Goal: Obtain resource: Obtain resource

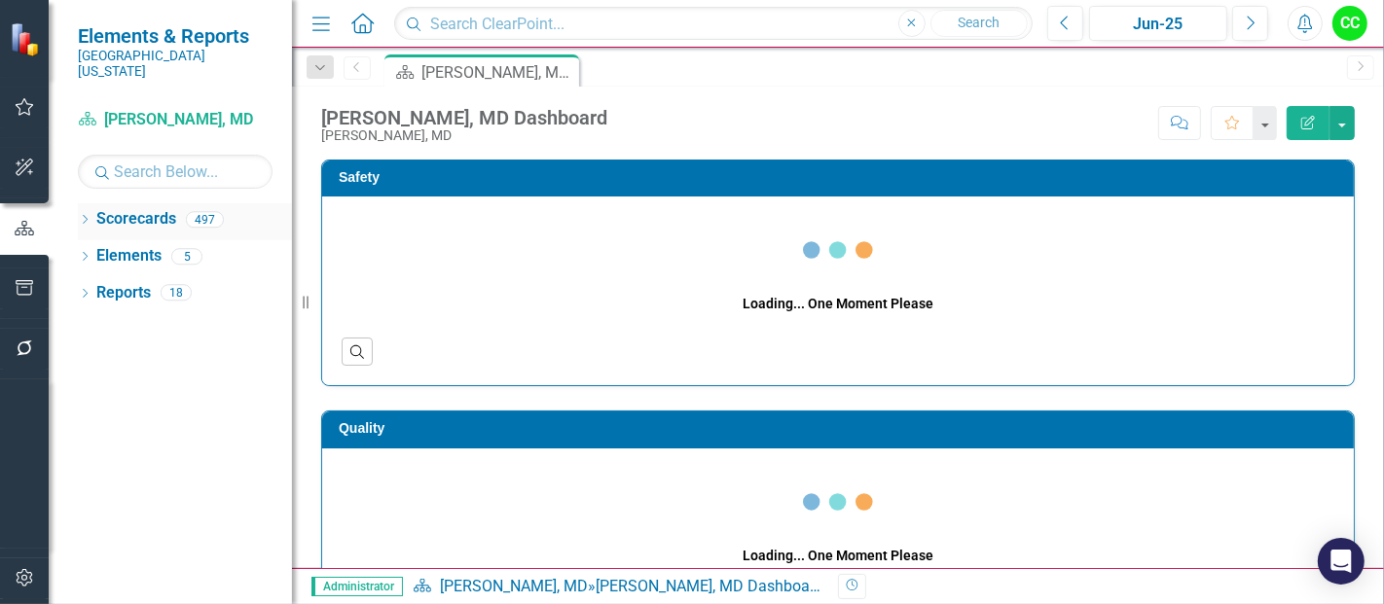
click at [80, 216] on icon "Dropdown" at bounding box center [85, 221] width 14 height 11
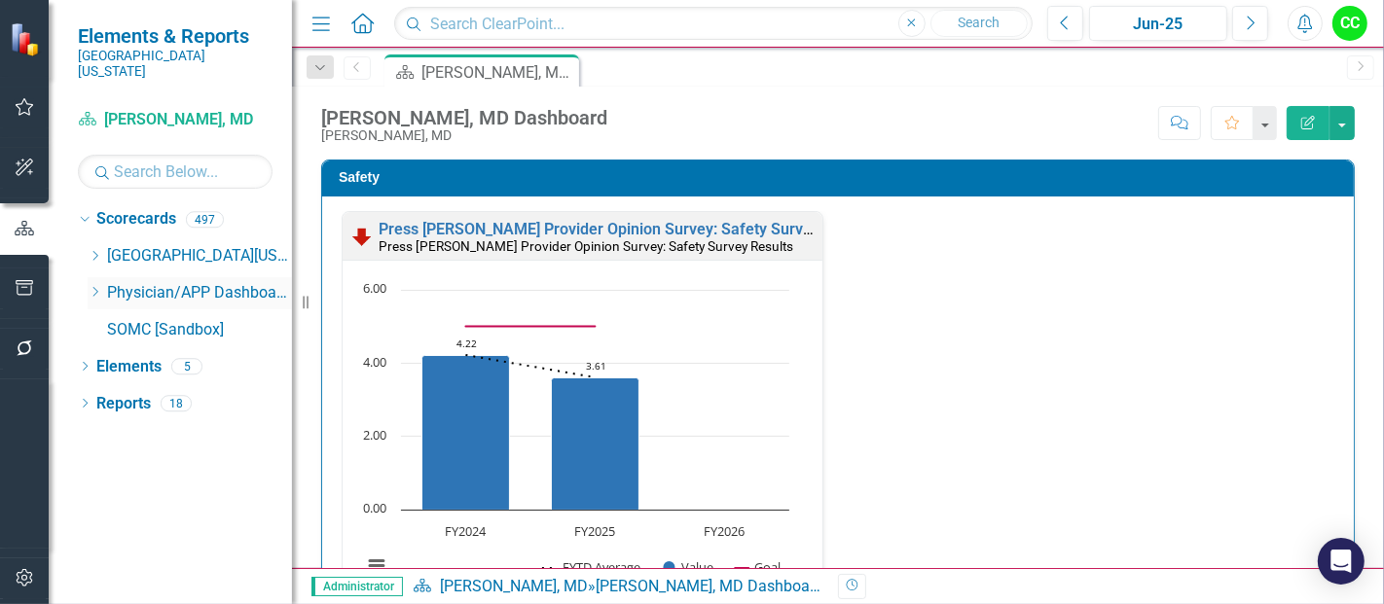
click at [96, 287] on icon at bounding box center [95, 292] width 5 height 10
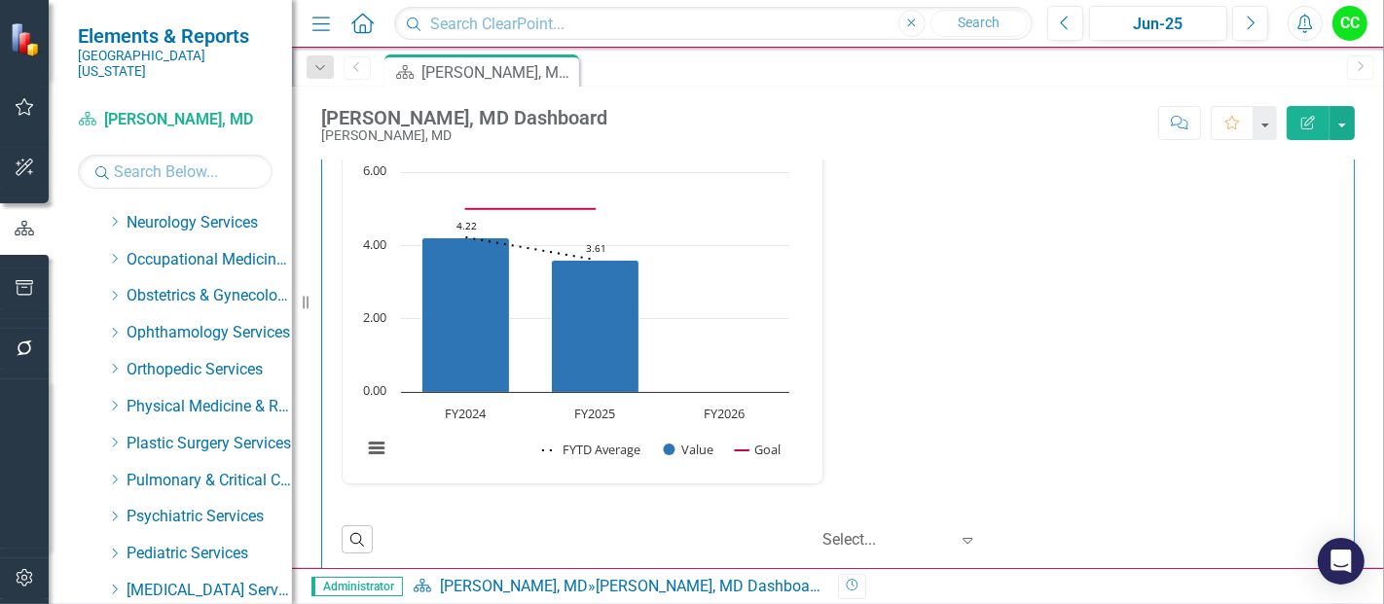
scroll to position [637, 0]
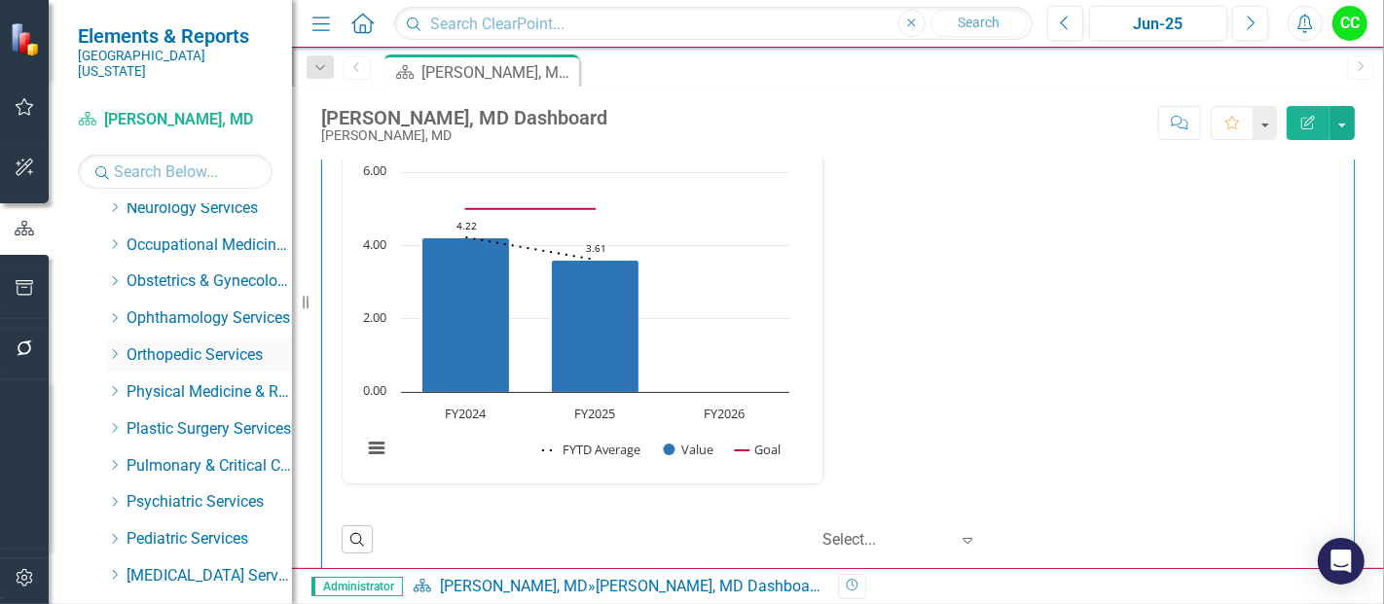
click at [117, 348] on icon "Dropdown" at bounding box center [114, 354] width 15 height 12
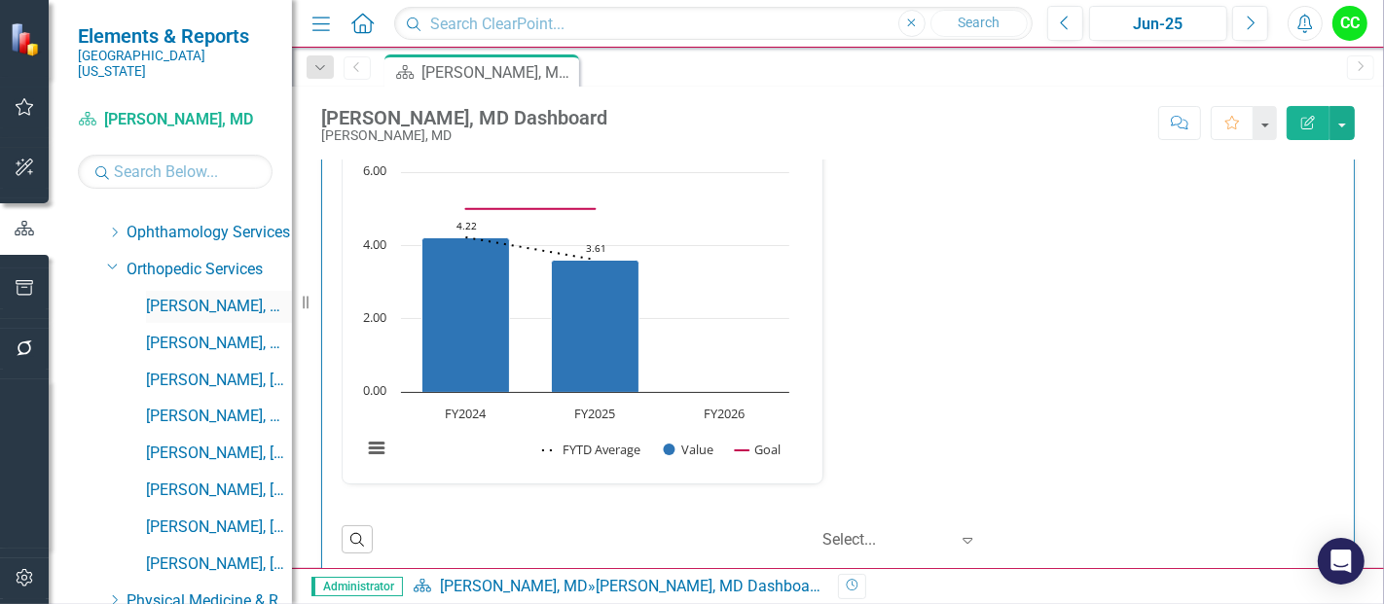
scroll to position [724, 0]
click at [210, 295] on link "[PERSON_NAME], MD" at bounding box center [219, 306] width 146 height 22
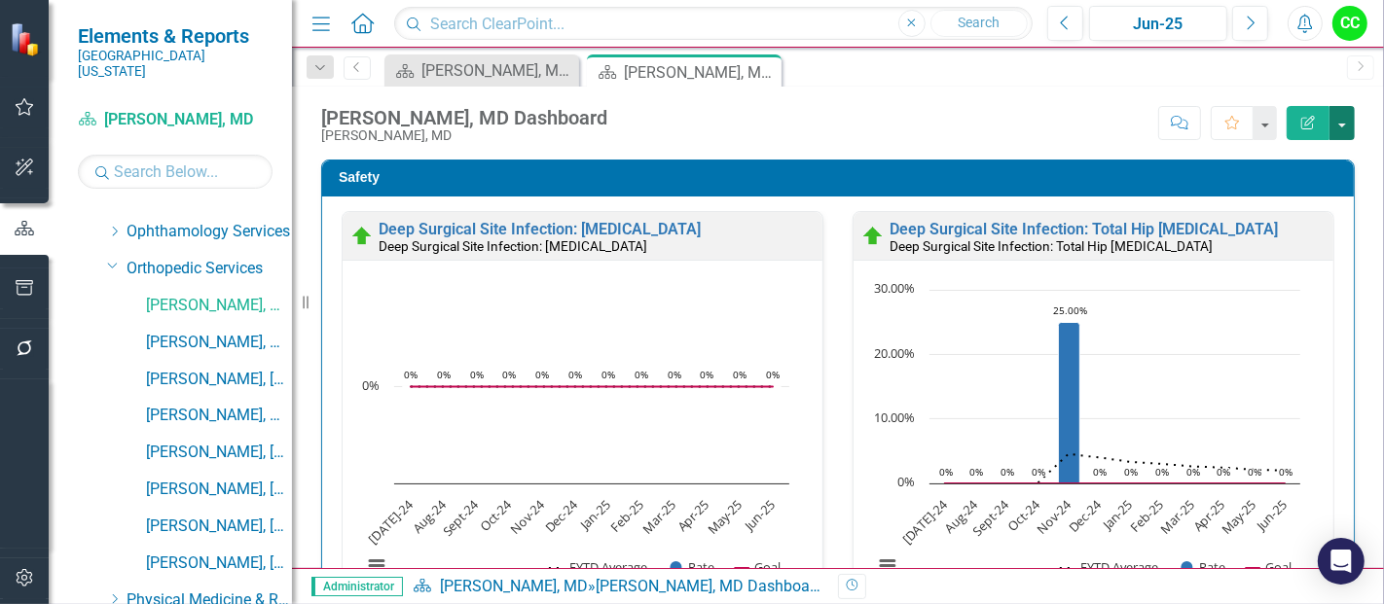
click at [1346, 132] on button "button" at bounding box center [1341, 123] width 25 height 34
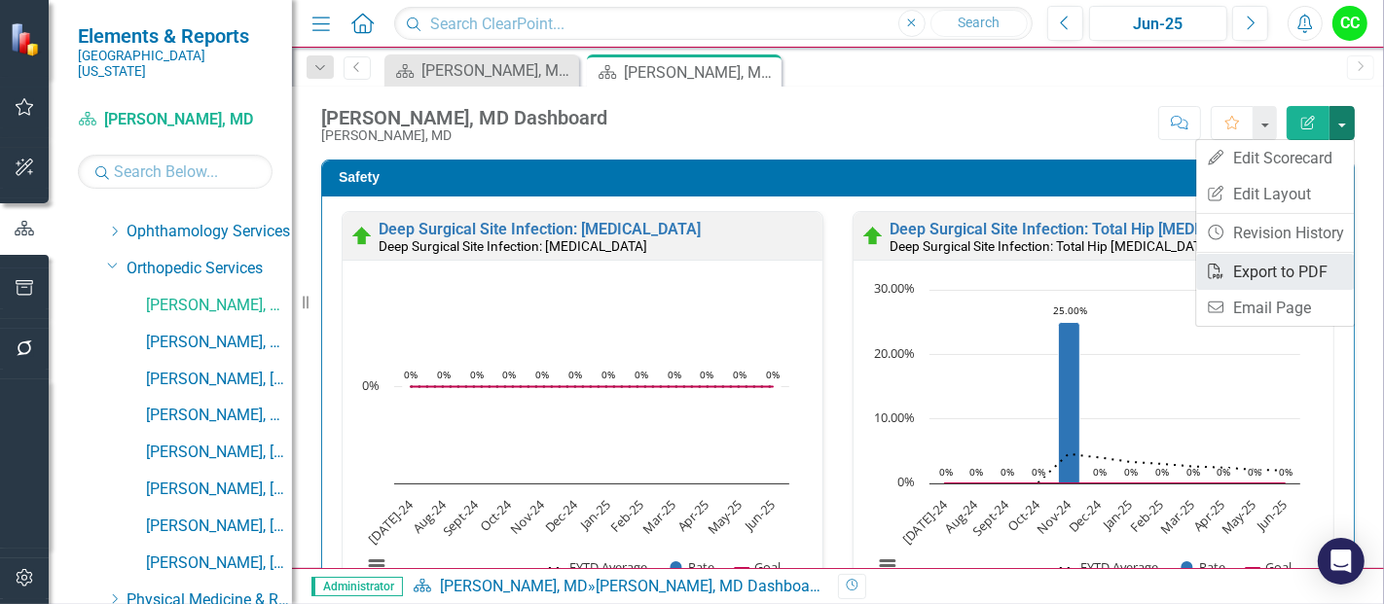
click at [1272, 269] on link "PDF Export to PDF" at bounding box center [1275, 272] width 158 height 36
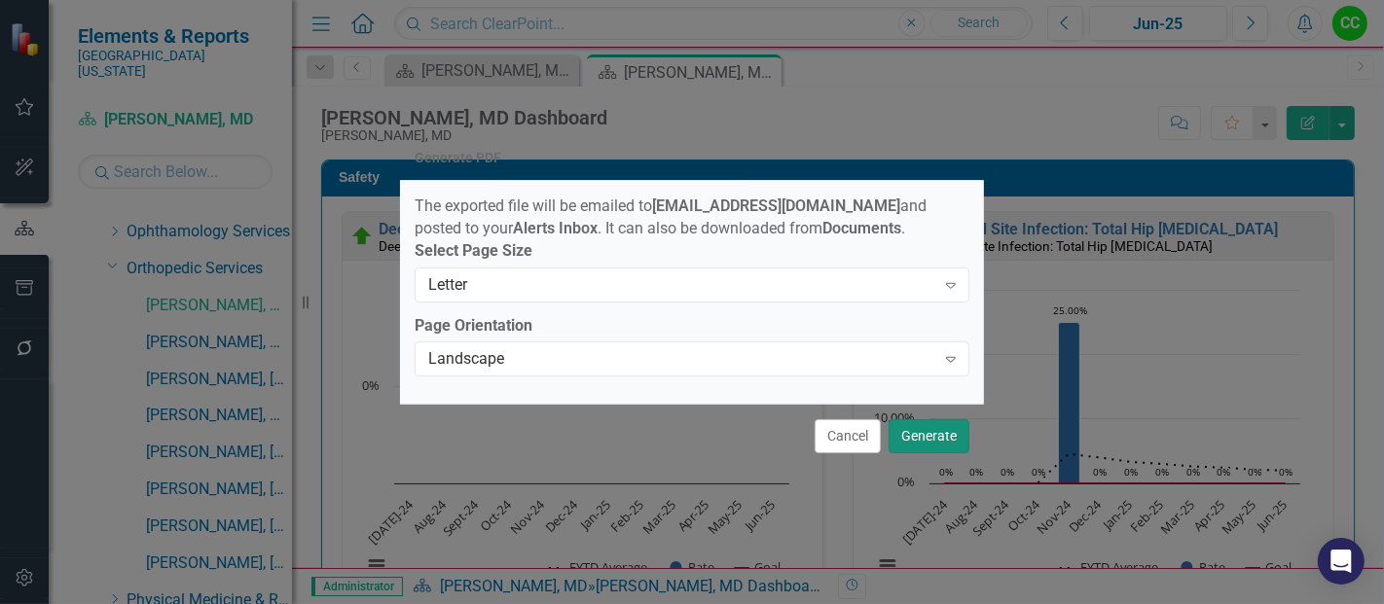
click at [936, 435] on button "Generate" at bounding box center [929, 436] width 81 height 34
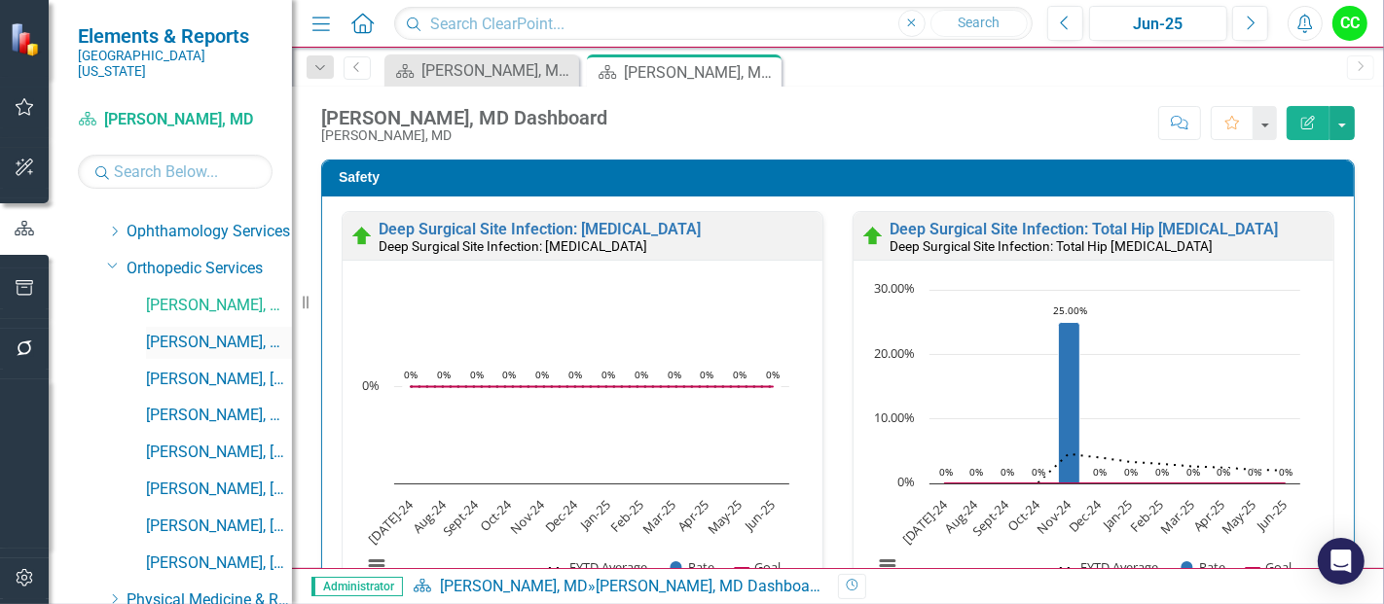
click at [205, 332] on link "[PERSON_NAME], MD" at bounding box center [219, 343] width 146 height 22
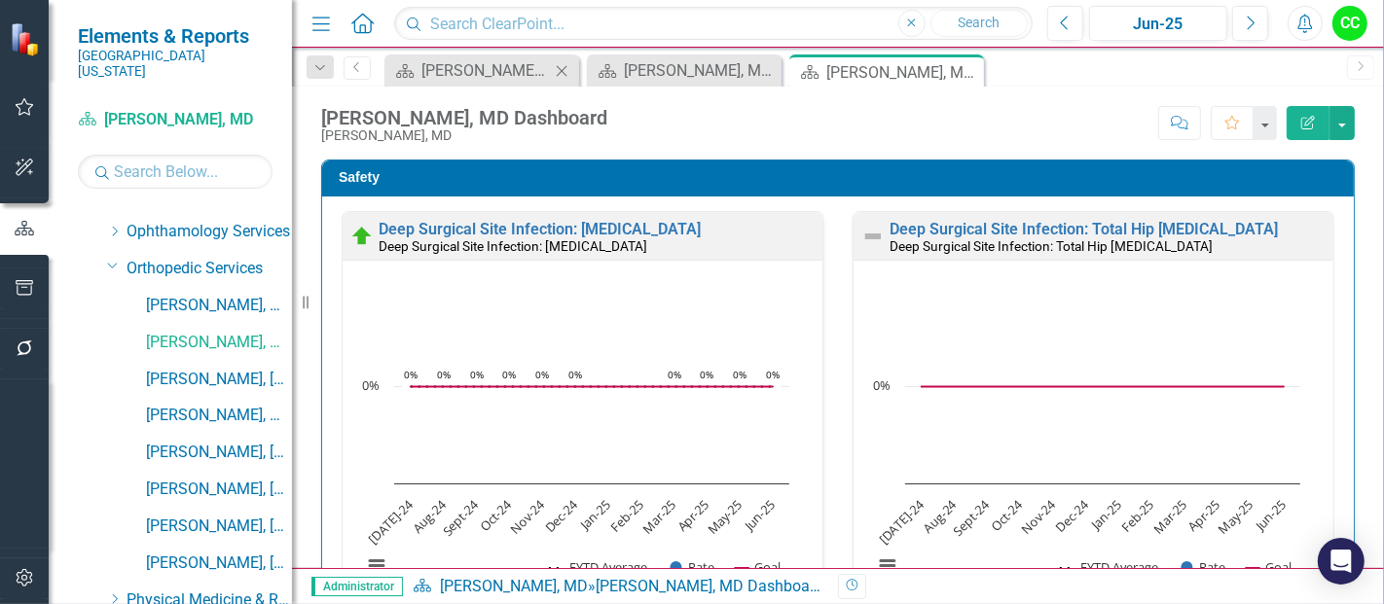
click at [564, 67] on icon at bounding box center [562, 70] width 11 height 11
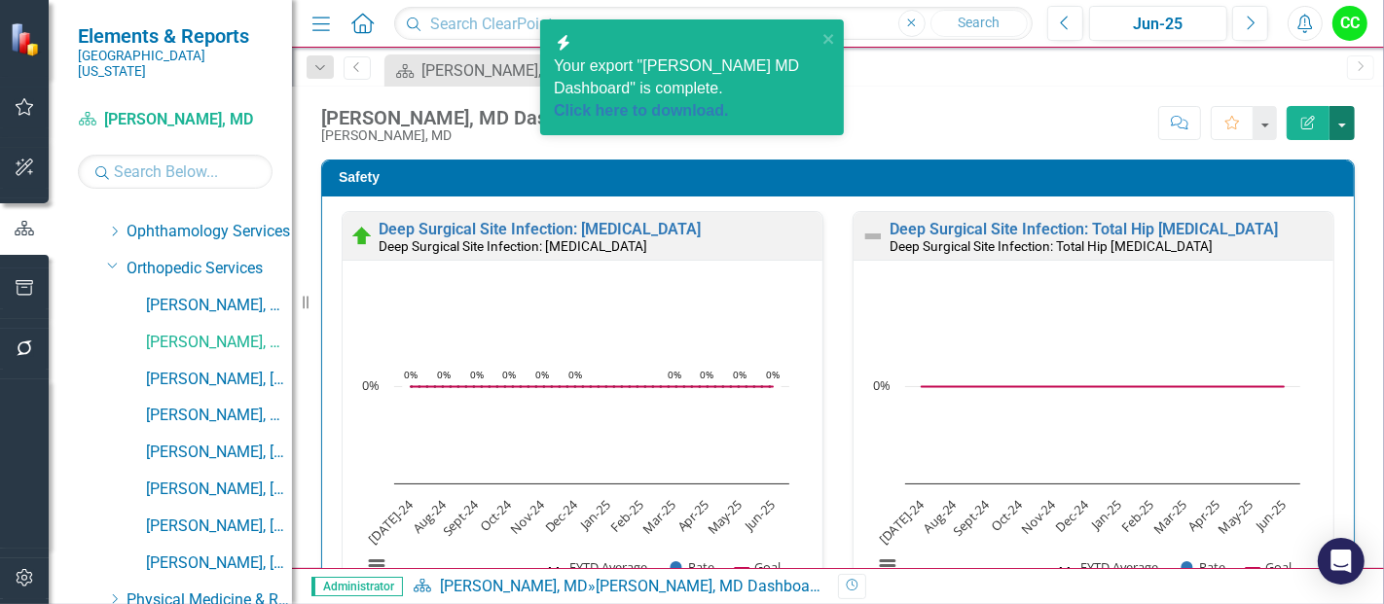
click at [1343, 121] on button "button" at bounding box center [1341, 123] width 25 height 34
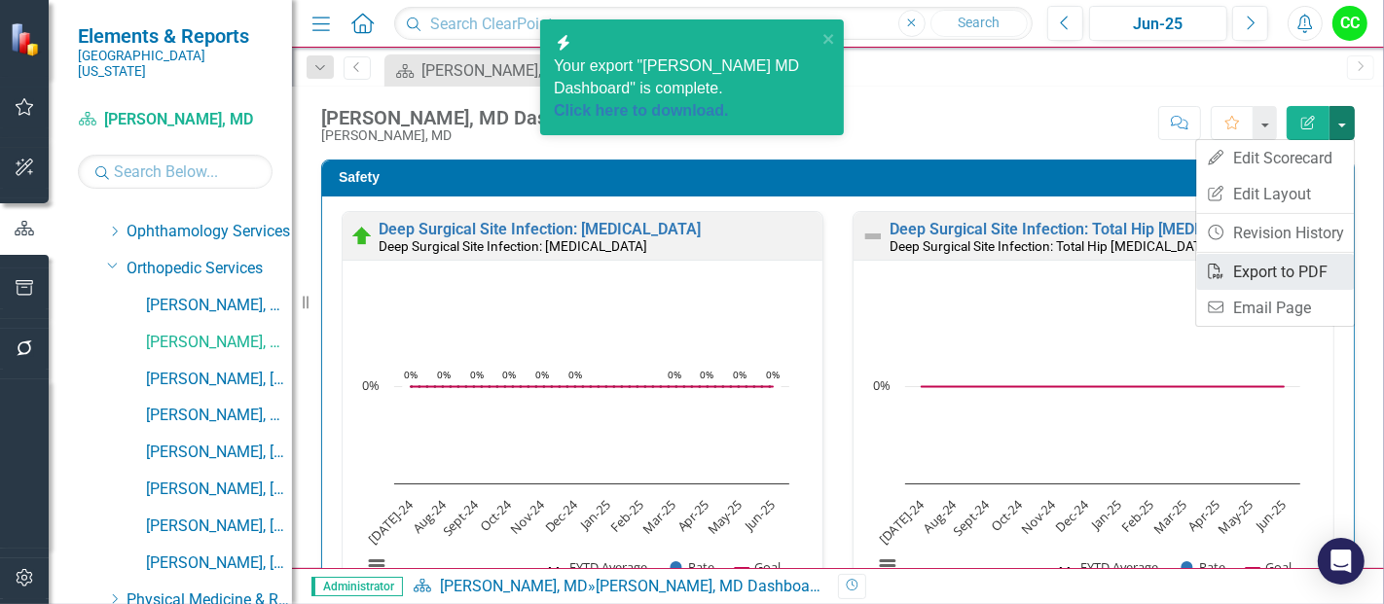
click at [1256, 268] on link "PDF Export to PDF" at bounding box center [1275, 272] width 158 height 36
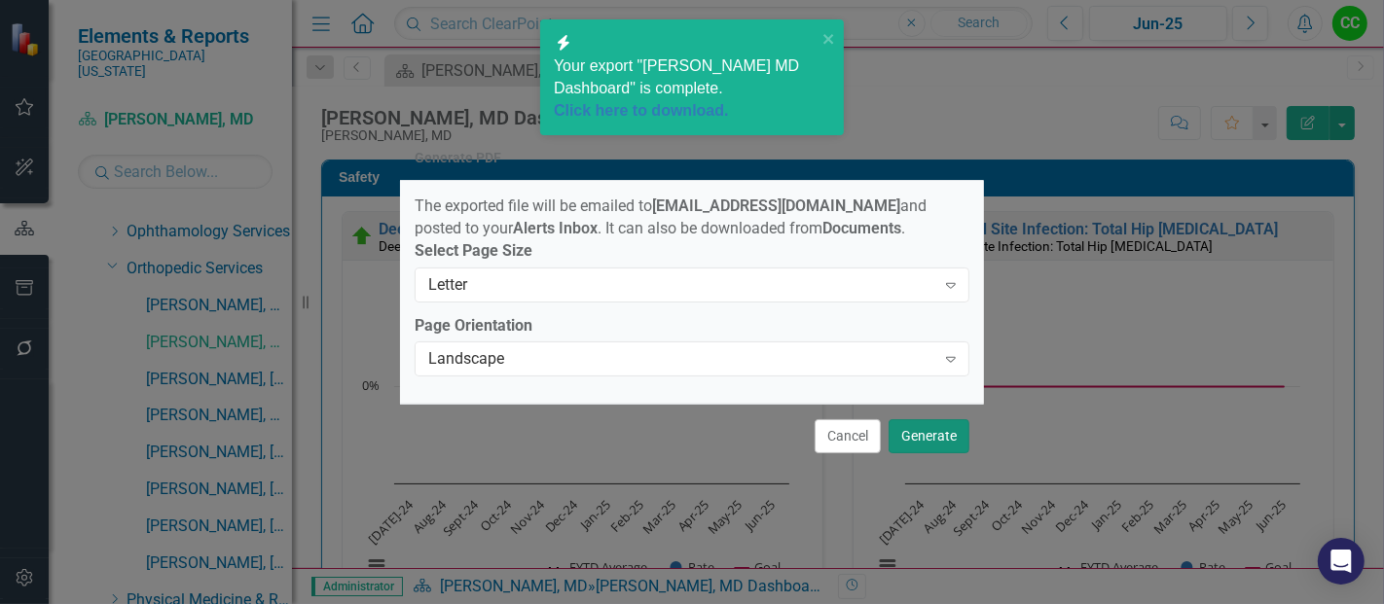
click at [923, 435] on button "Generate" at bounding box center [929, 436] width 81 height 34
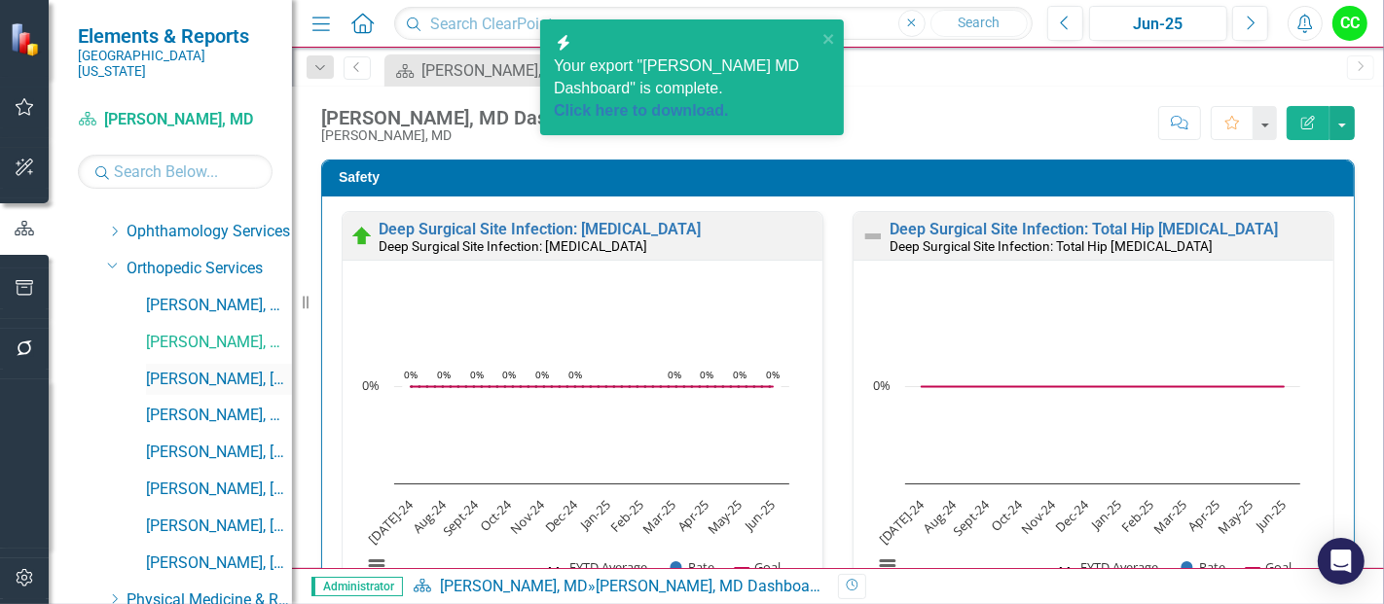
click at [216, 369] on link "[PERSON_NAME], [GEOGRAPHIC_DATA]" at bounding box center [219, 380] width 146 height 22
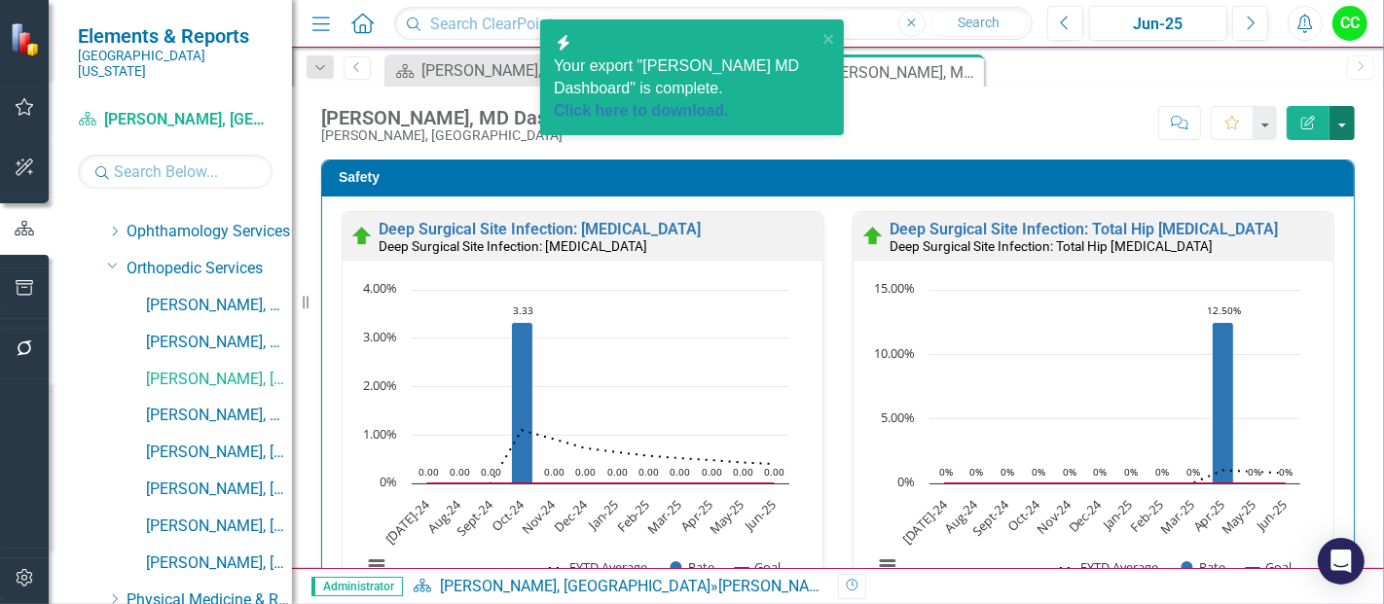
click at [1339, 127] on button "button" at bounding box center [1341, 123] width 25 height 34
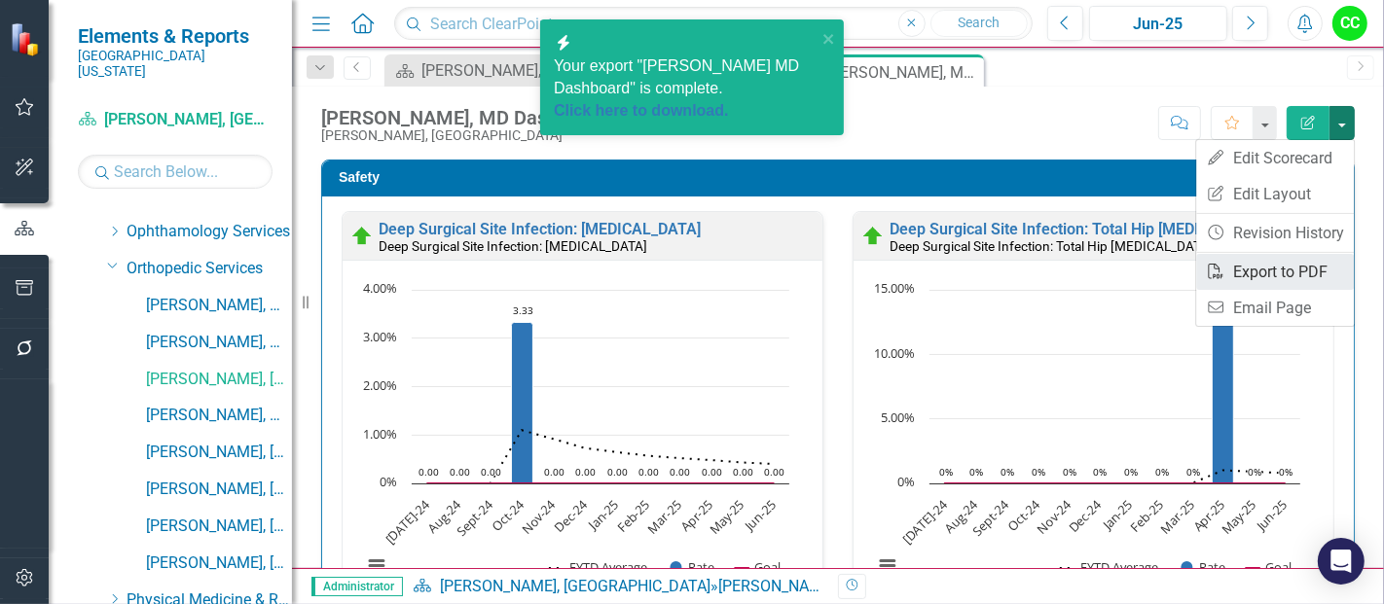
click at [1260, 265] on link "PDF Export to PDF" at bounding box center [1275, 272] width 158 height 36
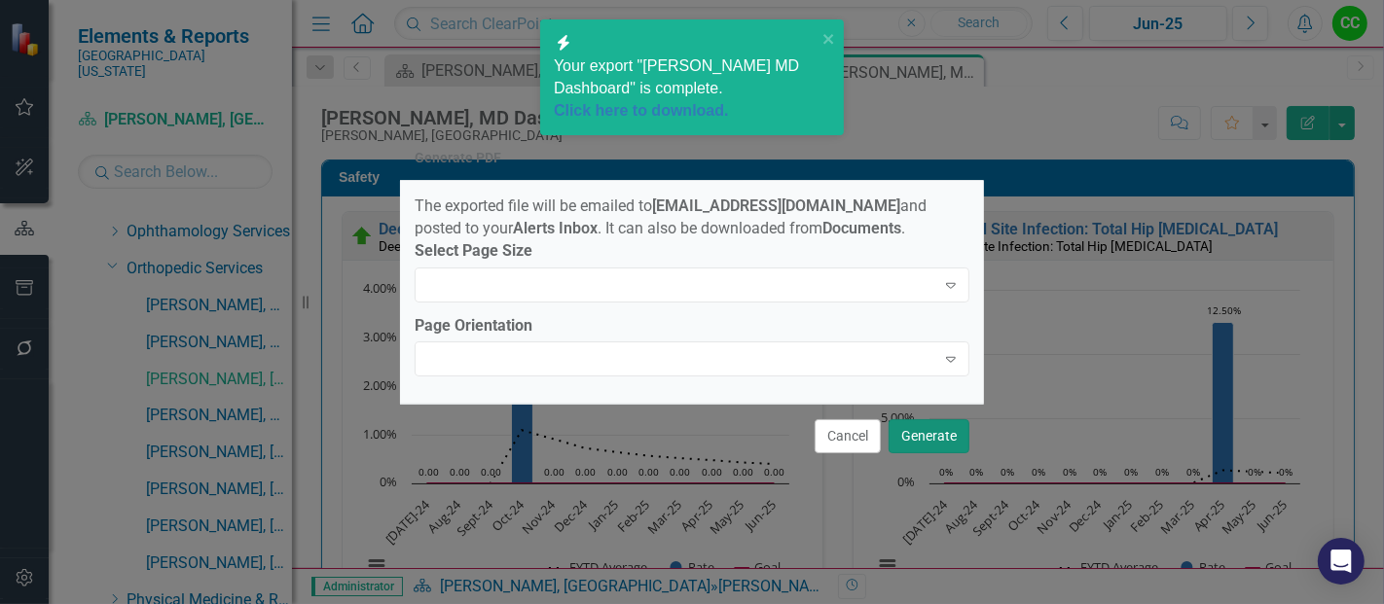
click at [912, 444] on button "Generate" at bounding box center [929, 436] width 81 height 34
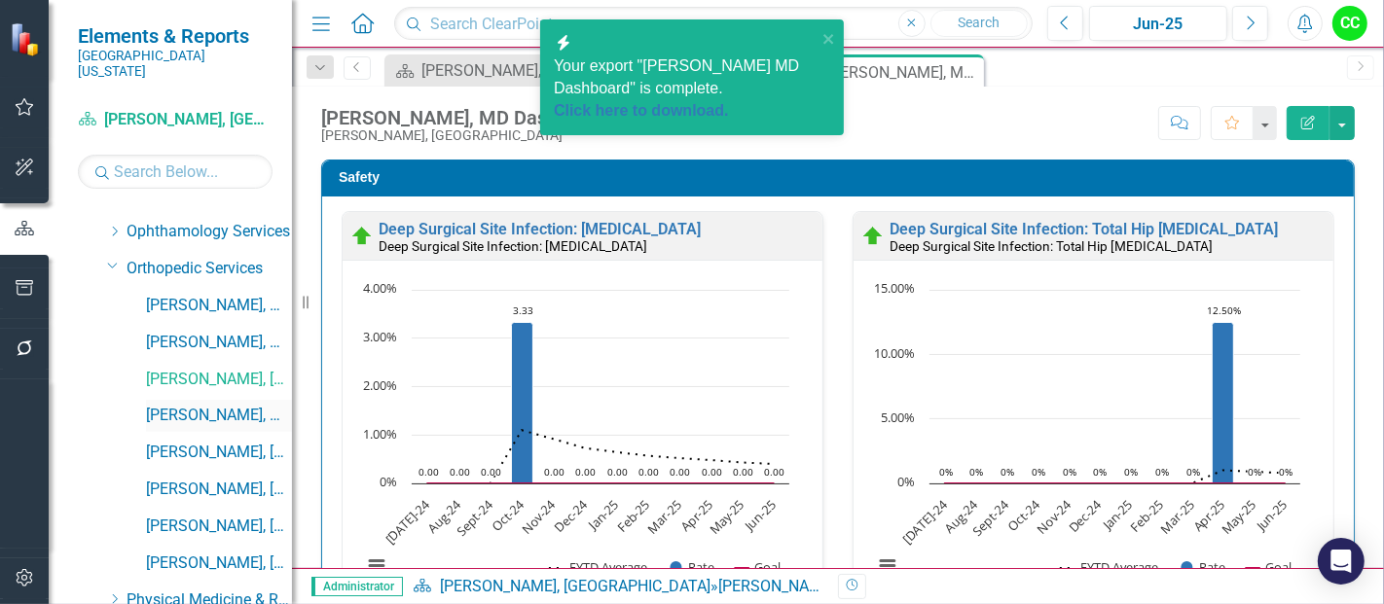
click at [205, 405] on link "[PERSON_NAME], MD" at bounding box center [219, 416] width 146 height 22
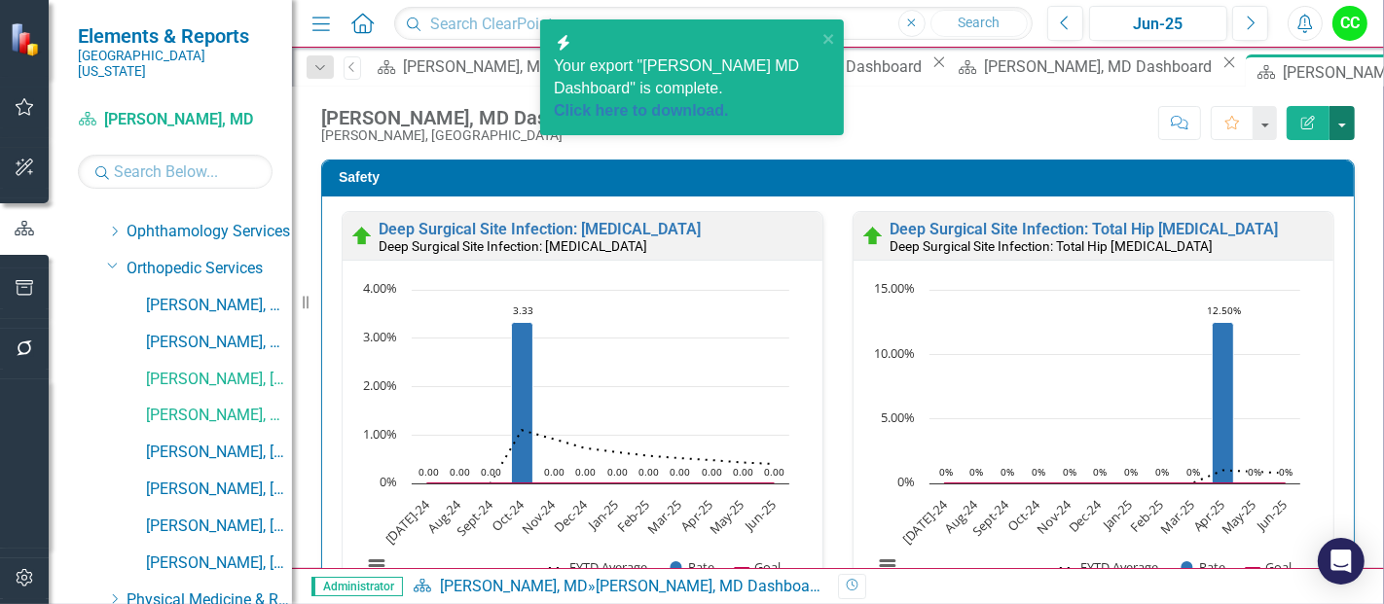
click at [1338, 108] on button "button" at bounding box center [1341, 123] width 25 height 34
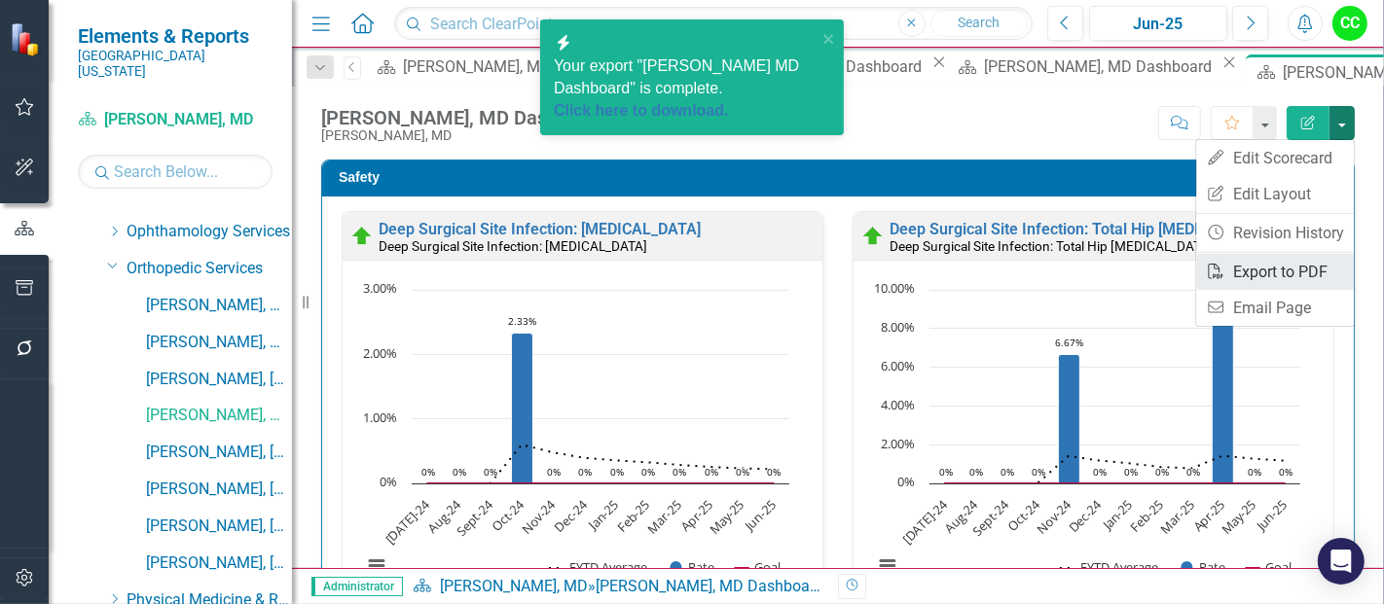
click at [1292, 266] on link "PDF Export to PDF" at bounding box center [1275, 272] width 158 height 36
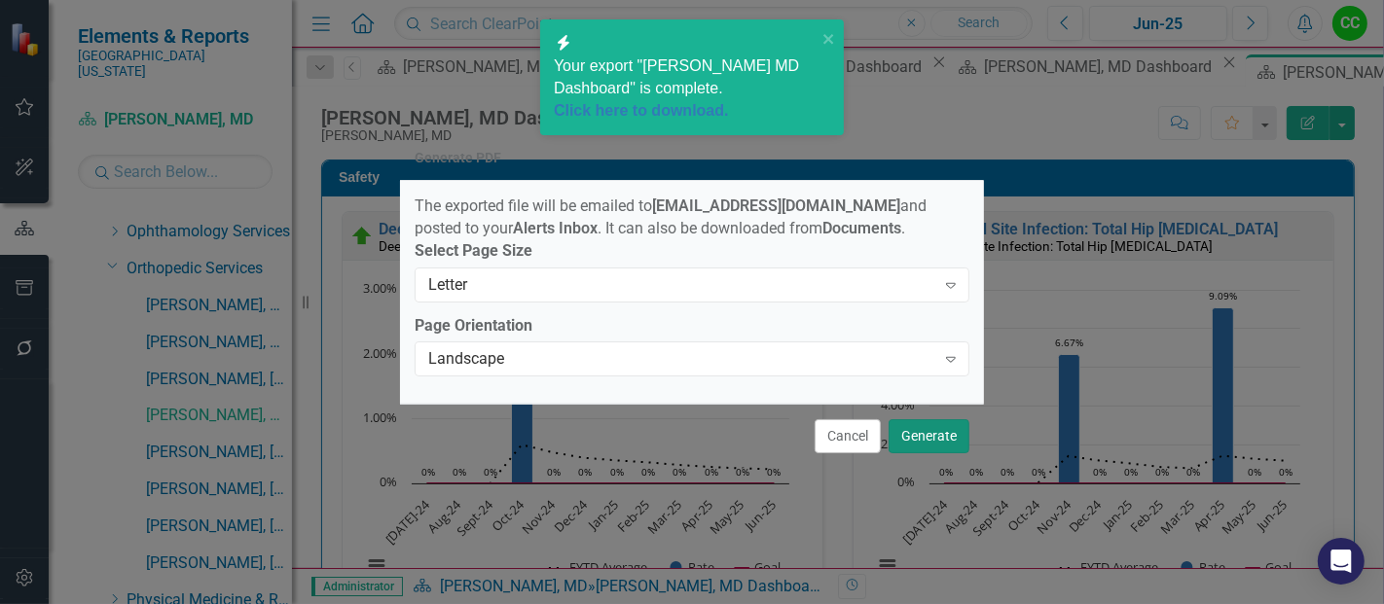
click at [945, 449] on button "Generate" at bounding box center [929, 436] width 81 height 34
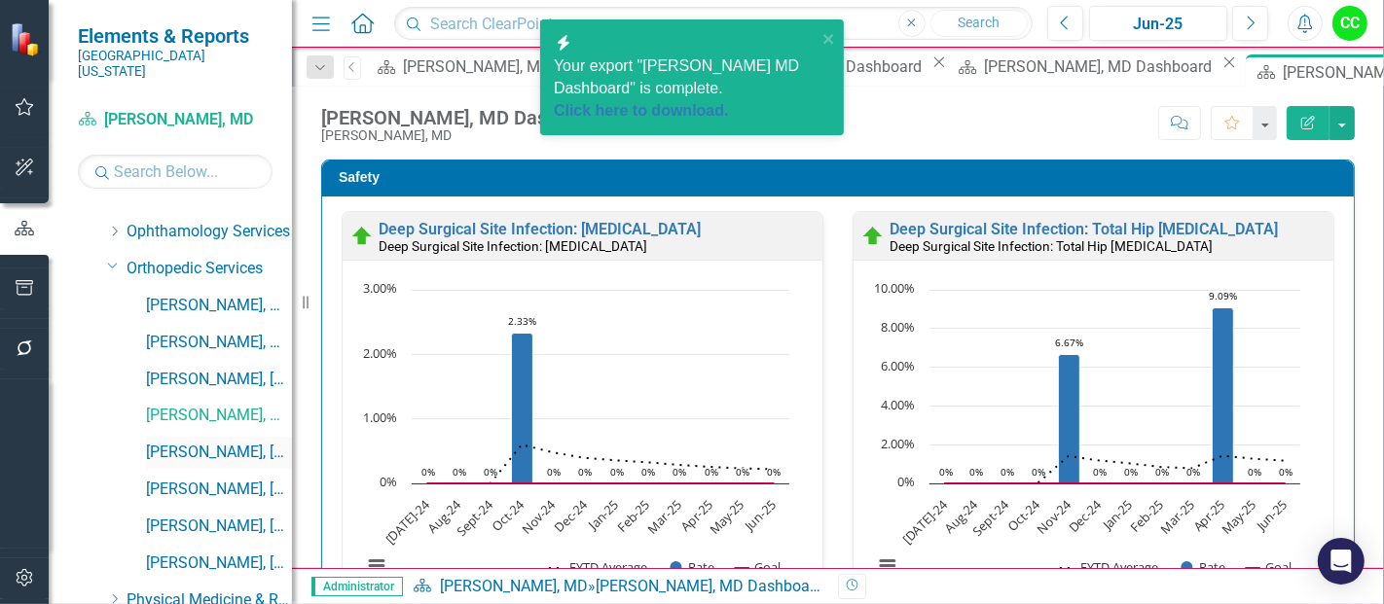
click at [220, 442] on link "[PERSON_NAME], [GEOGRAPHIC_DATA]" at bounding box center [219, 453] width 146 height 22
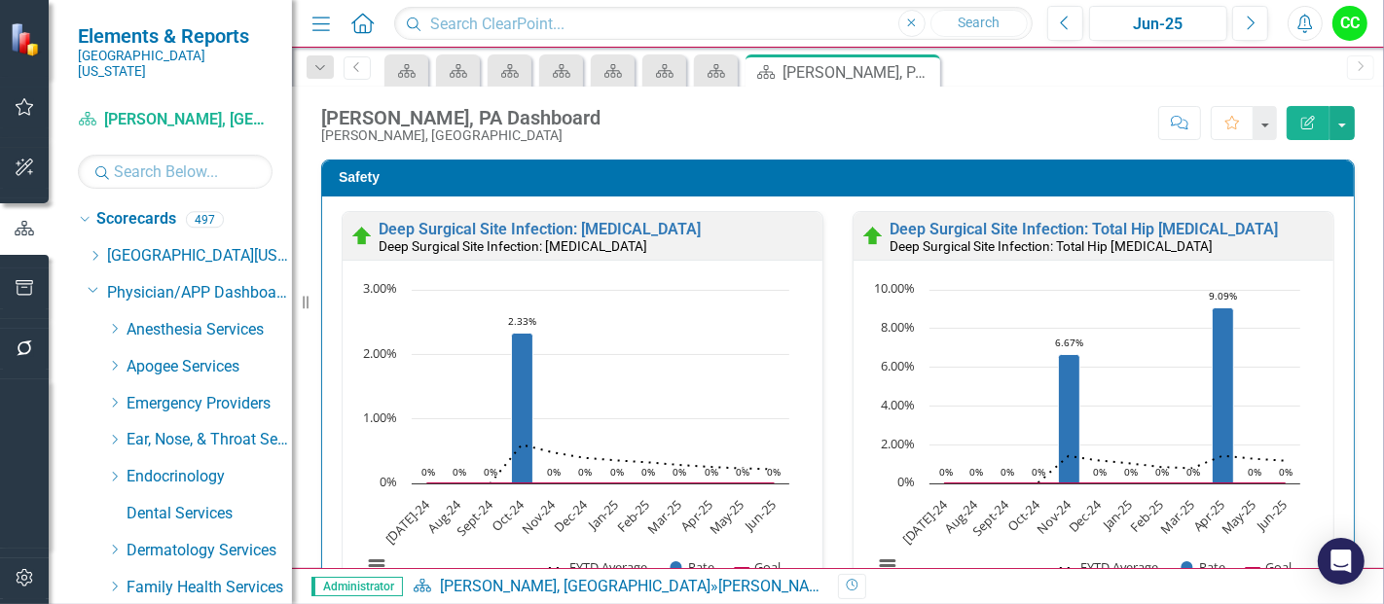
scroll to position [724, 0]
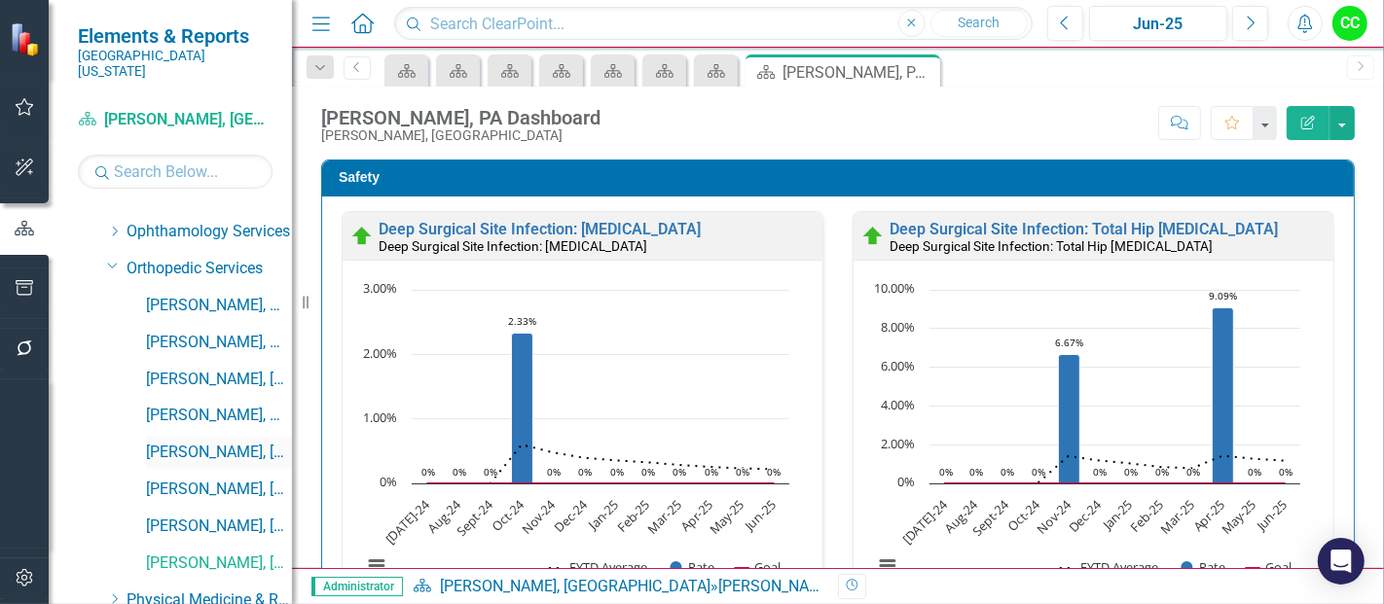
click at [213, 442] on link "[PERSON_NAME], [GEOGRAPHIC_DATA]" at bounding box center [219, 453] width 146 height 22
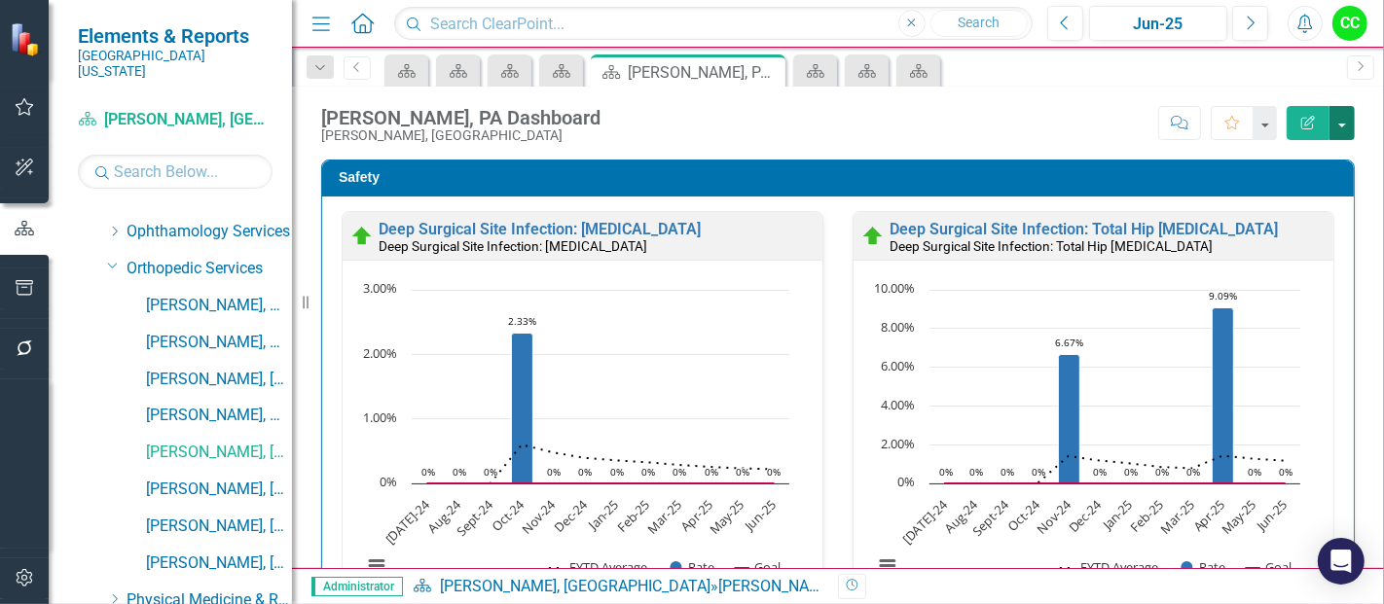
click at [1337, 123] on button "button" at bounding box center [1341, 123] width 25 height 34
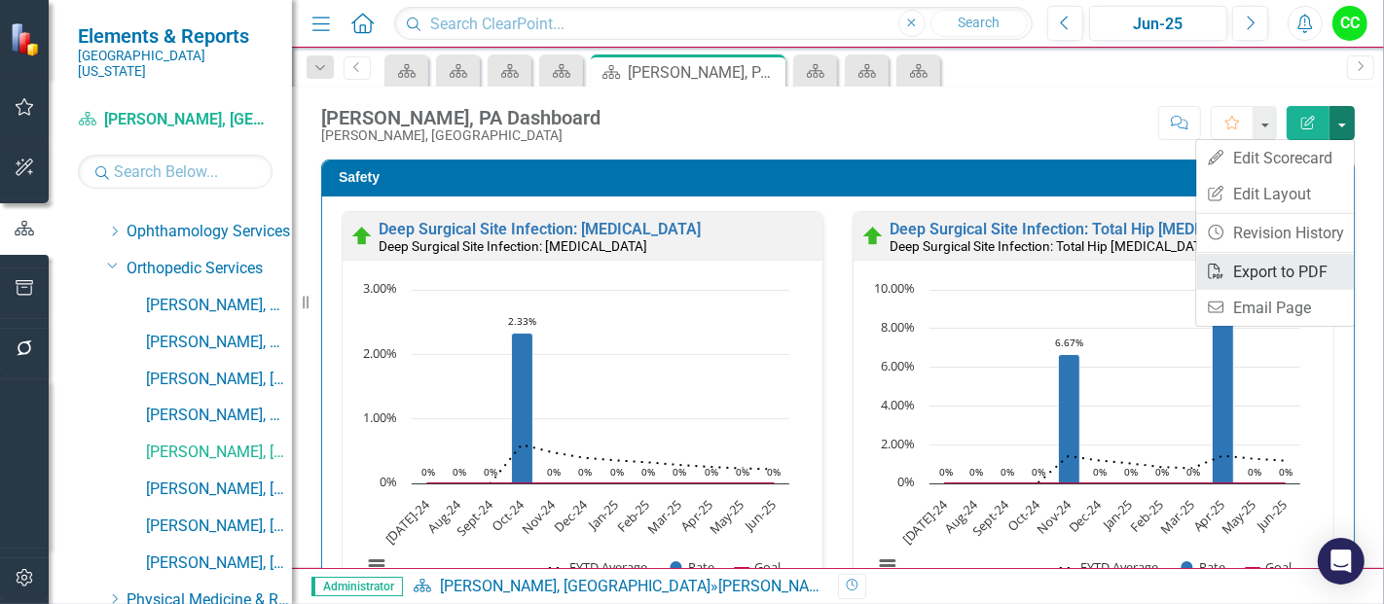
click at [1254, 267] on link "PDF Export to PDF" at bounding box center [1275, 272] width 158 height 36
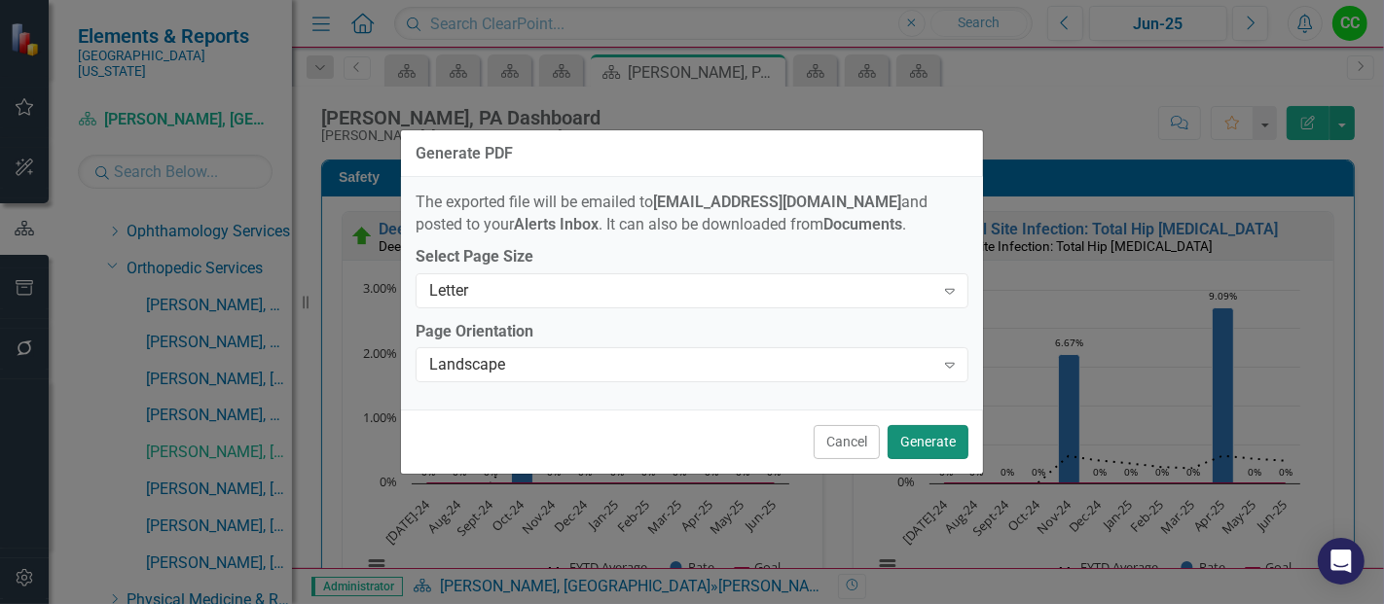
click at [930, 436] on button "Generate" at bounding box center [928, 442] width 81 height 34
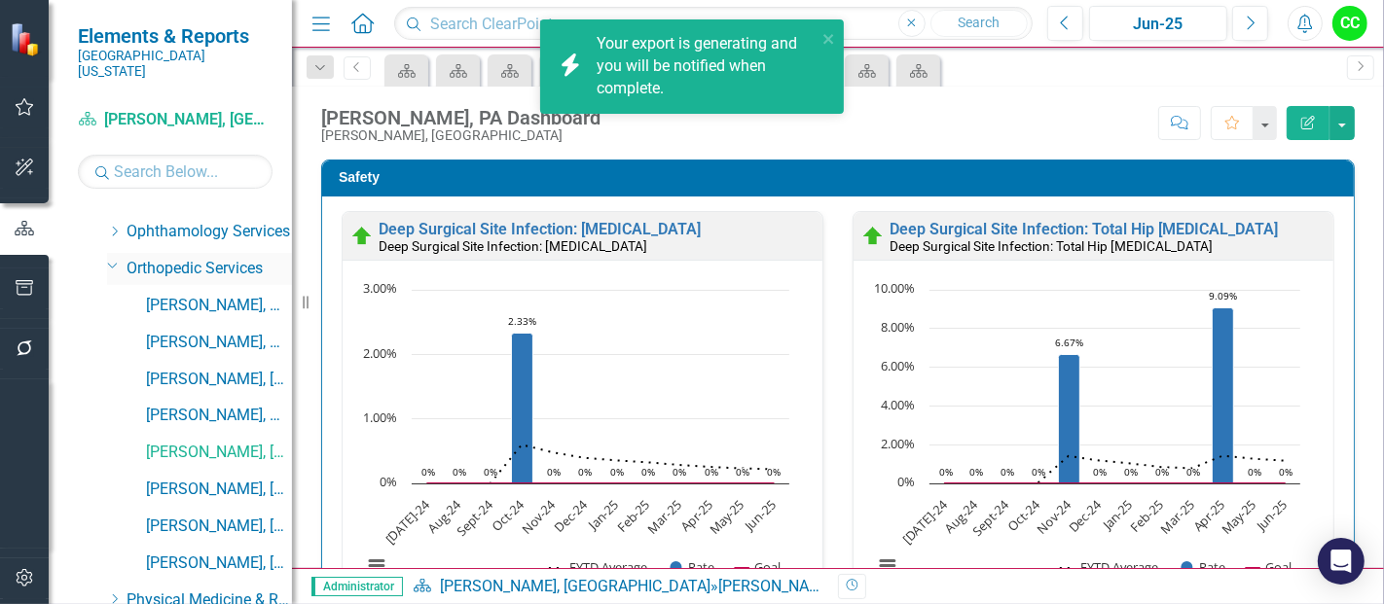
click at [103, 258] on div "Dropdown" at bounding box center [111, 265] width 17 height 15
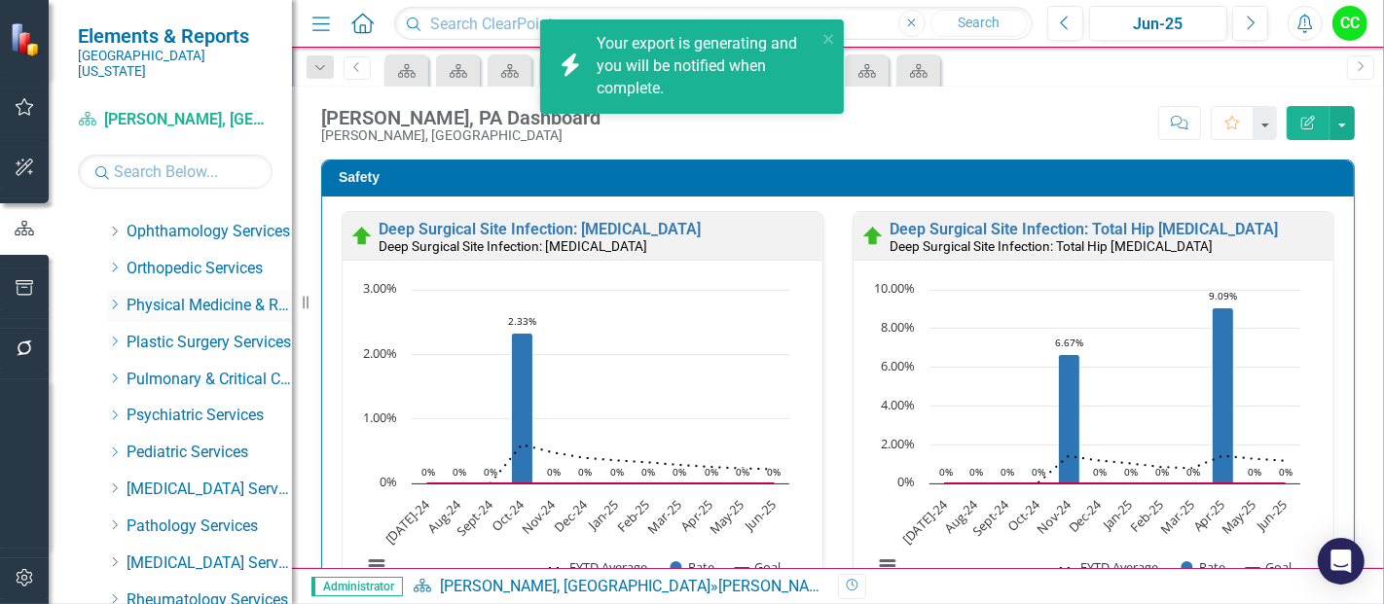
click at [111, 299] on icon "Dropdown" at bounding box center [114, 305] width 15 height 12
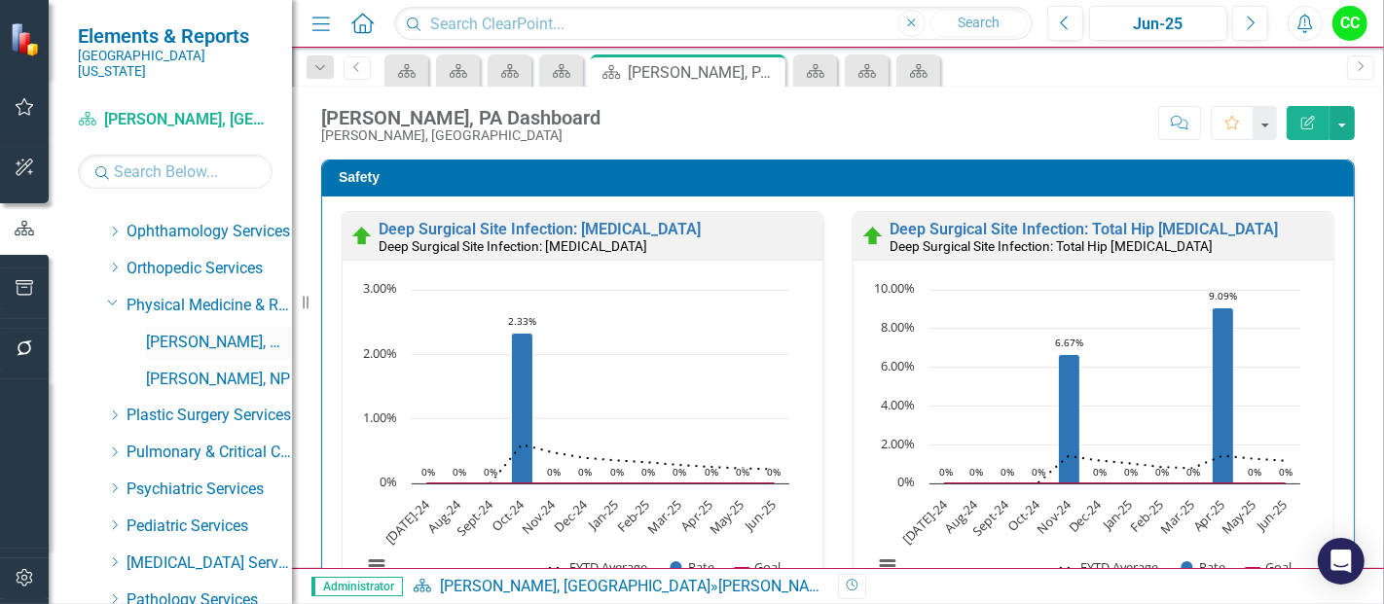
click at [178, 332] on link "[PERSON_NAME], MD" at bounding box center [219, 343] width 146 height 22
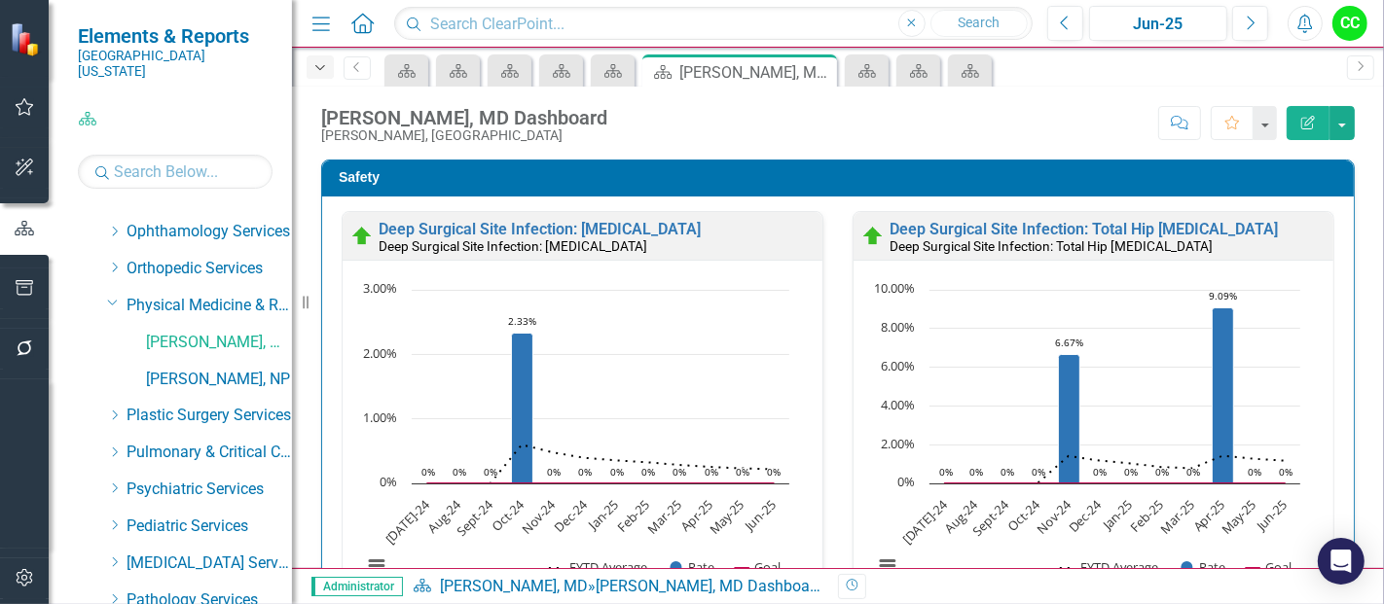
click at [323, 65] on icon "button" at bounding box center [320, 67] width 10 height 5
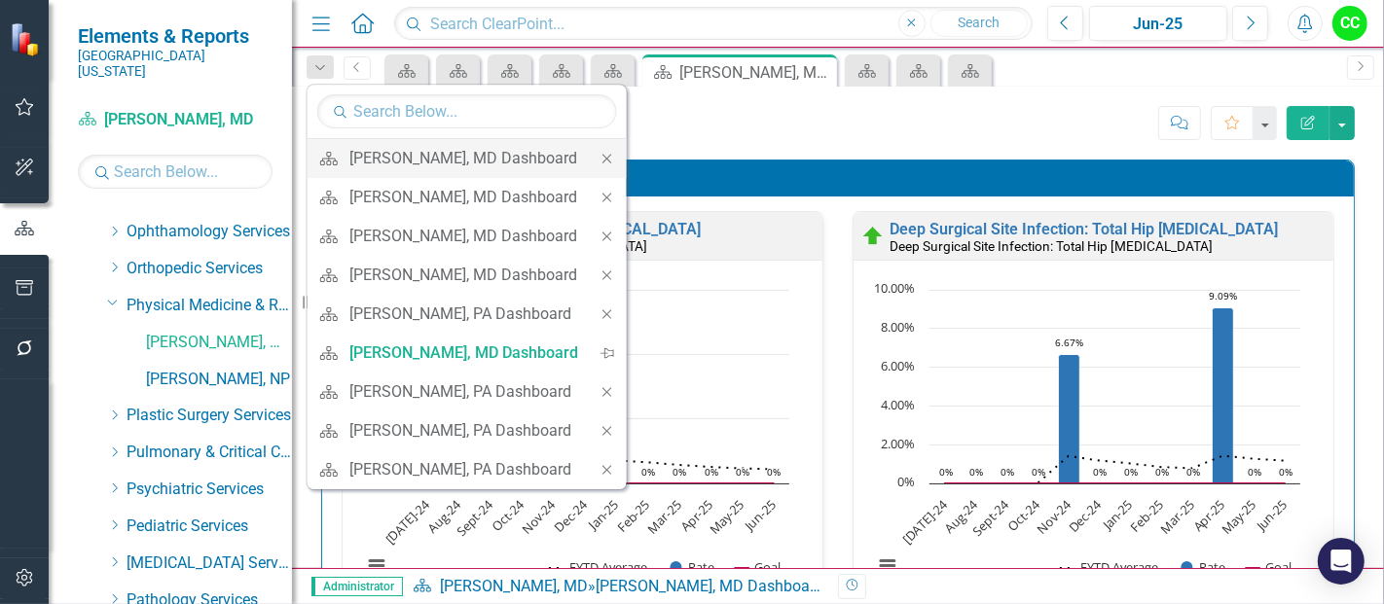
click at [599, 157] on icon "Close" at bounding box center [608, 159] width 18 height 14
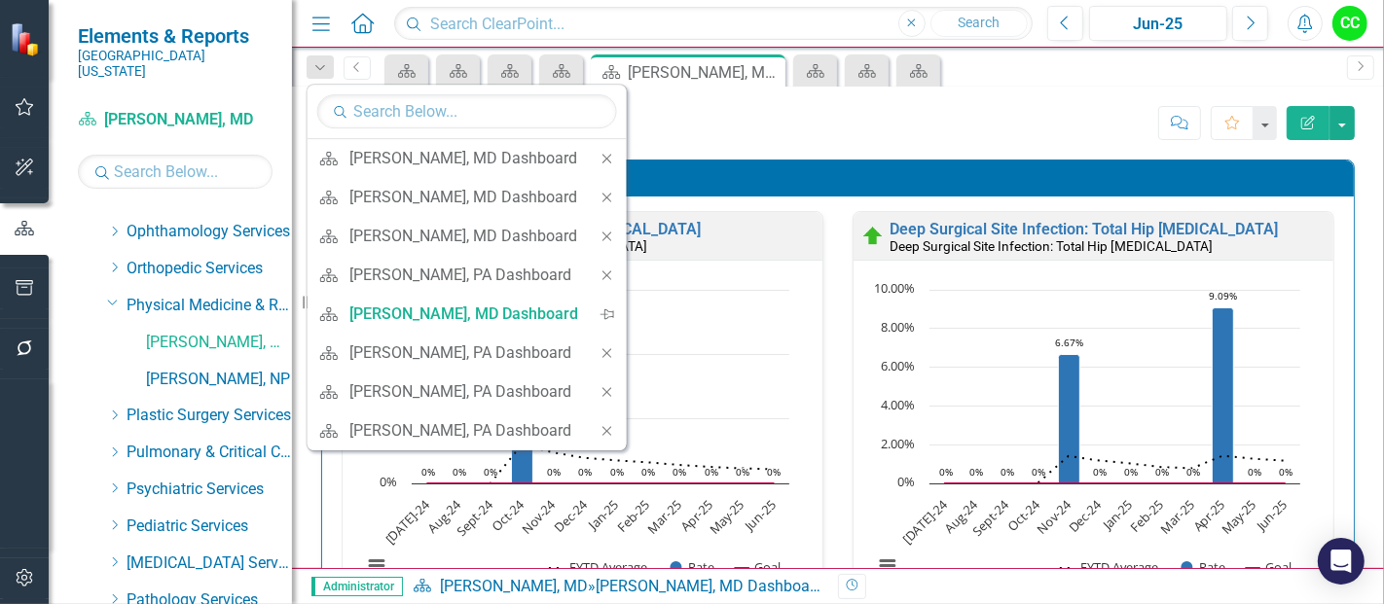
click at [599, 157] on icon "Close" at bounding box center [608, 159] width 18 height 14
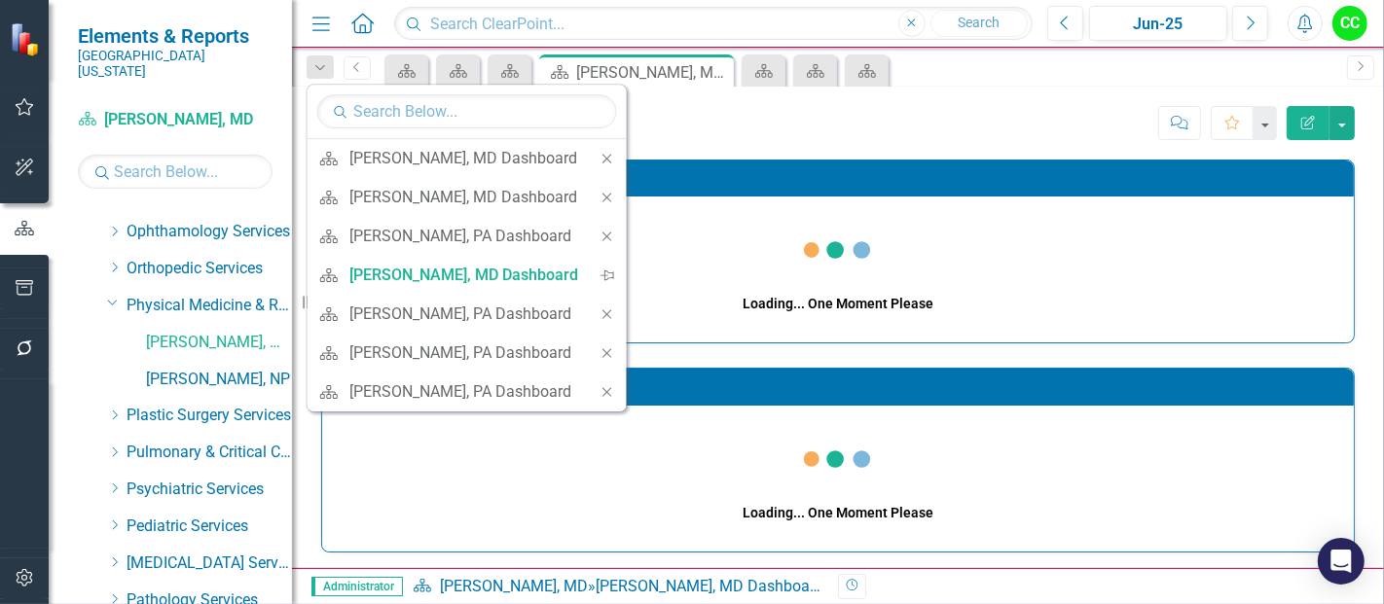
click at [599, 157] on icon "Close" at bounding box center [608, 159] width 18 height 14
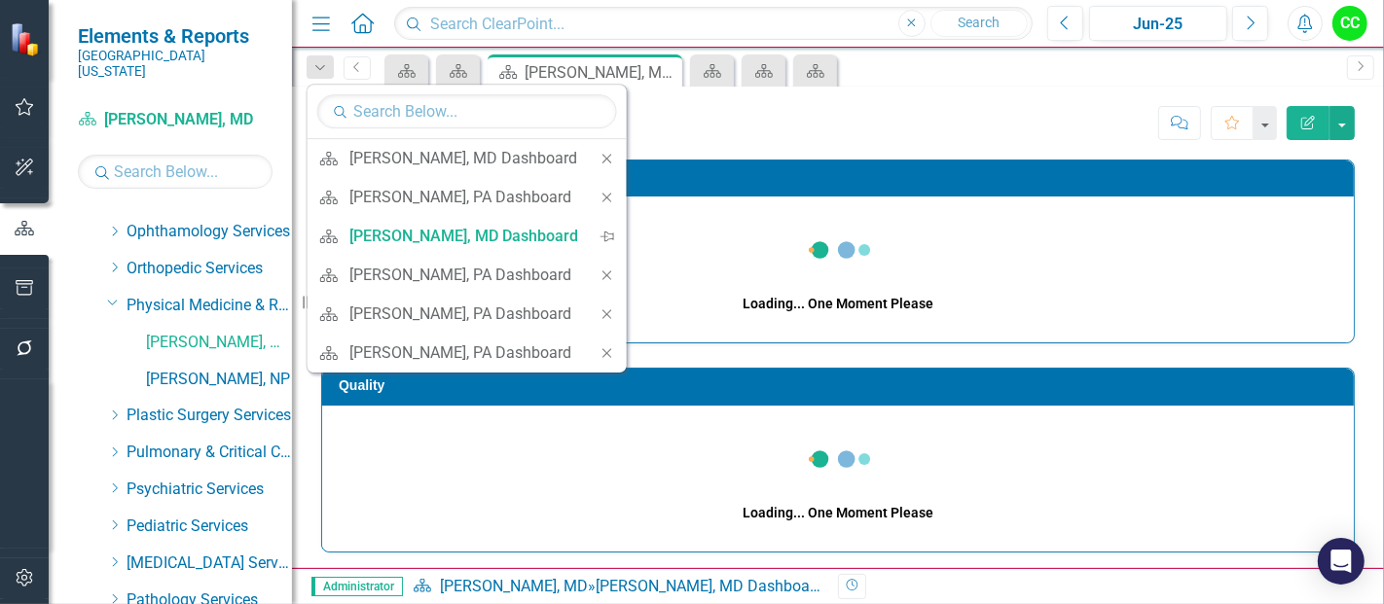
click at [599, 157] on icon "Close" at bounding box center [608, 159] width 18 height 14
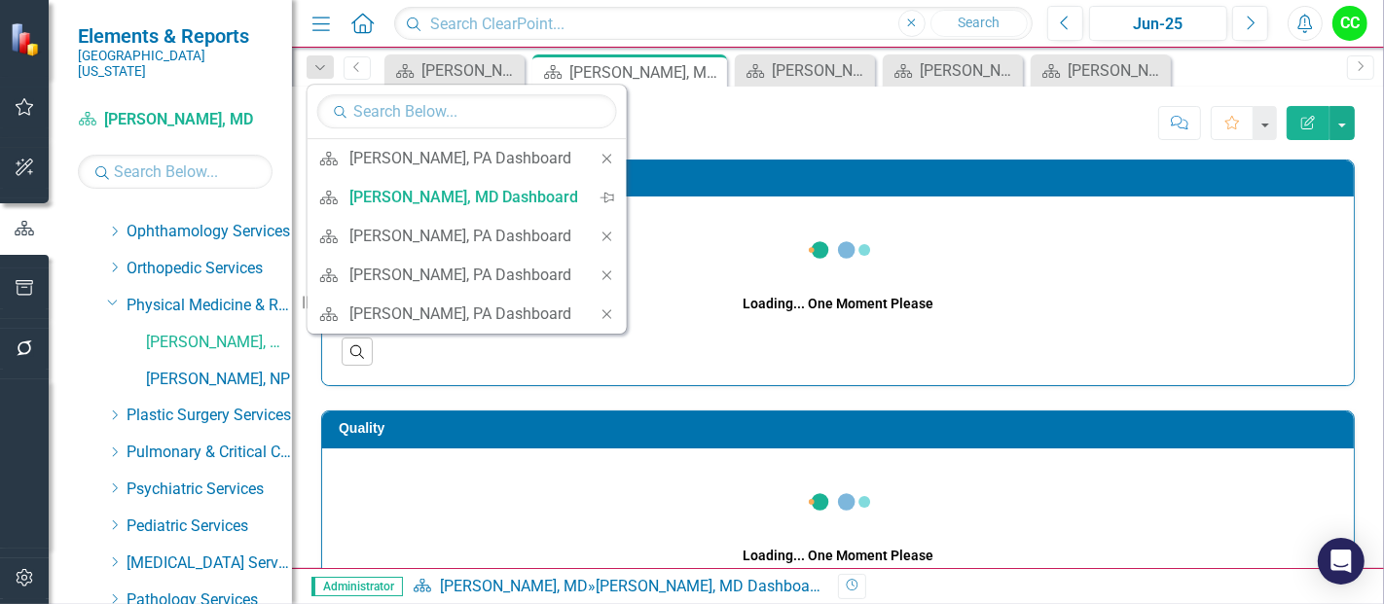
click at [599, 157] on icon "Close" at bounding box center [608, 159] width 18 height 14
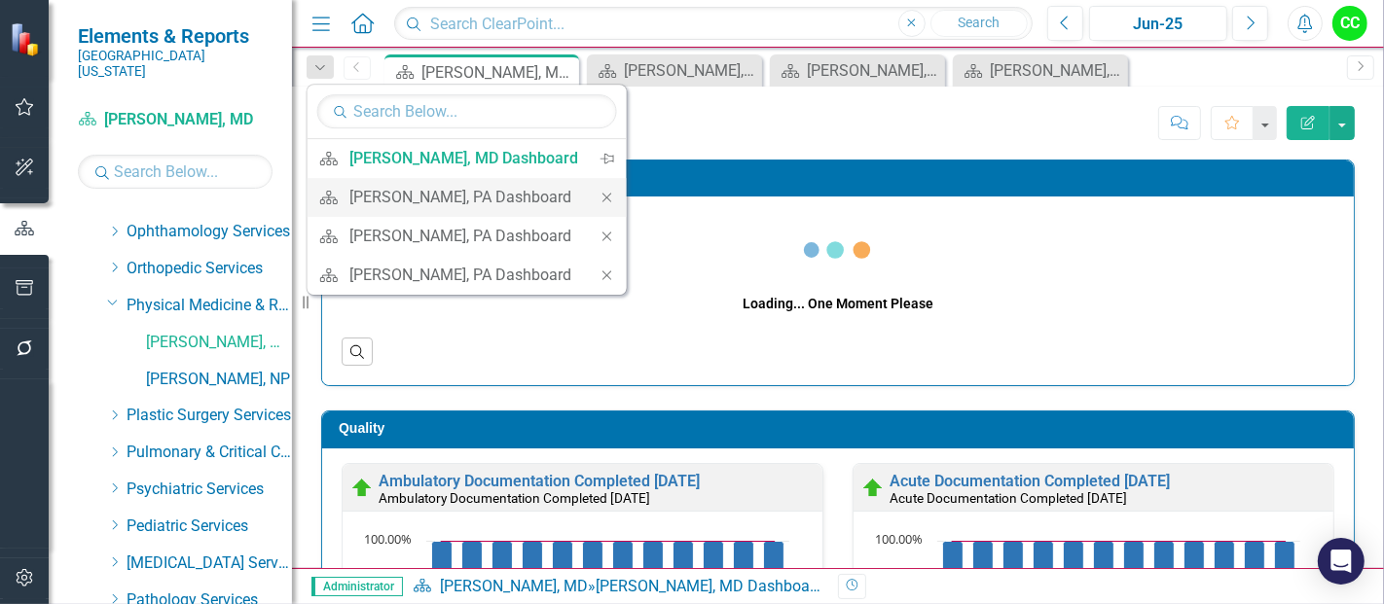
click at [600, 193] on icon "Close" at bounding box center [608, 198] width 18 height 14
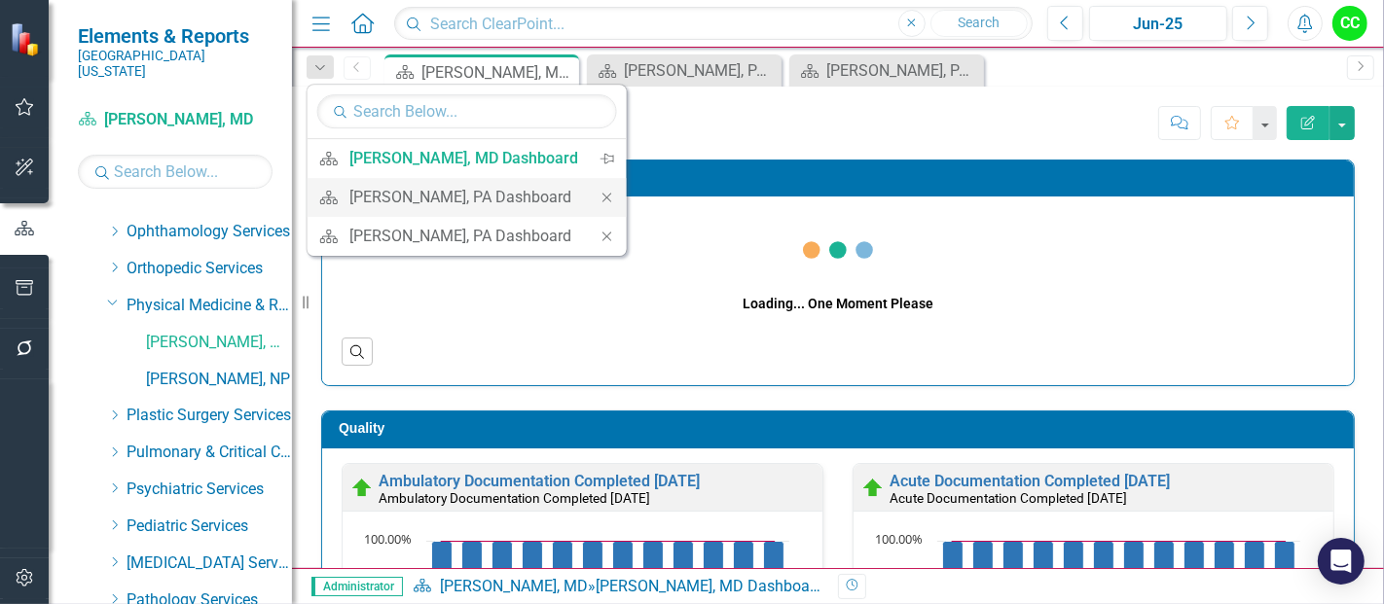
click at [601, 201] on icon "Close" at bounding box center [608, 198] width 18 height 14
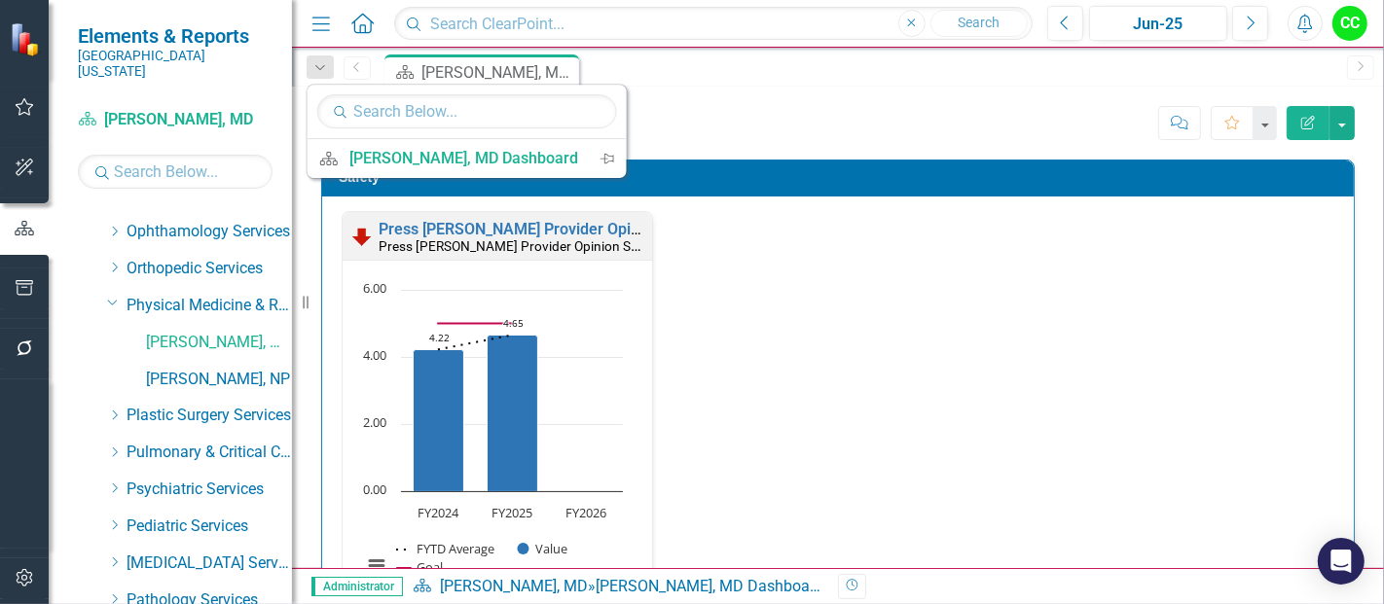
click at [856, 240] on div "Press Ganey Provider Opinion Survey: Safety Survey Results Press Ganey Provider…" at bounding box center [838, 419] width 1022 height 416
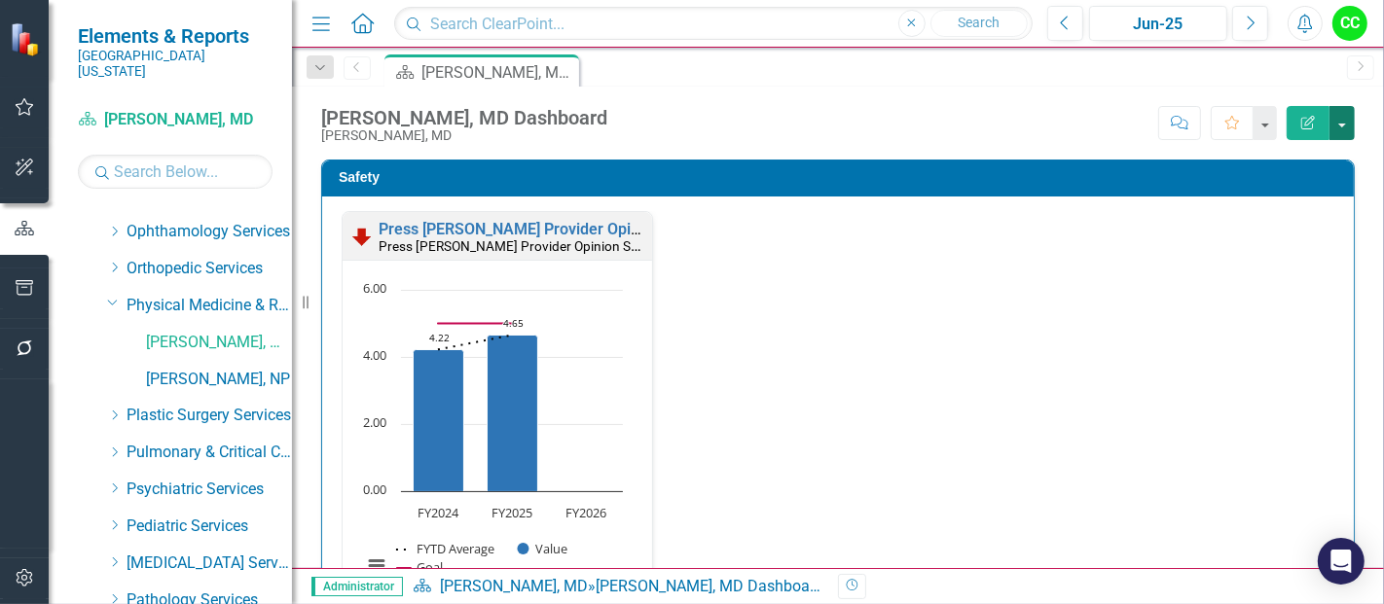
click at [1348, 130] on button "button" at bounding box center [1341, 123] width 25 height 34
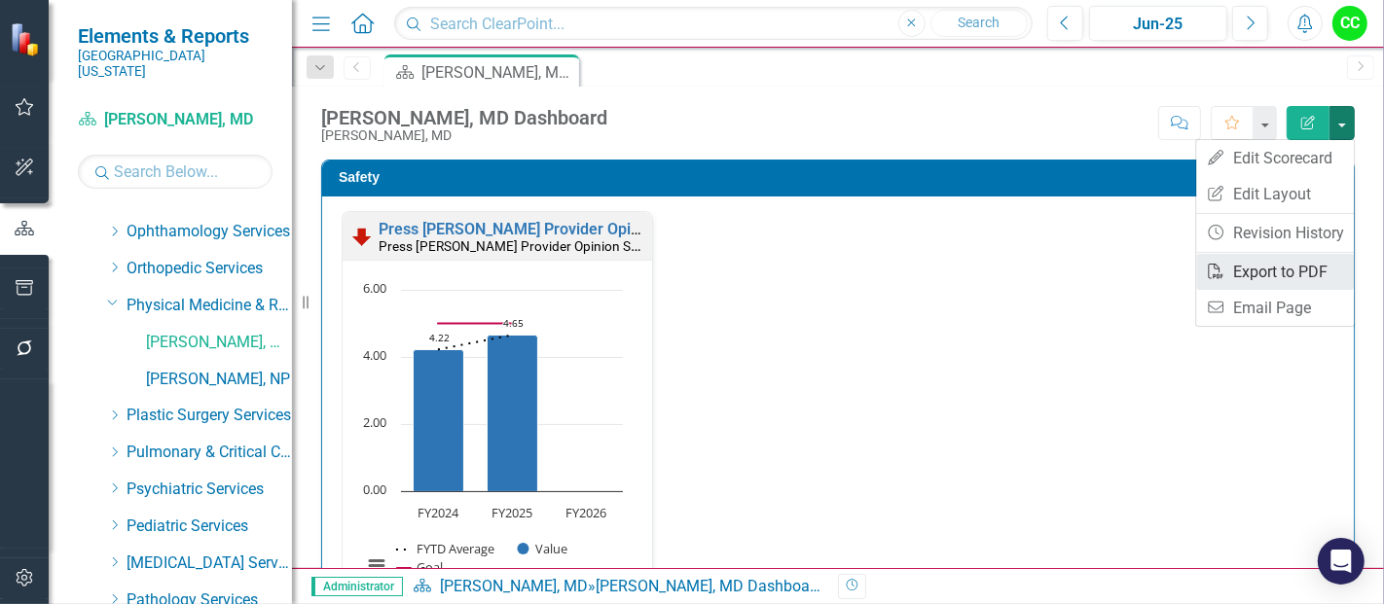
click at [1258, 273] on link "PDF Export to PDF" at bounding box center [1275, 272] width 158 height 36
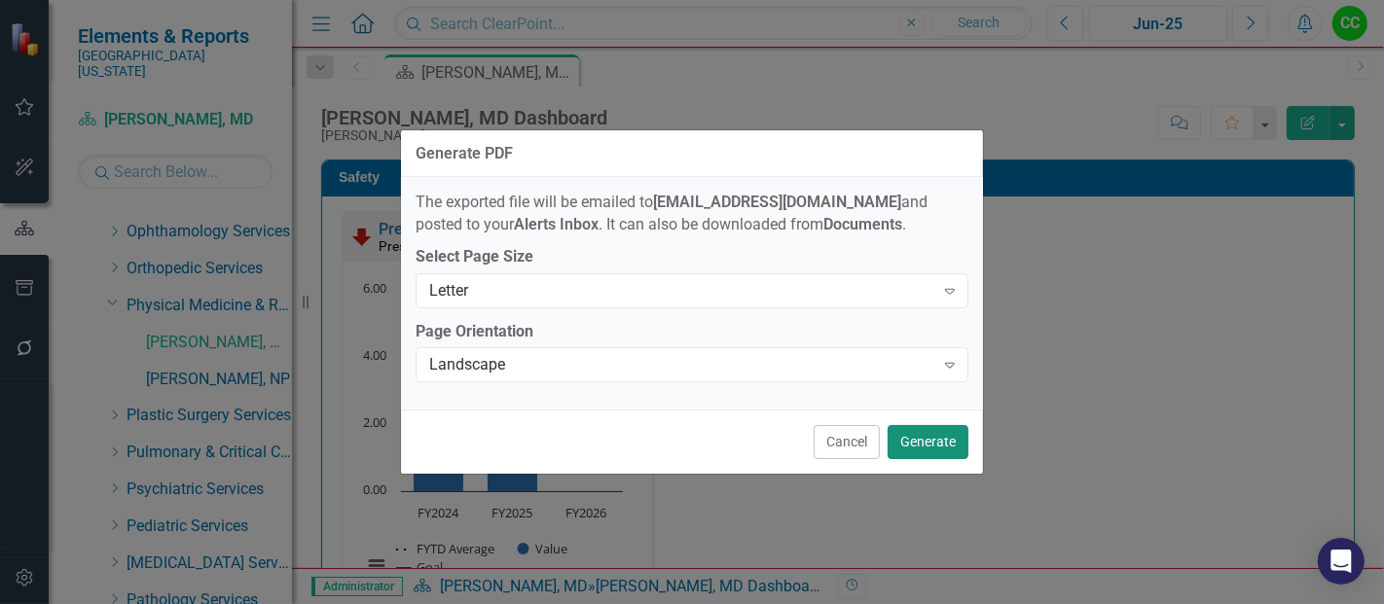
click at [931, 432] on button "Generate" at bounding box center [928, 442] width 81 height 34
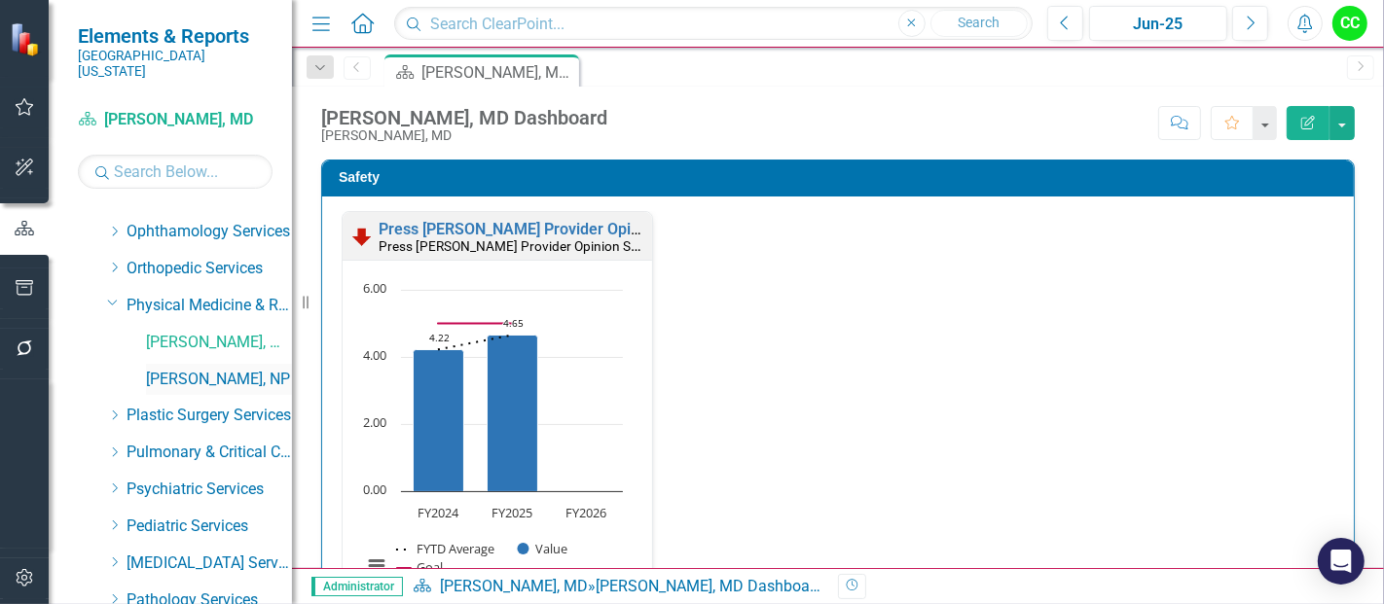
click at [188, 369] on link "[PERSON_NAME], NP" at bounding box center [219, 380] width 146 height 22
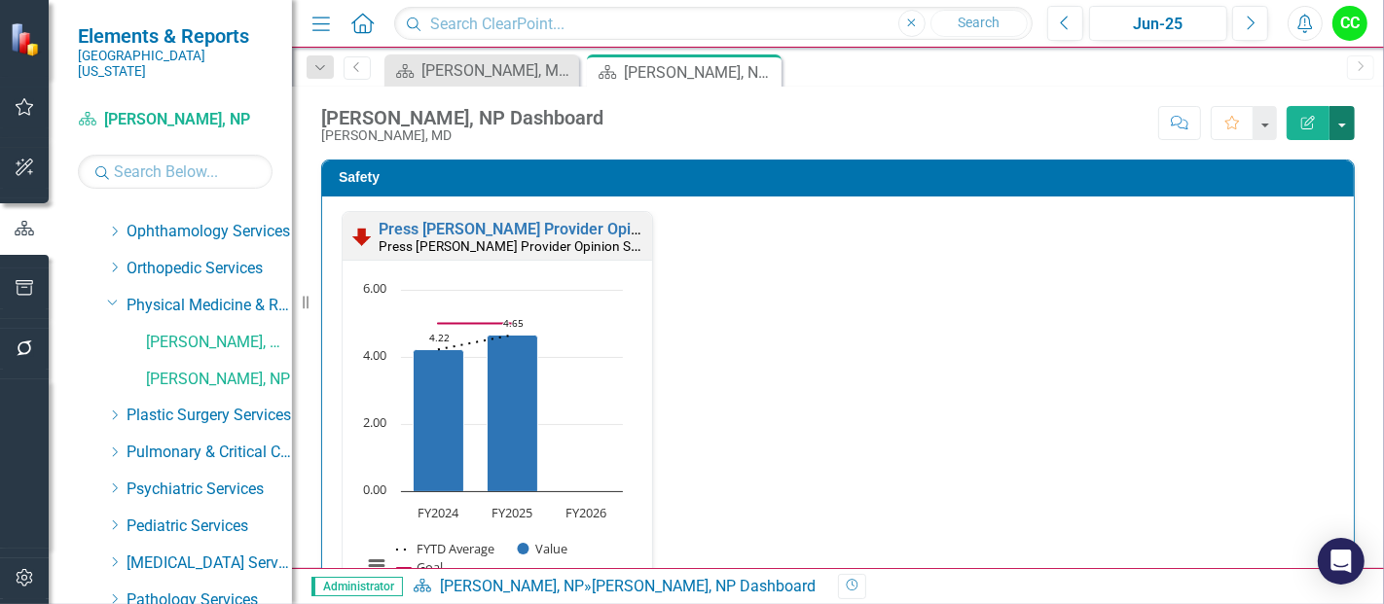
click at [1348, 122] on button "button" at bounding box center [1341, 123] width 25 height 34
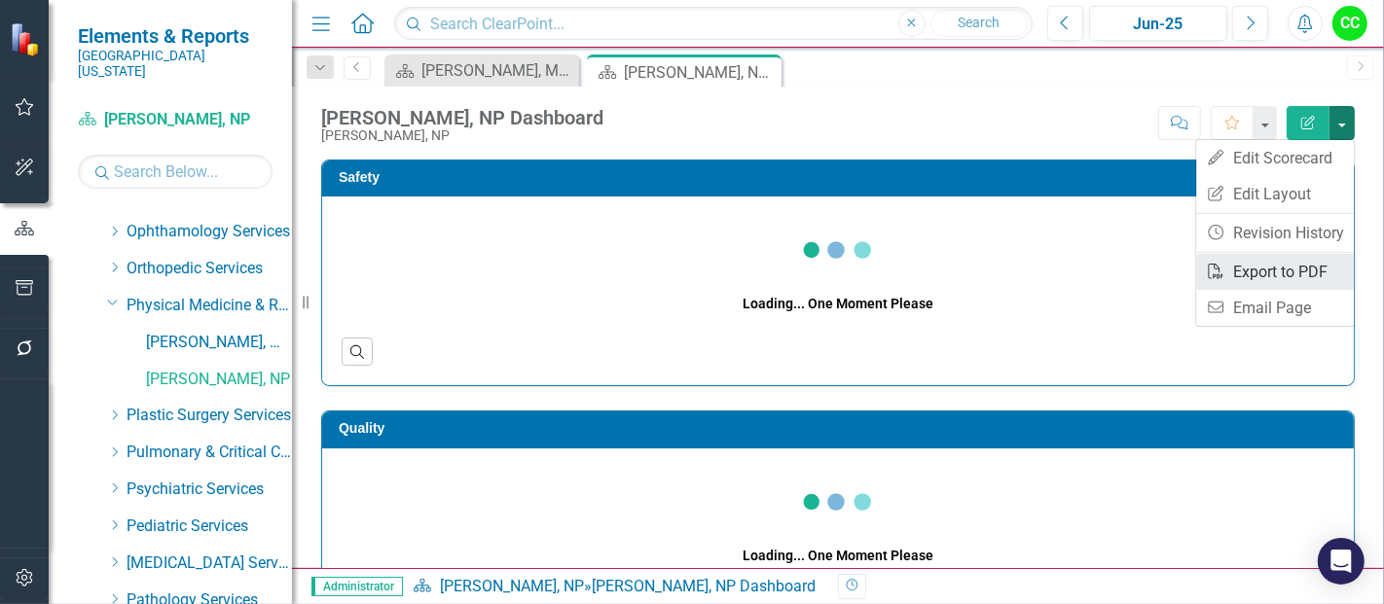
click at [1255, 273] on link "PDF Export to PDF" at bounding box center [1275, 272] width 158 height 36
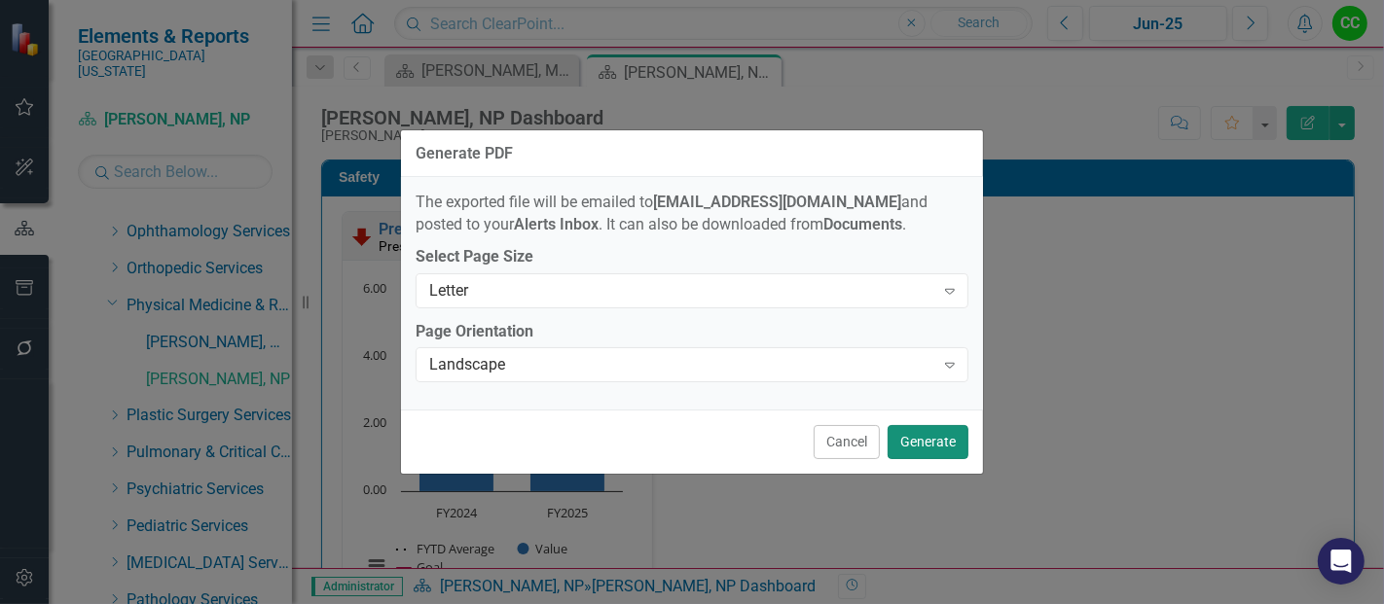
click at [917, 440] on button "Generate" at bounding box center [928, 442] width 81 height 34
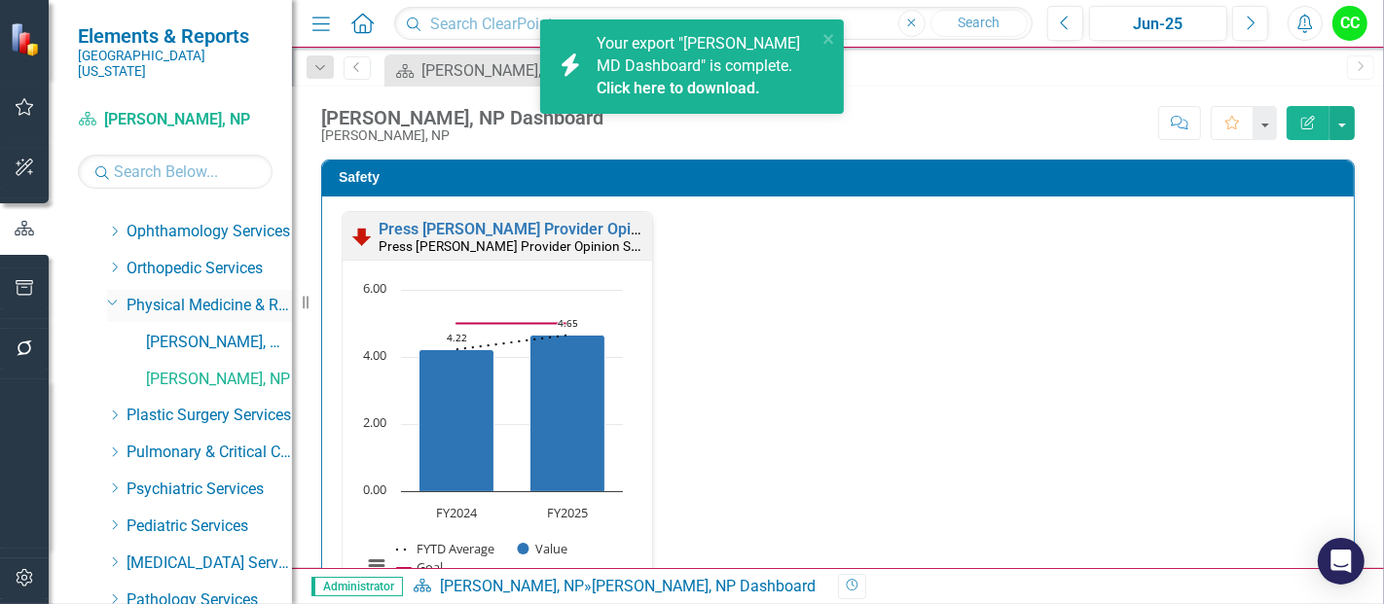
click at [111, 295] on icon "Dropdown" at bounding box center [113, 302] width 12 height 15
click at [113, 336] on icon "Dropdown" at bounding box center [114, 342] width 15 height 12
click at [207, 369] on link "[PERSON_NAME], MD" at bounding box center [219, 380] width 146 height 22
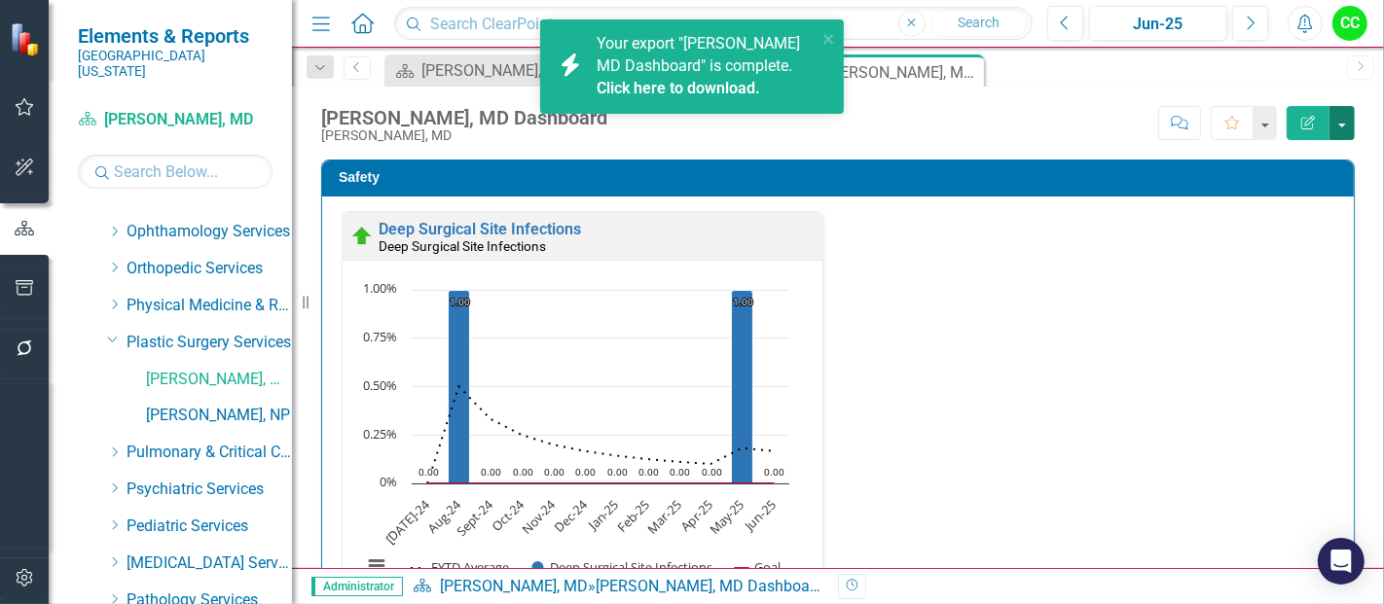
click at [1337, 125] on button "button" at bounding box center [1341, 123] width 25 height 34
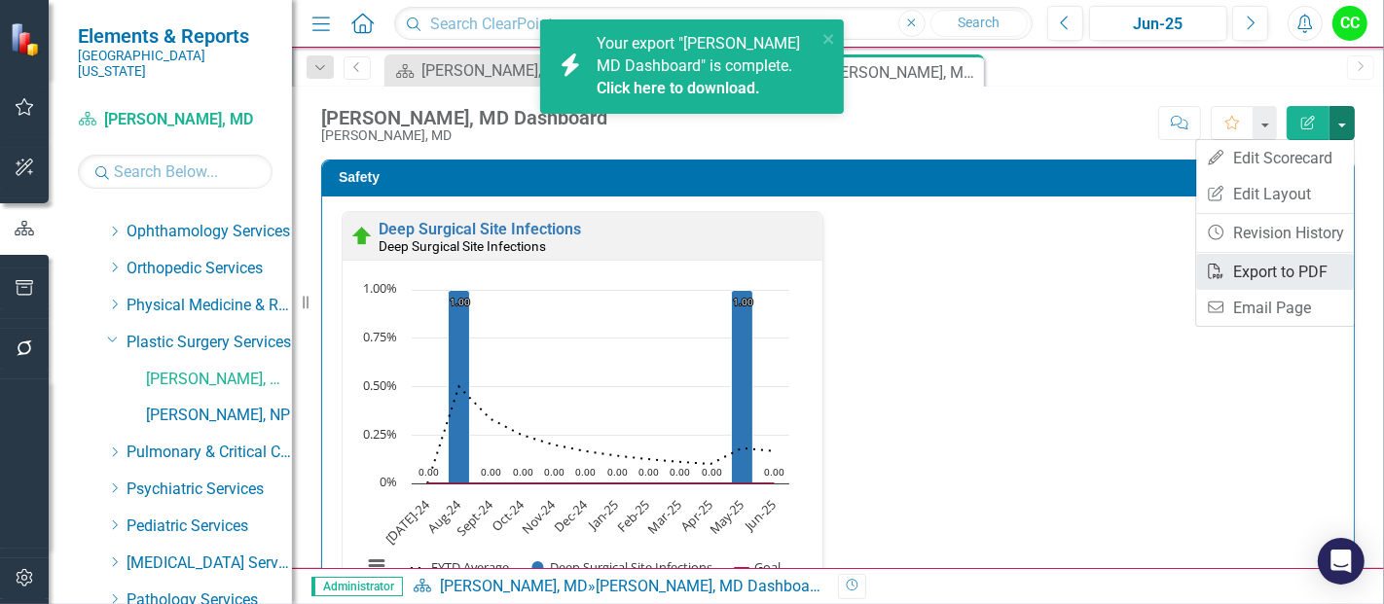
click at [1264, 260] on link "PDF Export to PDF" at bounding box center [1275, 272] width 158 height 36
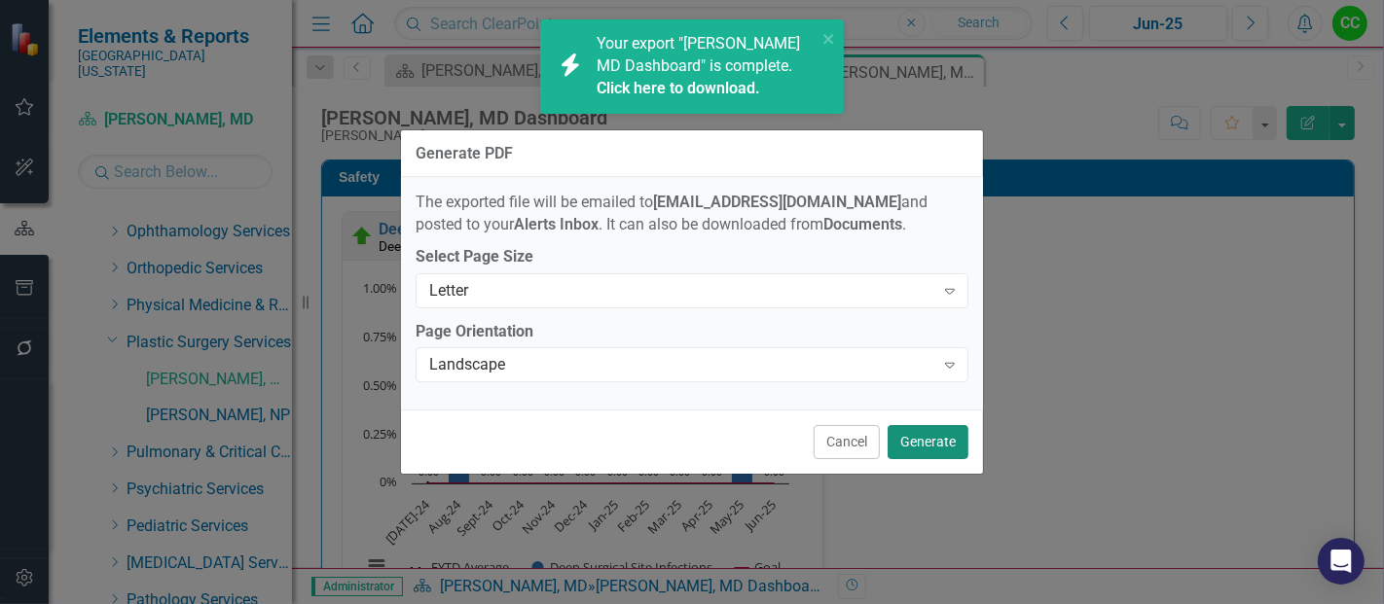
click at [915, 440] on button "Generate" at bounding box center [928, 442] width 81 height 34
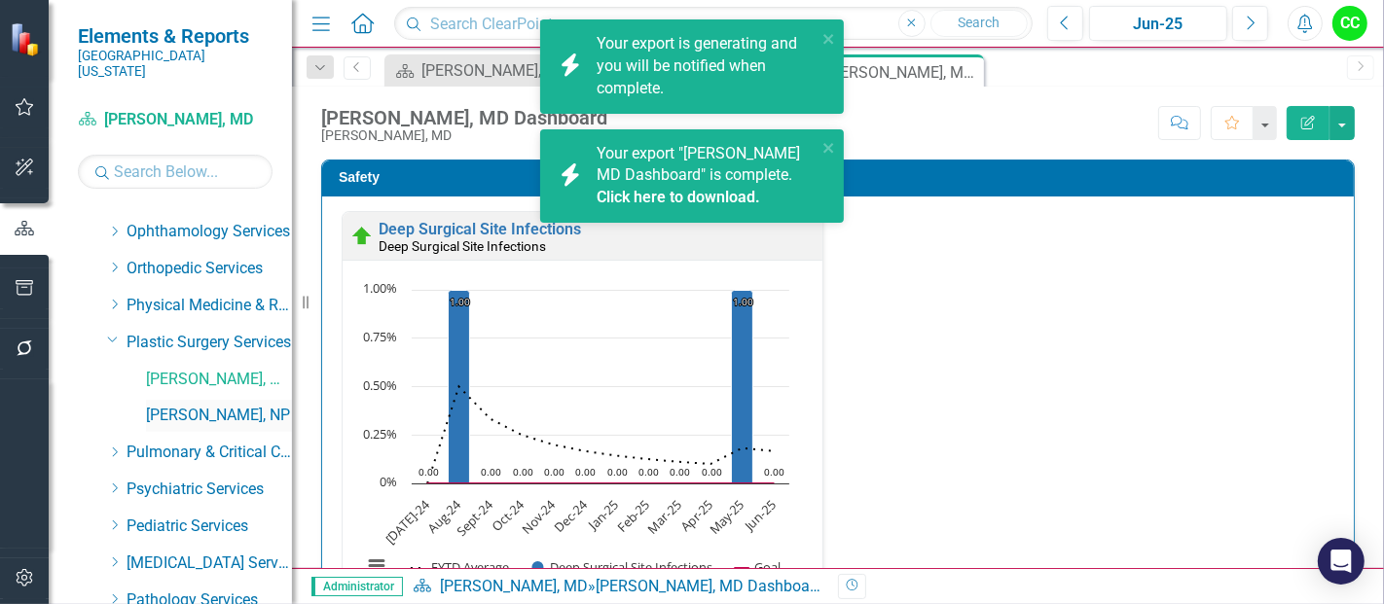
click at [241, 405] on link "[PERSON_NAME], NP" at bounding box center [219, 416] width 146 height 22
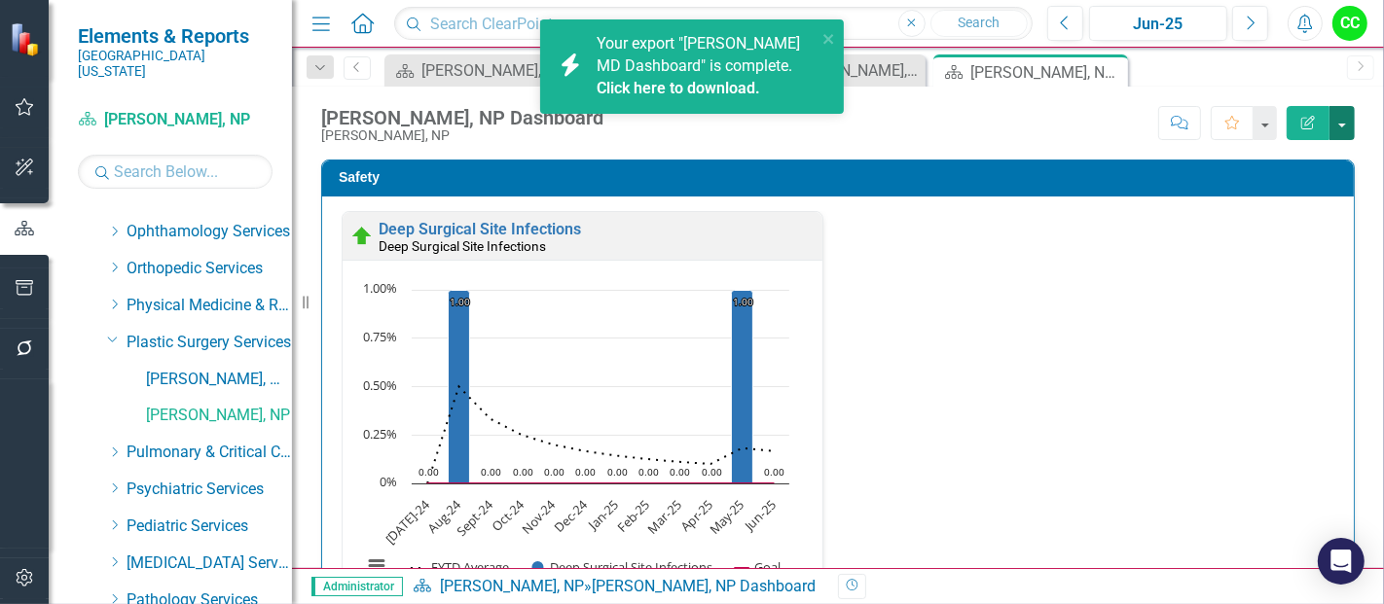
click at [1340, 121] on button "button" at bounding box center [1341, 123] width 25 height 34
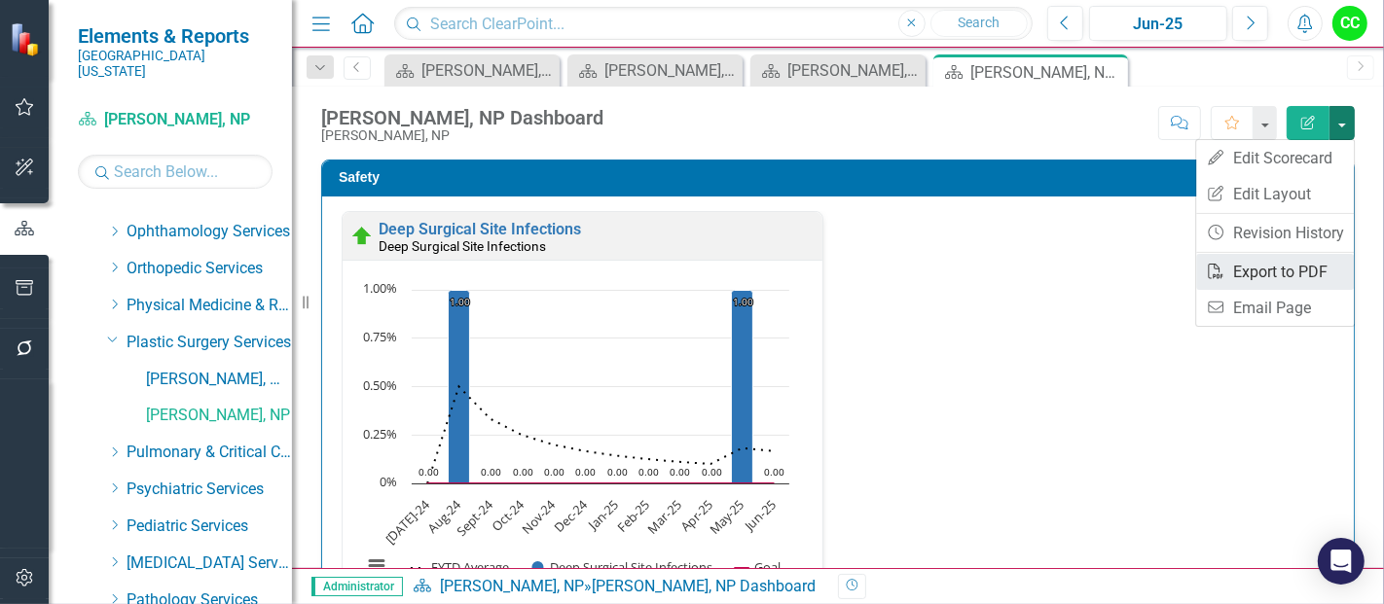
click at [1242, 273] on link "PDF Export to PDF" at bounding box center [1275, 272] width 158 height 36
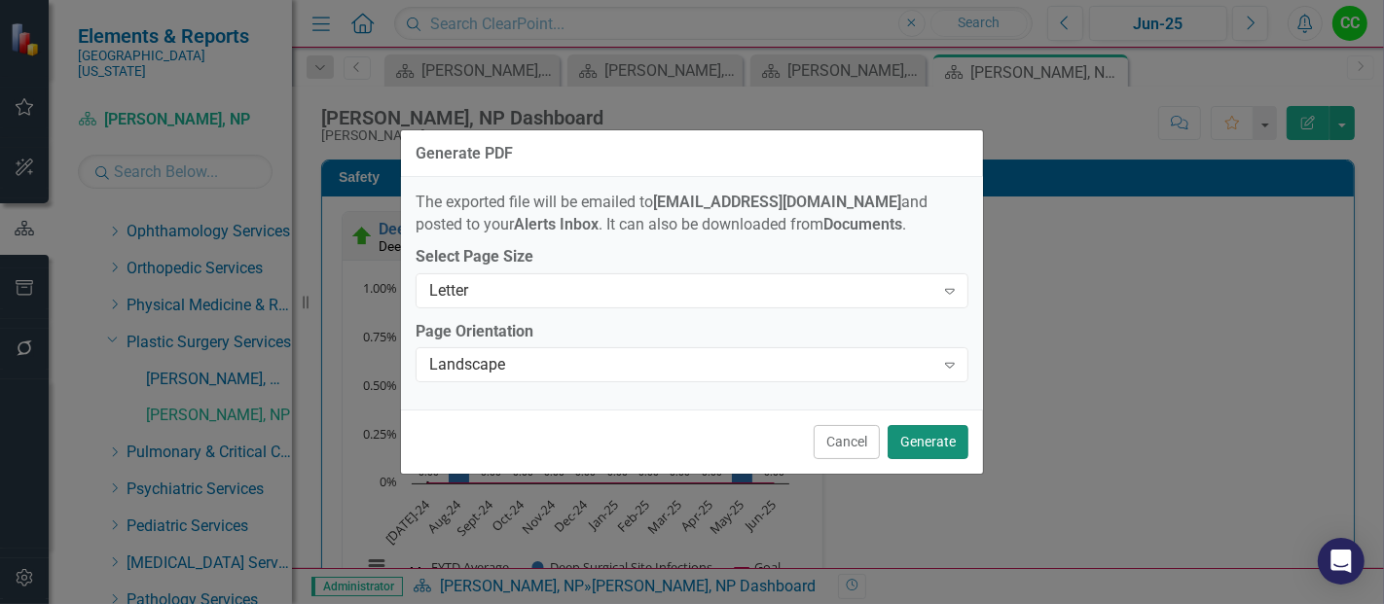
click at [935, 445] on button "Generate" at bounding box center [928, 442] width 81 height 34
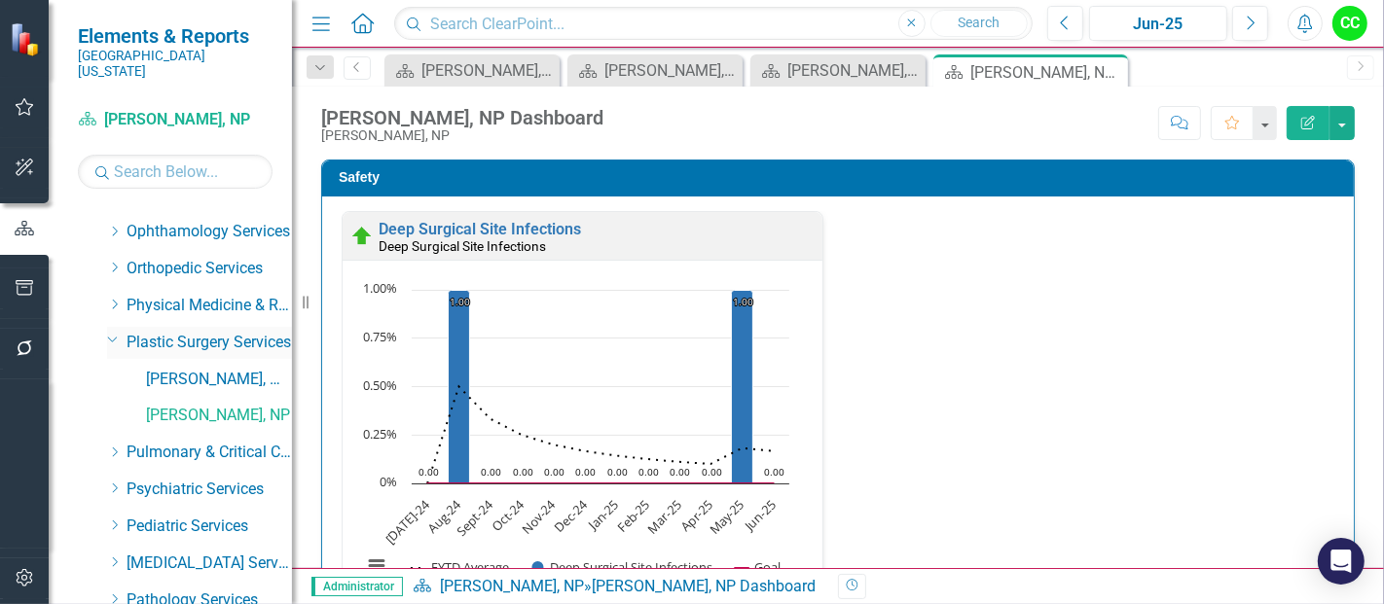
click at [111, 332] on icon "Dropdown" at bounding box center [113, 339] width 12 height 15
click at [111, 373] on icon "Dropdown" at bounding box center [114, 379] width 15 height 12
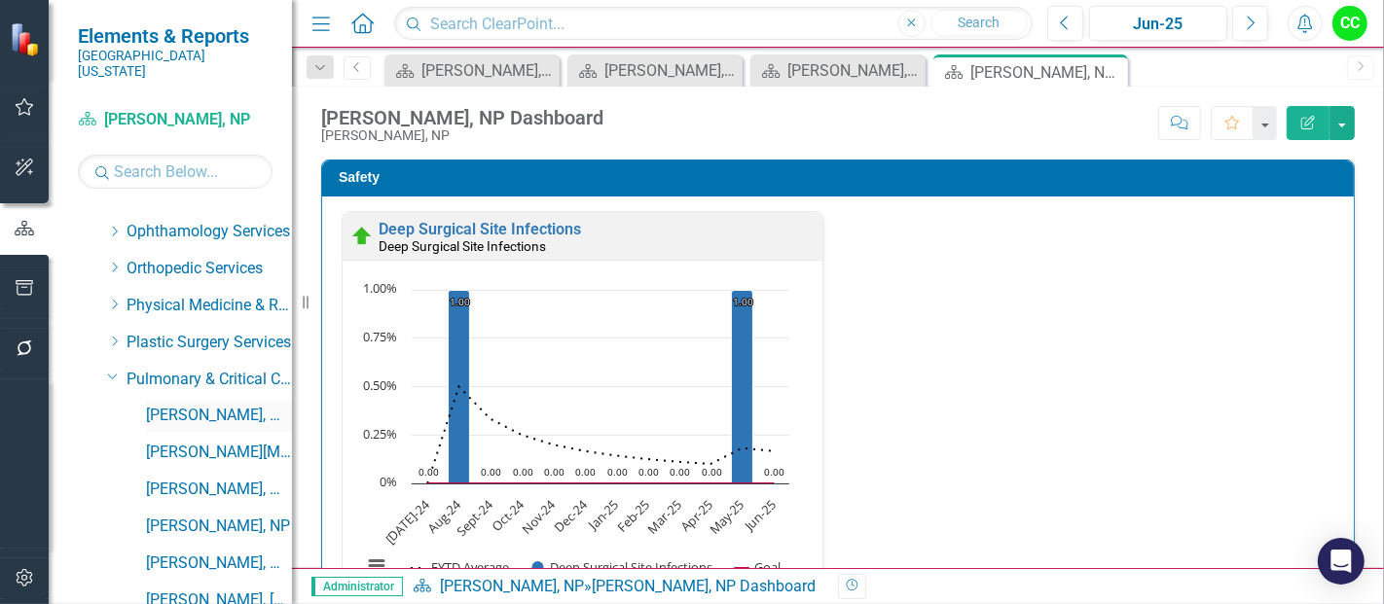
click at [208, 405] on link "[PERSON_NAME], MD" at bounding box center [219, 416] width 146 height 22
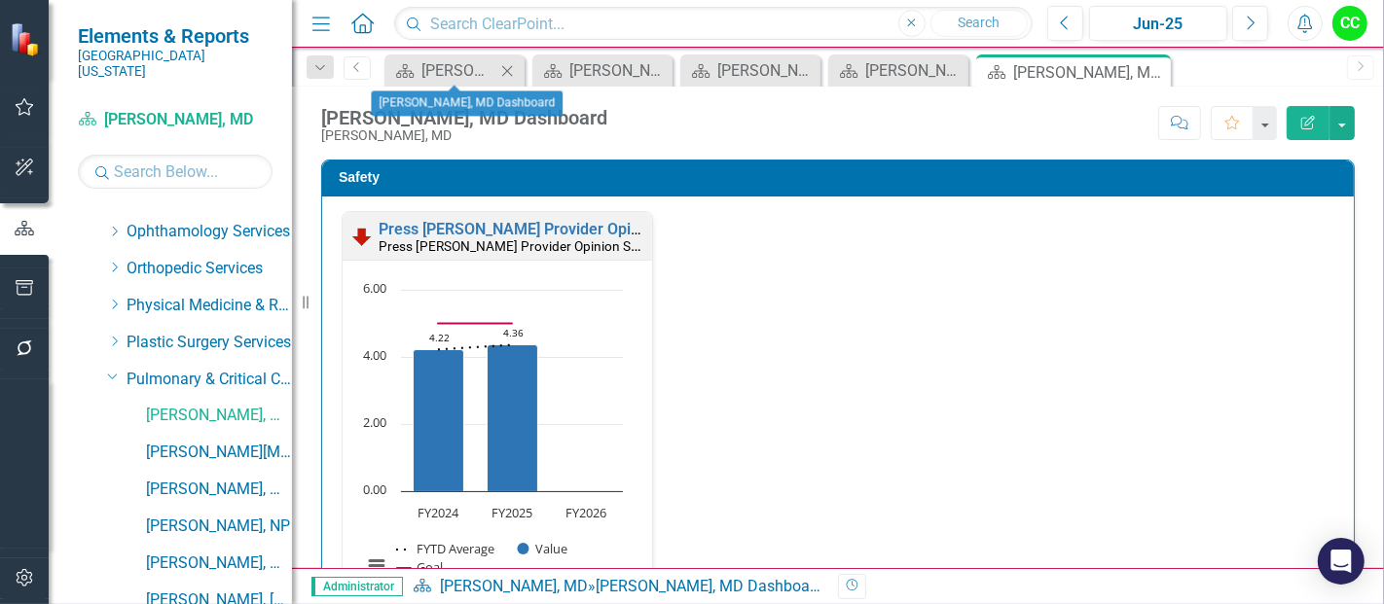
click at [506, 67] on icon "Close" at bounding box center [506, 71] width 19 height 16
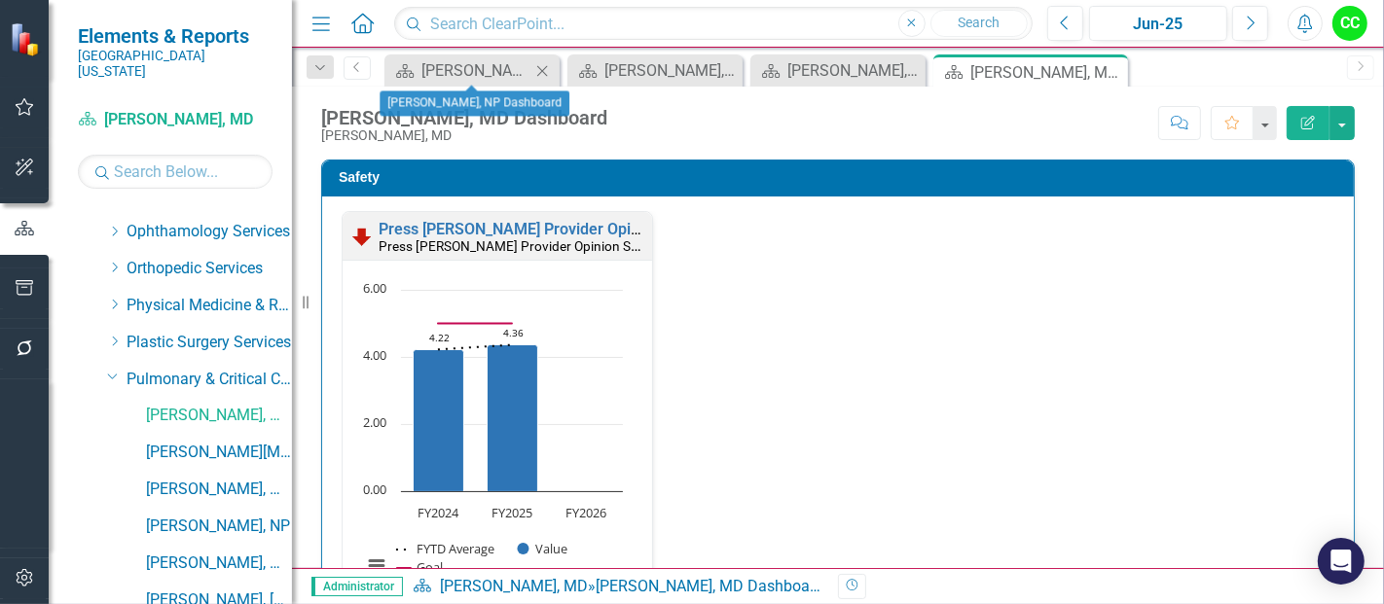
click at [545, 66] on icon at bounding box center [542, 70] width 11 height 11
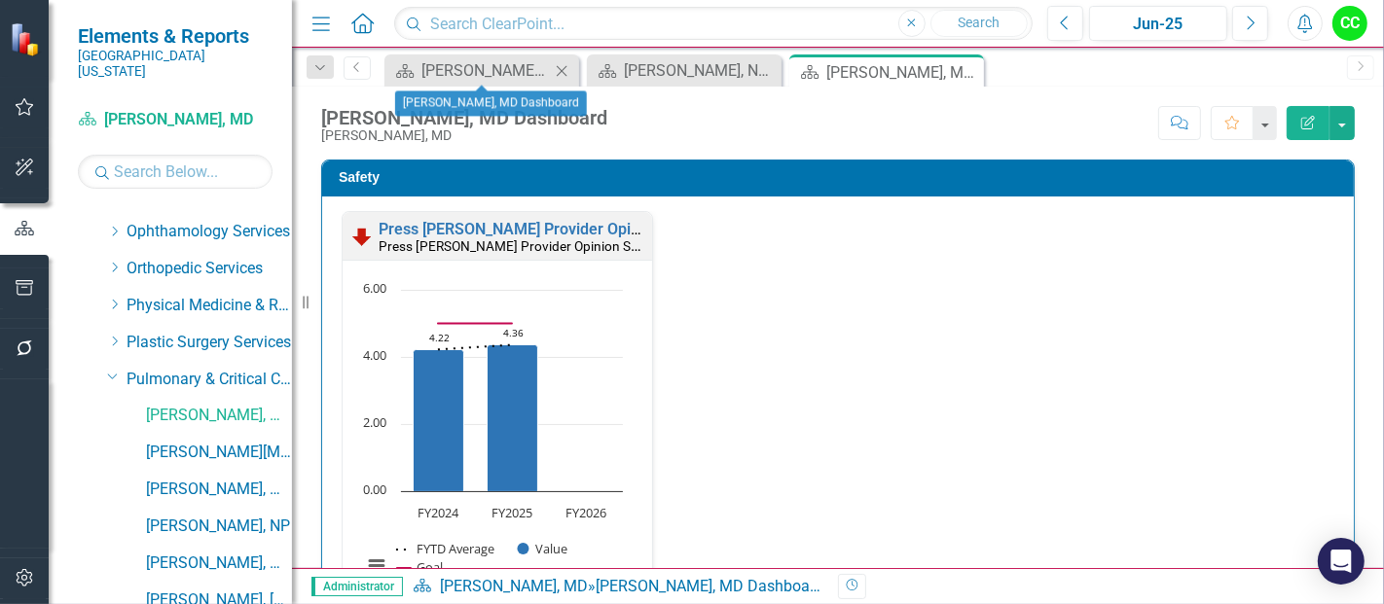
click at [564, 65] on icon "Close" at bounding box center [561, 71] width 19 height 16
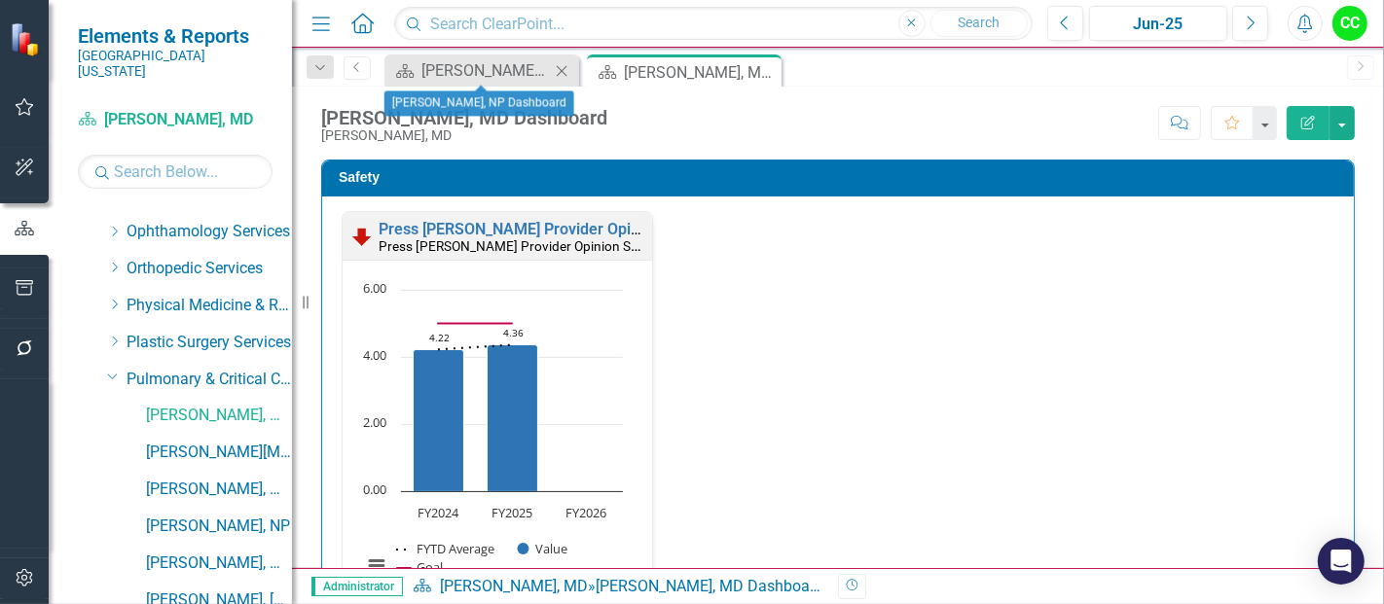
click at [566, 67] on icon "Close" at bounding box center [561, 71] width 19 height 16
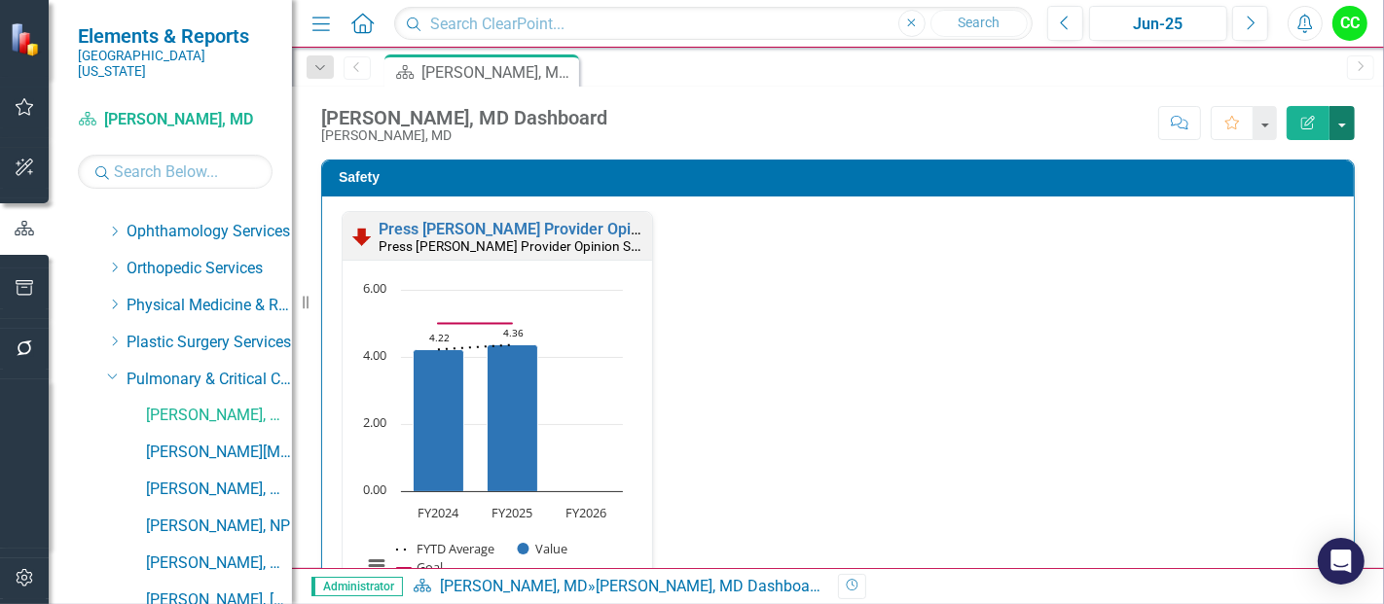
click at [1335, 138] on button "button" at bounding box center [1341, 123] width 25 height 34
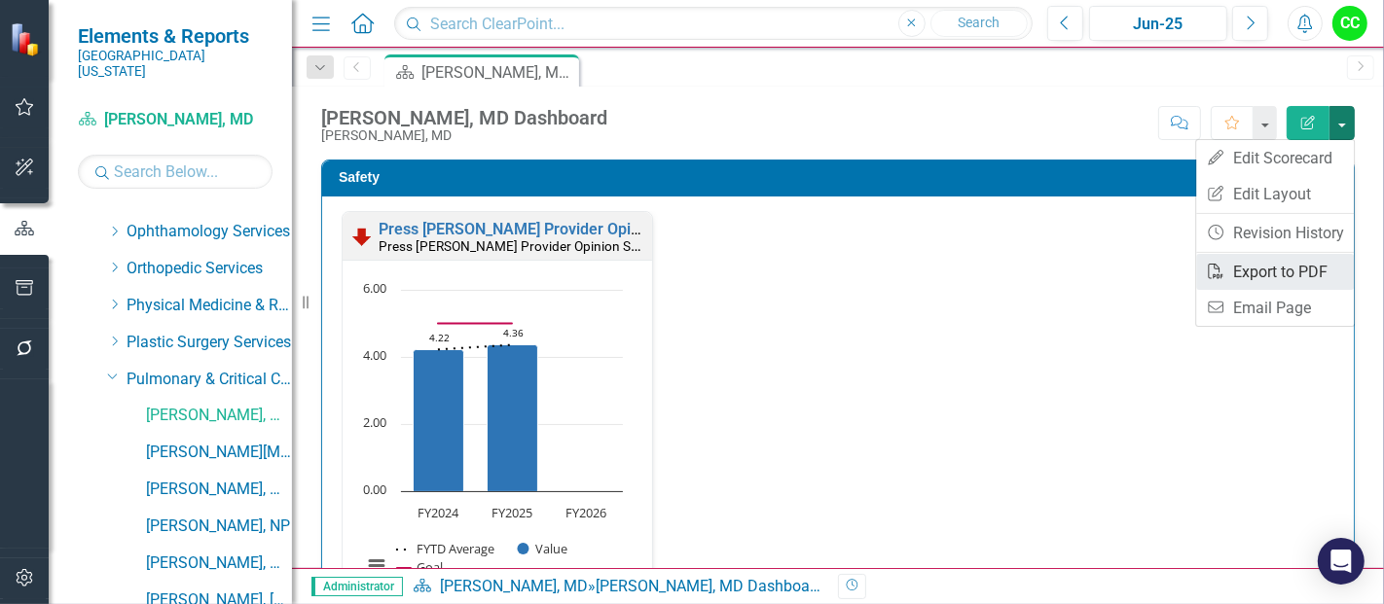
click at [1259, 273] on link "PDF Export to PDF" at bounding box center [1275, 272] width 158 height 36
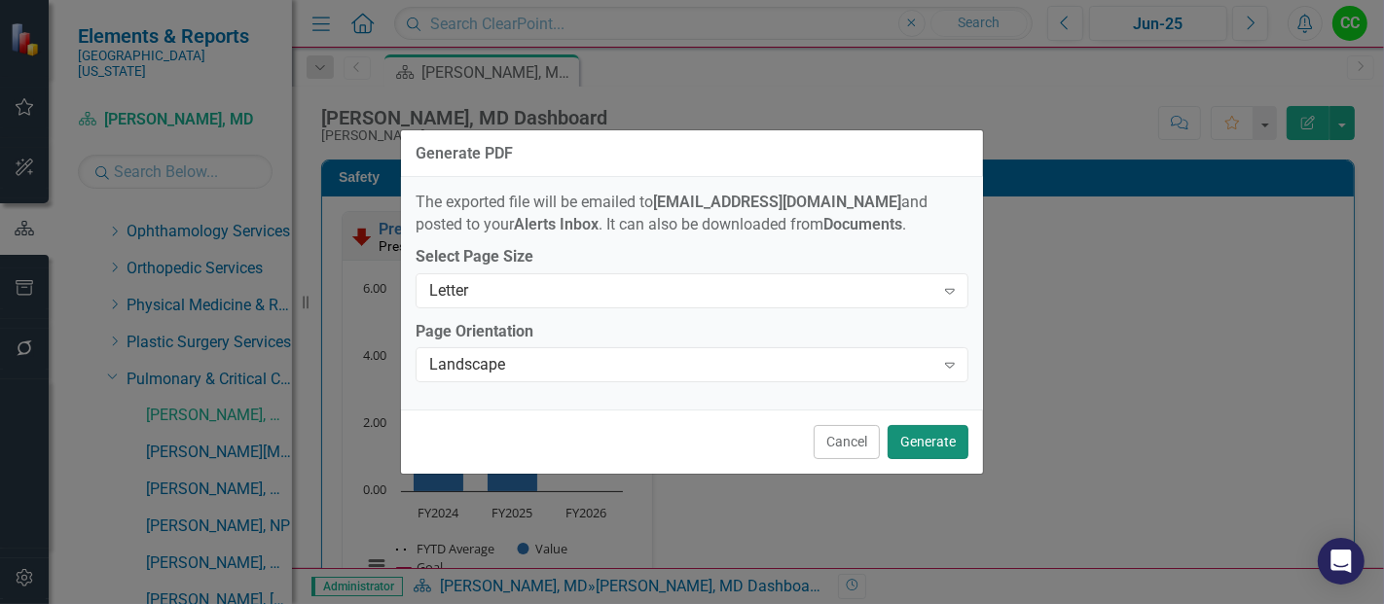
click at [942, 439] on button "Generate" at bounding box center [928, 442] width 81 height 34
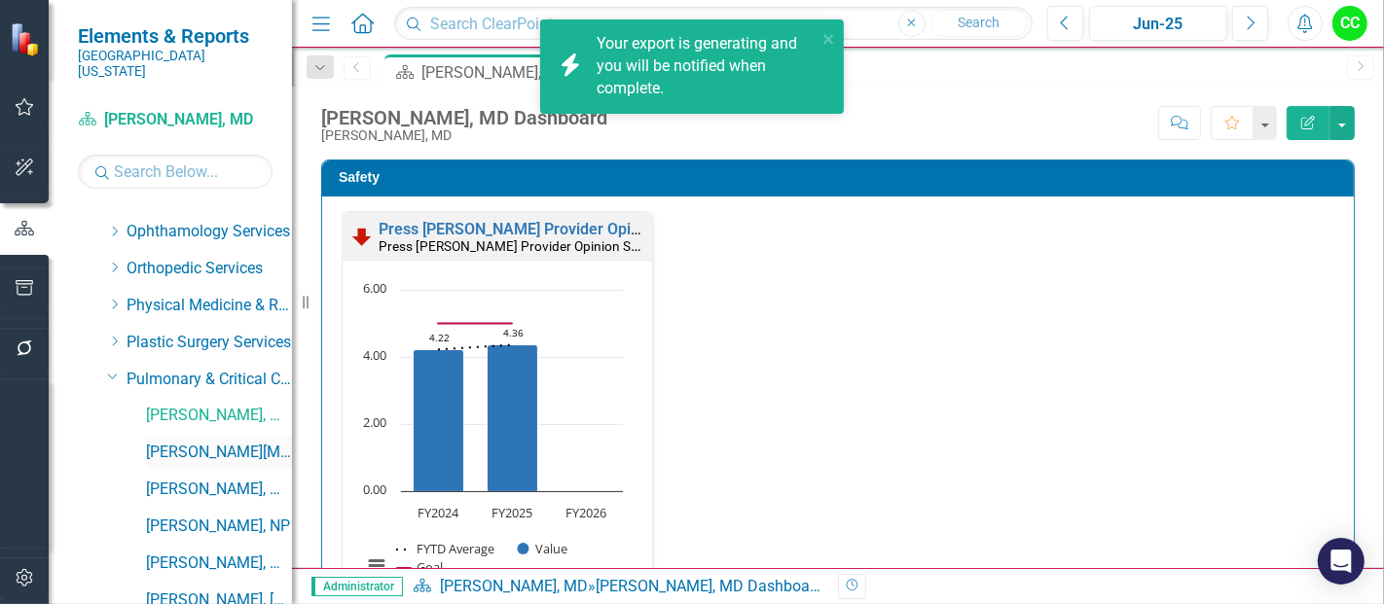
click at [208, 442] on link "[PERSON_NAME][MEDICAL_DATA], MD" at bounding box center [219, 453] width 146 height 22
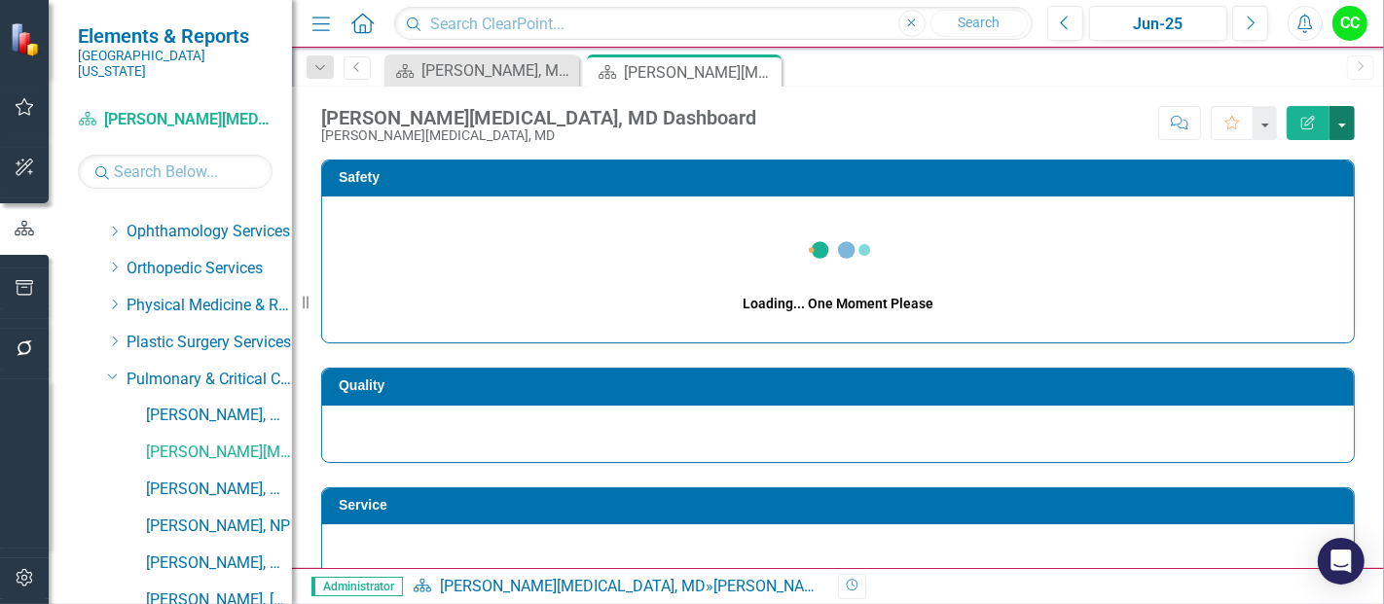
click at [1345, 116] on button "button" at bounding box center [1341, 123] width 25 height 34
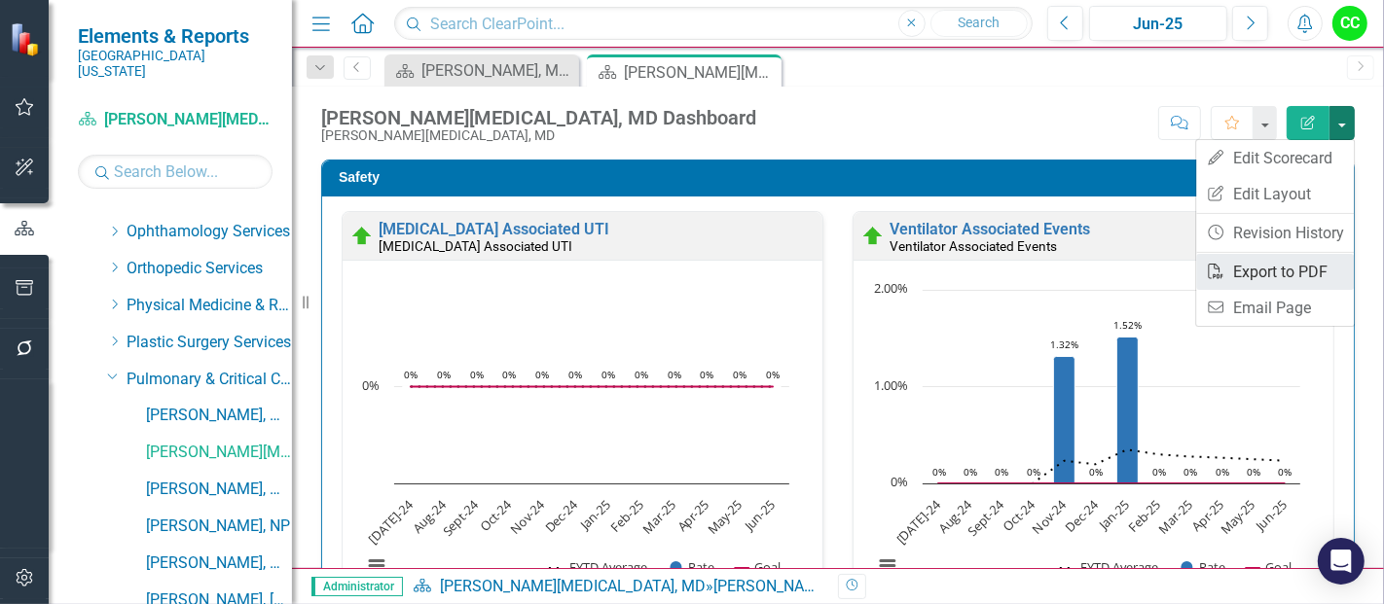
click at [1264, 268] on link "PDF Export to PDF" at bounding box center [1275, 272] width 158 height 36
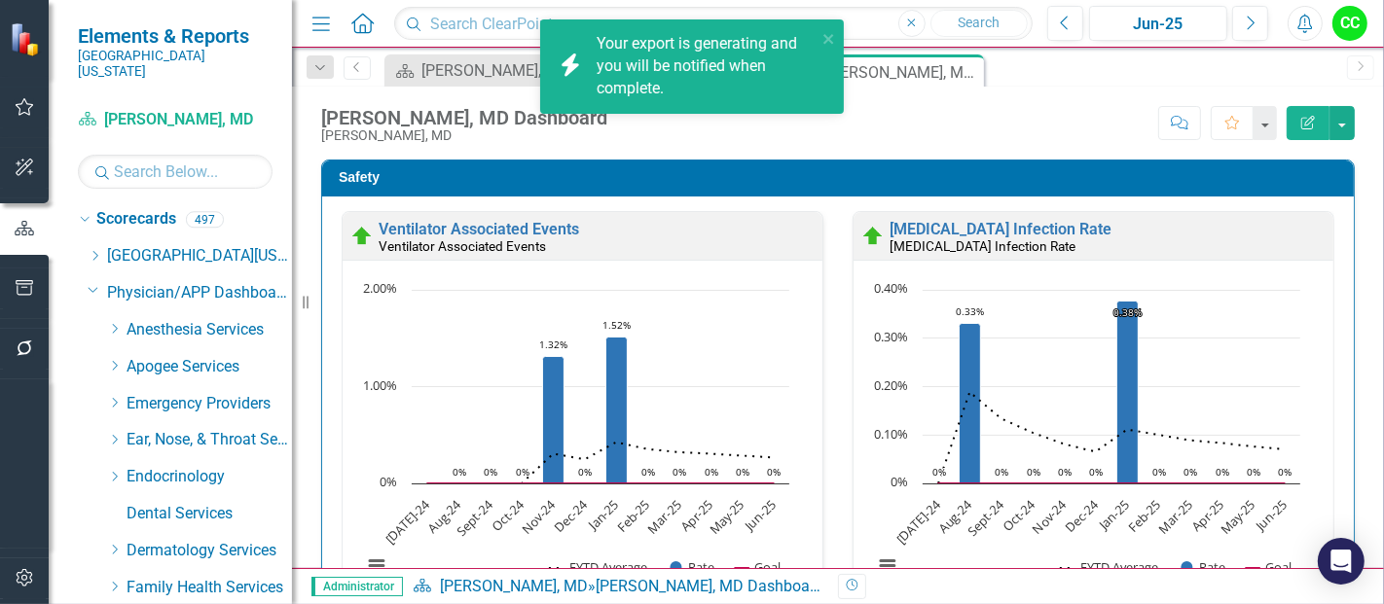
scroll to position [724, 0]
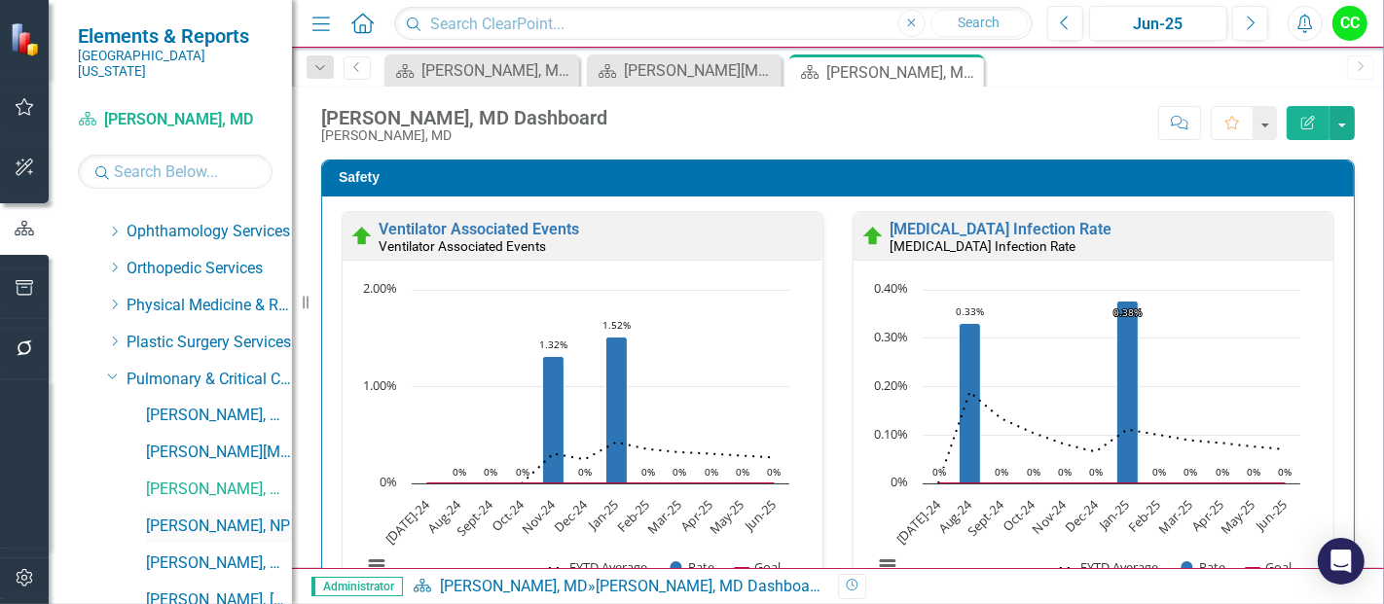
click at [197, 516] on link "[PERSON_NAME], NP" at bounding box center [219, 527] width 146 height 22
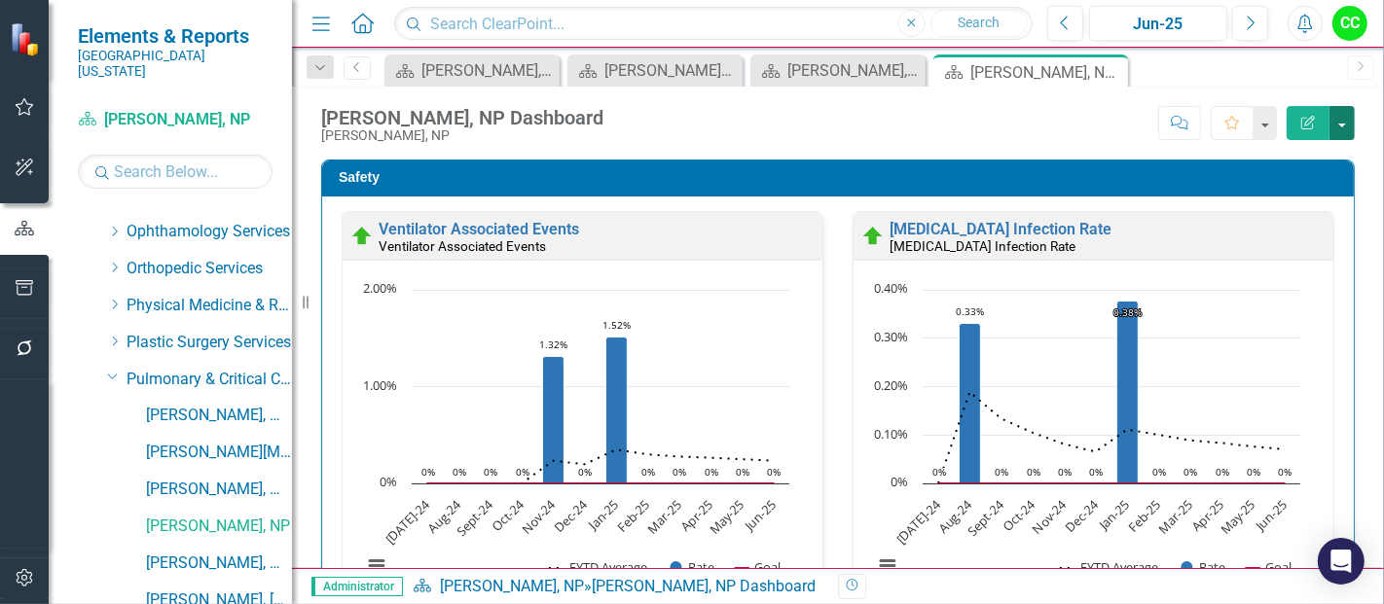
click at [1334, 114] on button "button" at bounding box center [1341, 123] width 25 height 34
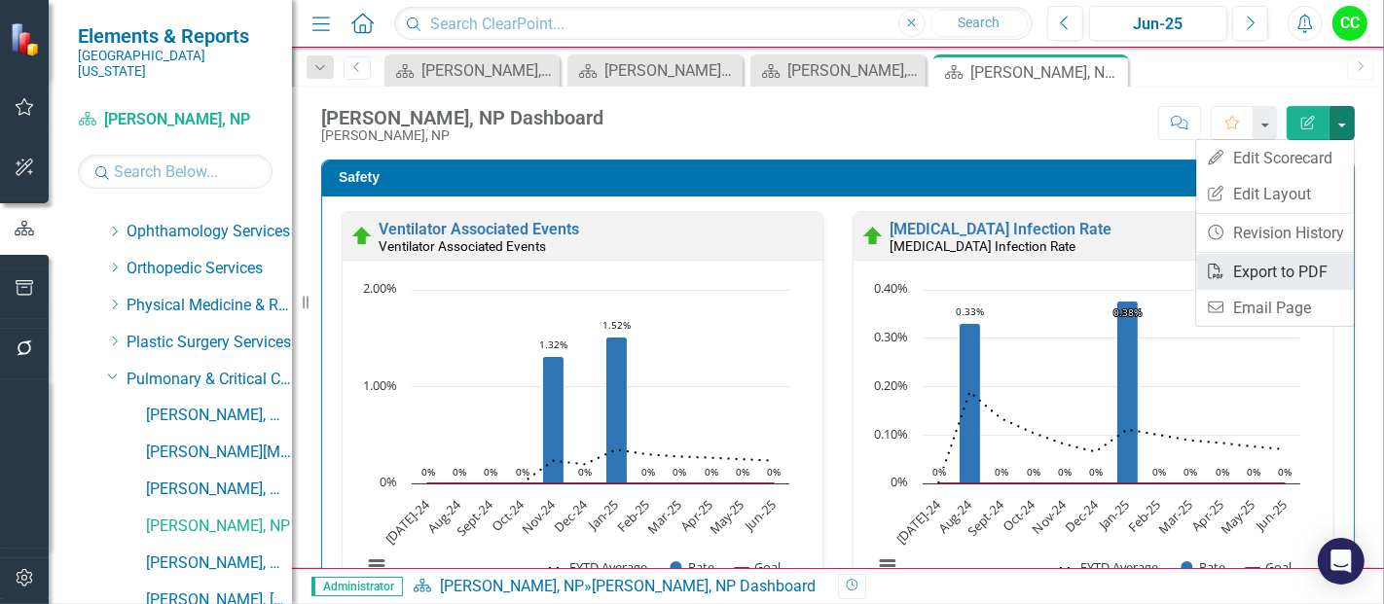
click at [1255, 273] on link "PDF Export to PDF" at bounding box center [1275, 272] width 158 height 36
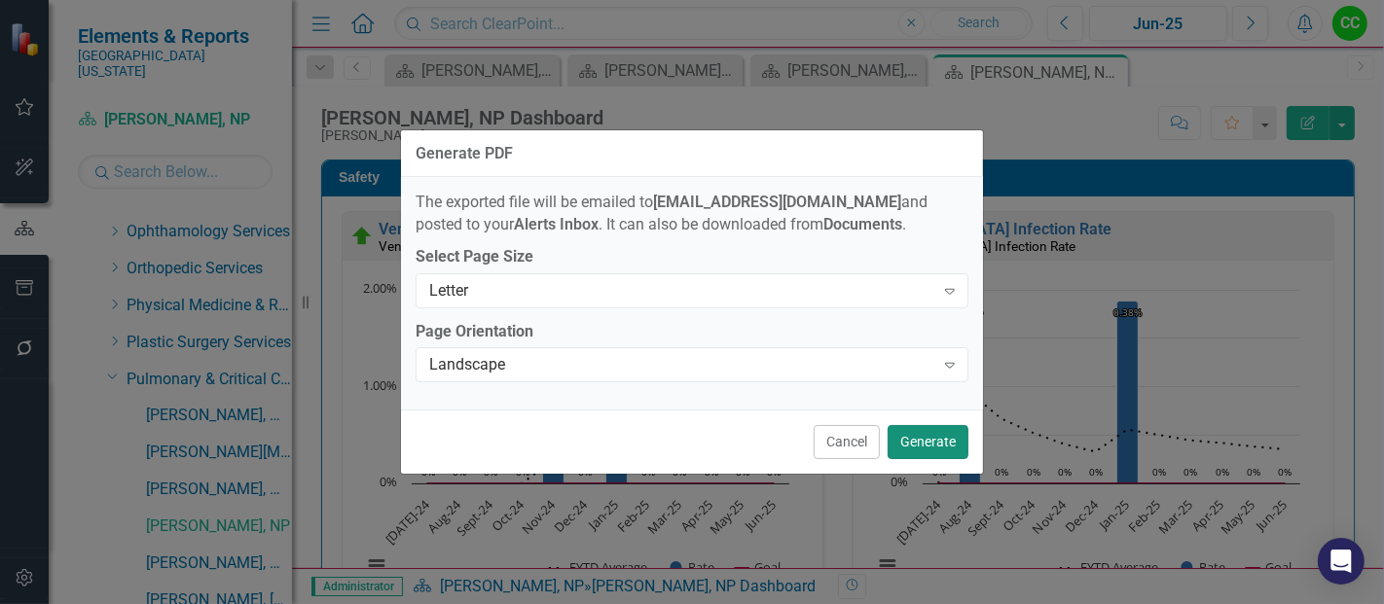
click at [923, 436] on button "Generate" at bounding box center [928, 442] width 81 height 34
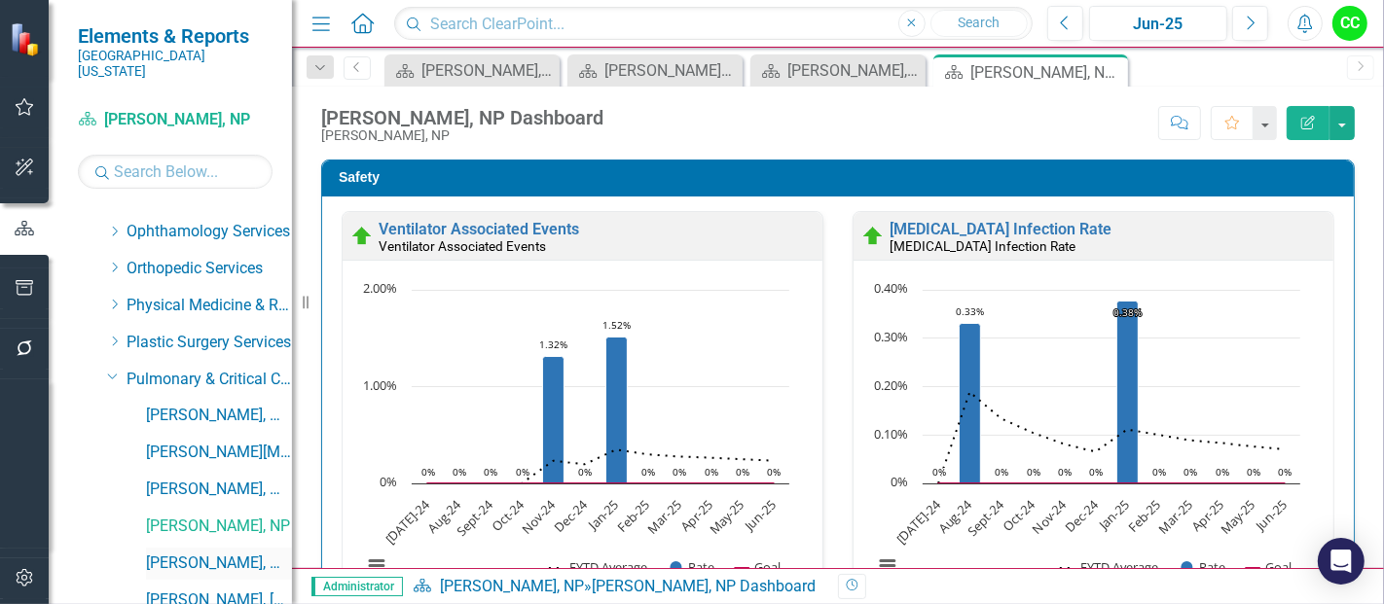
click at [175, 553] on link "[PERSON_NAME], MD" at bounding box center [219, 564] width 146 height 22
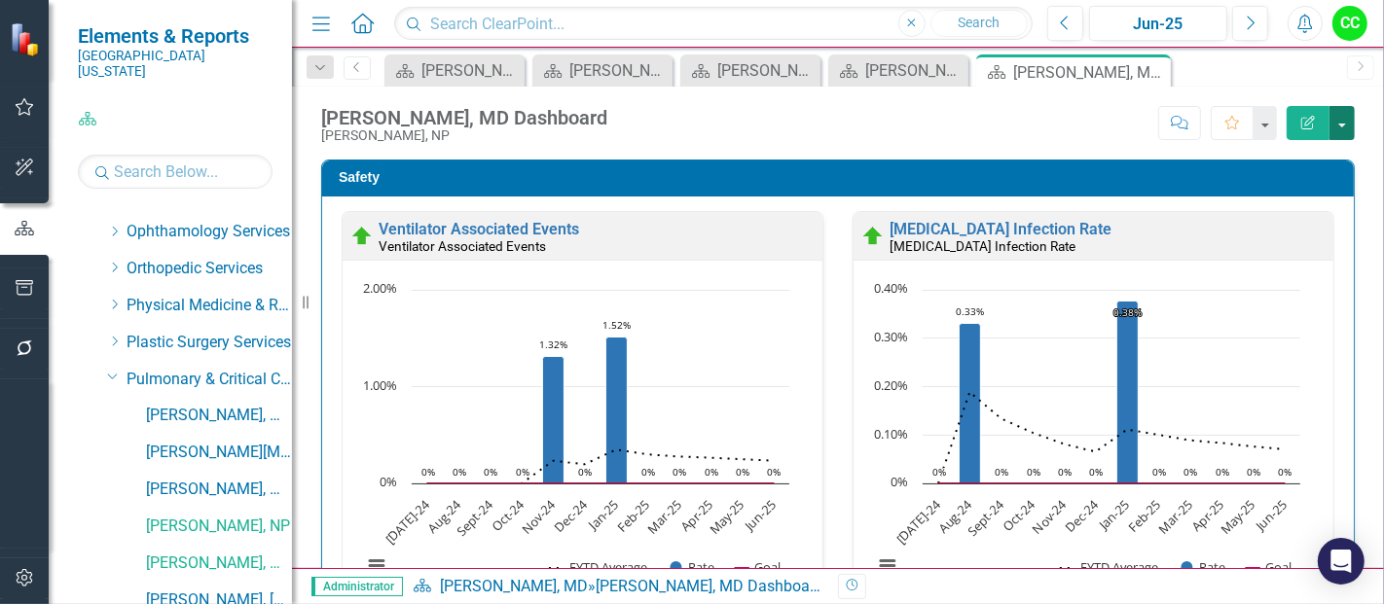
click at [1348, 125] on button "button" at bounding box center [1341, 123] width 25 height 34
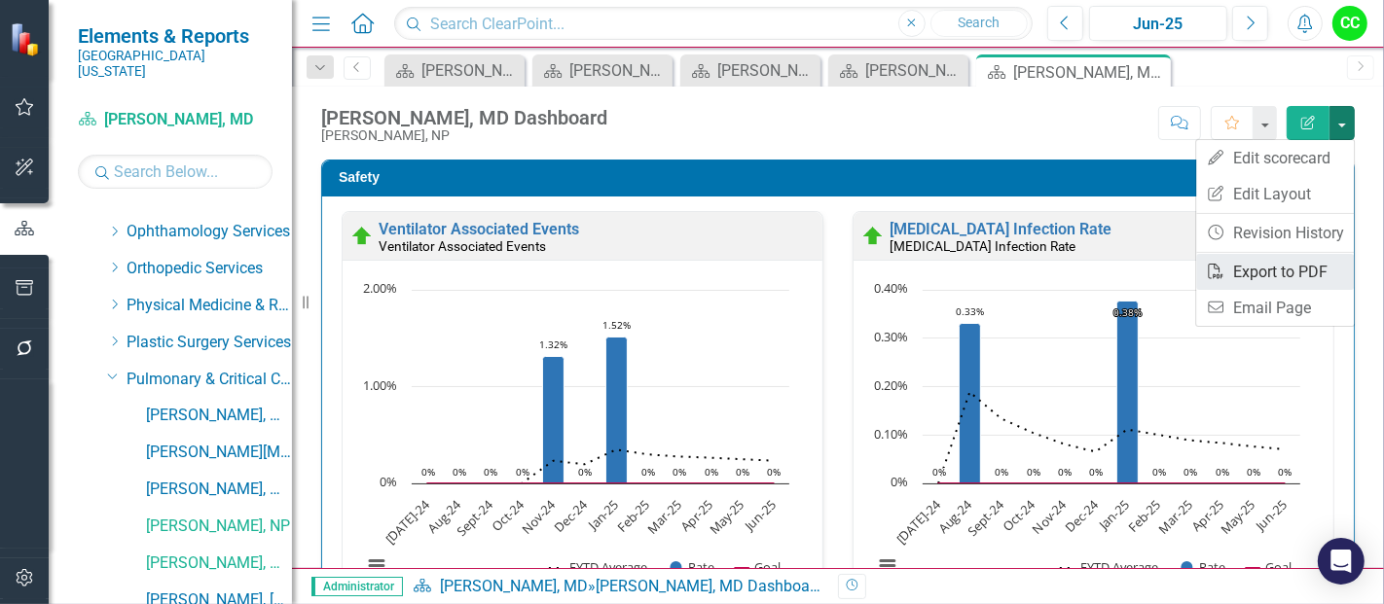
click at [1277, 274] on link "PDF Export to PDF" at bounding box center [1275, 272] width 158 height 36
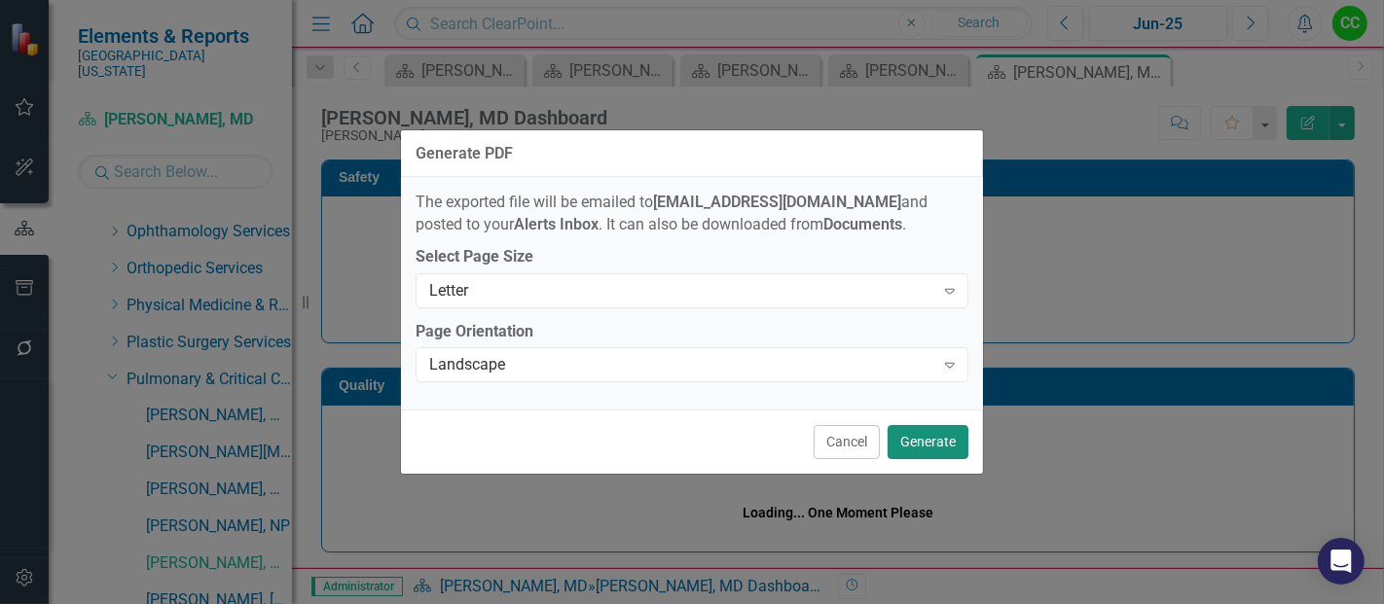
click at [912, 455] on button "Generate" at bounding box center [928, 442] width 81 height 34
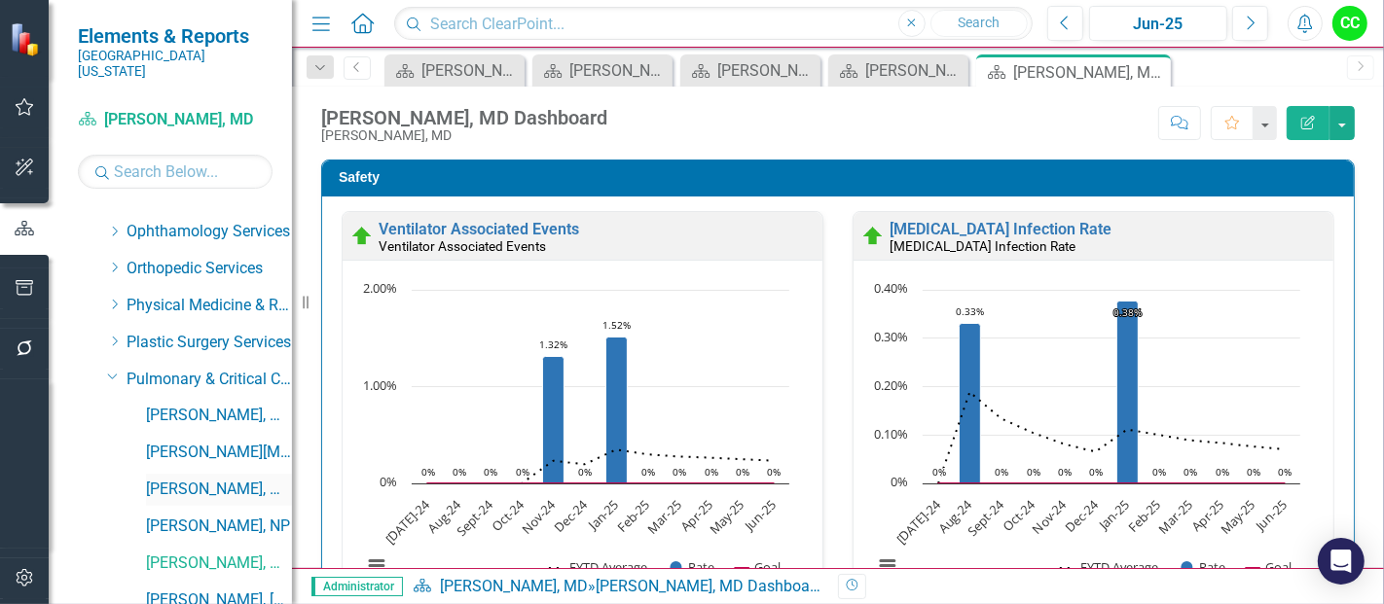
scroll to position [767, 0]
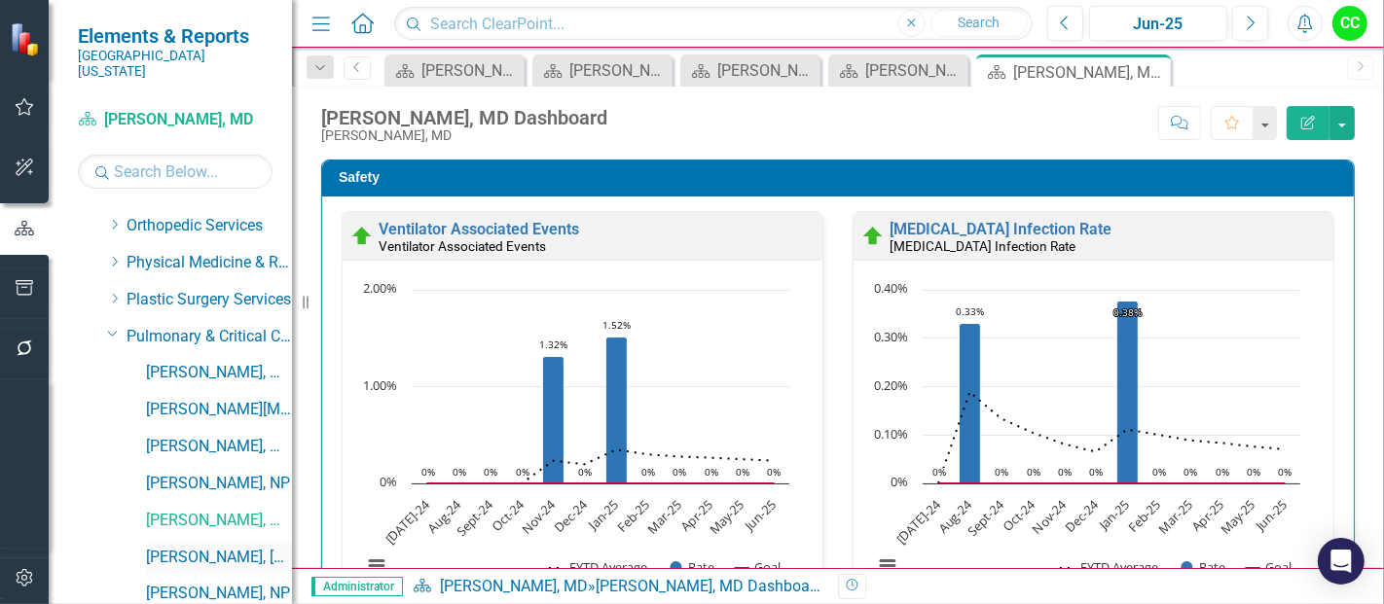
click at [206, 547] on link "[PERSON_NAME], [GEOGRAPHIC_DATA]" at bounding box center [219, 558] width 146 height 22
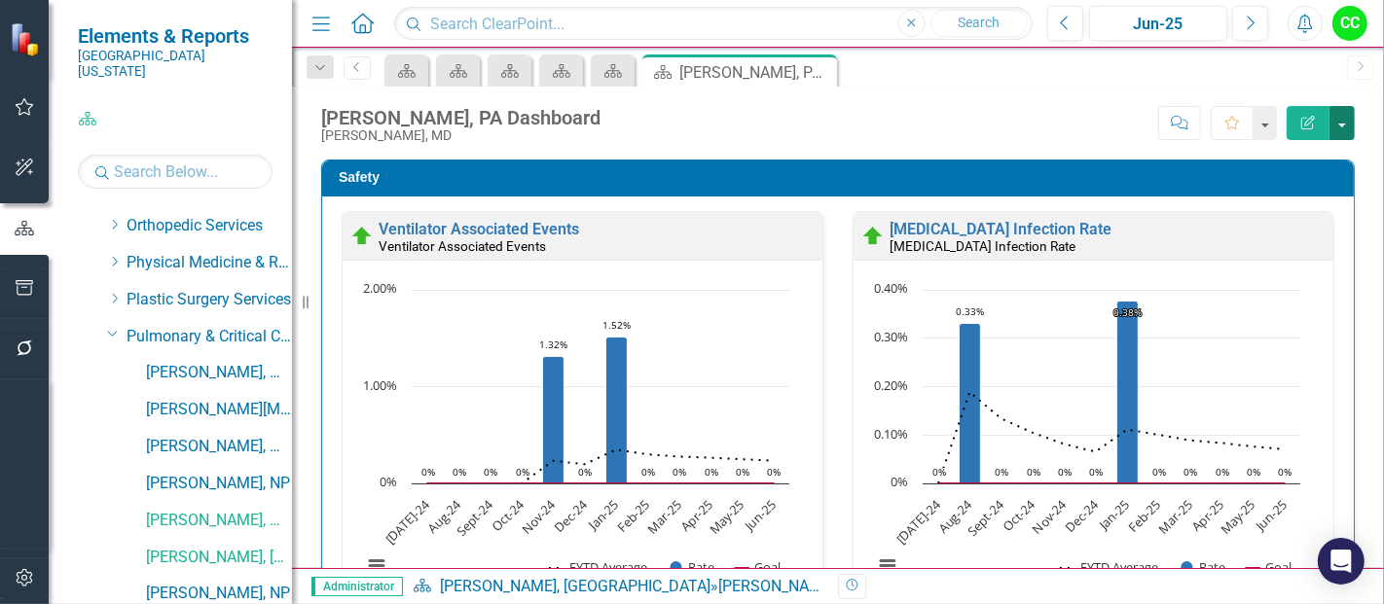
click at [1343, 119] on button "button" at bounding box center [1341, 123] width 25 height 34
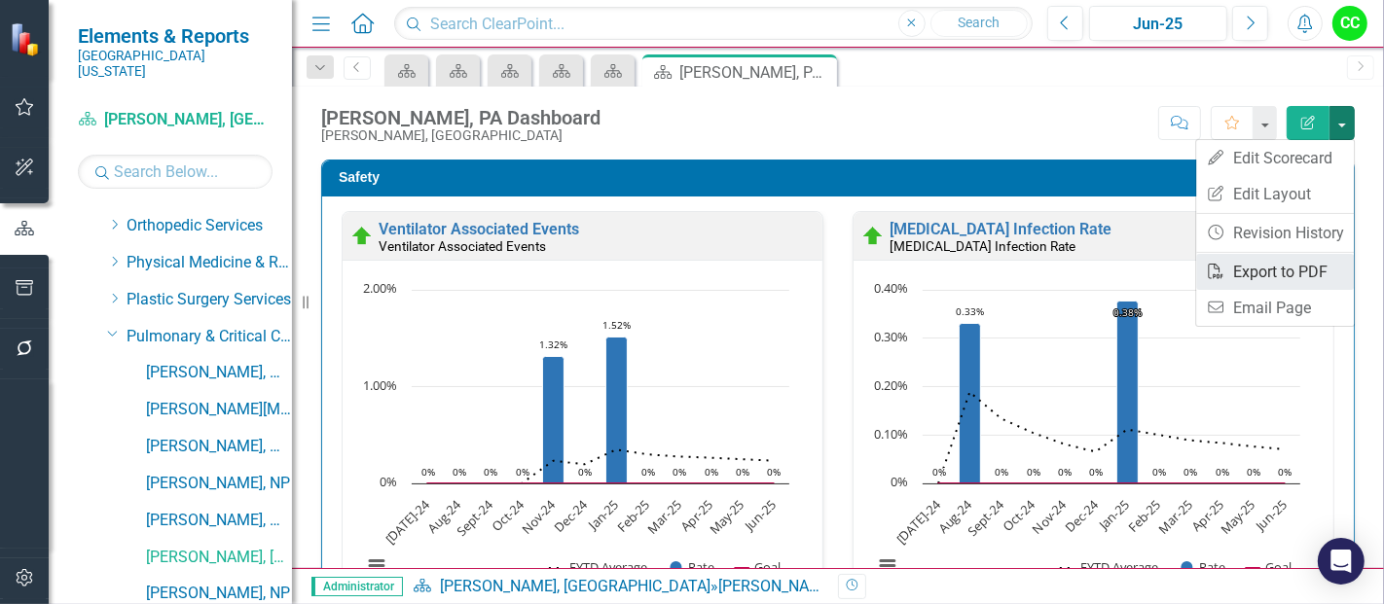
click at [1271, 269] on link "PDF Export to PDF" at bounding box center [1275, 272] width 158 height 36
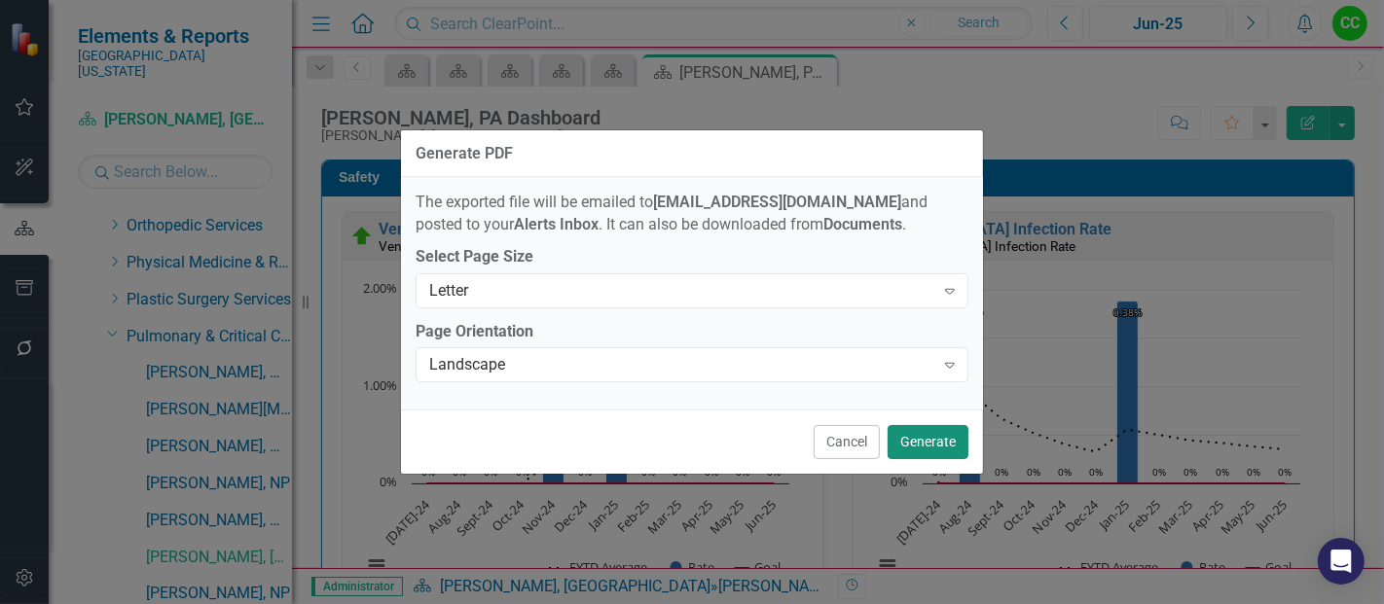
click at [952, 454] on button "Generate" at bounding box center [928, 442] width 81 height 34
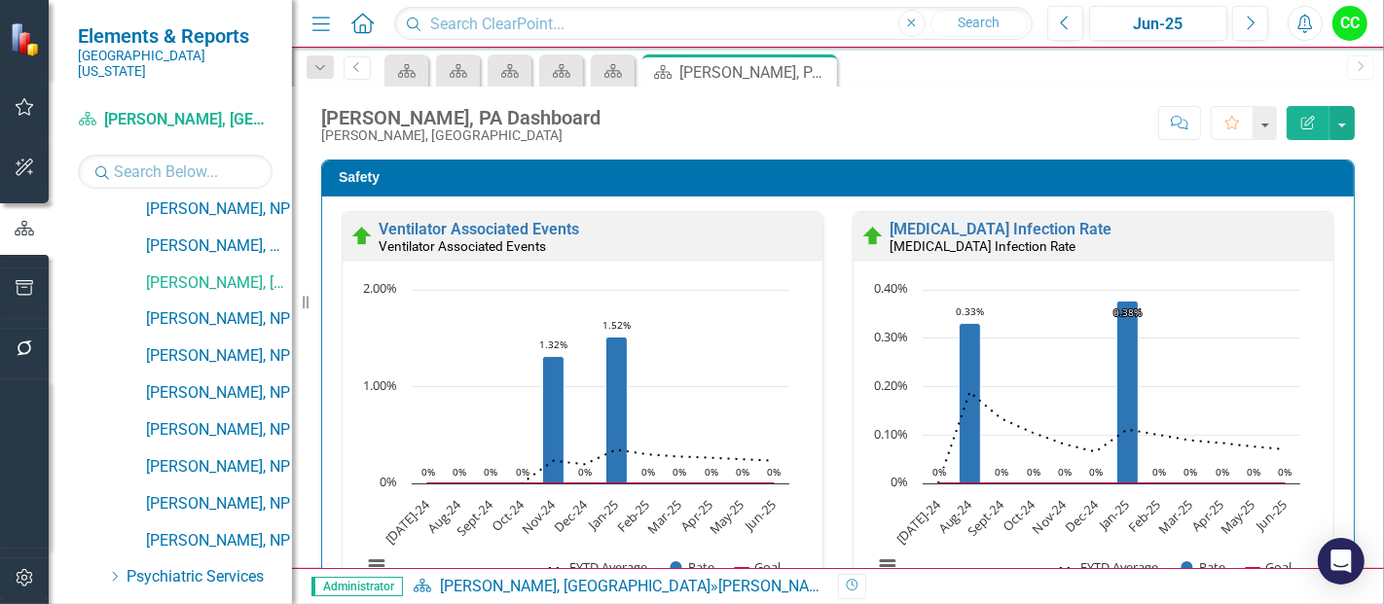
scroll to position [1054, 0]
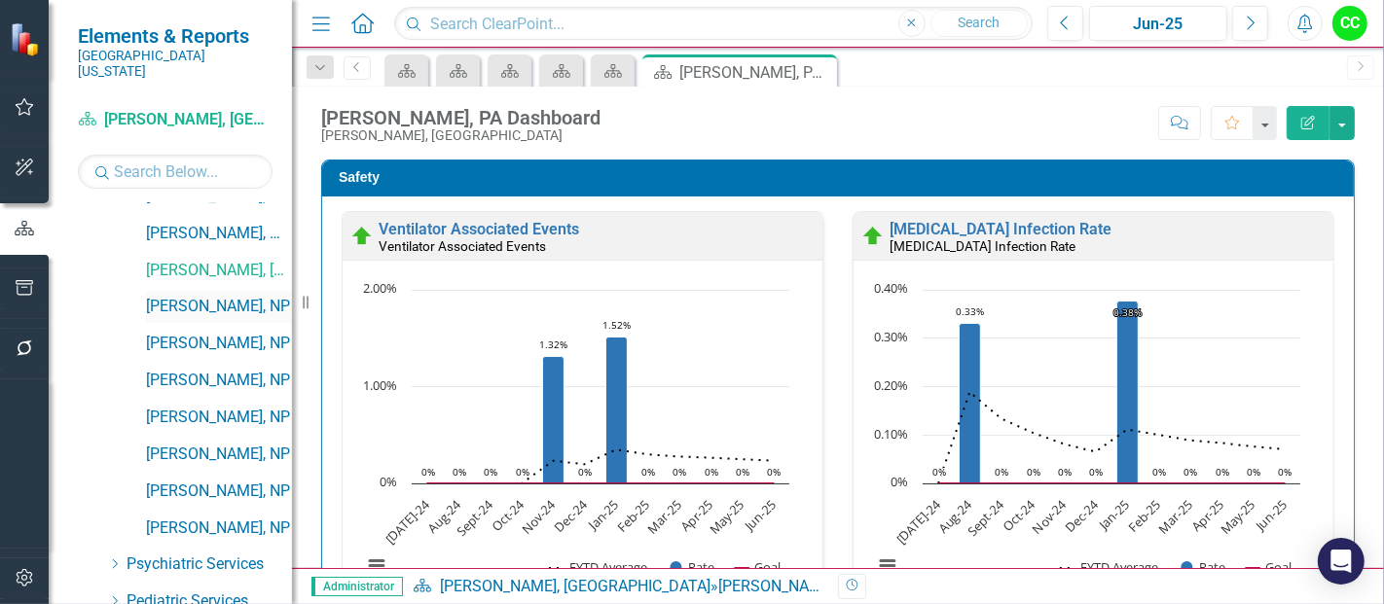
click at [173, 296] on link "[PERSON_NAME], NP" at bounding box center [219, 307] width 146 height 22
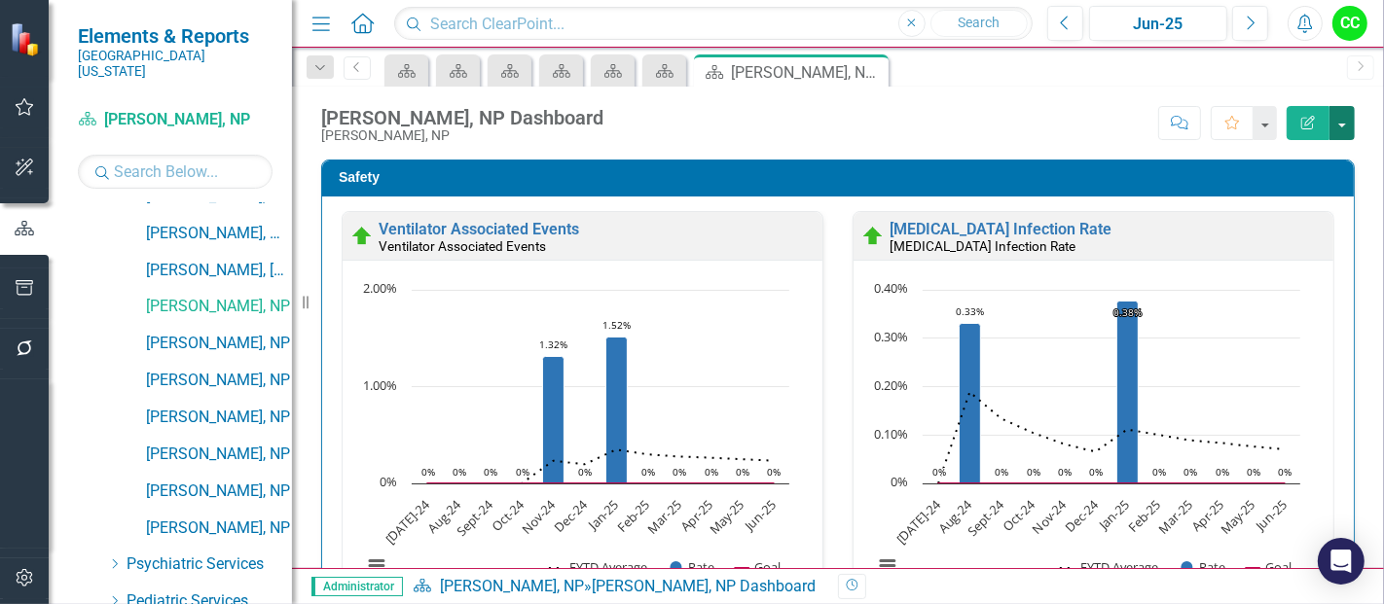
click at [1347, 119] on button "button" at bounding box center [1341, 123] width 25 height 34
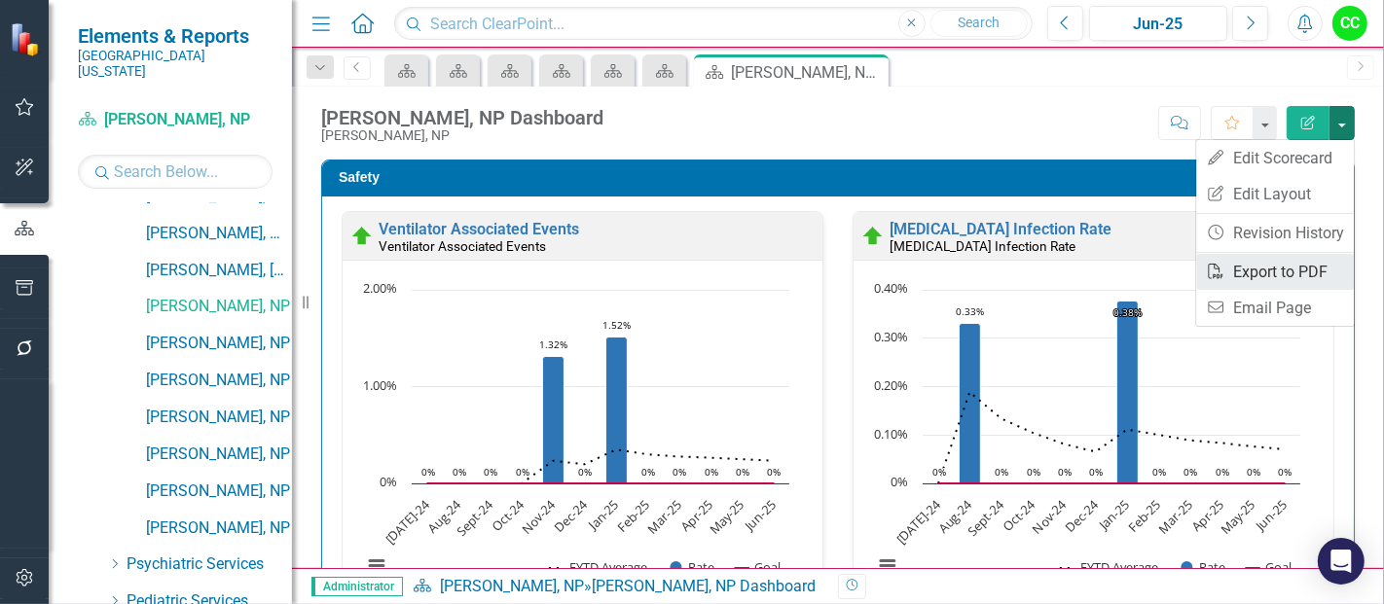
click at [1272, 275] on link "PDF Export to PDF" at bounding box center [1275, 272] width 158 height 36
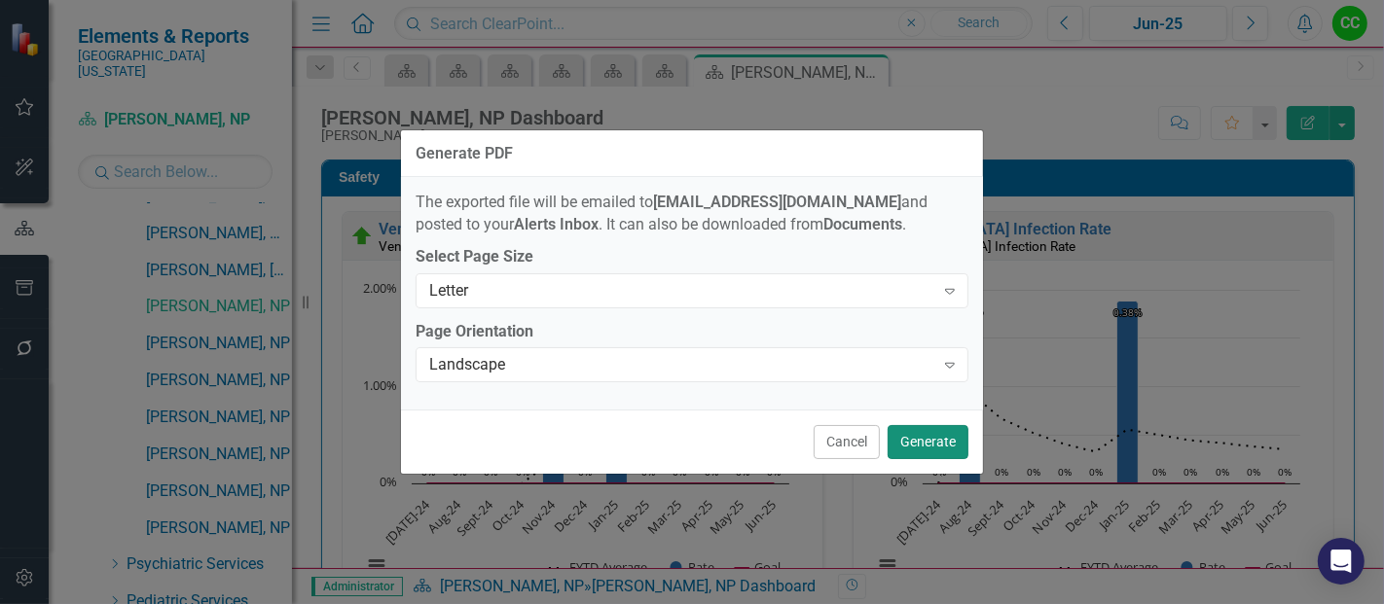
click at [936, 453] on button "Generate" at bounding box center [928, 442] width 81 height 34
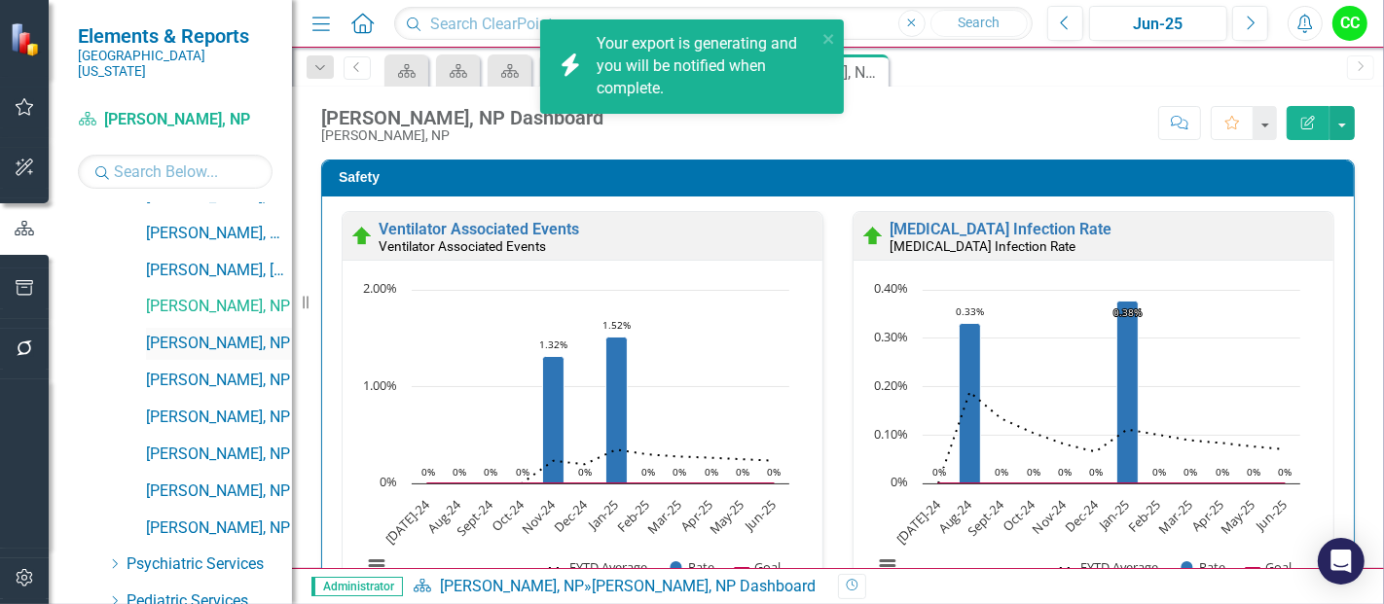
click at [211, 333] on link "[PERSON_NAME], NP" at bounding box center [219, 344] width 146 height 22
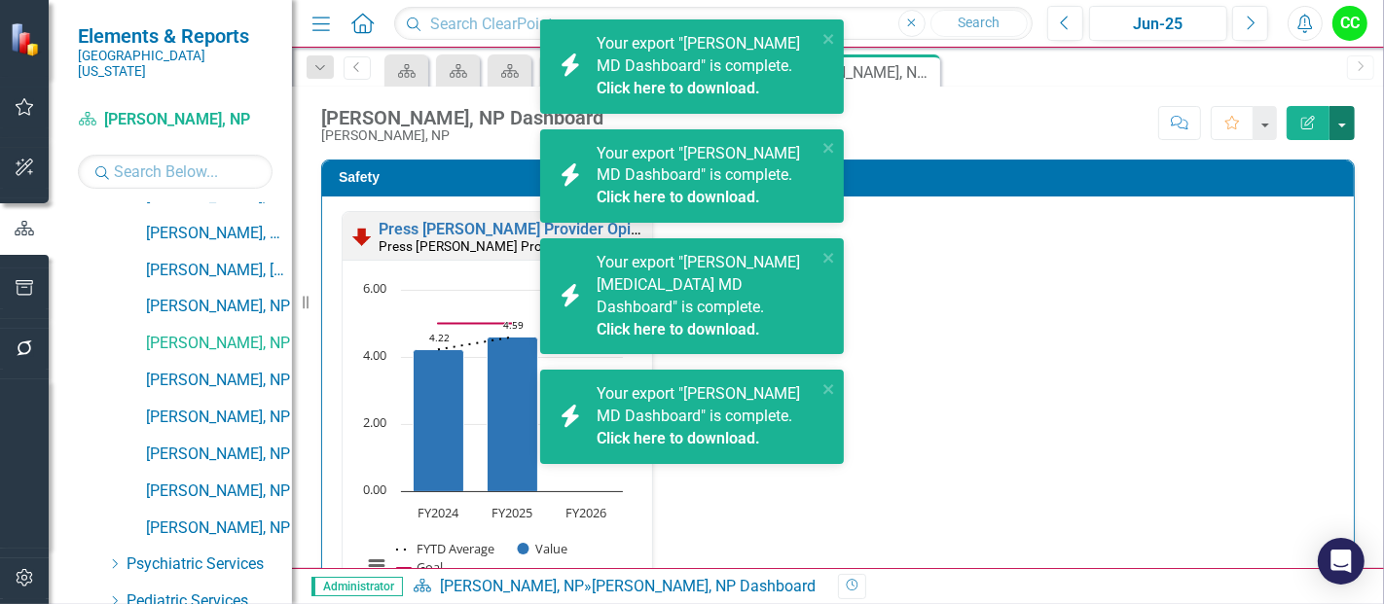
click at [1346, 117] on button "button" at bounding box center [1341, 123] width 25 height 34
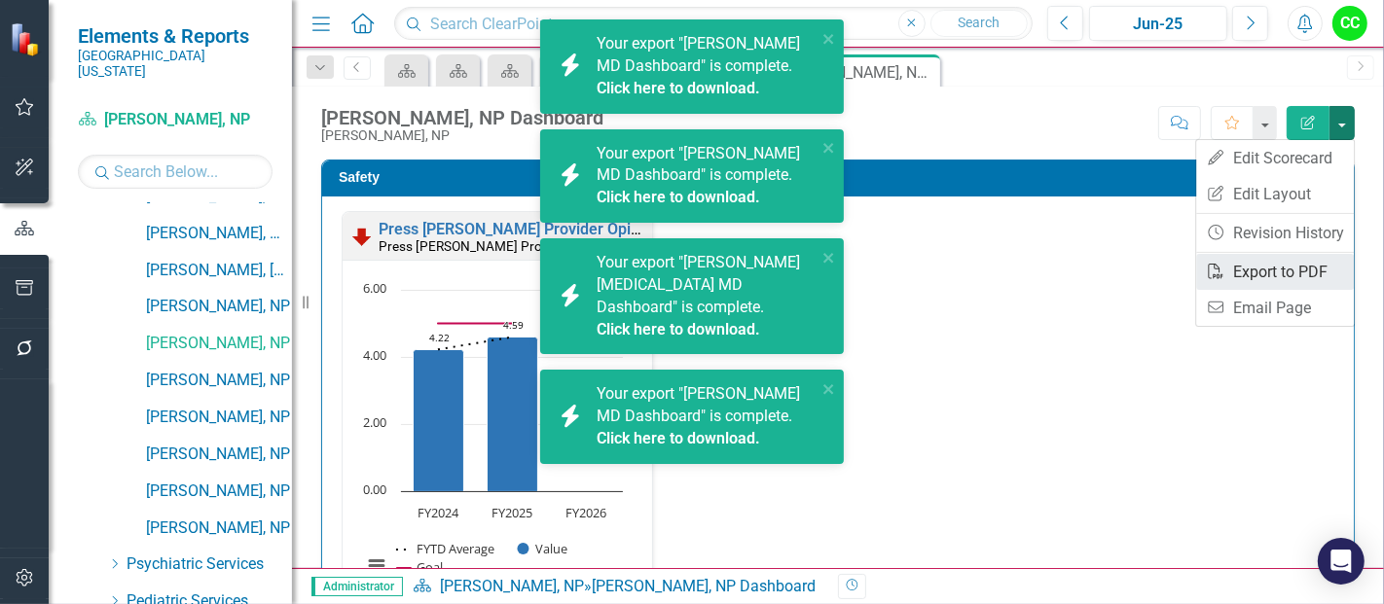
click at [1256, 270] on link "PDF Export to PDF" at bounding box center [1275, 272] width 158 height 36
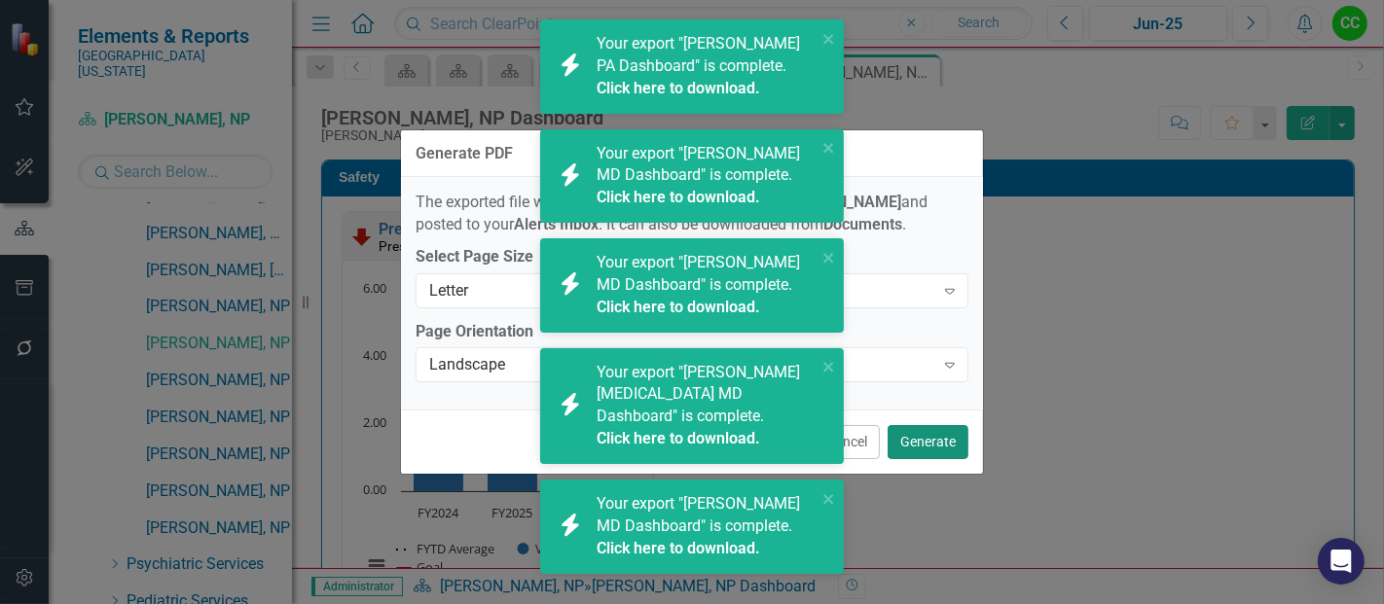
click at [942, 435] on button "Generate" at bounding box center [928, 442] width 81 height 34
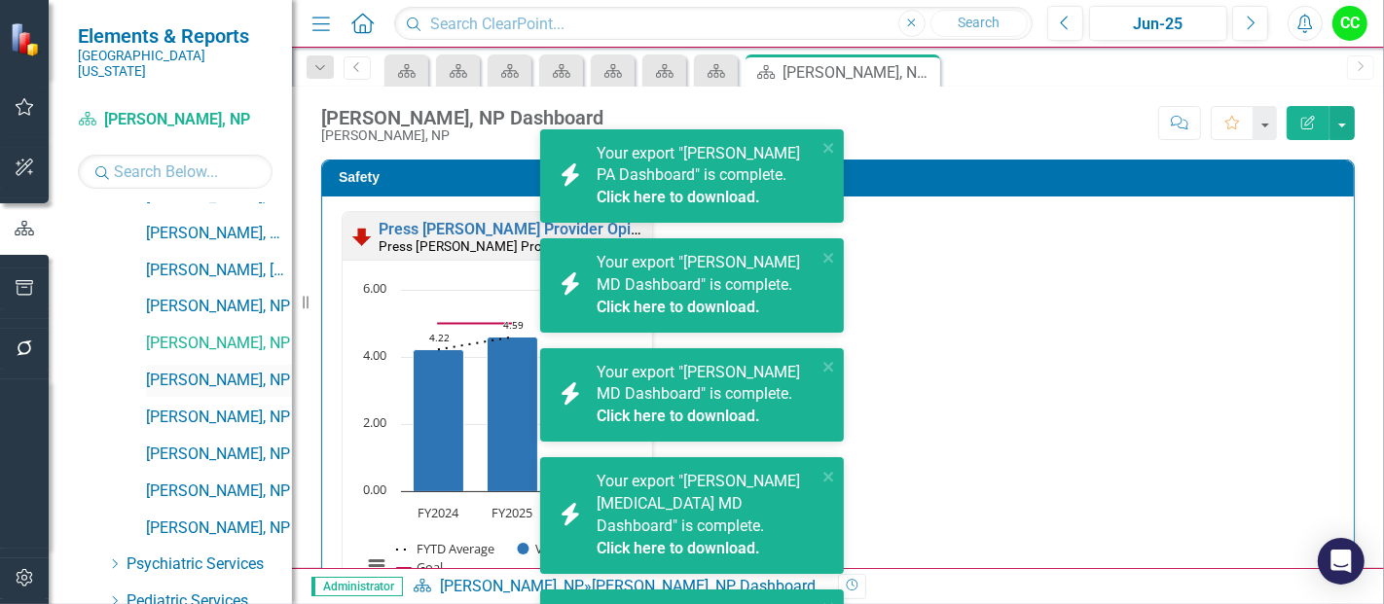
click at [215, 370] on link "[PERSON_NAME], NP" at bounding box center [219, 381] width 146 height 22
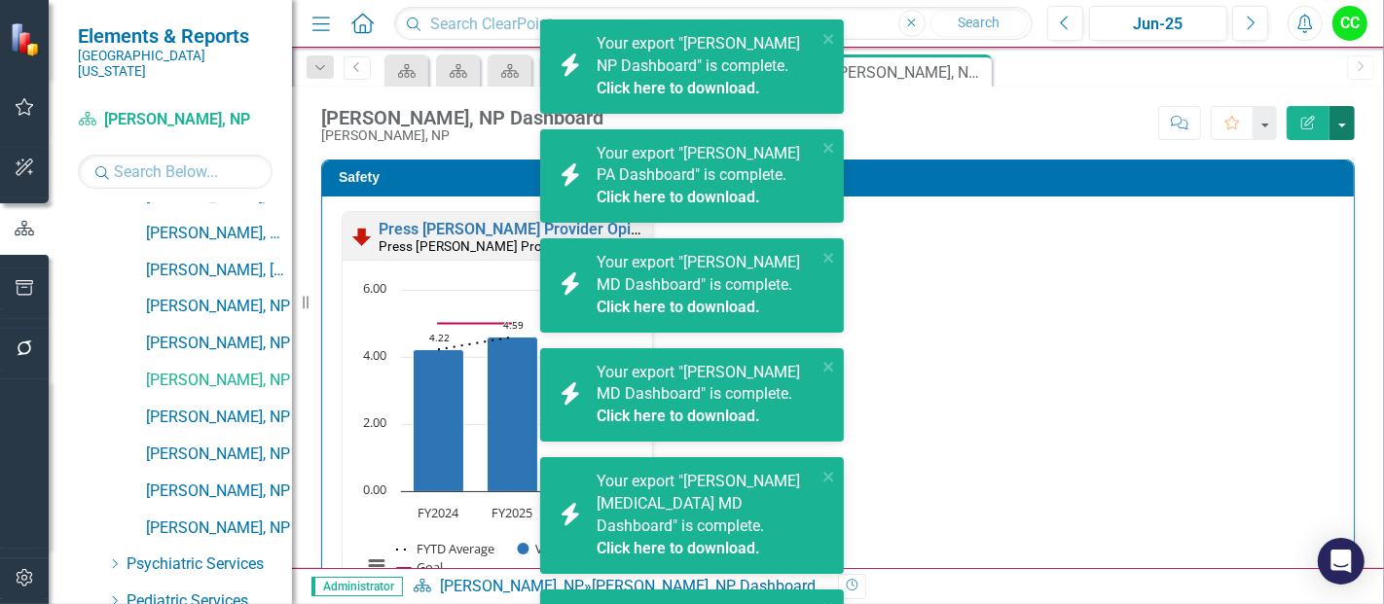
click at [1332, 116] on button "button" at bounding box center [1341, 123] width 25 height 34
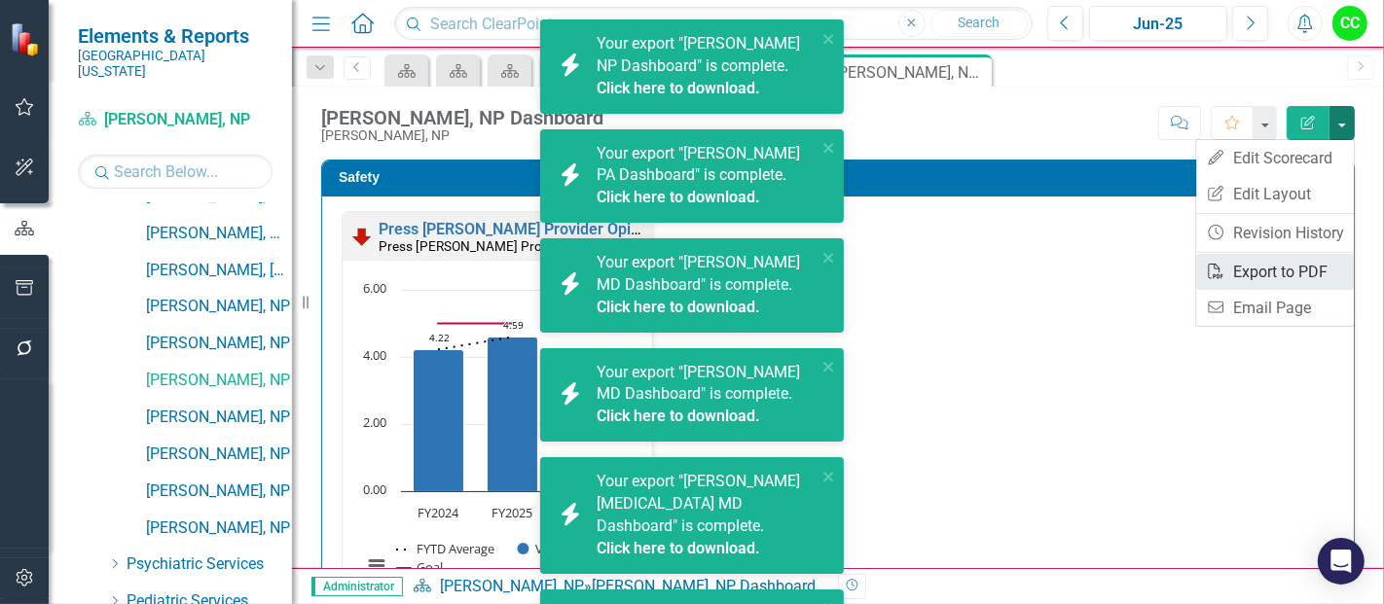
click at [1276, 268] on link "PDF Export to PDF" at bounding box center [1275, 272] width 158 height 36
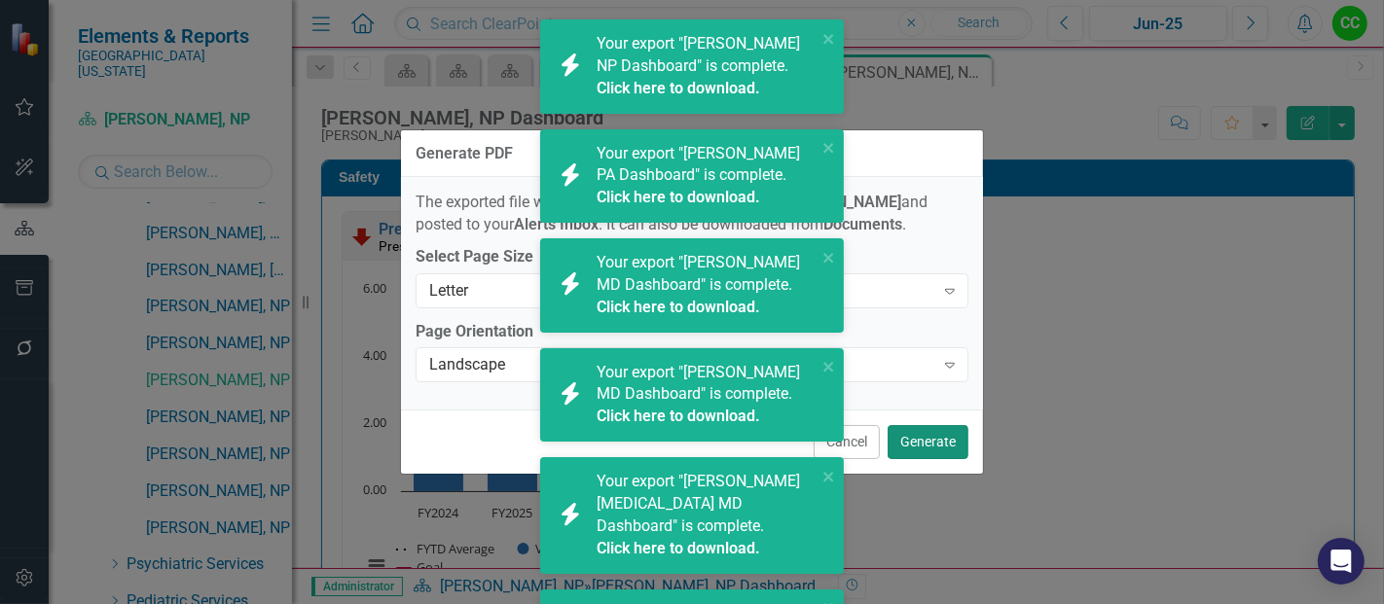
click at [936, 437] on button "Generate" at bounding box center [928, 442] width 81 height 34
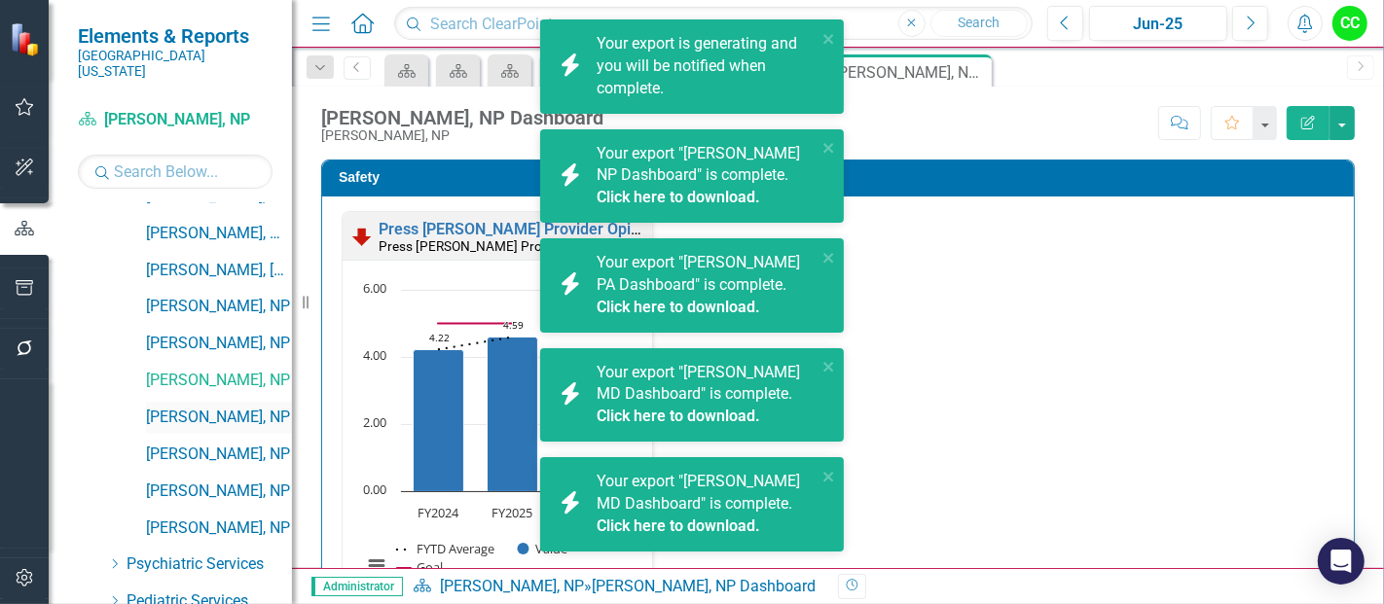
click at [191, 407] on link "[PERSON_NAME], NP" at bounding box center [219, 418] width 146 height 22
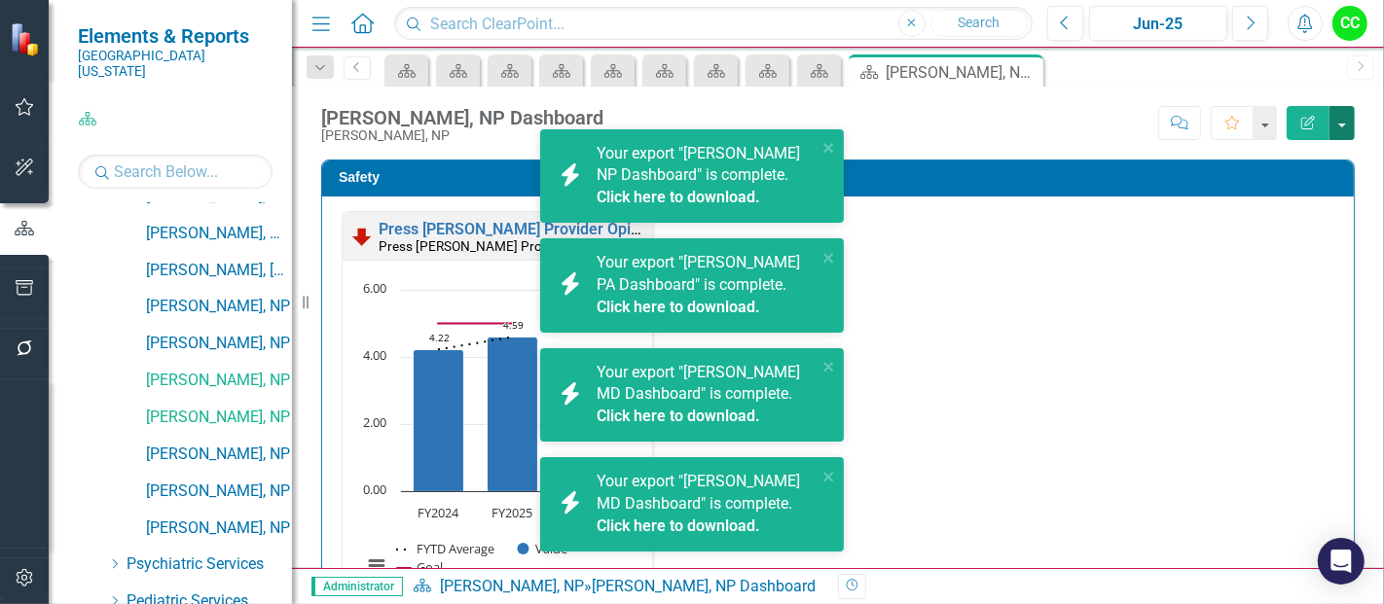
click at [1351, 124] on button "button" at bounding box center [1341, 123] width 25 height 34
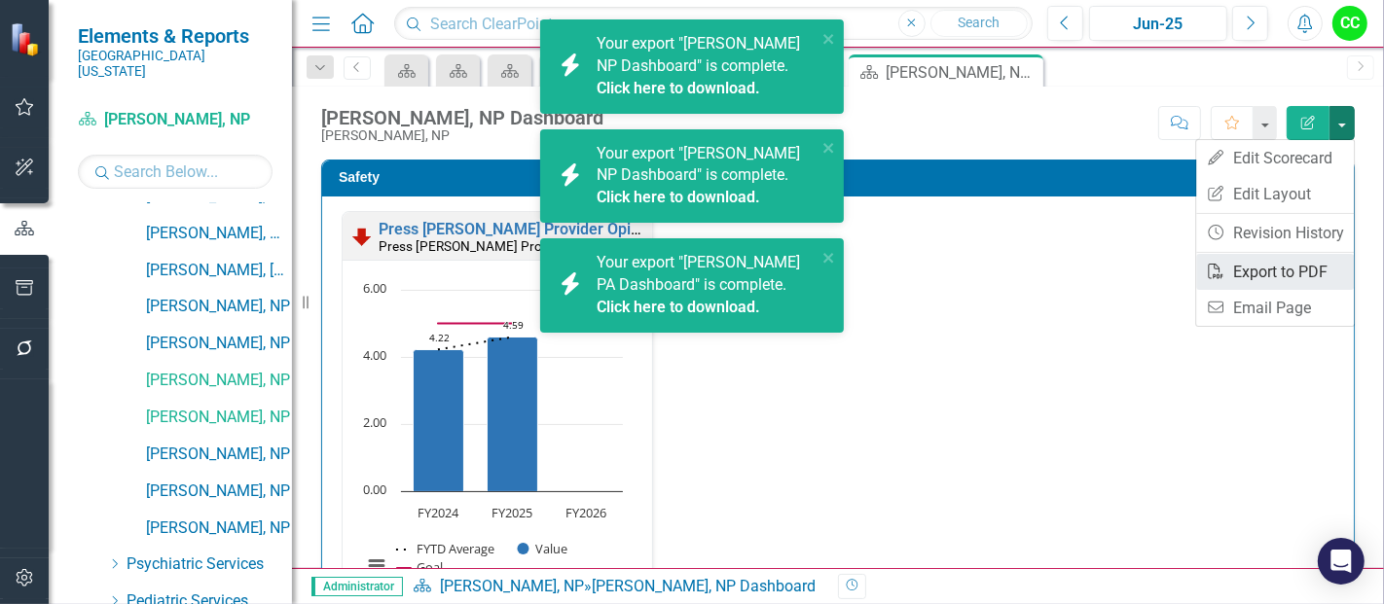
click at [1243, 273] on link "PDF Export to PDF" at bounding box center [1275, 272] width 158 height 36
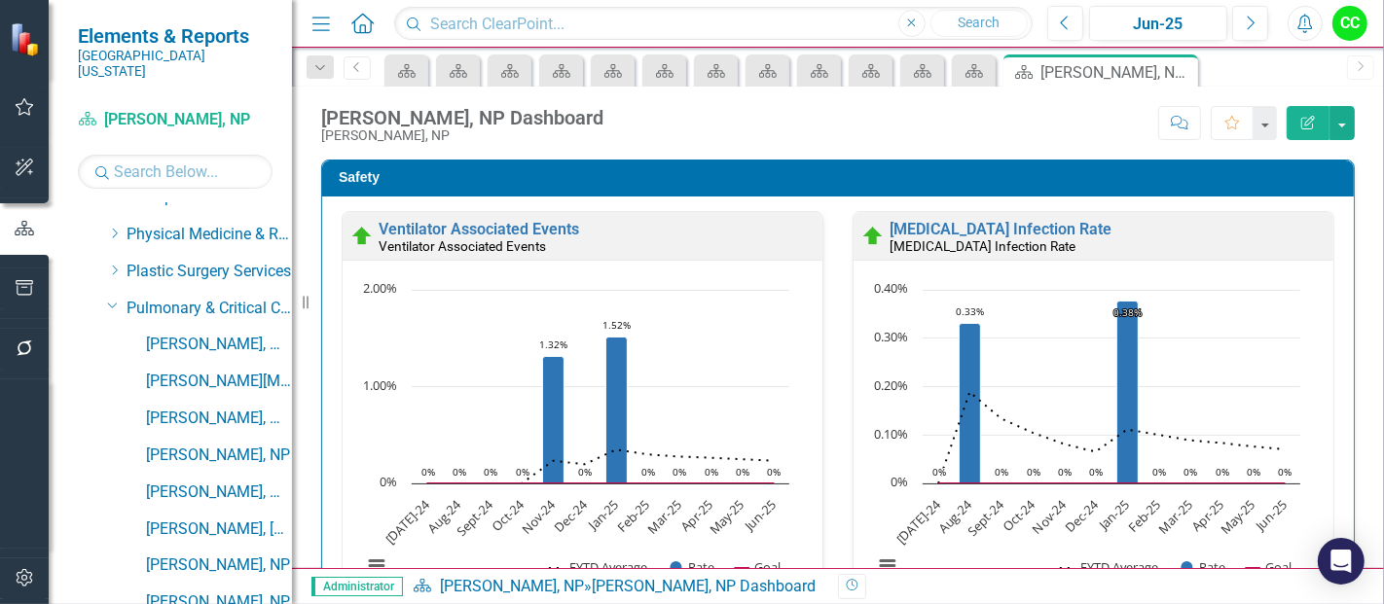
scroll to position [786, 0]
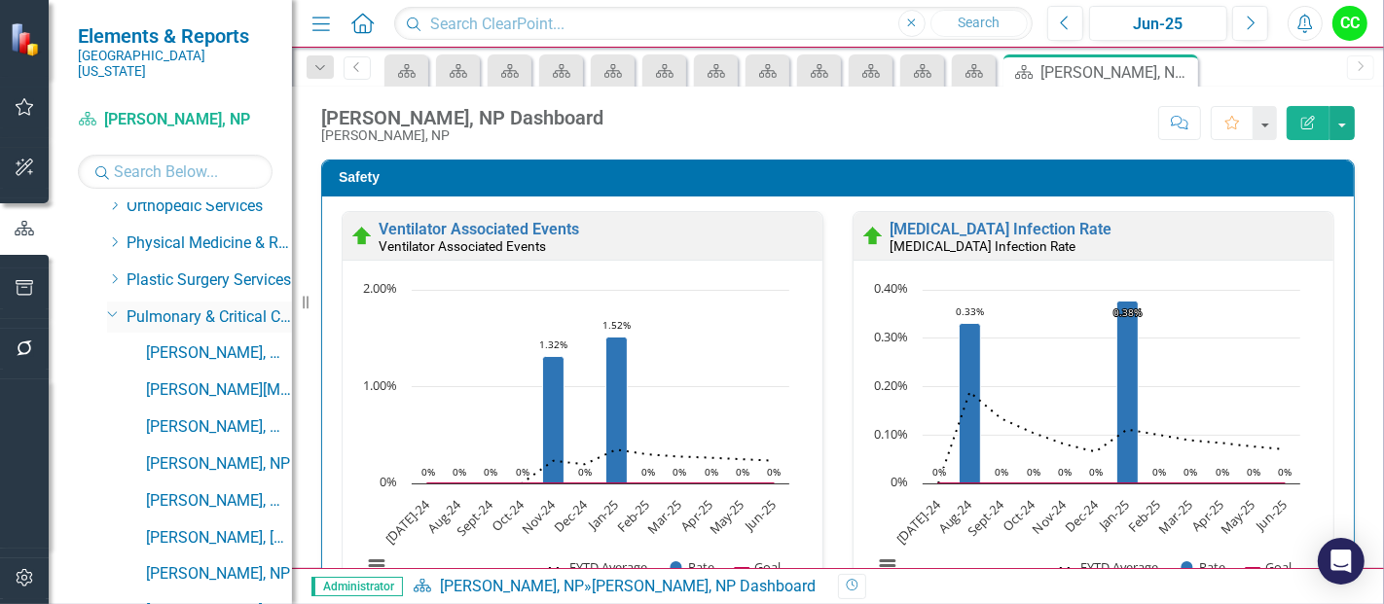
click at [111, 307] on icon "Dropdown" at bounding box center [113, 314] width 12 height 15
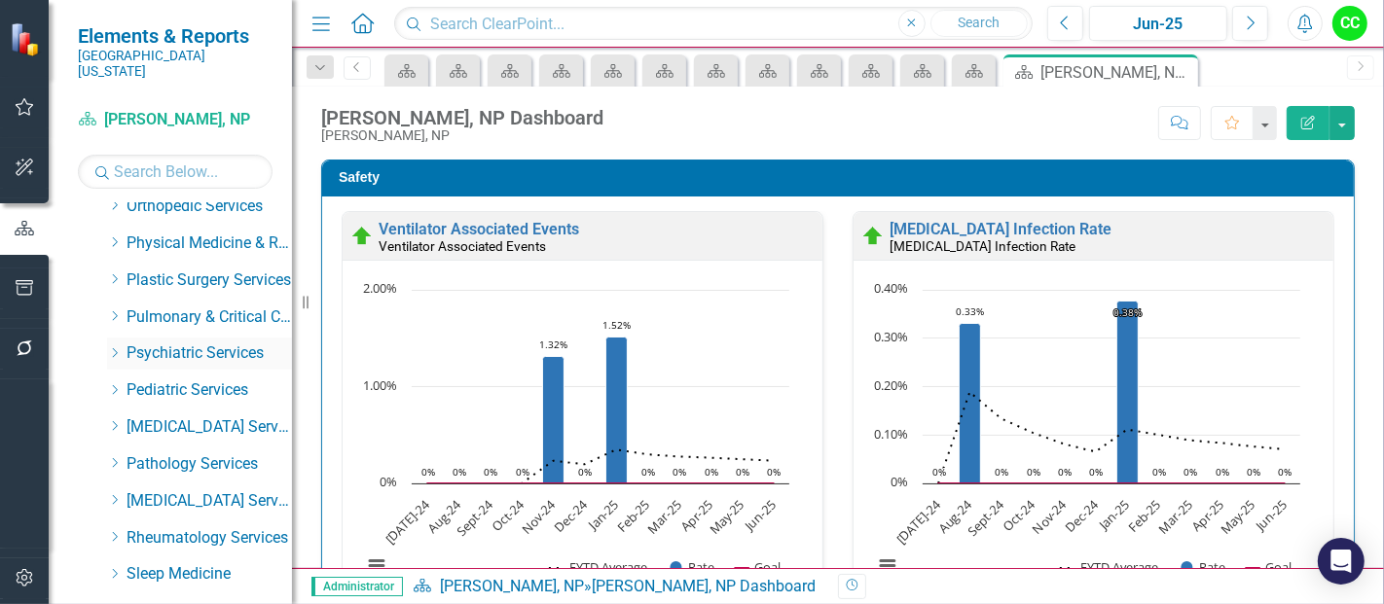
click at [113, 347] on icon "Dropdown" at bounding box center [114, 353] width 15 height 12
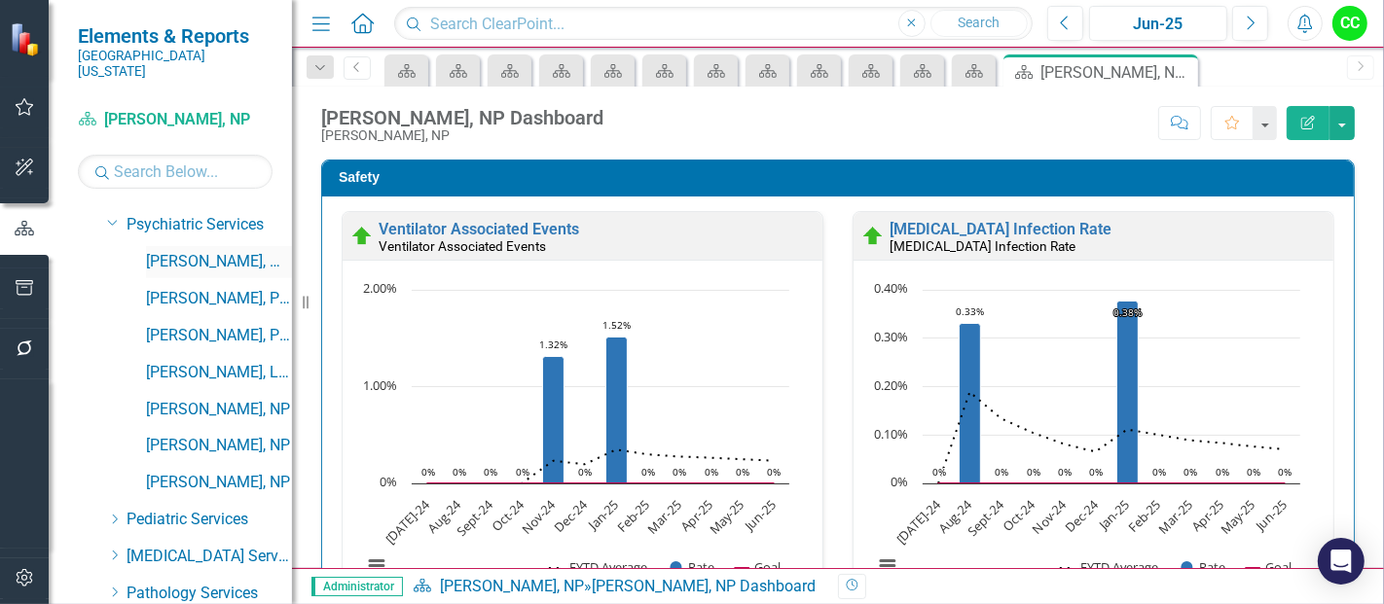
scroll to position [890, 0]
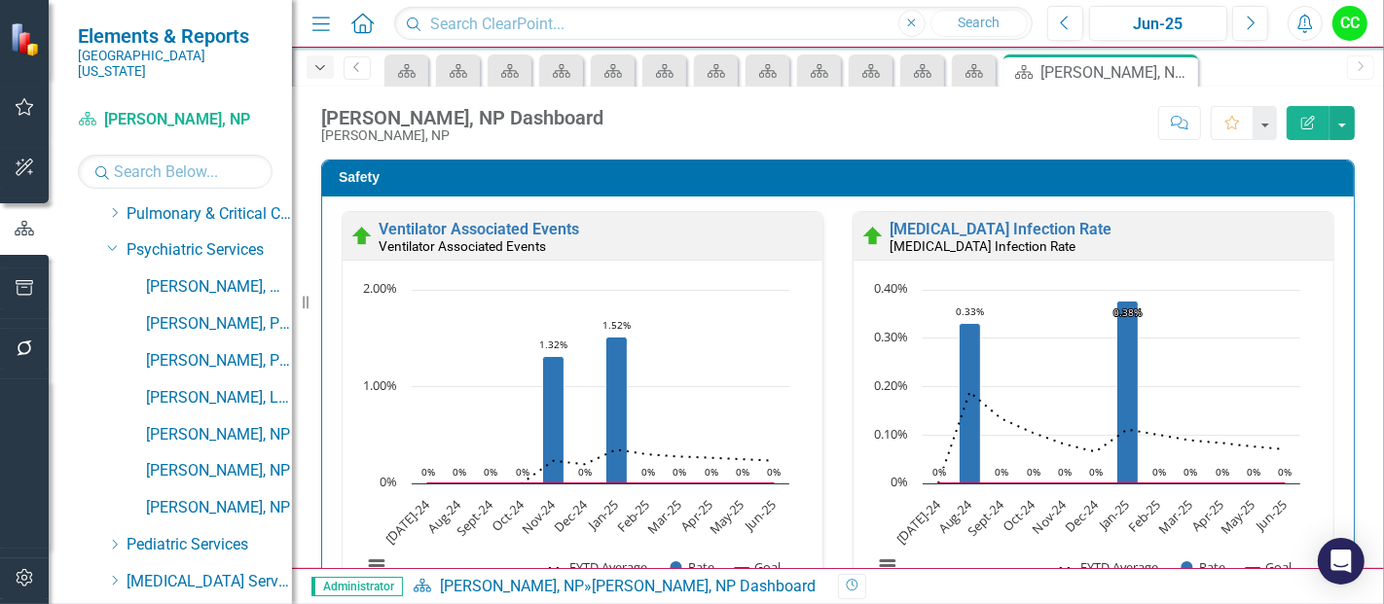
click at [312, 66] on icon "Dropdown" at bounding box center [320, 68] width 18 height 14
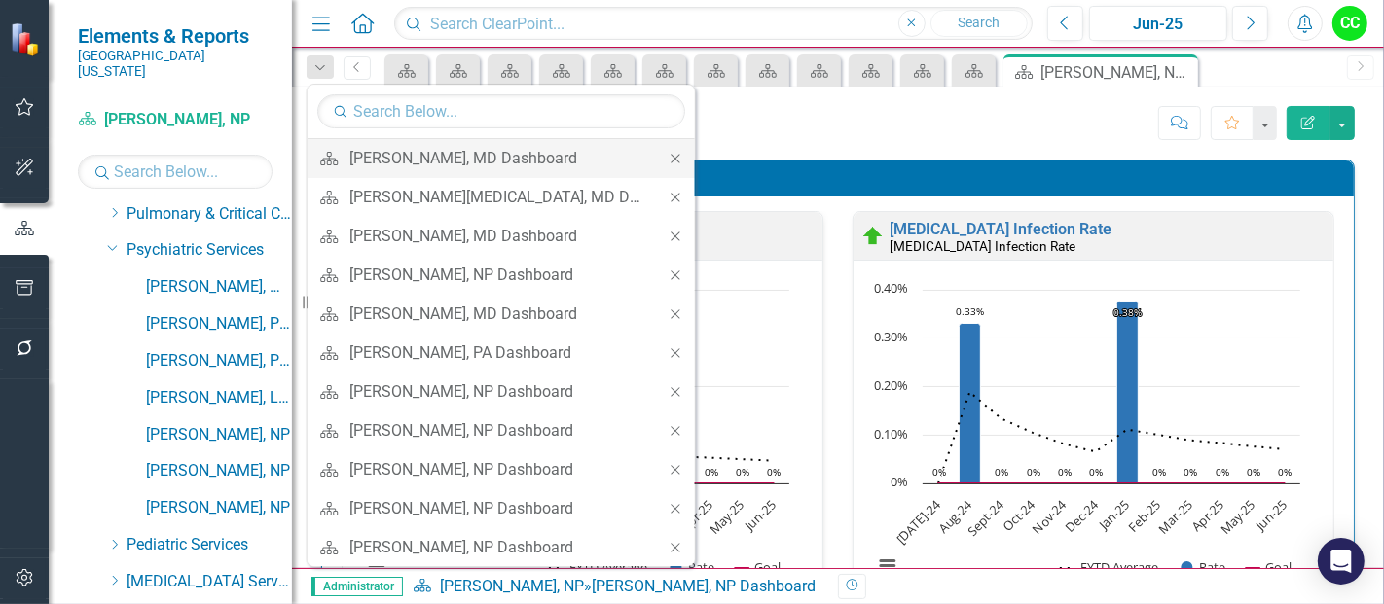
click at [656, 148] on div "Close" at bounding box center [675, 158] width 39 height 39
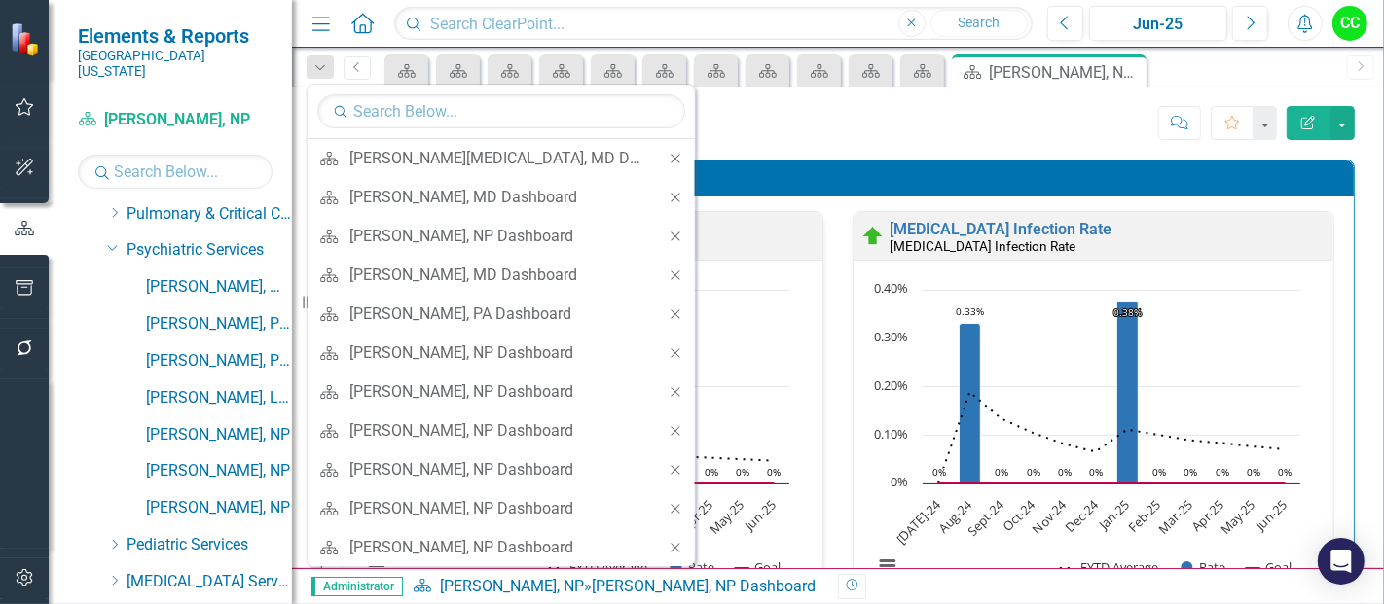
click at [656, 148] on div "Close" at bounding box center [675, 158] width 39 height 39
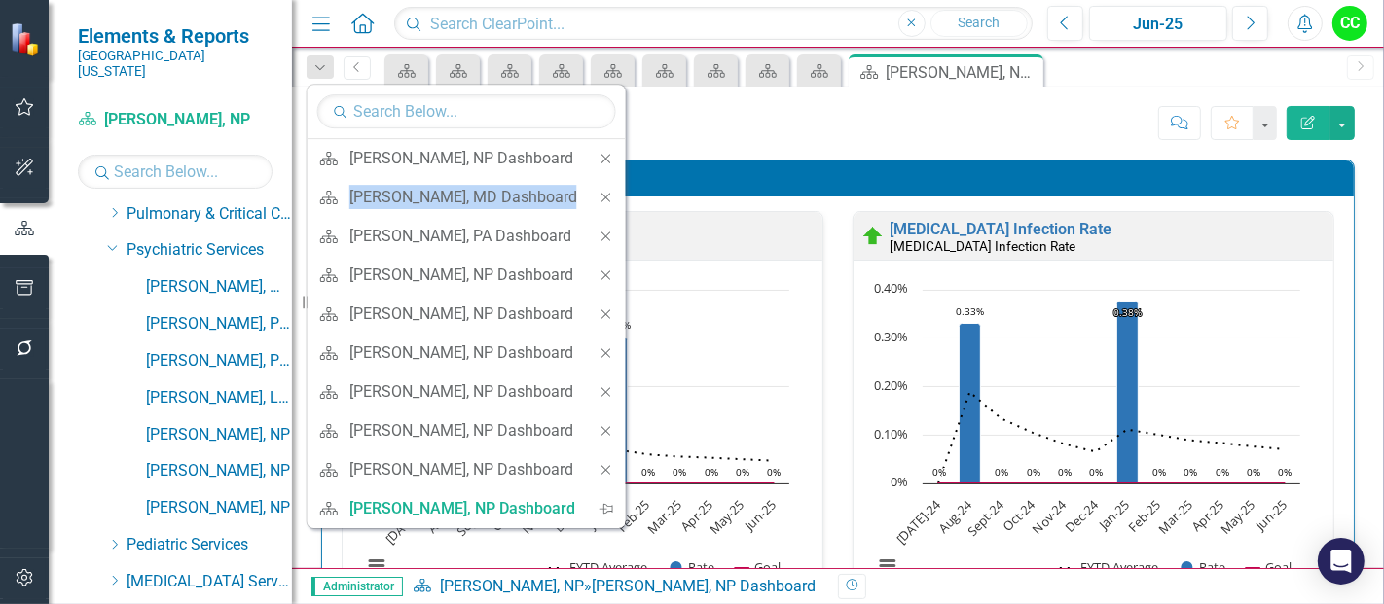
click at [605, 148] on div "Close" at bounding box center [606, 158] width 39 height 39
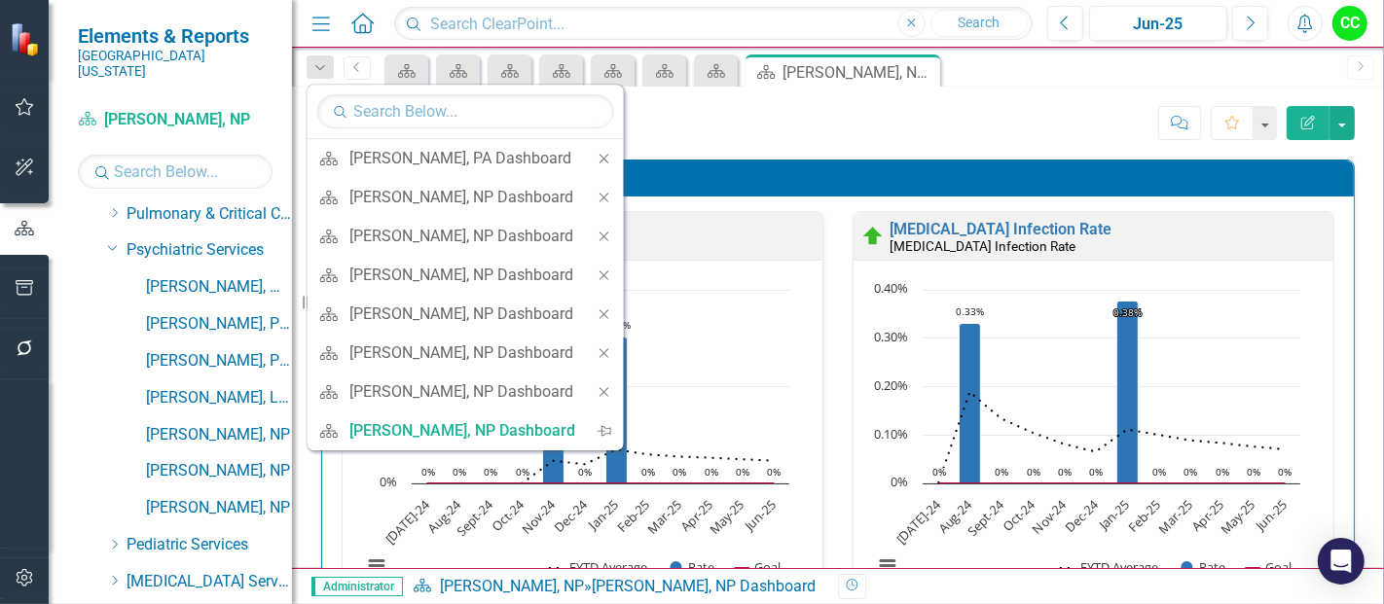
click at [605, 148] on div "Close" at bounding box center [604, 158] width 39 height 39
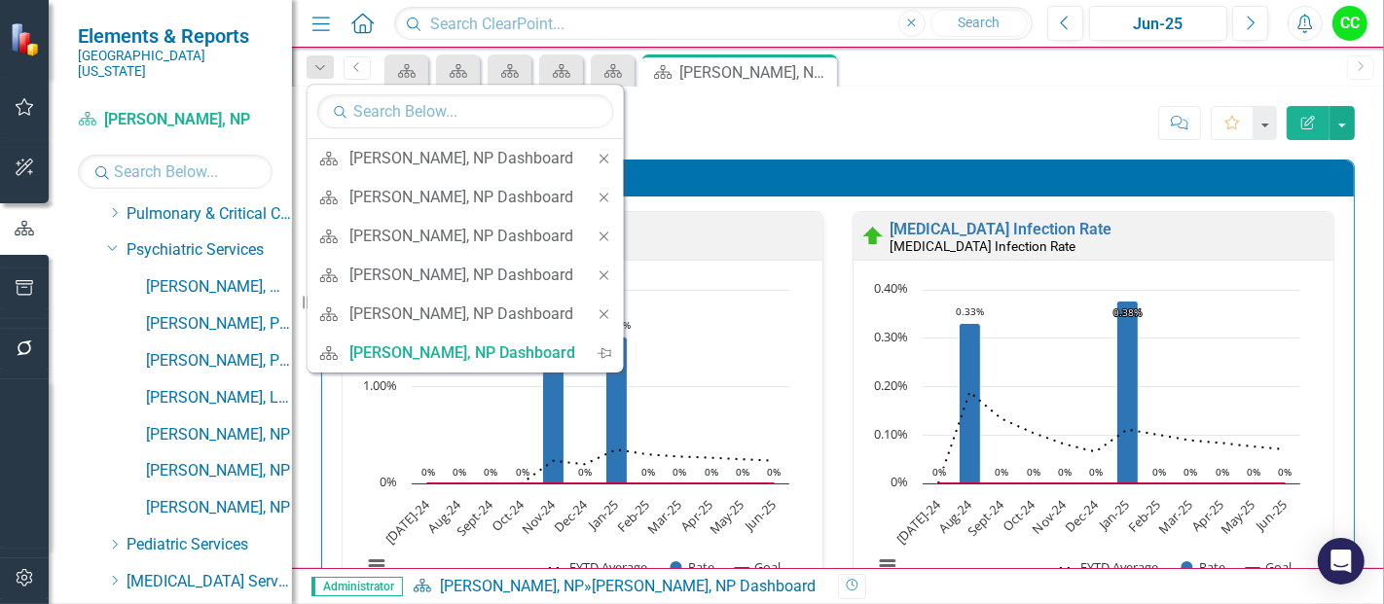
click at [605, 148] on div "Close" at bounding box center [604, 158] width 39 height 39
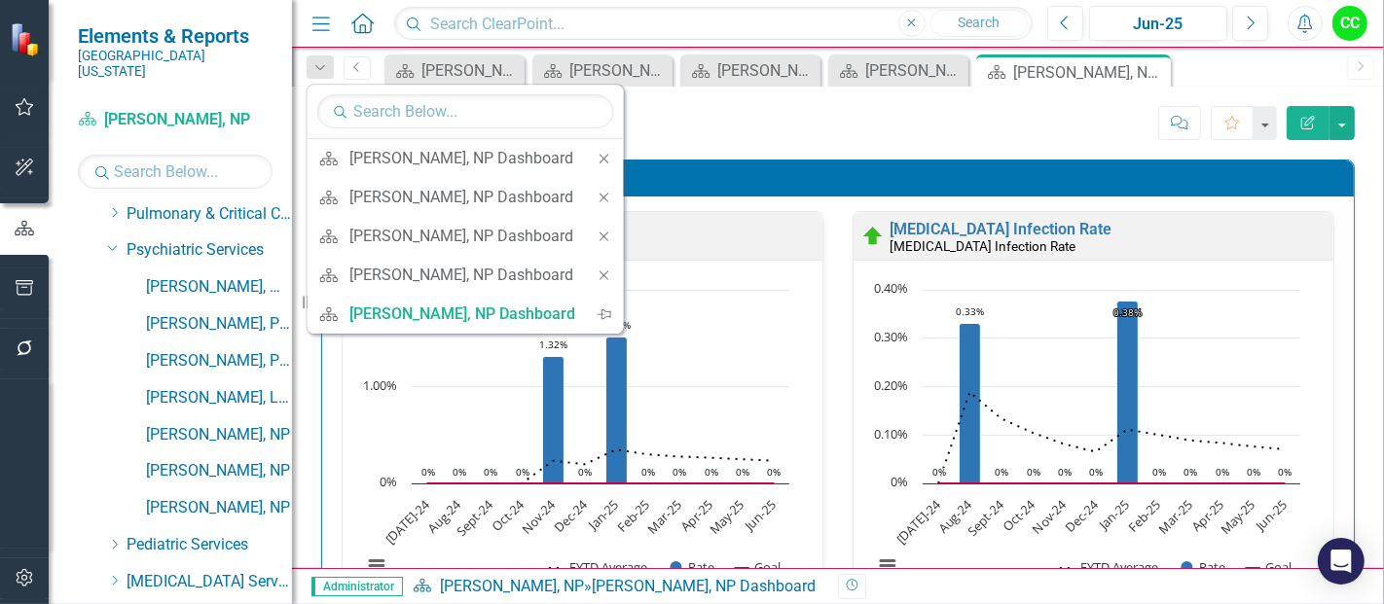
click at [605, 148] on div "Close" at bounding box center [604, 158] width 39 height 39
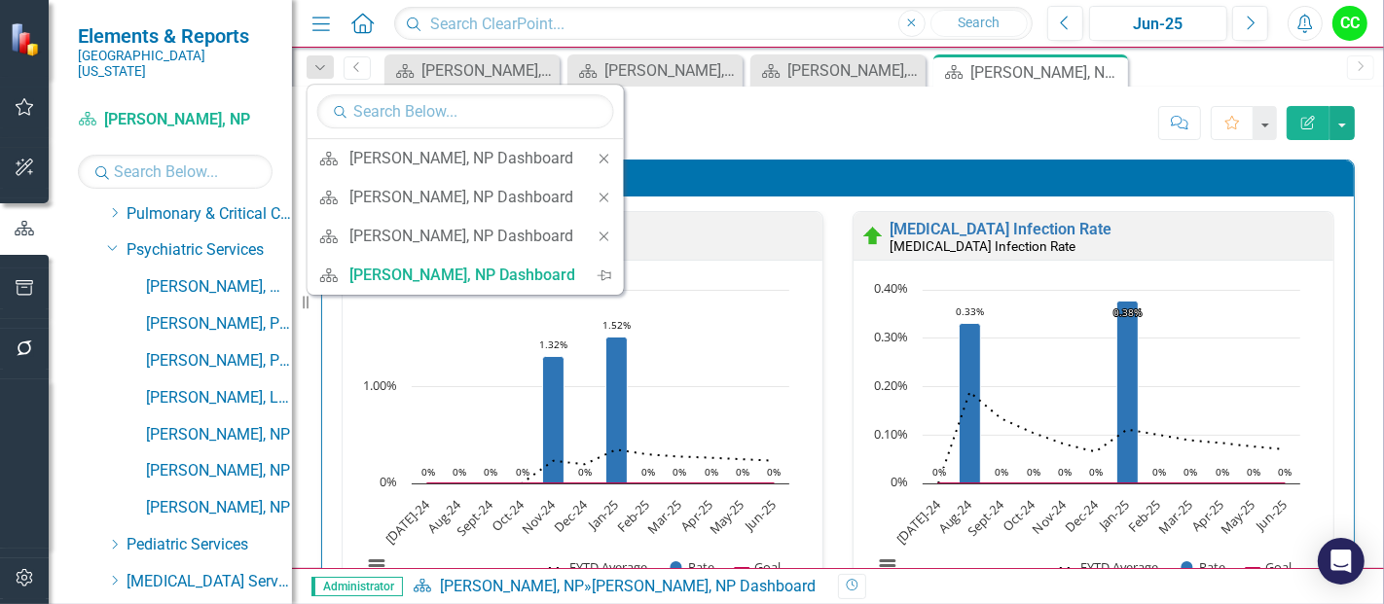
click at [605, 148] on div "Close" at bounding box center [604, 158] width 39 height 39
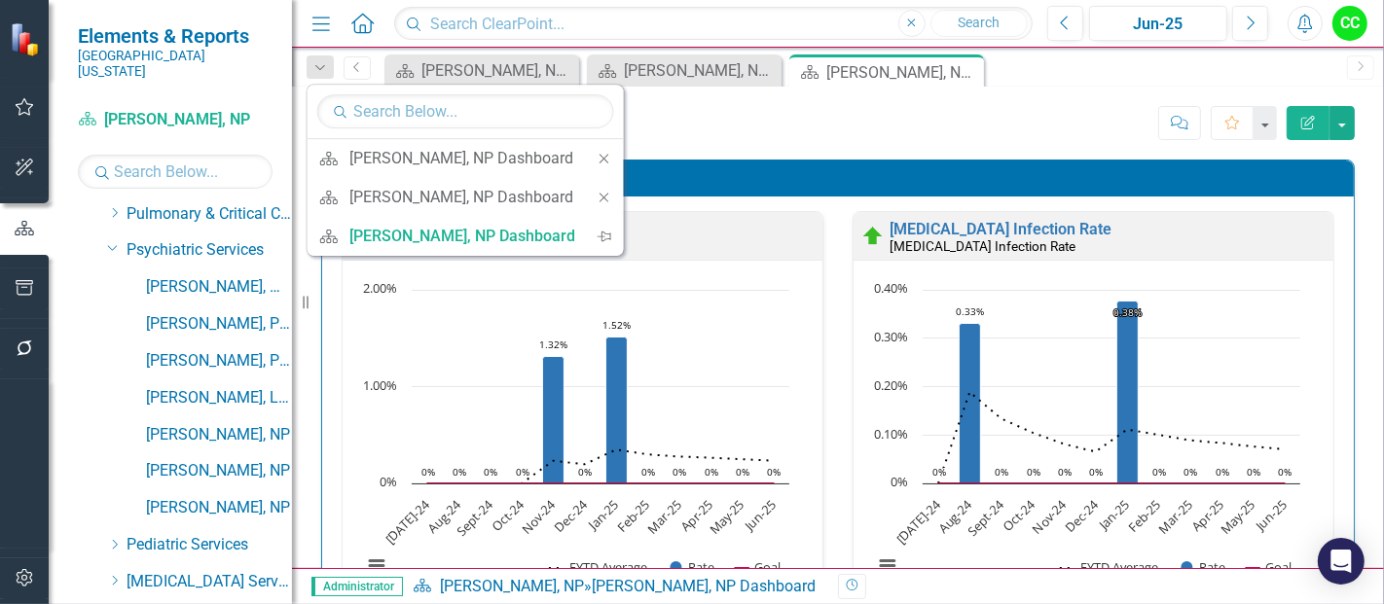
click at [605, 148] on div "Close" at bounding box center [604, 158] width 39 height 39
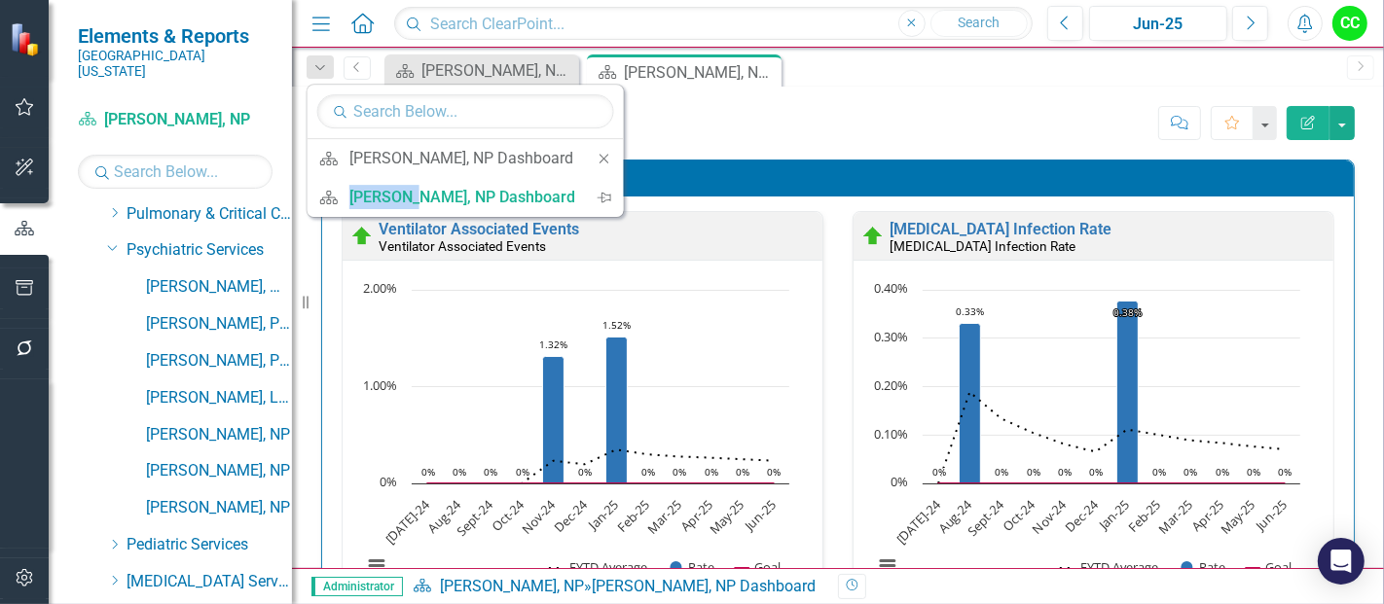
click at [605, 148] on div "Close" at bounding box center [604, 158] width 39 height 39
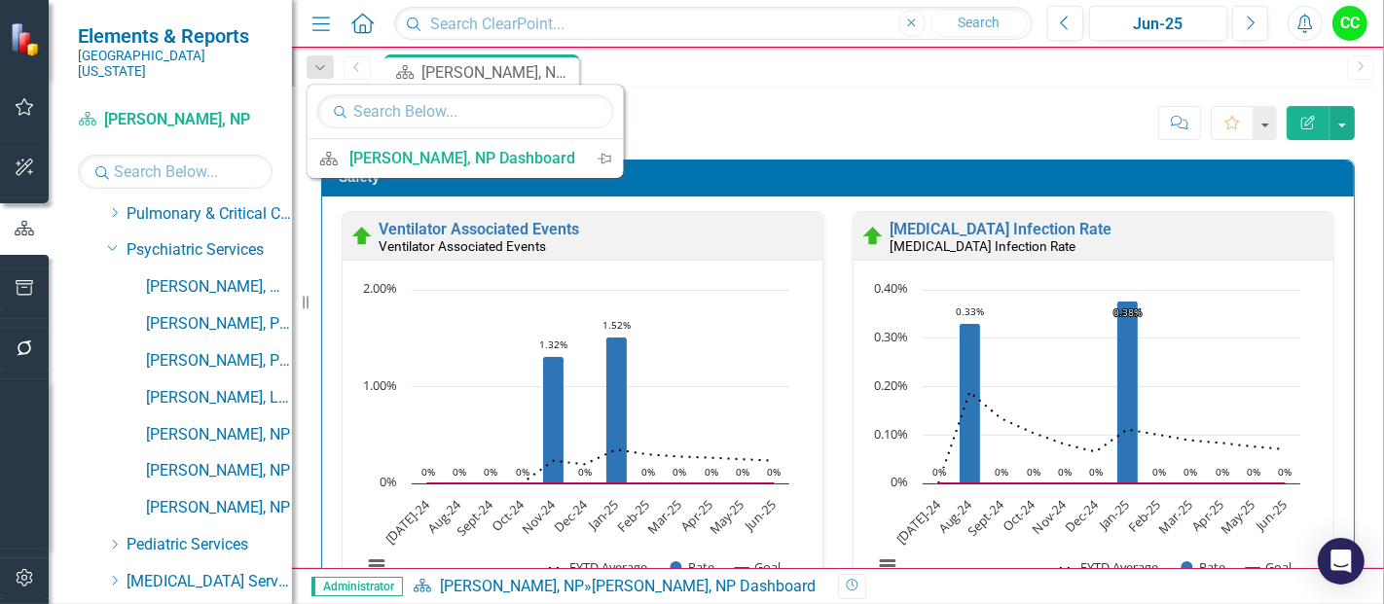
click at [702, 100] on div "[PERSON_NAME], NP Dashboard [PERSON_NAME], NP Score: N/A Jun-25 Completed Comme…" at bounding box center [838, 116] width 1092 height 58
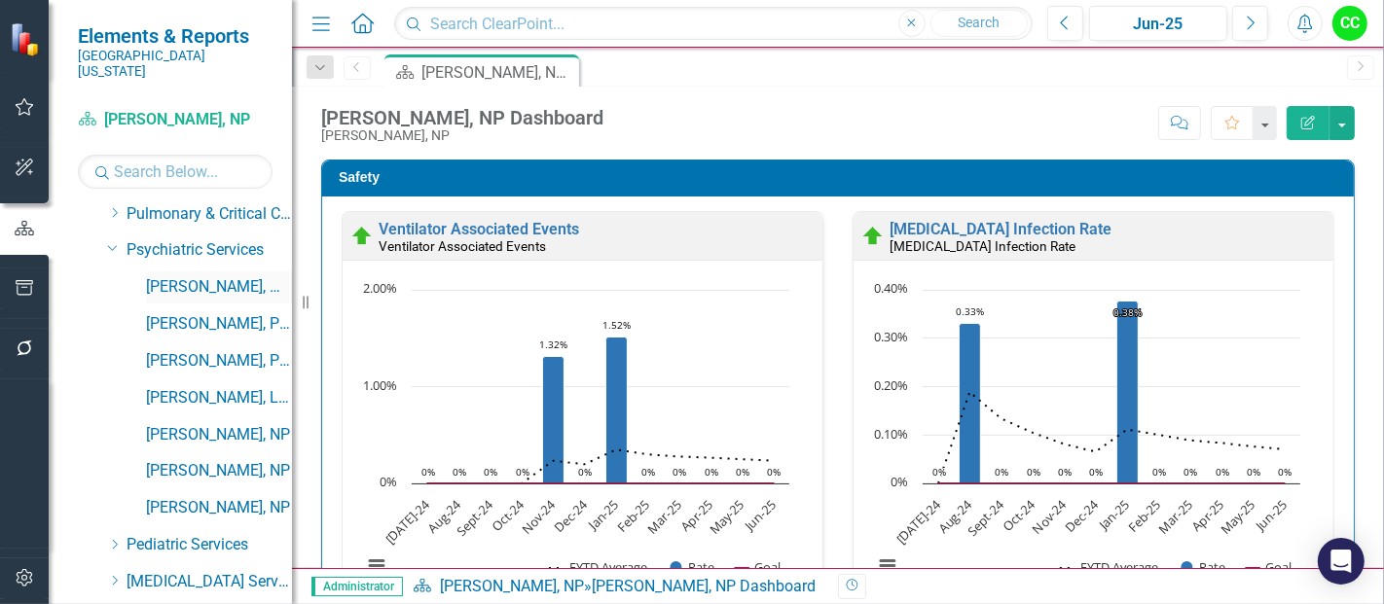
click at [200, 276] on link "[PERSON_NAME], MD" at bounding box center [219, 287] width 146 height 22
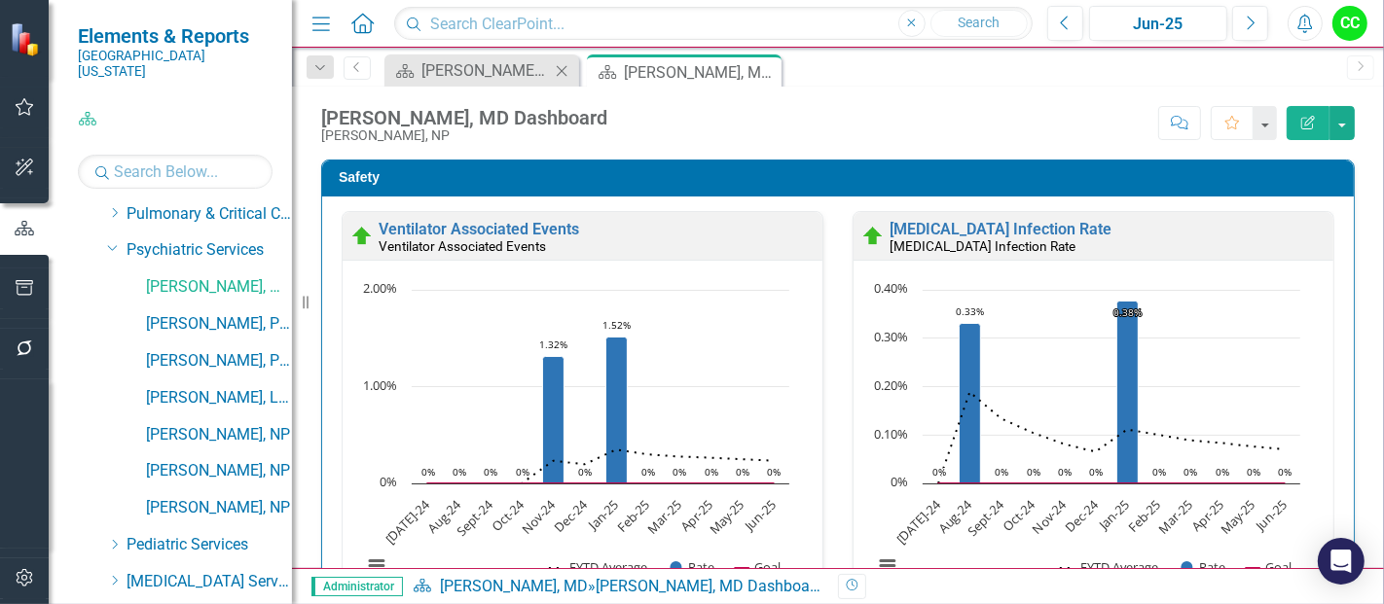
click at [563, 68] on icon at bounding box center [562, 70] width 11 height 11
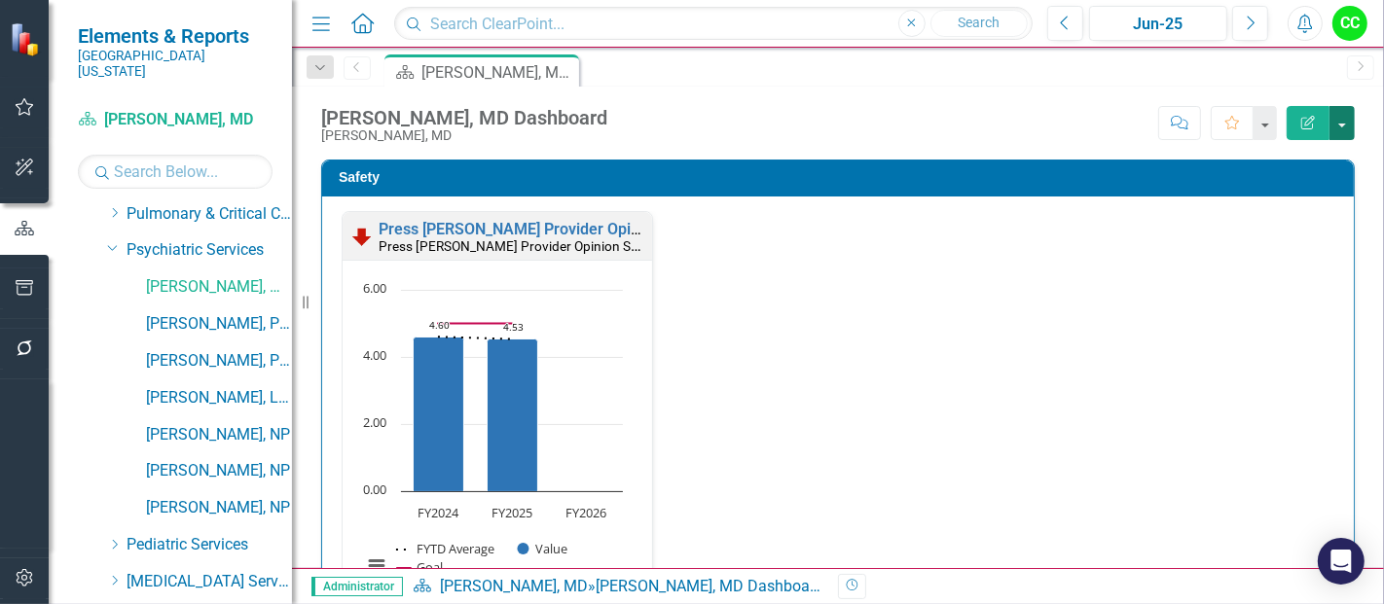
click at [1345, 128] on button "button" at bounding box center [1341, 123] width 25 height 34
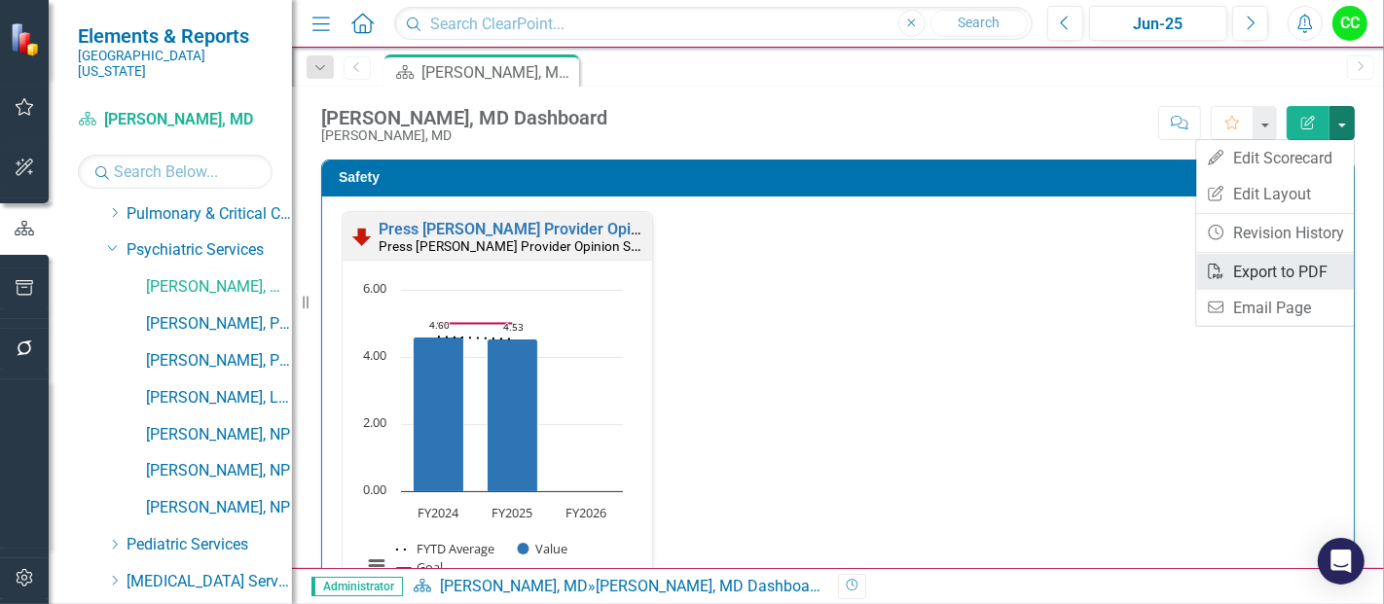
click at [1267, 277] on link "PDF Export to PDF" at bounding box center [1275, 272] width 158 height 36
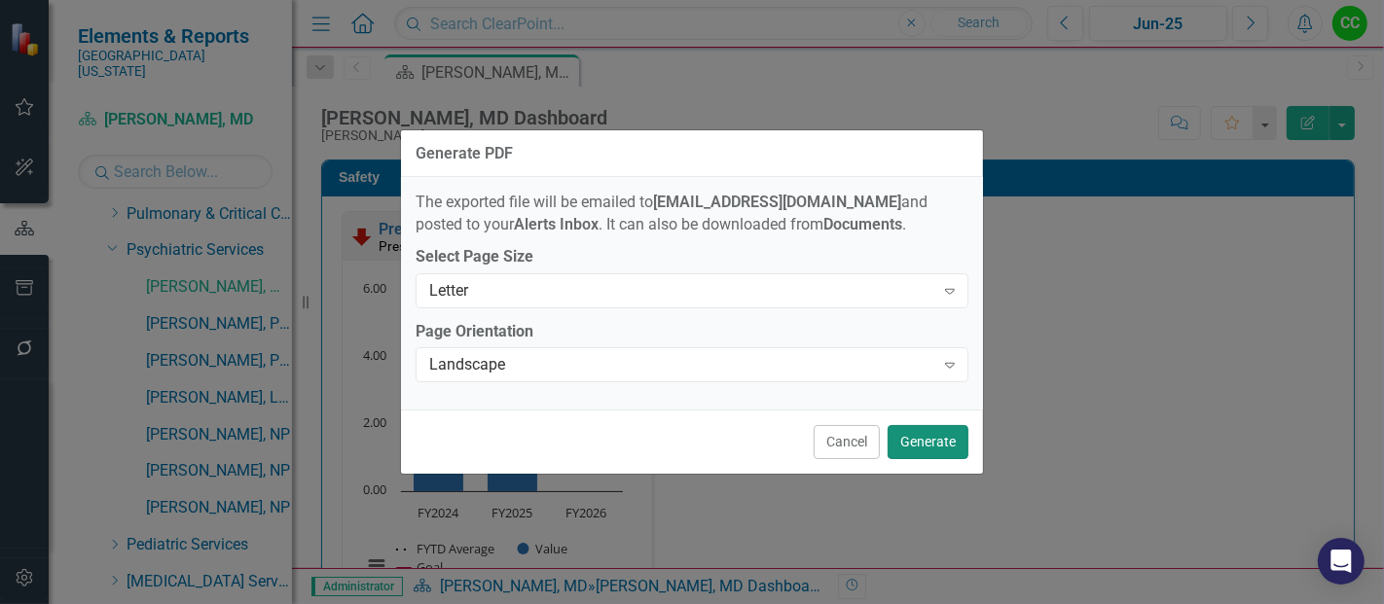
click at [942, 445] on button "Generate" at bounding box center [928, 442] width 81 height 34
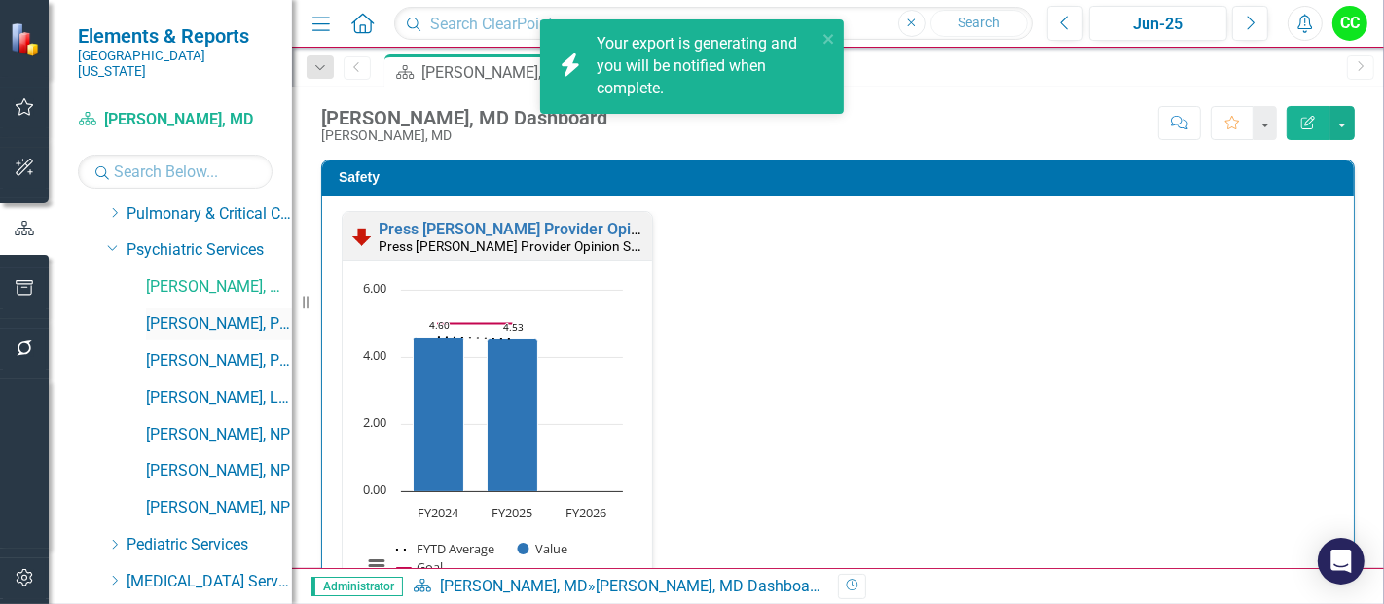
click at [200, 313] on link "[PERSON_NAME], PMHNP" at bounding box center [219, 324] width 146 height 22
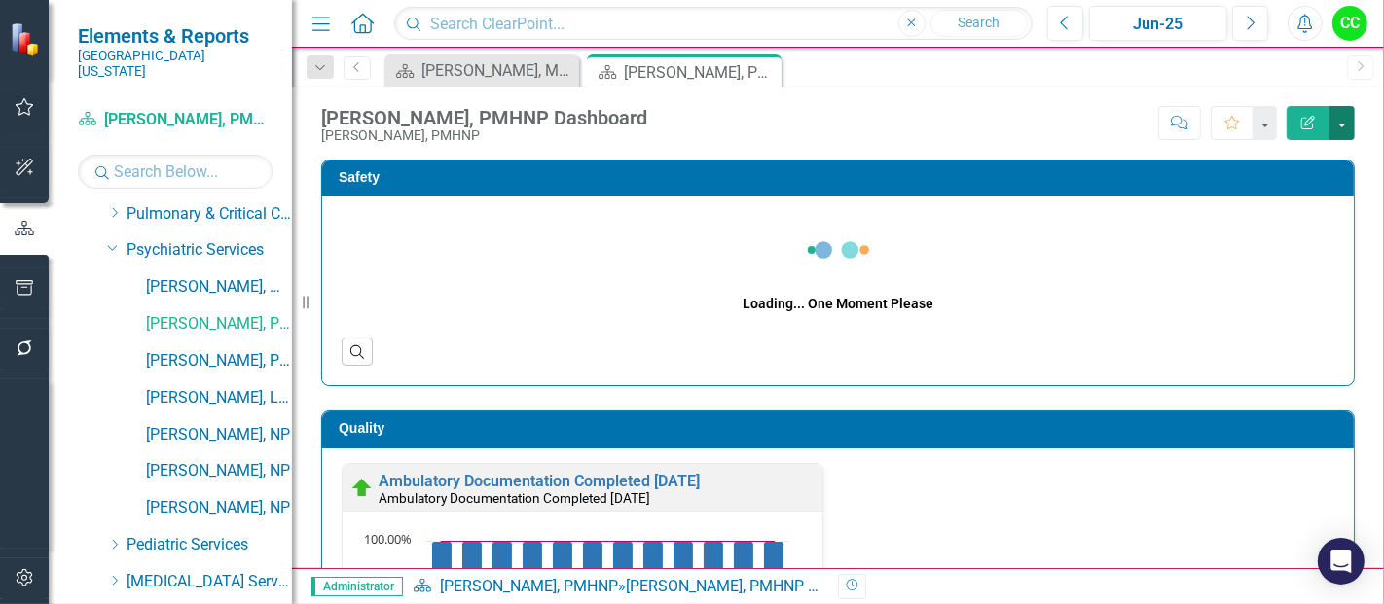
click at [1348, 120] on button "button" at bounding box center [1341, 123] width 25 height 34
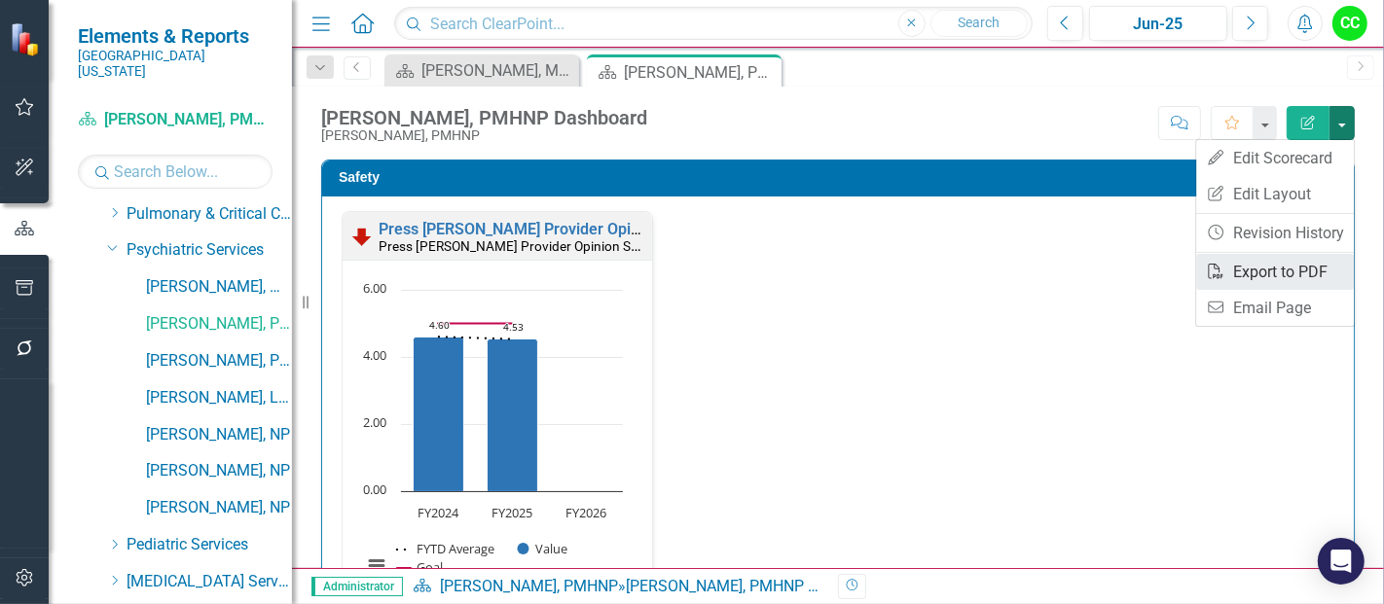
click at [1286, 276] on link "PDF Export to PDF" at bounding box center [1275, 272] width 158 height 36
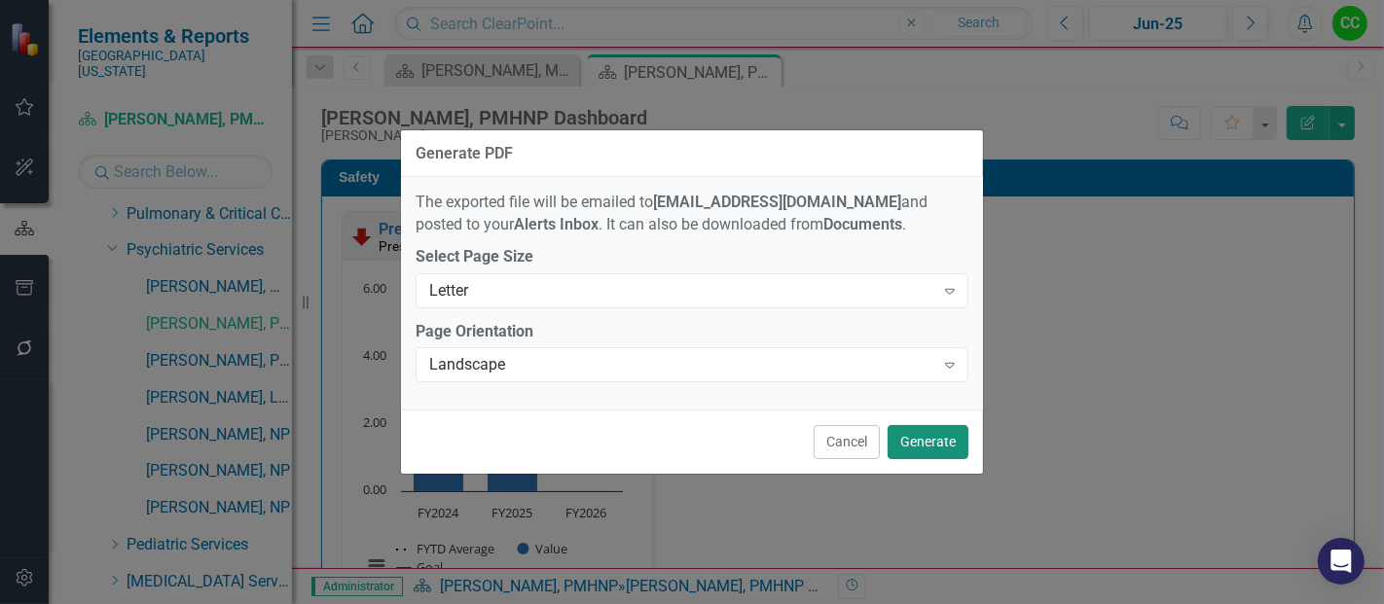
click at [927, 435] on button "Generate" at bounding box center [928, 442] width 81 height 34
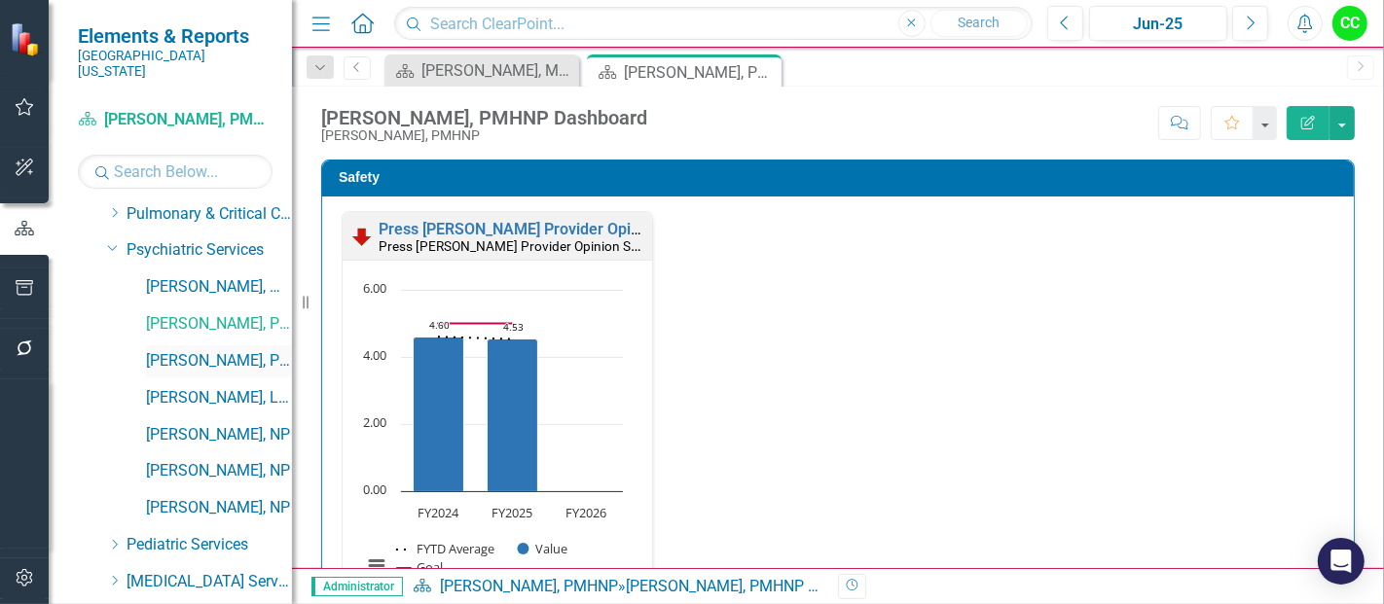
click at [180, 350] on link "[PERSON_NAME], PhD" at bounding box center [219, 361] width 146 height 22
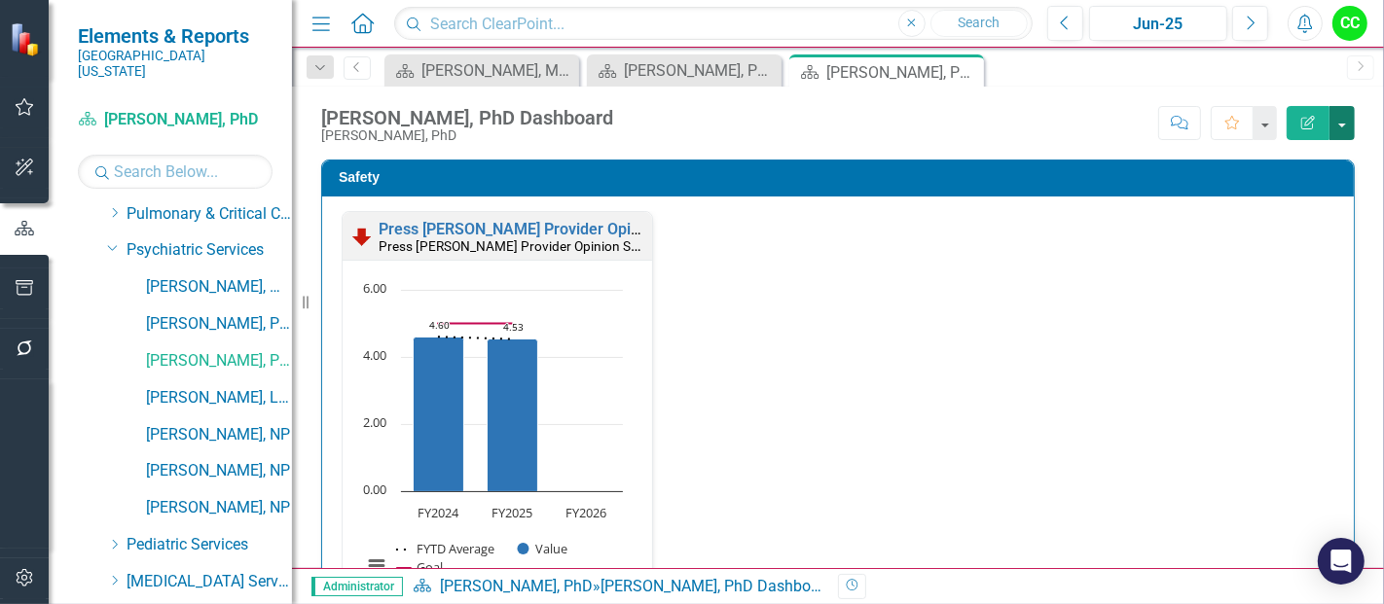
click at [1340, 116] on button "button" at bounding box center [1341, 123] width 25 height 34
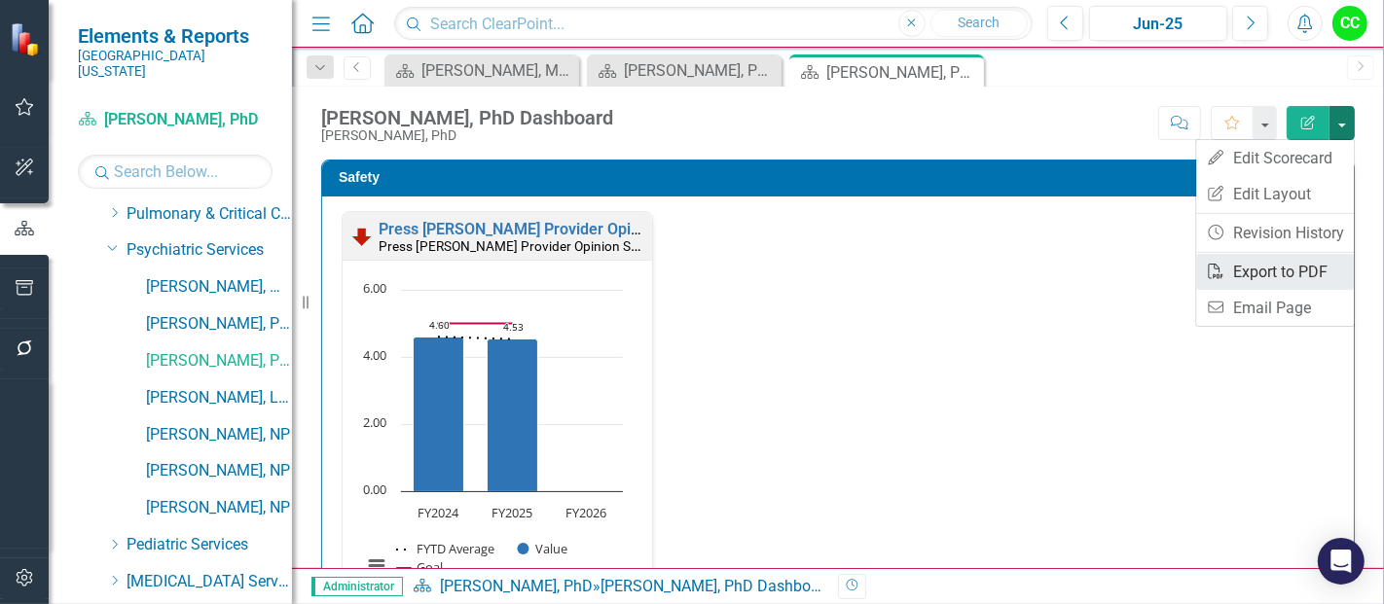
click at [1234, 275] on link "PDF Export to PDF" at bounding box center [1275, 272] width 158 height 36
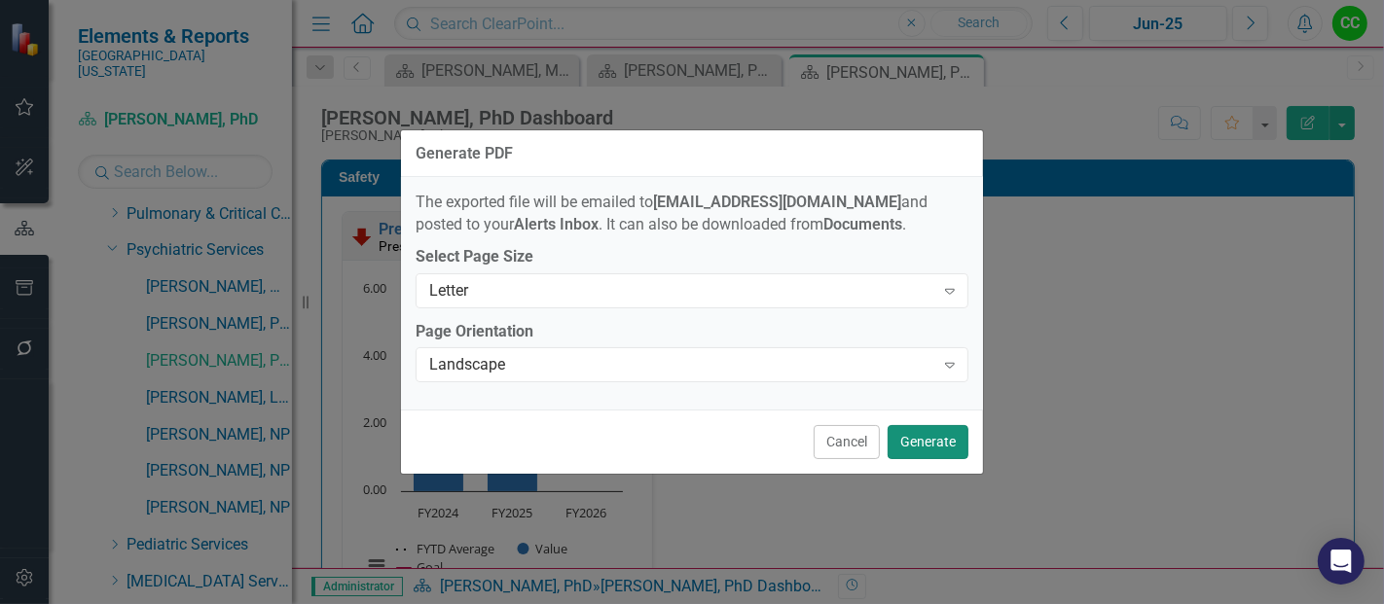
click at [901, 442] on button "Generate" at bounding box center [928, 442] width 81 height 34
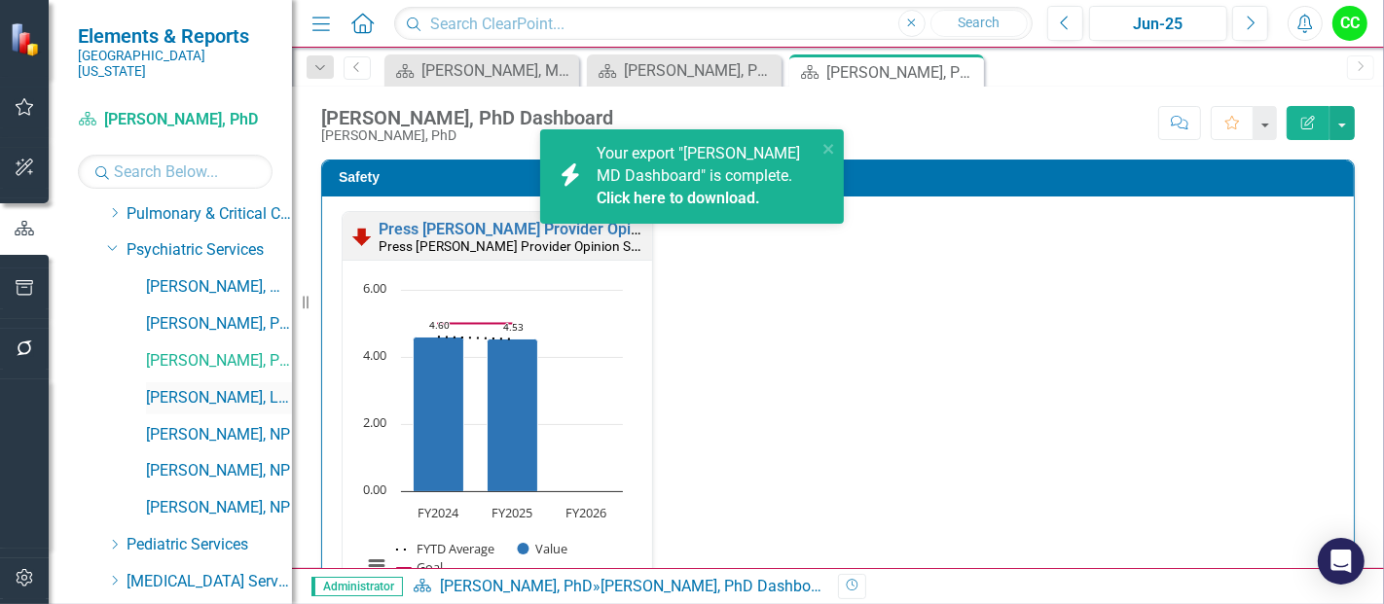
click at [193, 387] on link "[PERSON_NAME], LISW" at bounding box center [219, 398] width 146 height 22
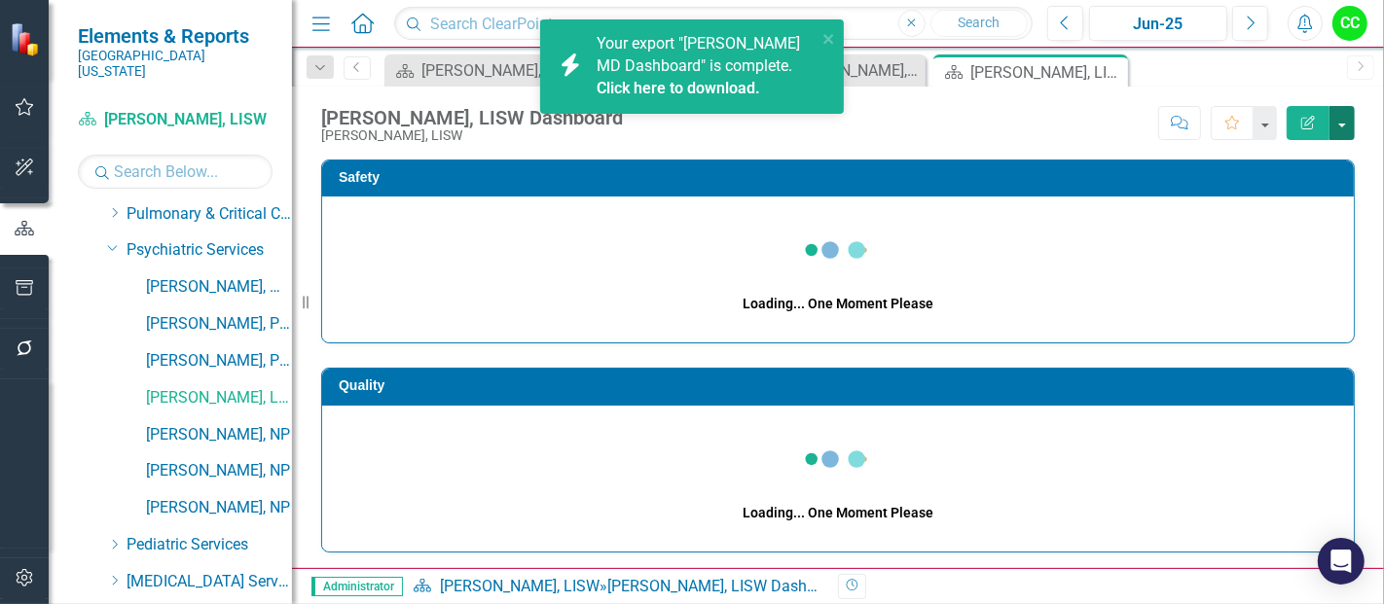
click at [1343, 127] on button "button" at bounding box center [1341, 123] width 25 height 34
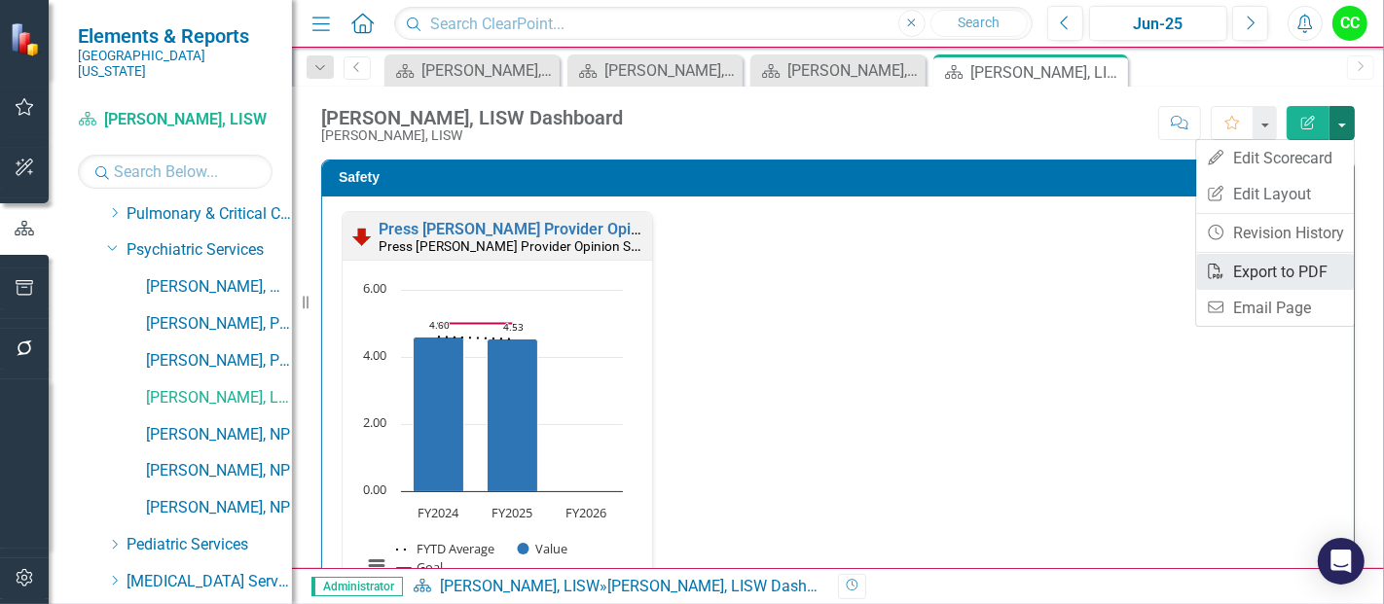
click at [1249, 273] on link "PDF Export to PDF" at bounding box center [1275, 272] width 158 height 36
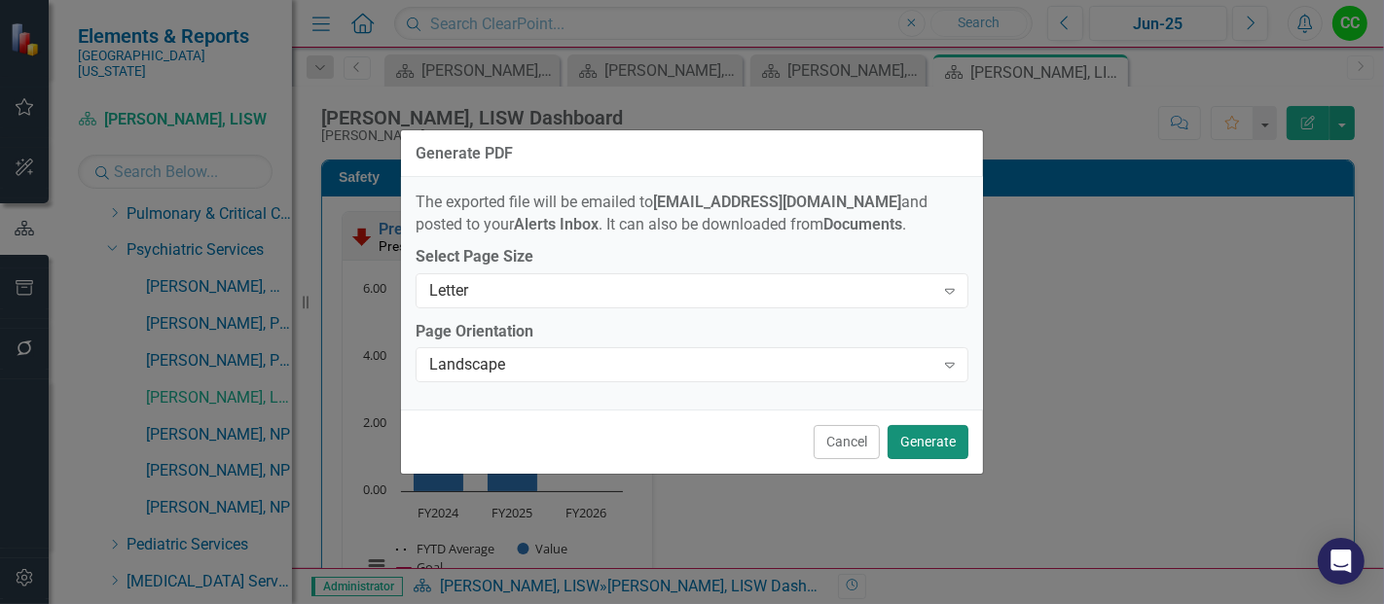
click at [917, 443] on button "Generate" at bounding box center [928, 442] width 81 height 34
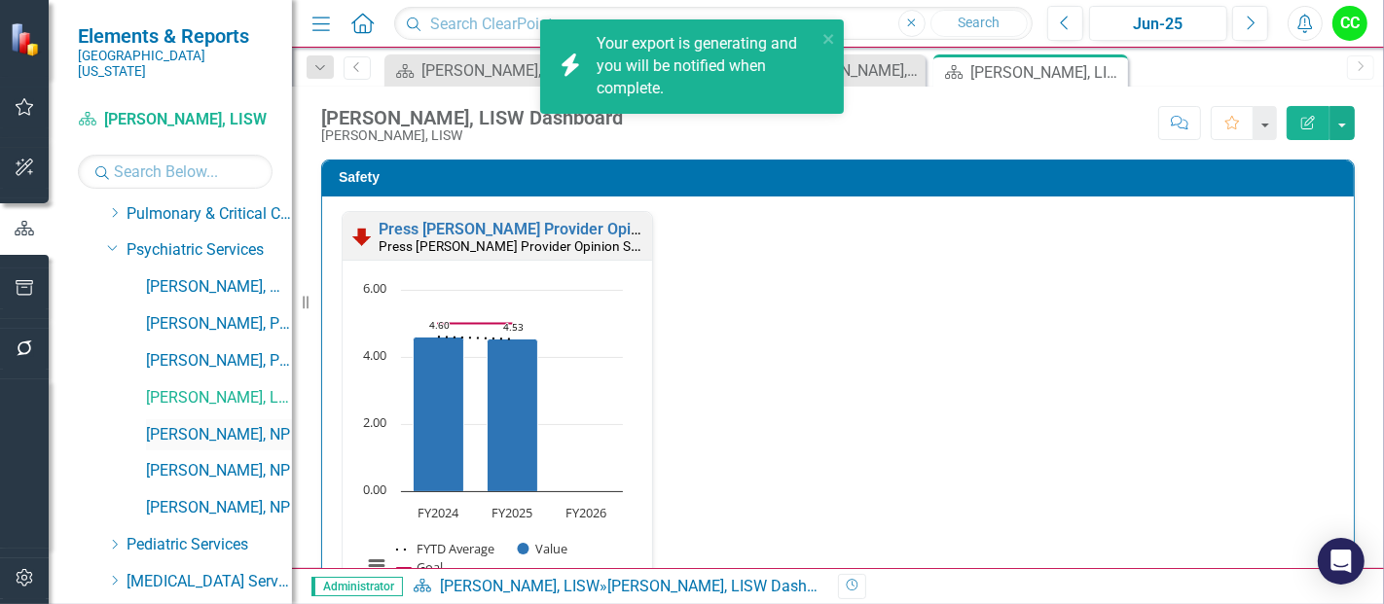
click at [209, 424] on link "[PERSON_NAME], NP" at bounding box center [219, 435] width 146 height 22
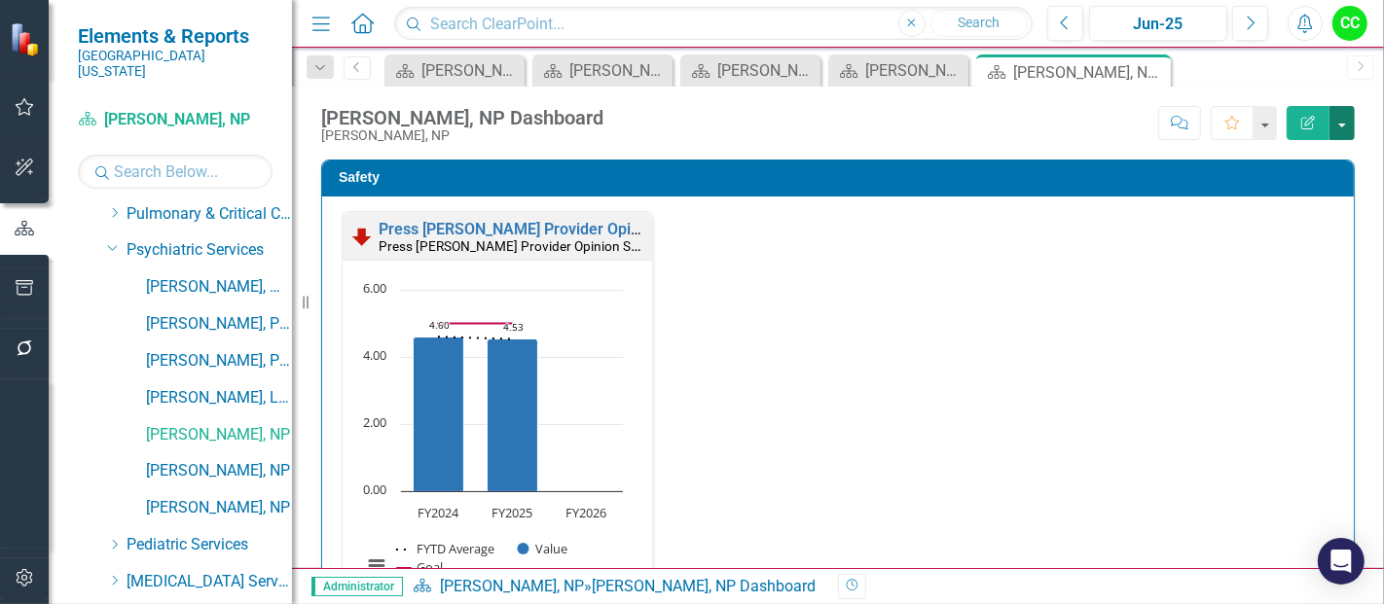
click at [1345, 121] on button "button" at bounding box center [1341, 123] width 25 height 34
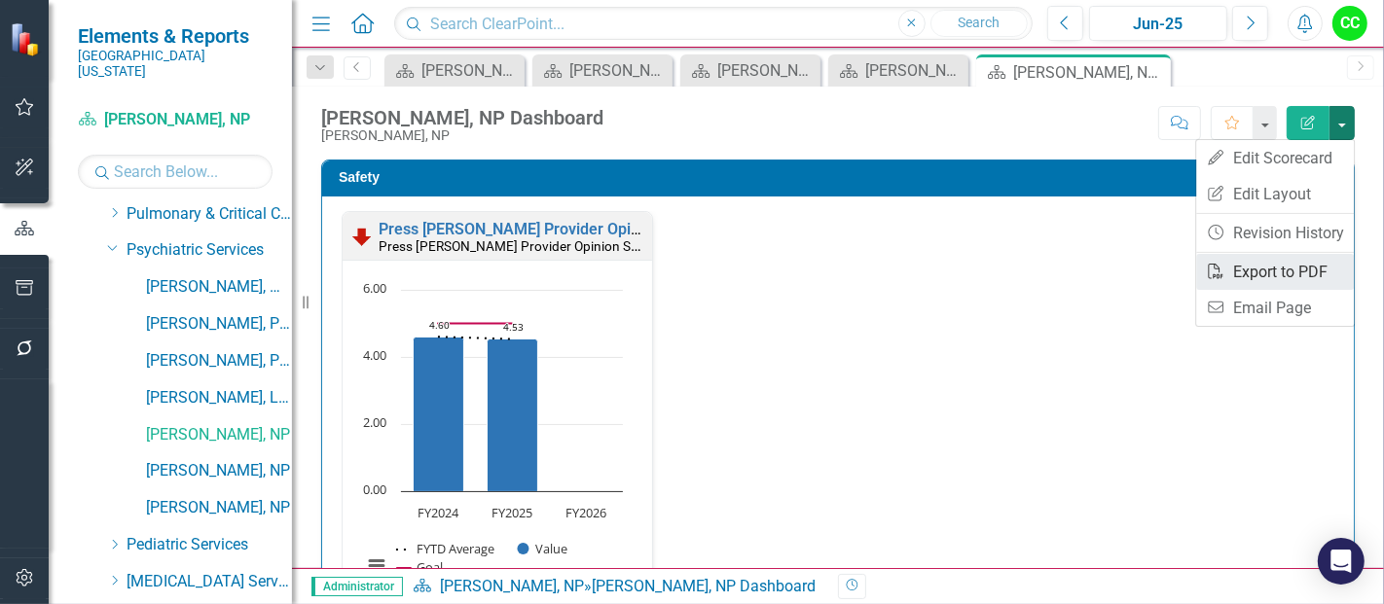
click at [1283, 268] on link "PDF Export to PDF" at bounding box center [1275, 272] width 158 height 36
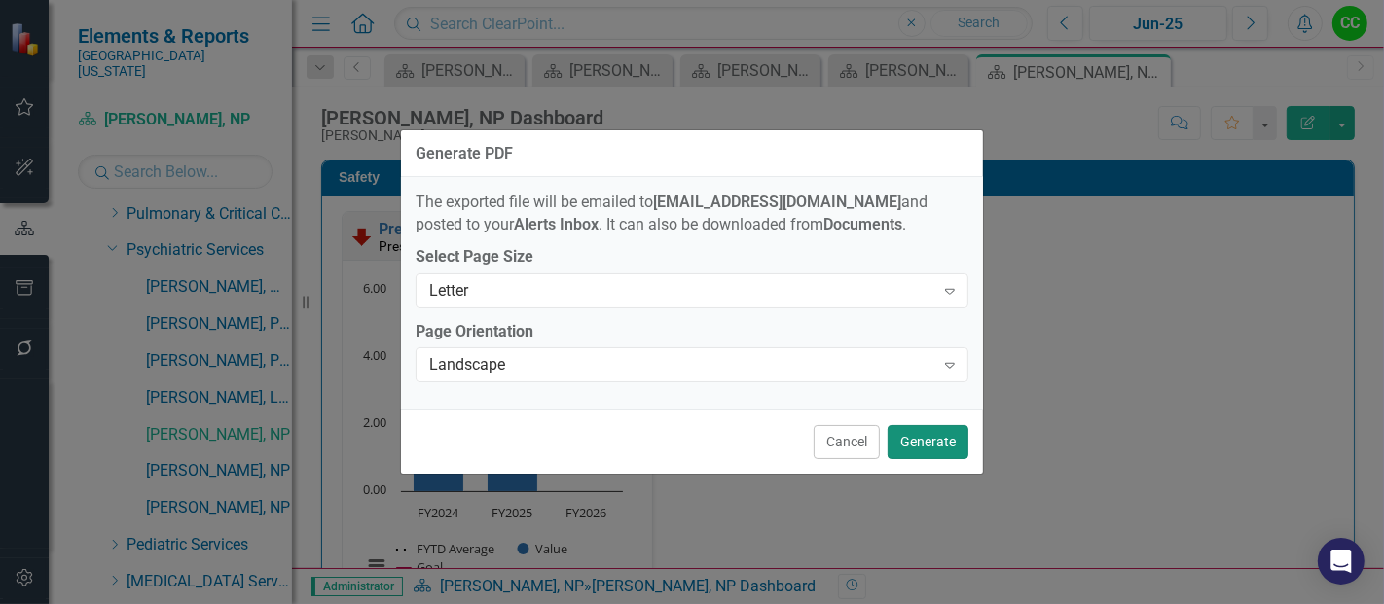
click at [915, 442] on button "Generate" at bounding box center [928, 442] width 81 height 34
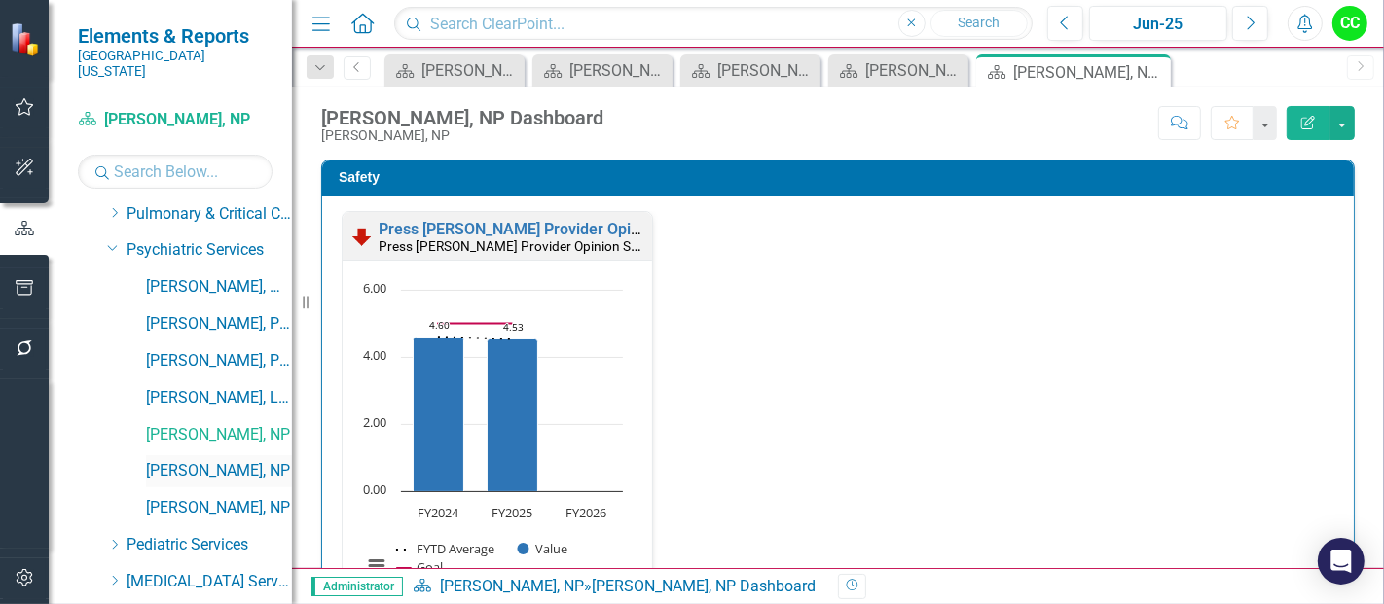
click at [183, 460] on link "[PERSON_NAME], NP" at bounding box center [219, 471] width 146 height 22
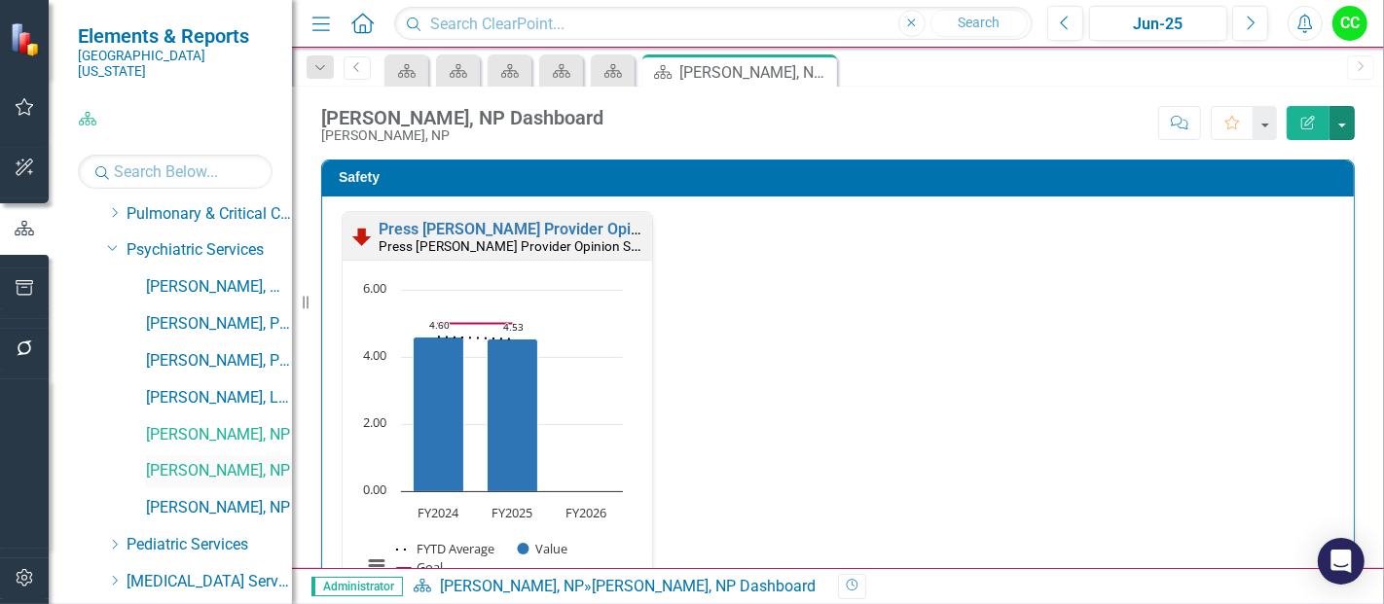
click at [1343, 124] on button "button" at bounding box center [1341, 123] width 25 height 34
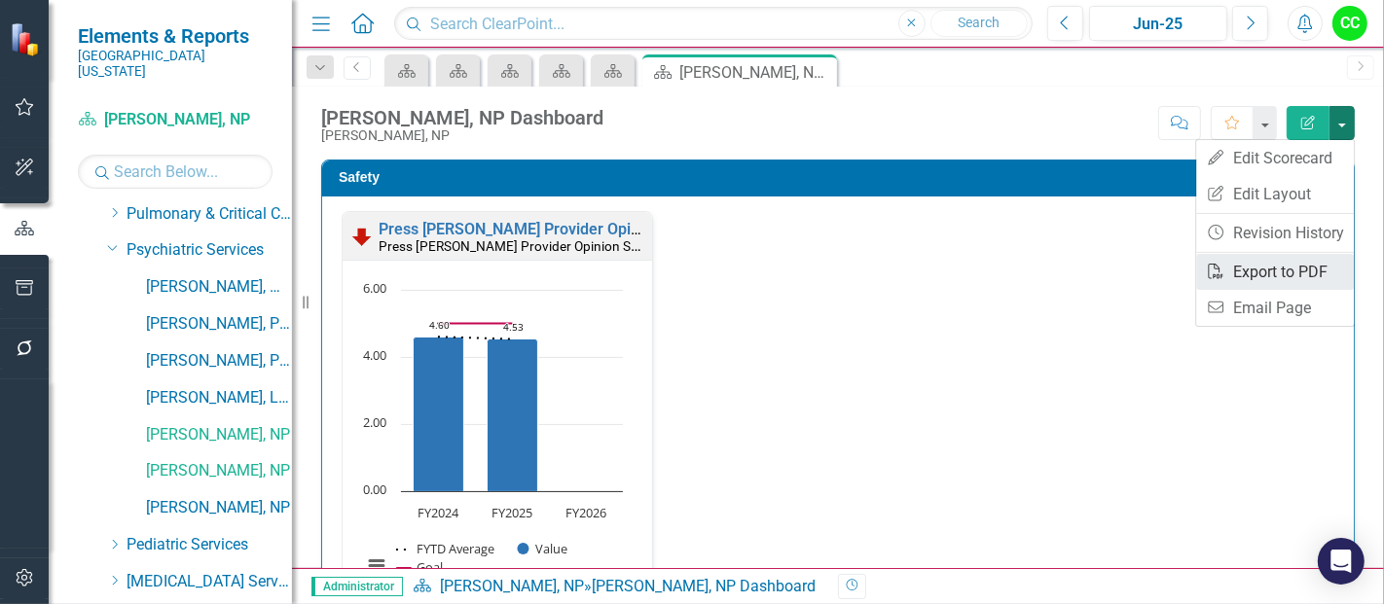
click at [1259, 260] on link "PDF Export to PDF" at bounding box center [1275, 272] width 158 height 36
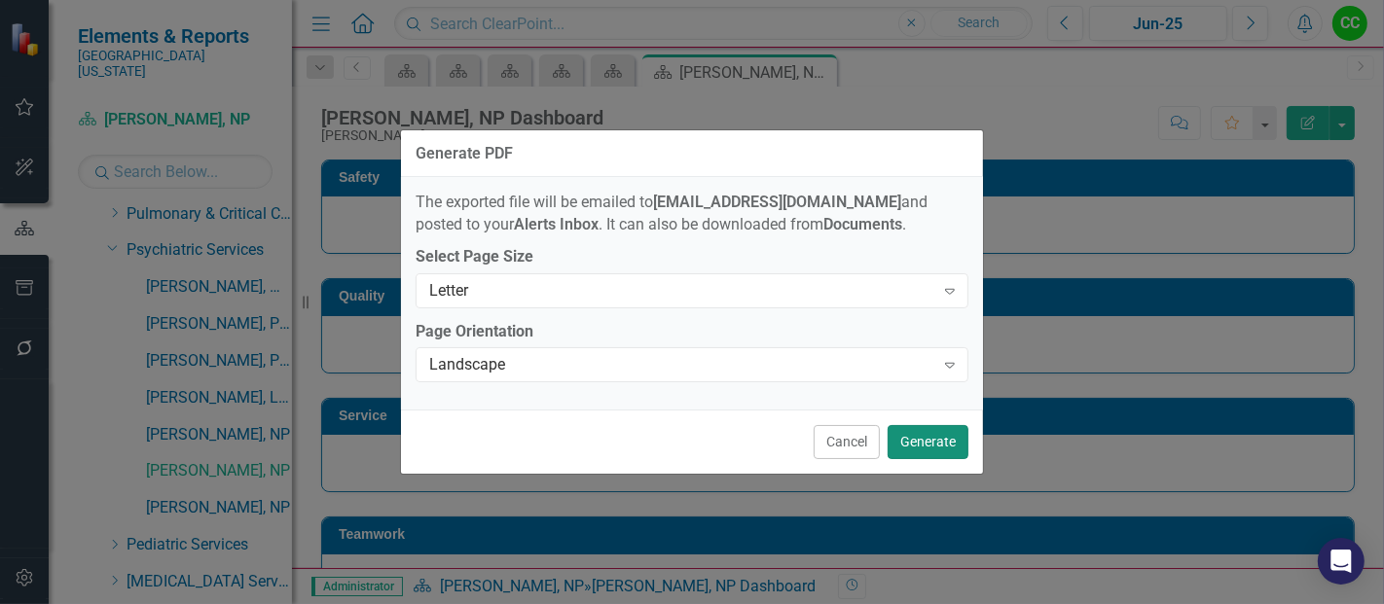
click at [929, 443] on button "Generate" at bounding box center [928, 442] width 81 height 34
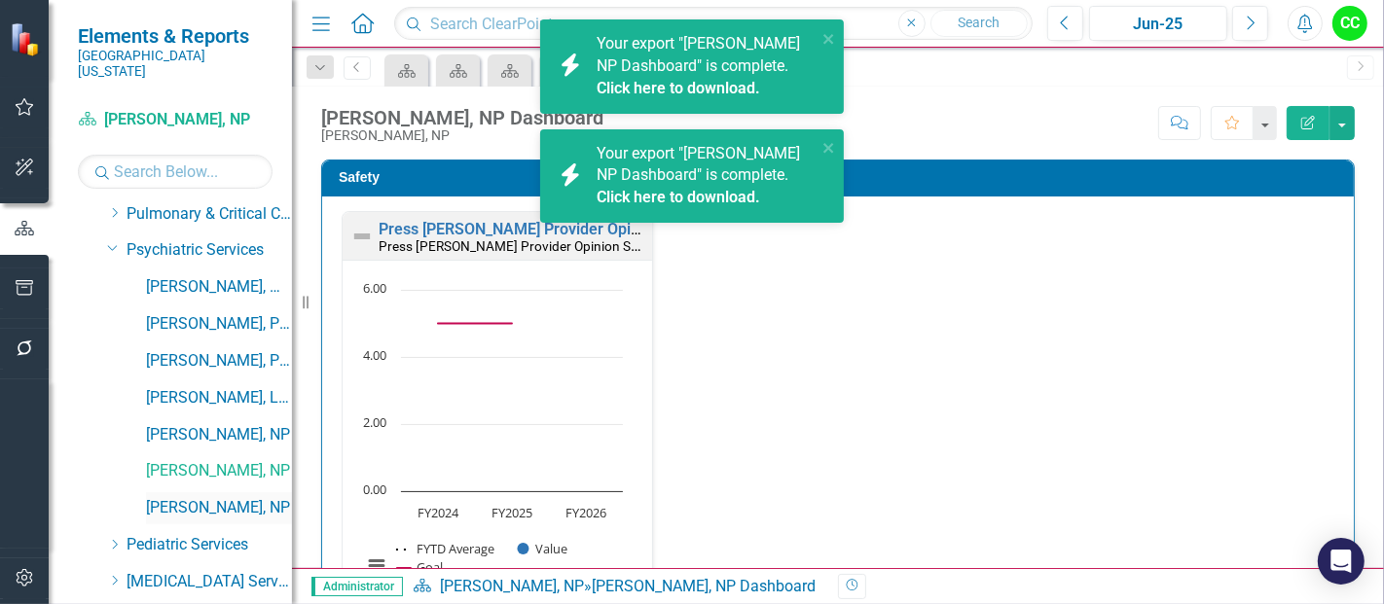
click at [193, 497] on link "[PERSON_NAME], NP" at bounding box center [219, 508] width 146 height 22
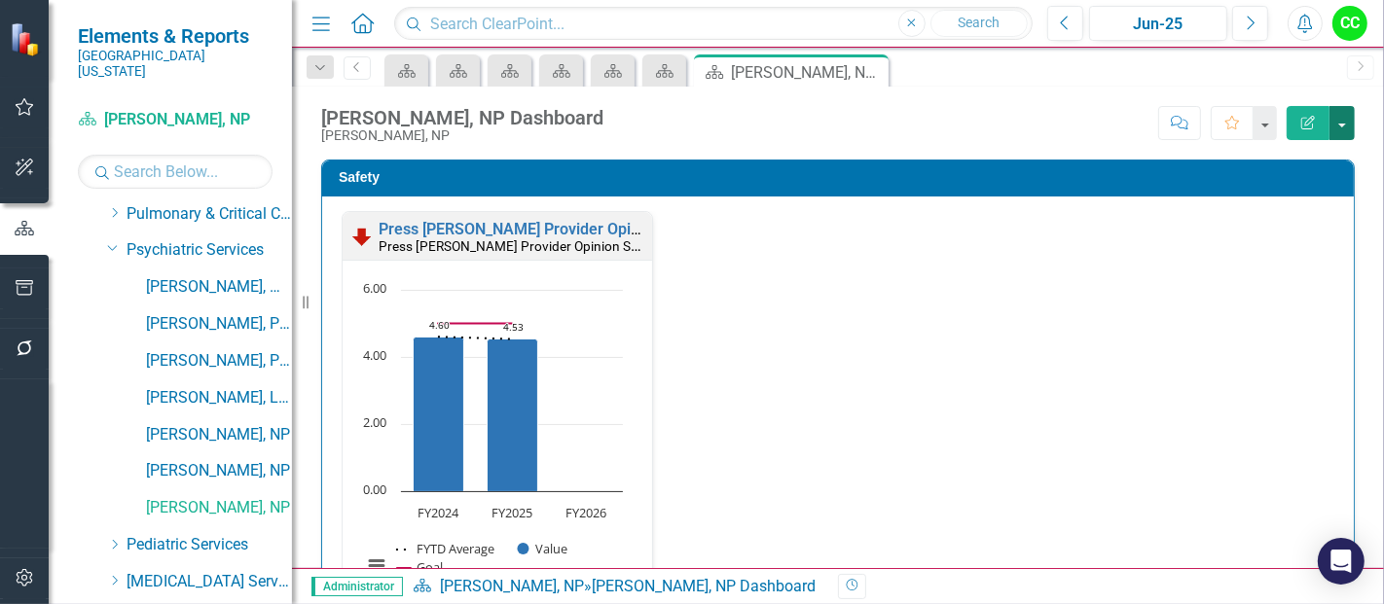
click at [1339, 127] on button "button" at bounding box center [1341, 123] width 25 height 34
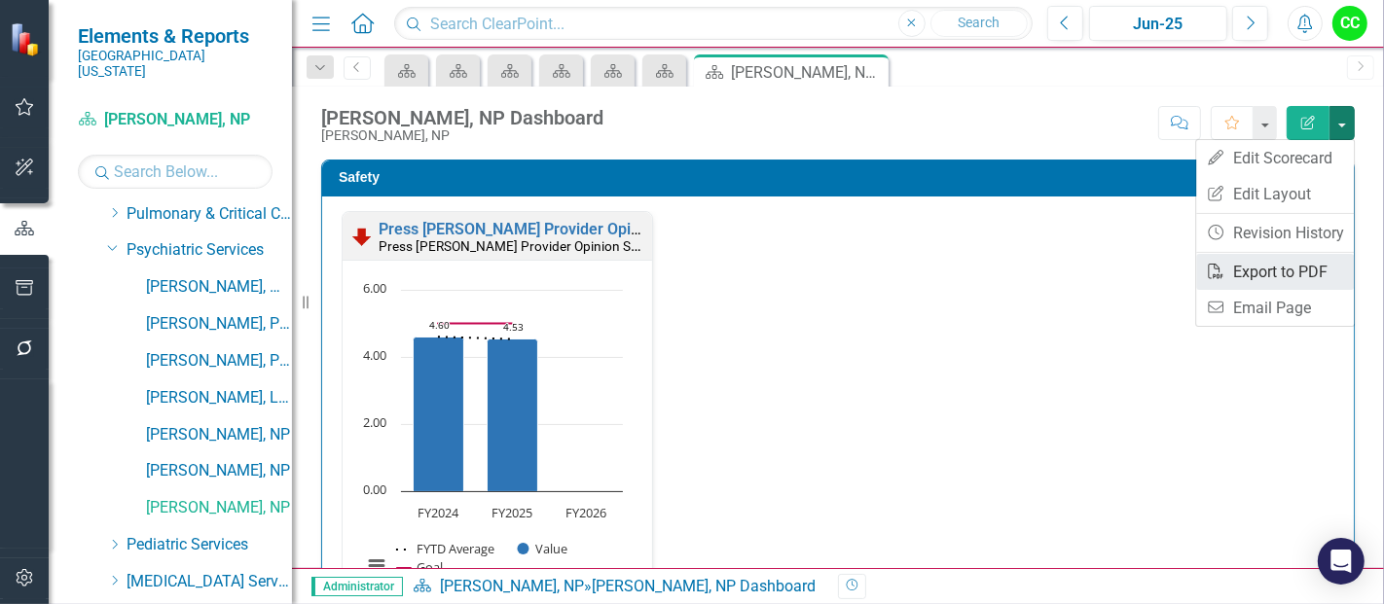
click at [1267, 276] on link "PDF Export to PDF" at bounding box center [1275, 272] width 158 height 36
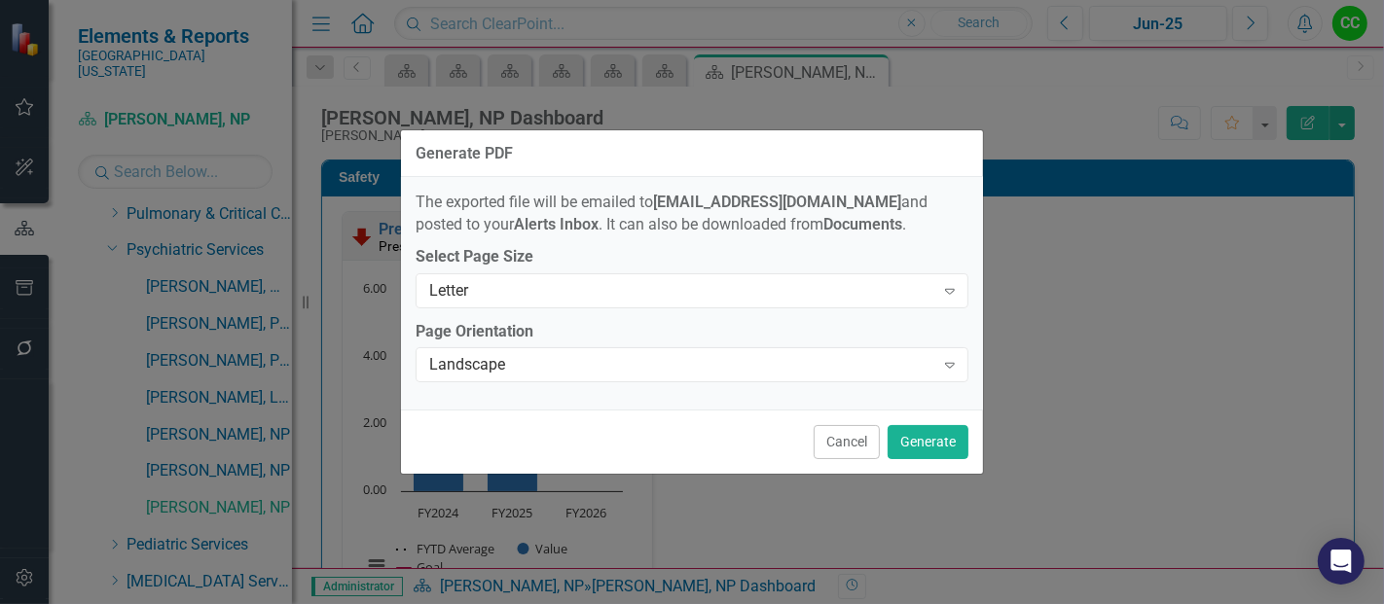
click at [909, 467] on div "Cancel Generate" at bounding box center [692, 442] width 582 height 64
click at [928, 442] on button "Generate" at bounding box center [928, 442] width 81 height 34
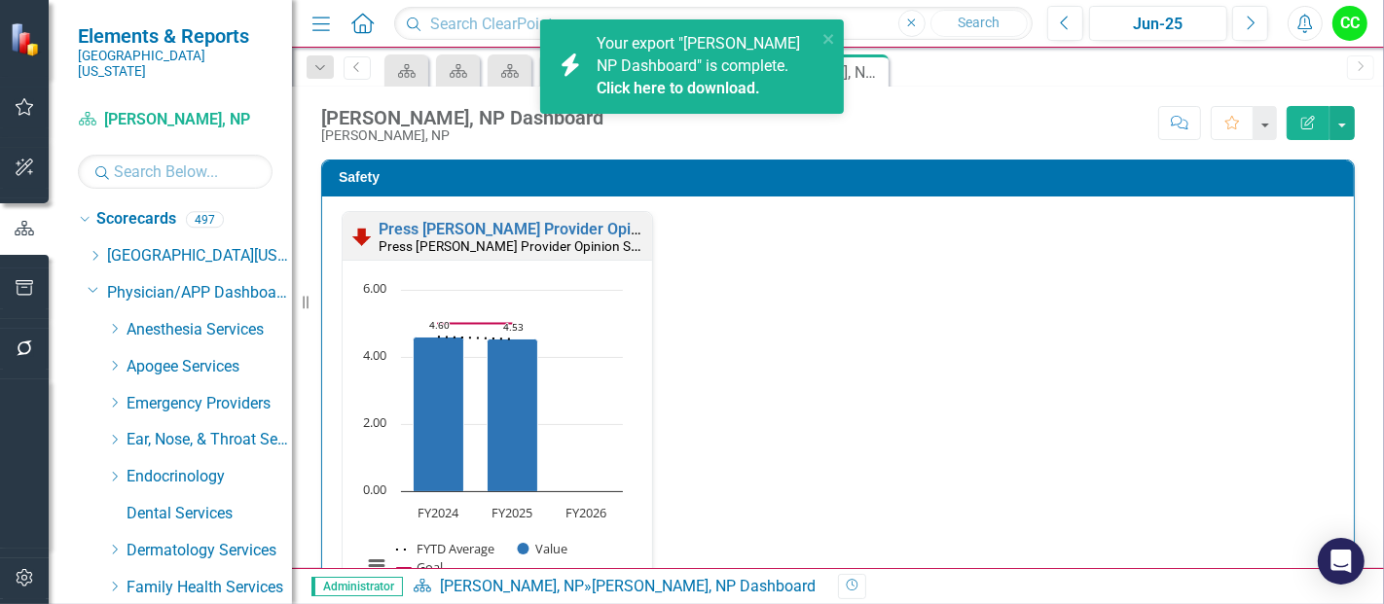
scroll to position [890, 0]
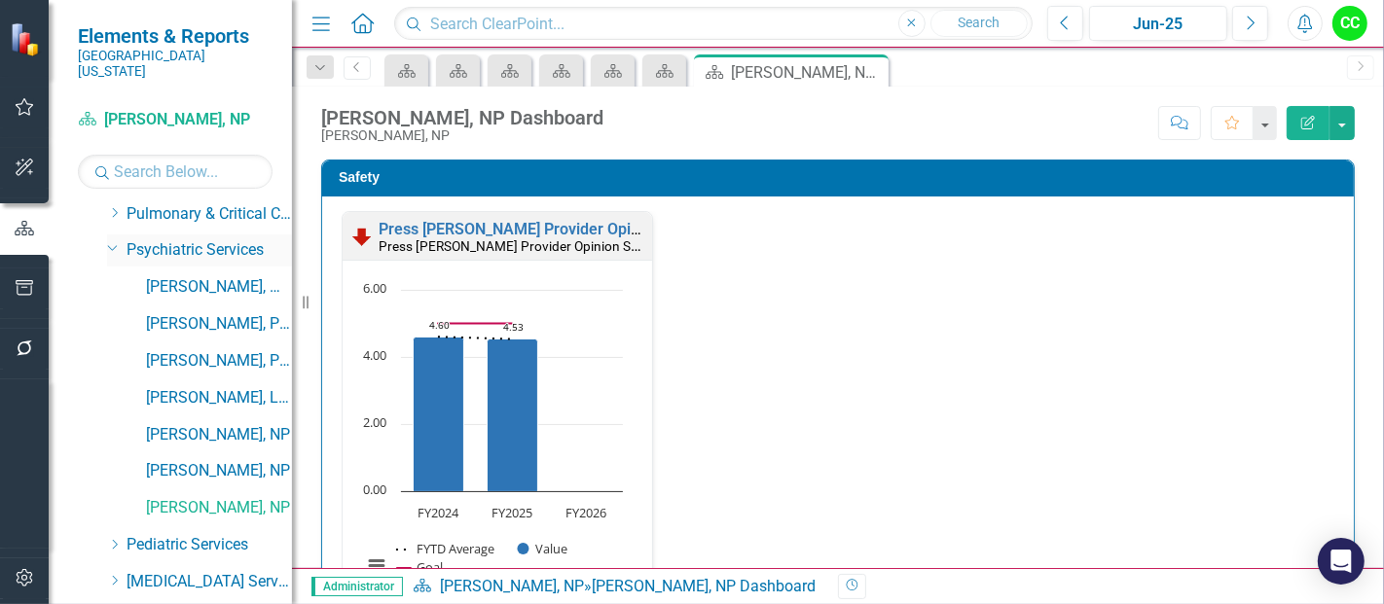
click at [113, 235] on div "Dropdown Psychiatric Services" at bounding box center [199, 251] width 185 height 32
click at [110, 240] on icon "Dropdown" at bounding box center [113, 247] width 12 height 15
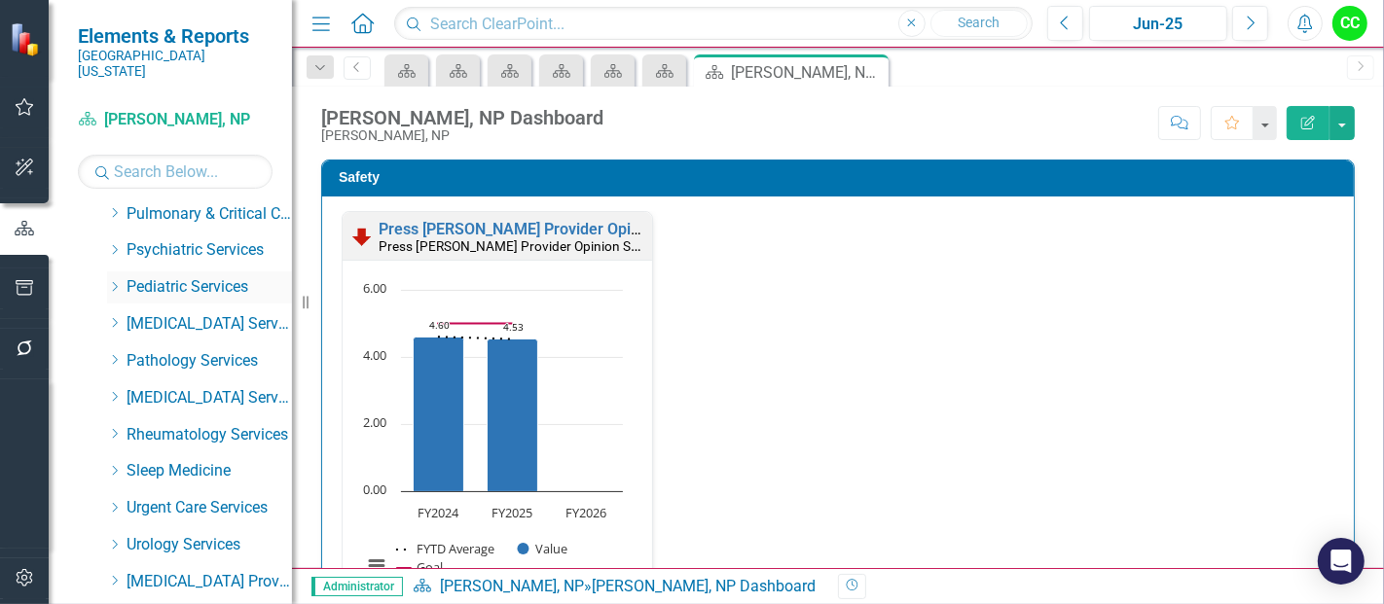
click at [113, 281] on icon "Dropdown" at bounding box center [114, 287] width 15 height 12
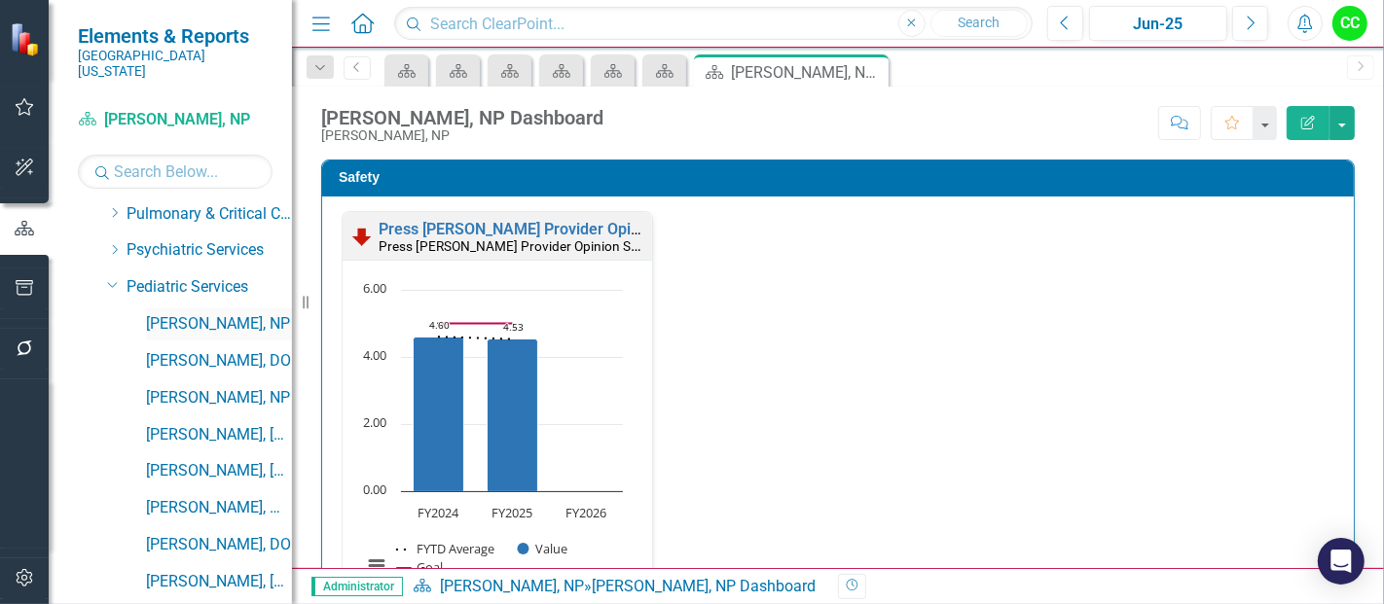
click at [172, 313] on link "[PERSON_NAME], NP" at bounding box center [219, 324] width 146 height 22
click at [322, 70] on icon "Dropdown" at bounding box center [320, 68] width 18 height 14
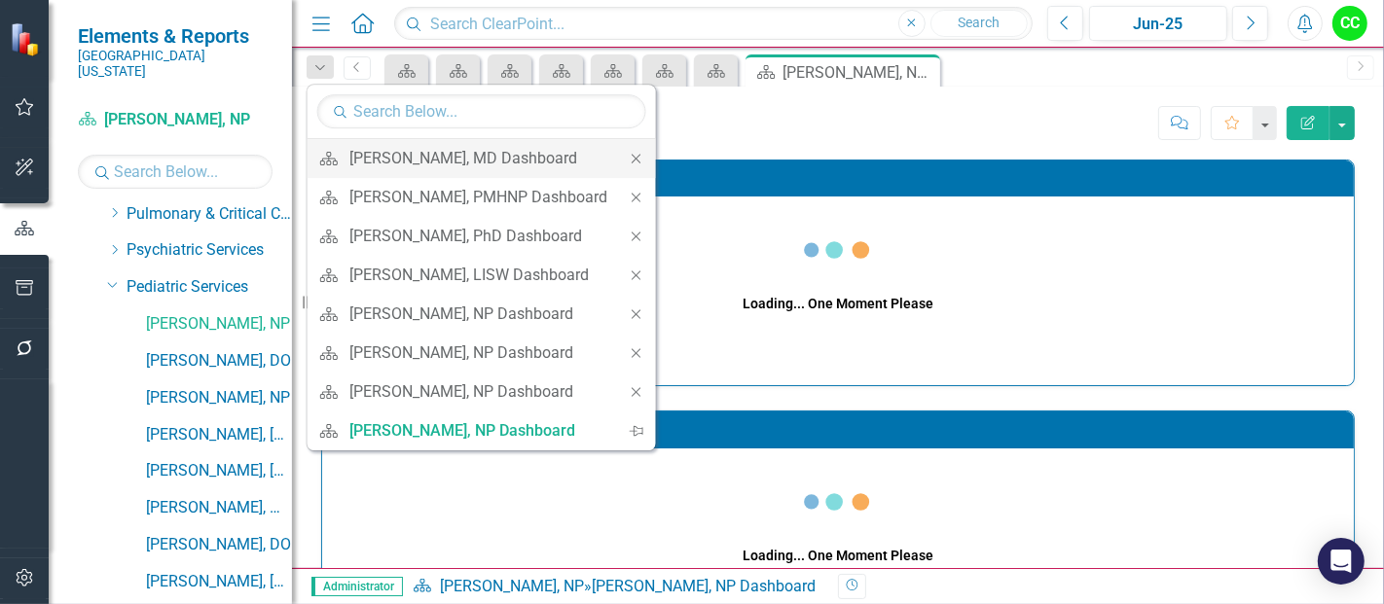
click at [628, 161] on icon "Close" at bounding box center [637, 159] width 18 height 14
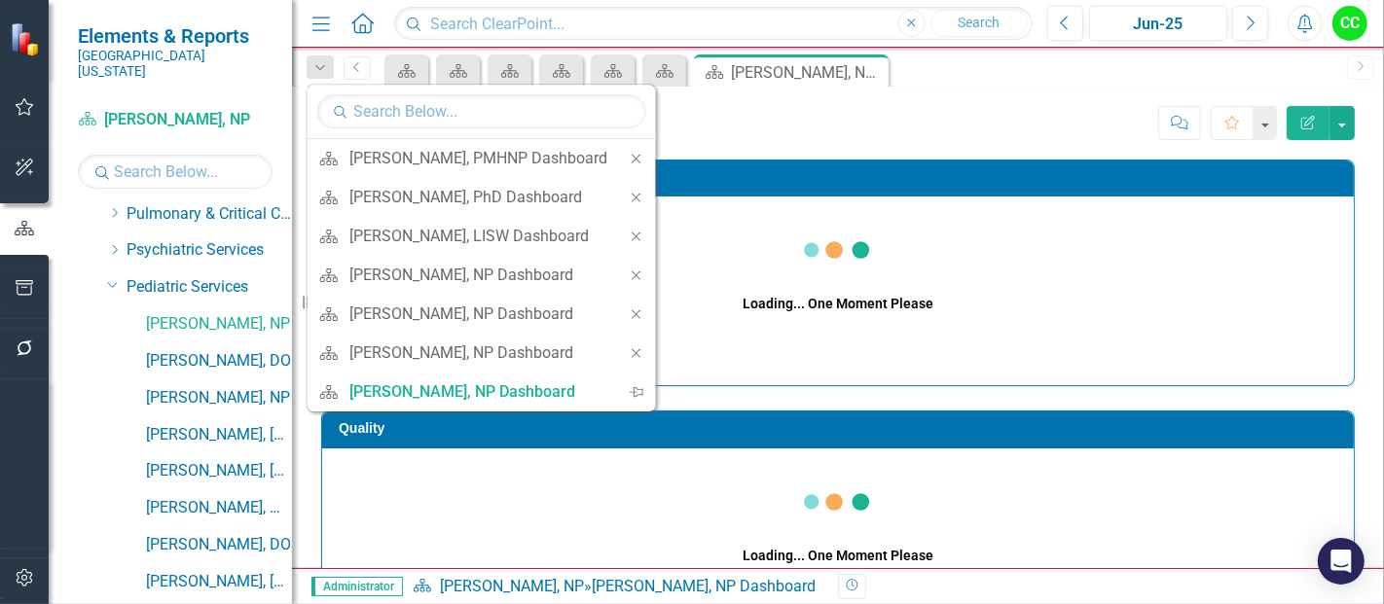
click at [628, 161] on icon "Close" at bounding box center [637, 159] width 18 height 14
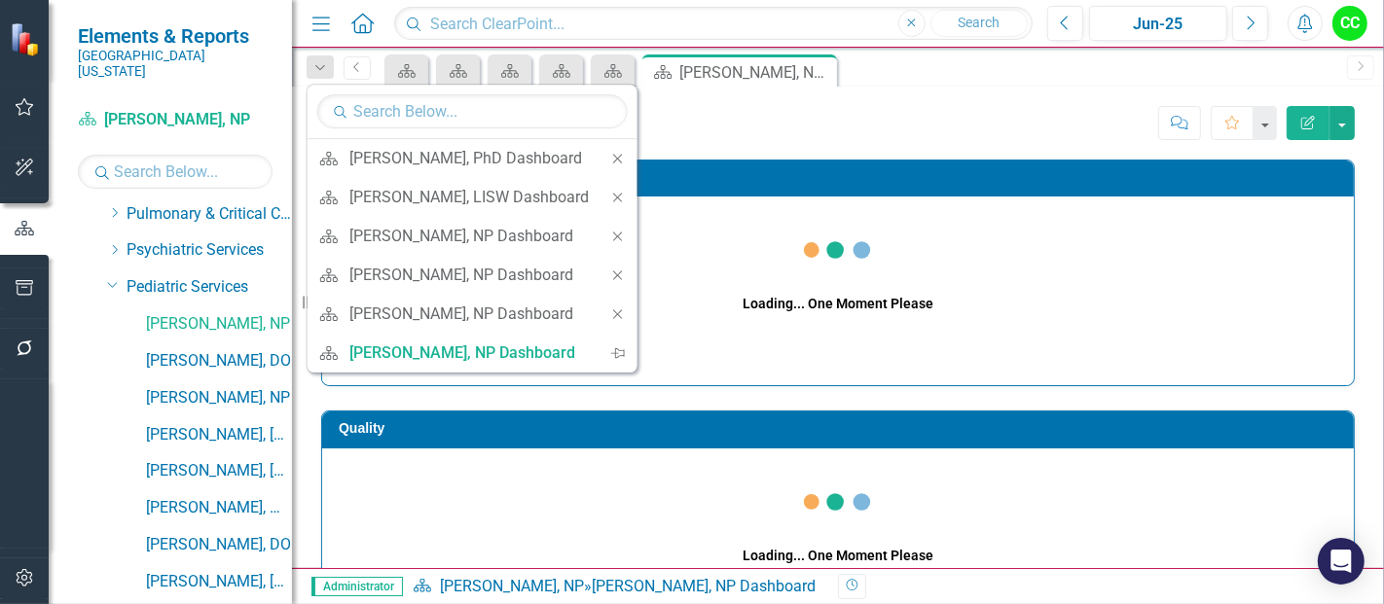
click at [614, 161] on icon at bounding box center [617, 158] width 9 height 9
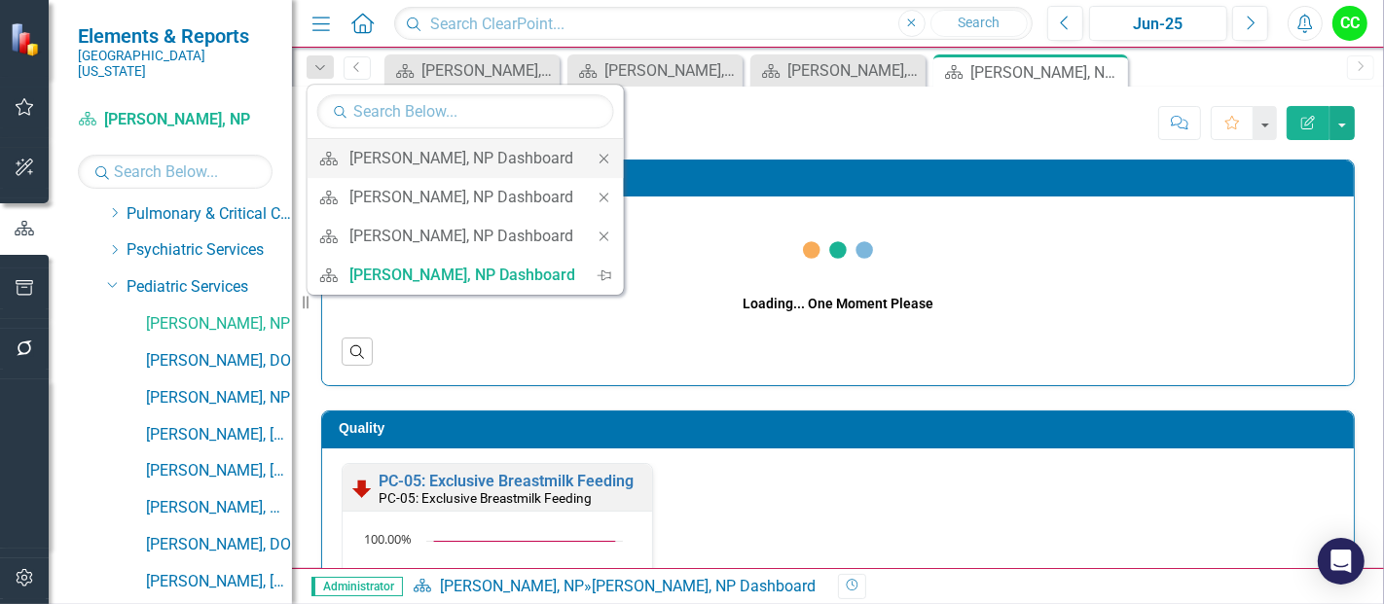
click at [598, 157] on icon "Close" at bounding box center [605, 159] width 18 height 14
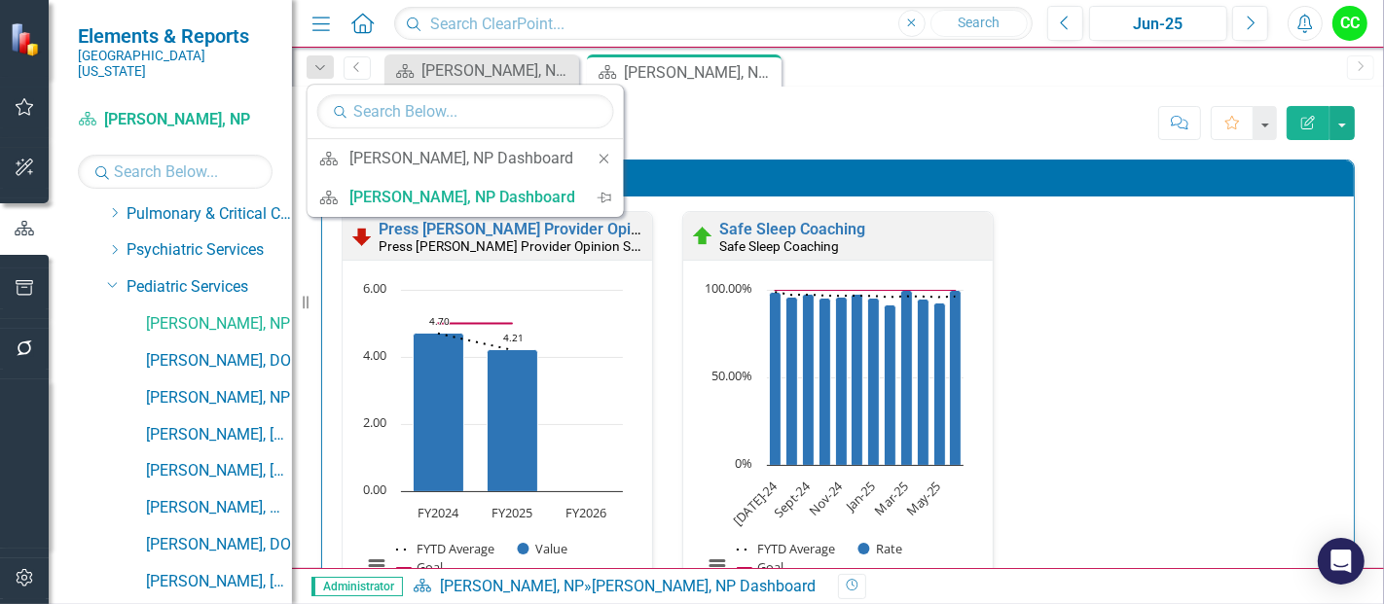
click at [598, 157] on icon "Close" at bounding box center [605, 159] width 18 height 14
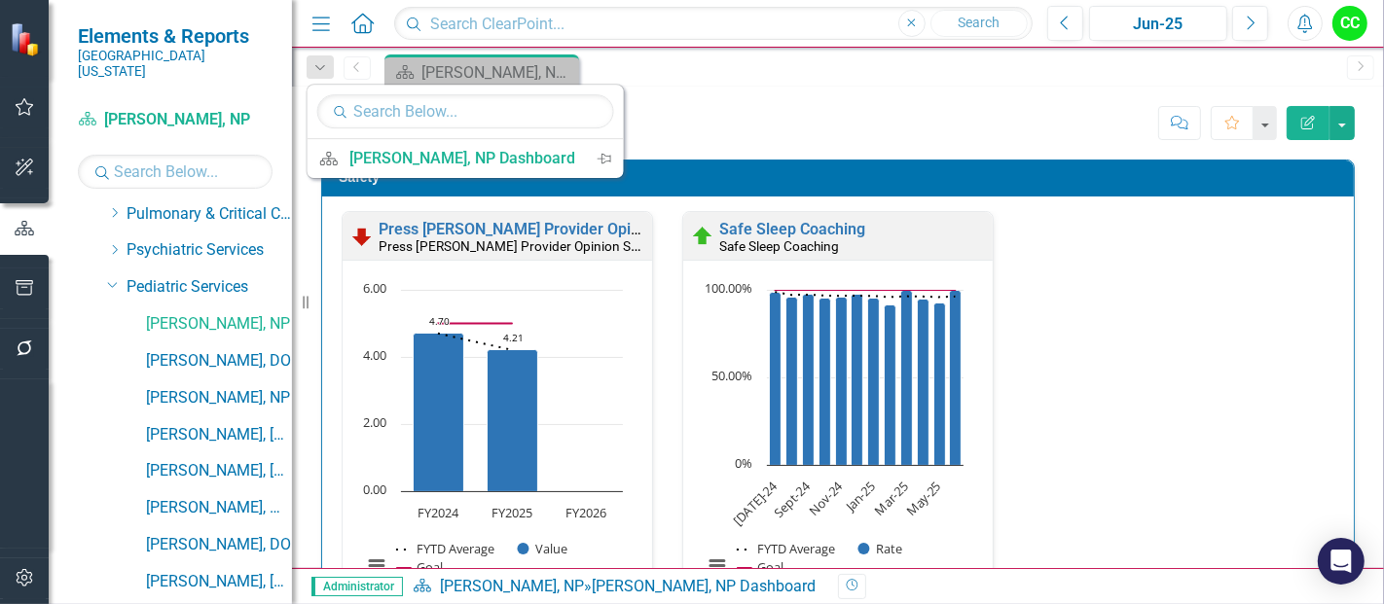
click at [776, 129] on div "Score: N/A Jun-25 Completed Comment Favorite Edit Report" at bounding box center [984, 122] width 742 height 33
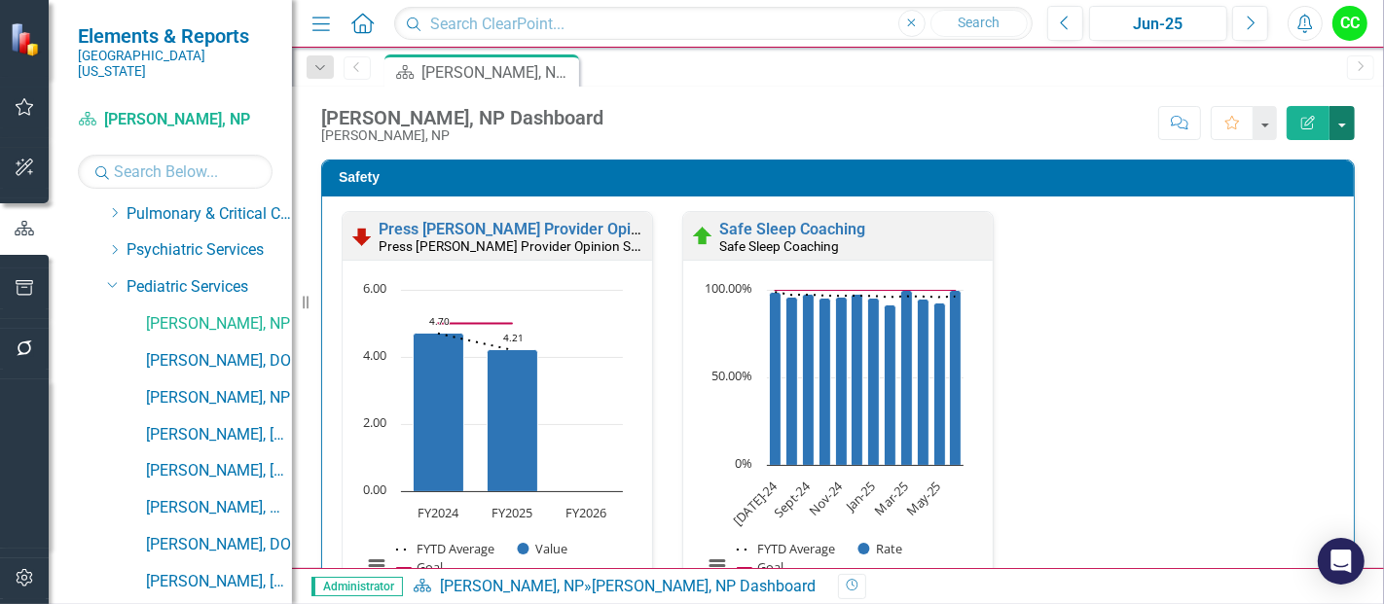
click at [1338, 125] on button "button" at bounding box center [1341, 123] width 25 height 34
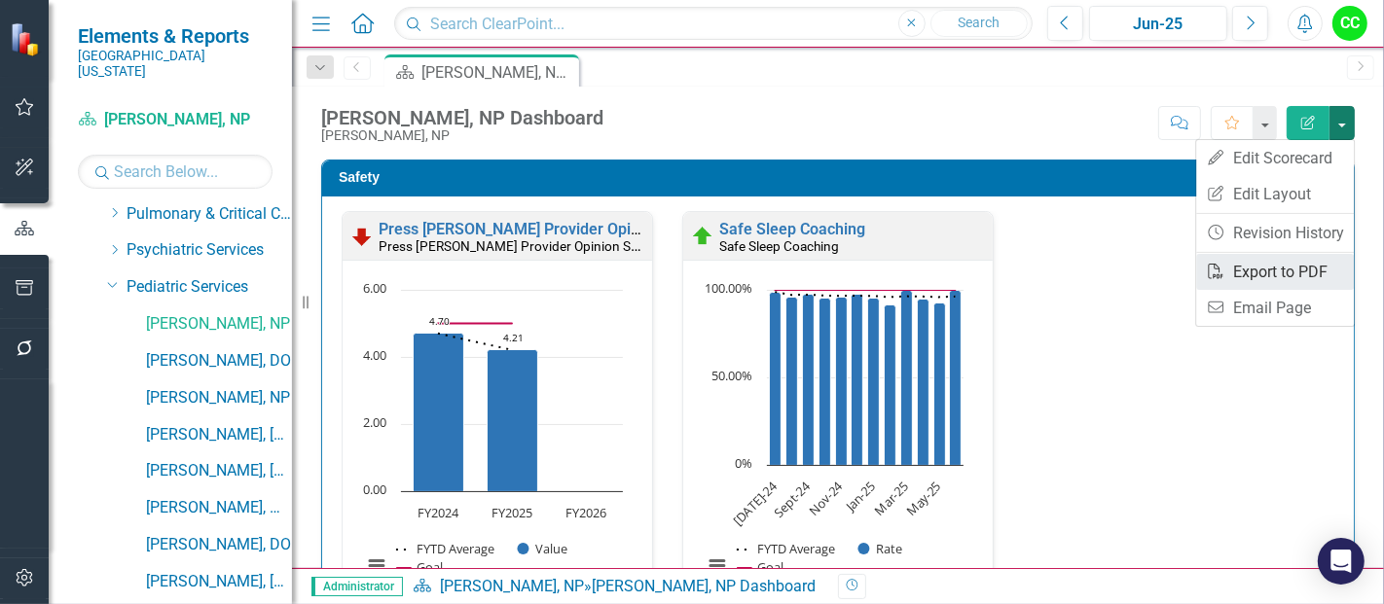
click at [1260, 273] on link "PDF Export to PDF" at bounding box center [1275, 272] width 158 height 36
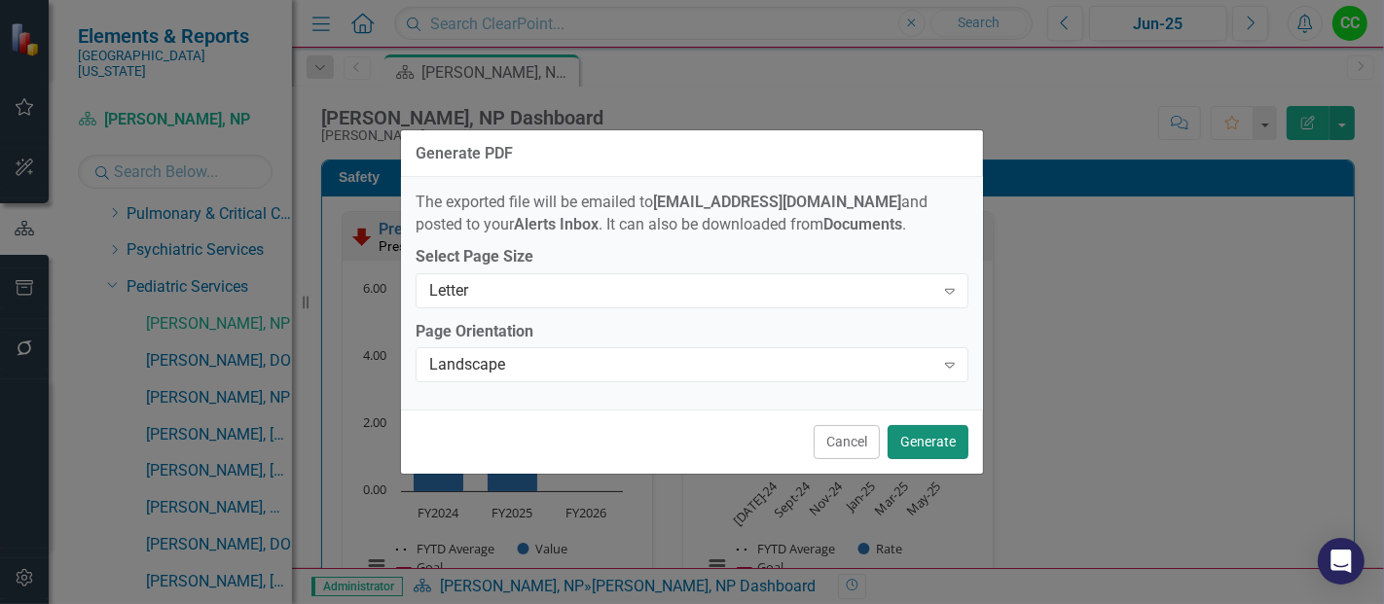
click at [902, 445] on button "Generate" at bounding box center [928, 442] width 81 height 34
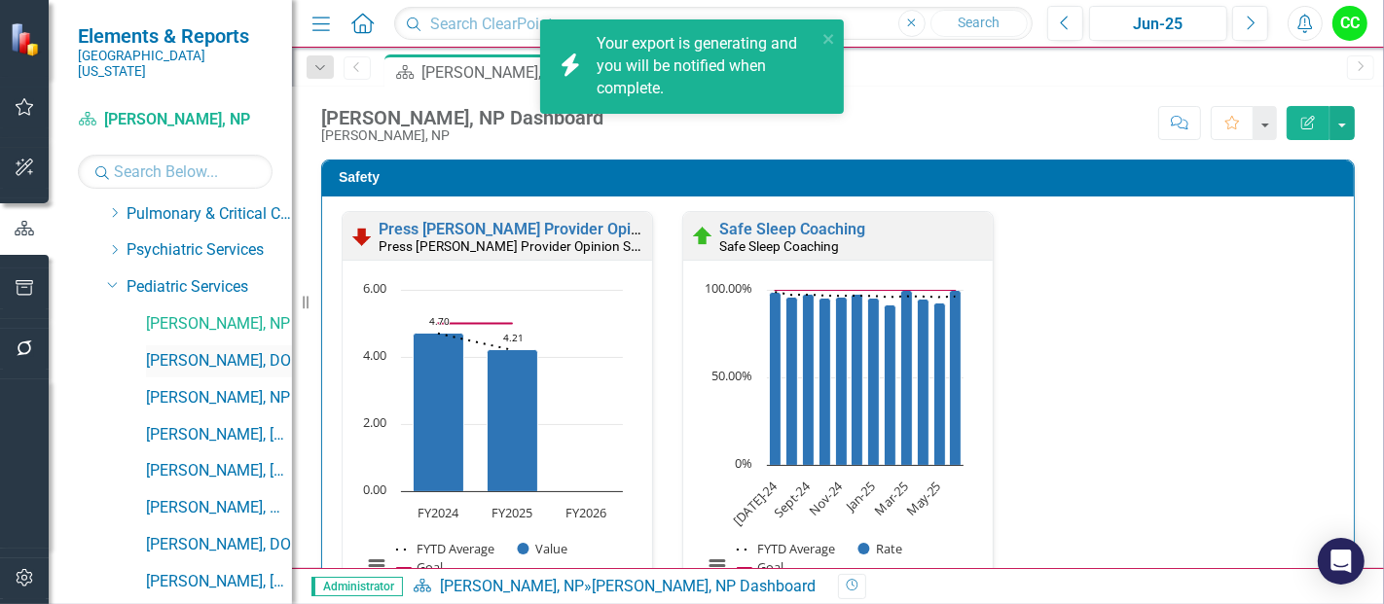
click at [192, 350] on link "[PERSON_NAME], DO" at bounding box center [219, 361] width 146 height 22
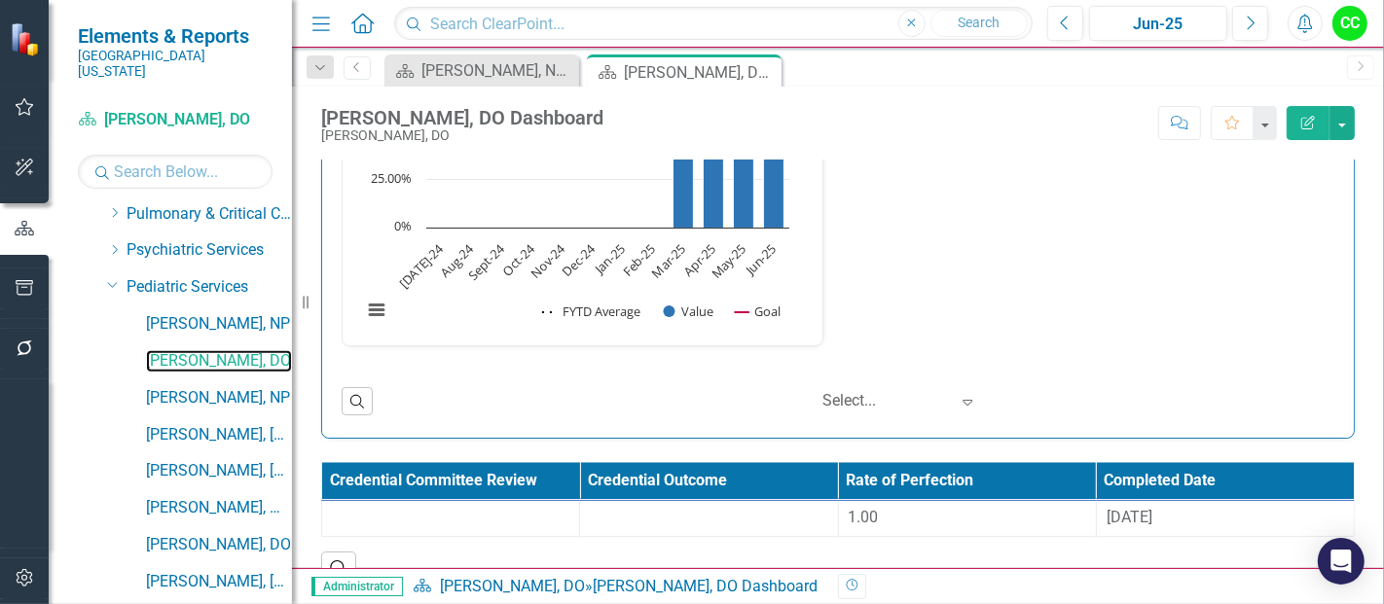
scroll to position [2936, 0]
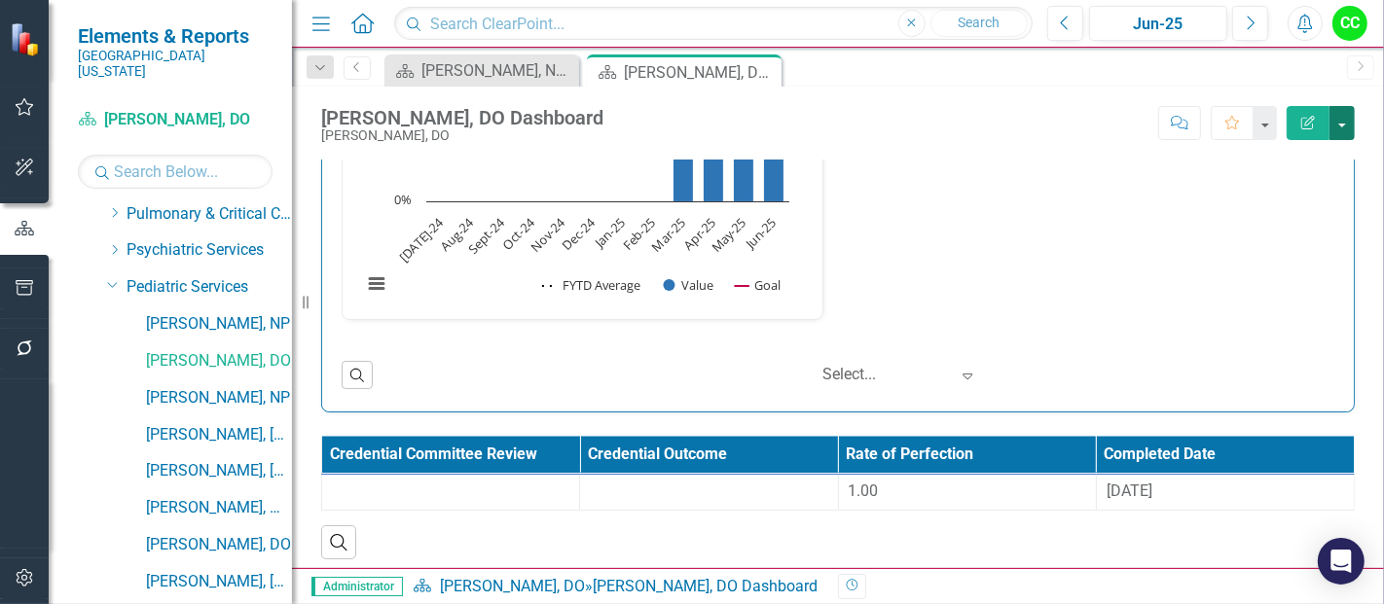
click at [1340, 115] on button "button" at bounding box center [1341, 123] width 25 height 34
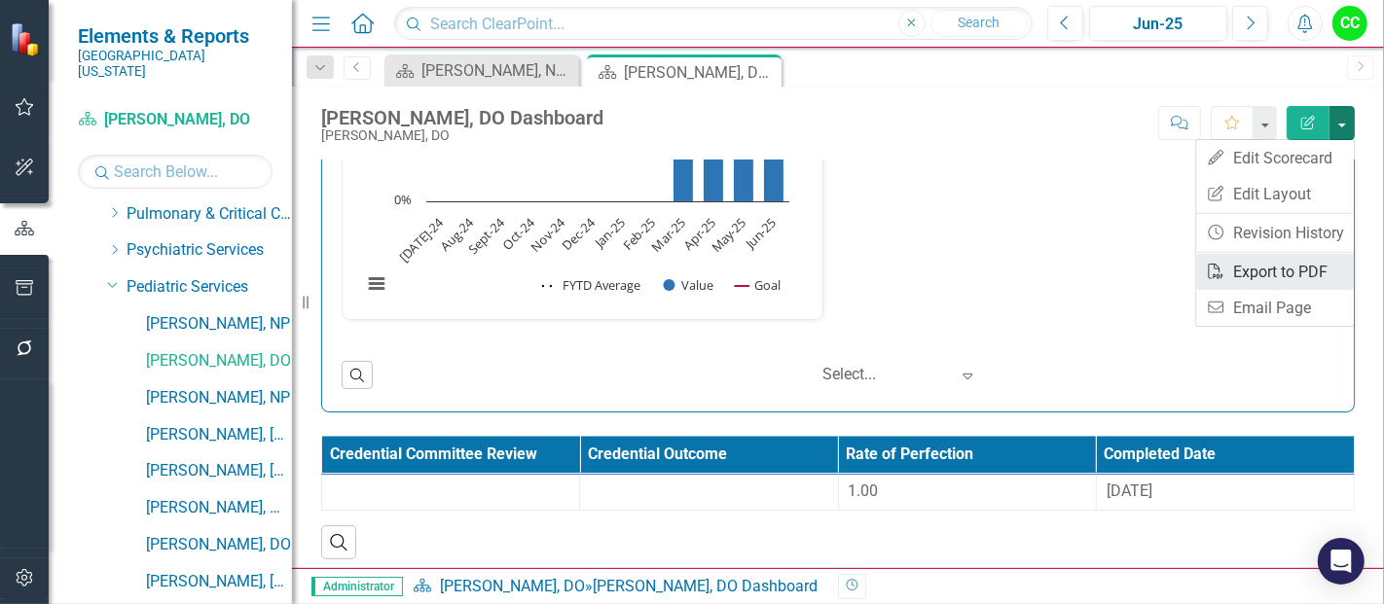
click at [1255, 266] on link "PDF Export to PDF" at bounding box center [1275, 272] width 158 height 36
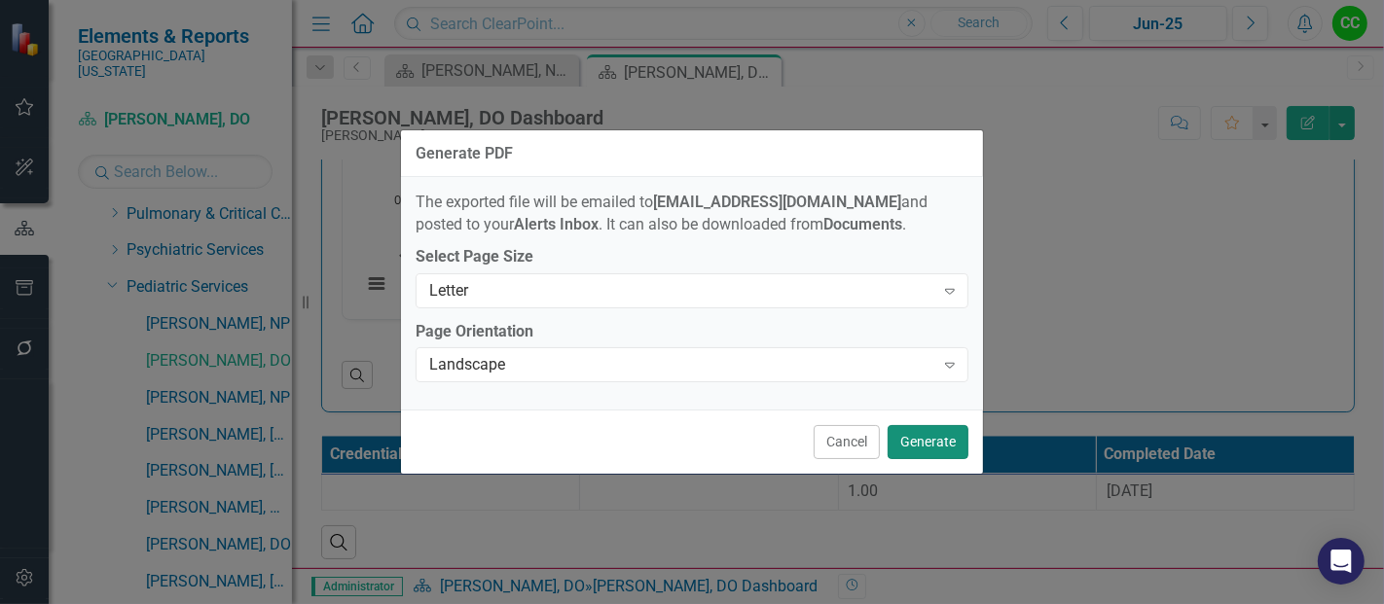
click at [924, 438] on button "Generate" at bounding box center [928, 442] width 81 height 34
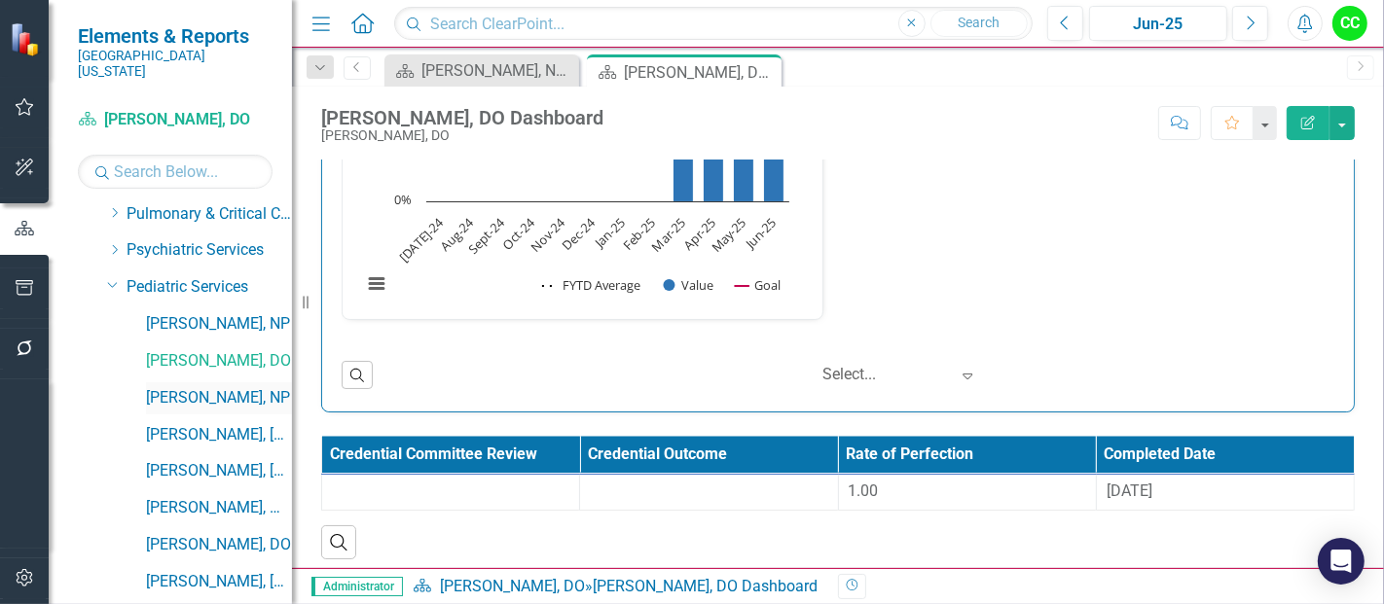
click at [197, 387] on link "[PERSON_NAME], NP" at bounding box center [219, 398] width 146 height 22
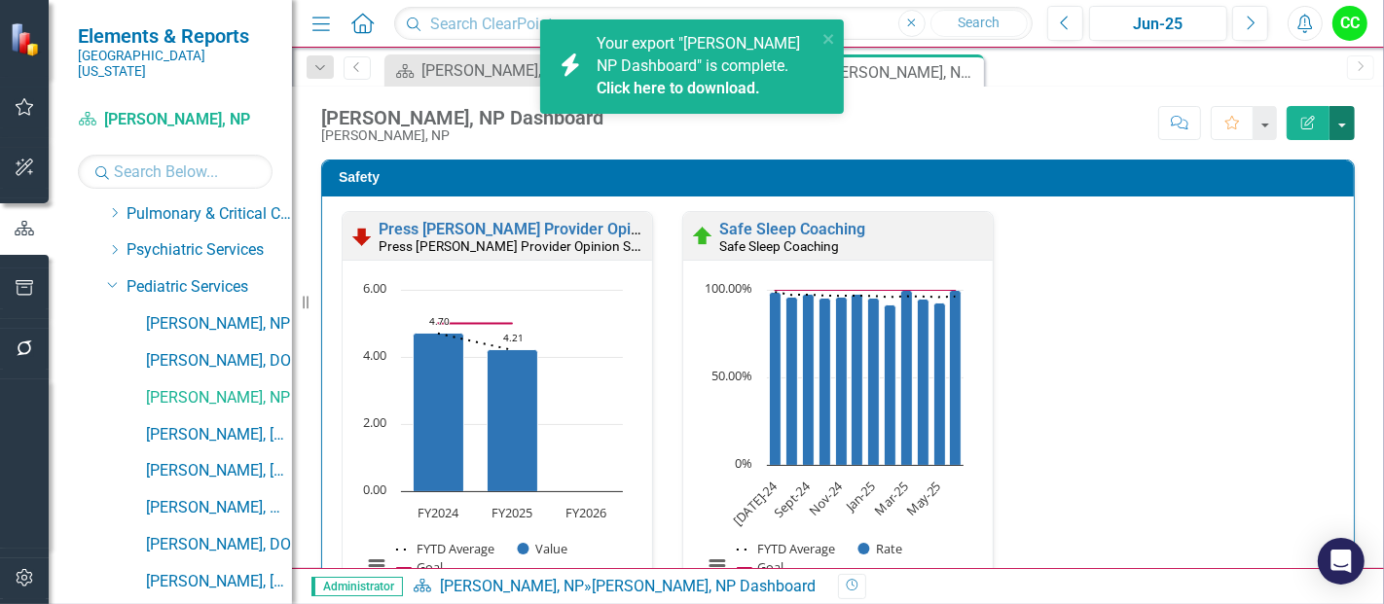
click at [1350, 127] on button "button" at bounding box center [1341, 123] width 25 height 34
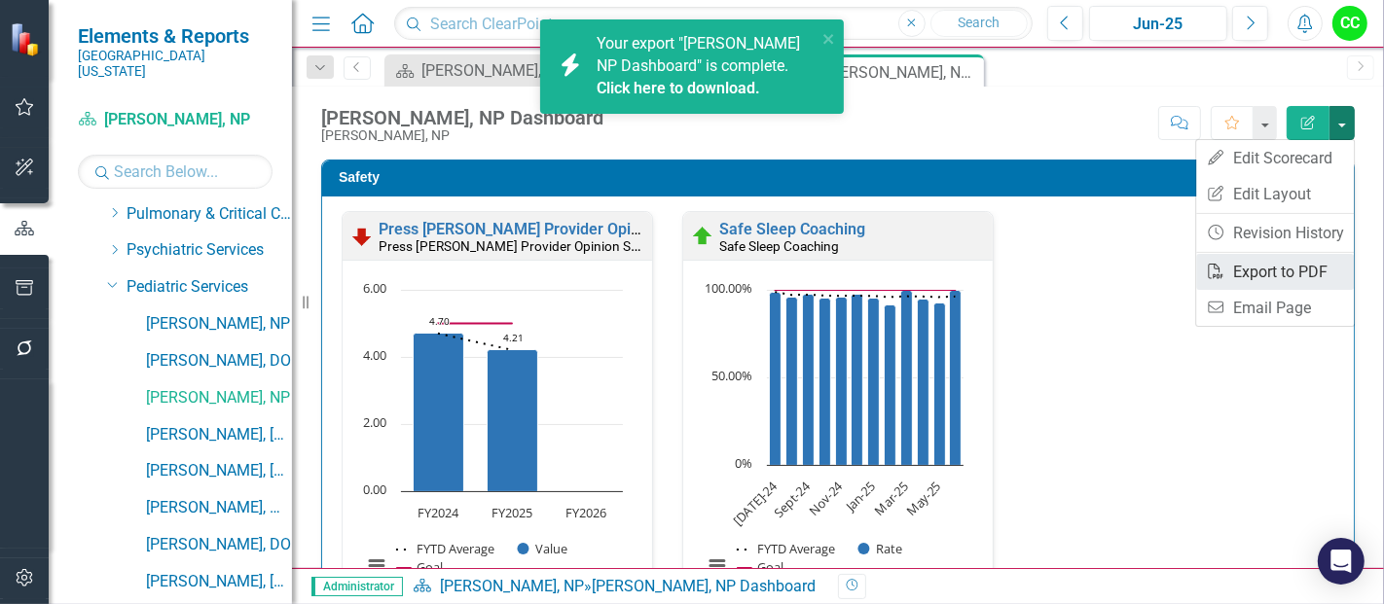
click at [1257, 272] on link "PDF Export to PDF" at bounding box center [1275, 272] width 158 height 36
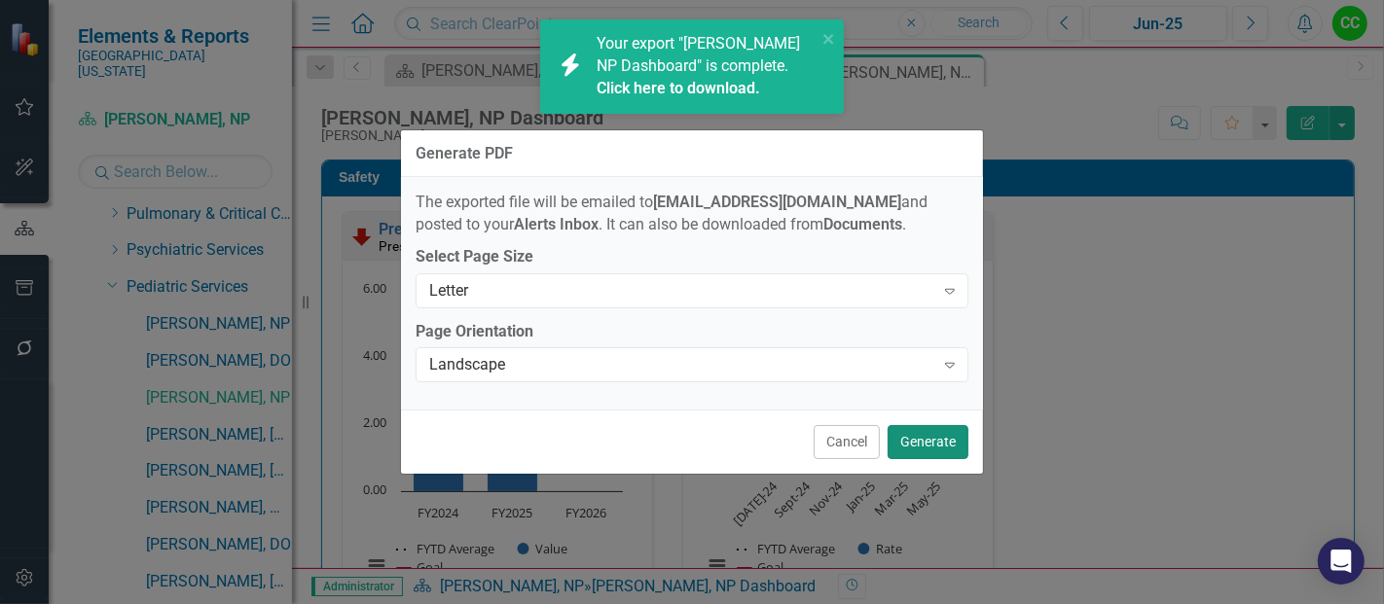
click at [934, 441] on button "Generate" at bounding box center [928, 442] width 81 height 34
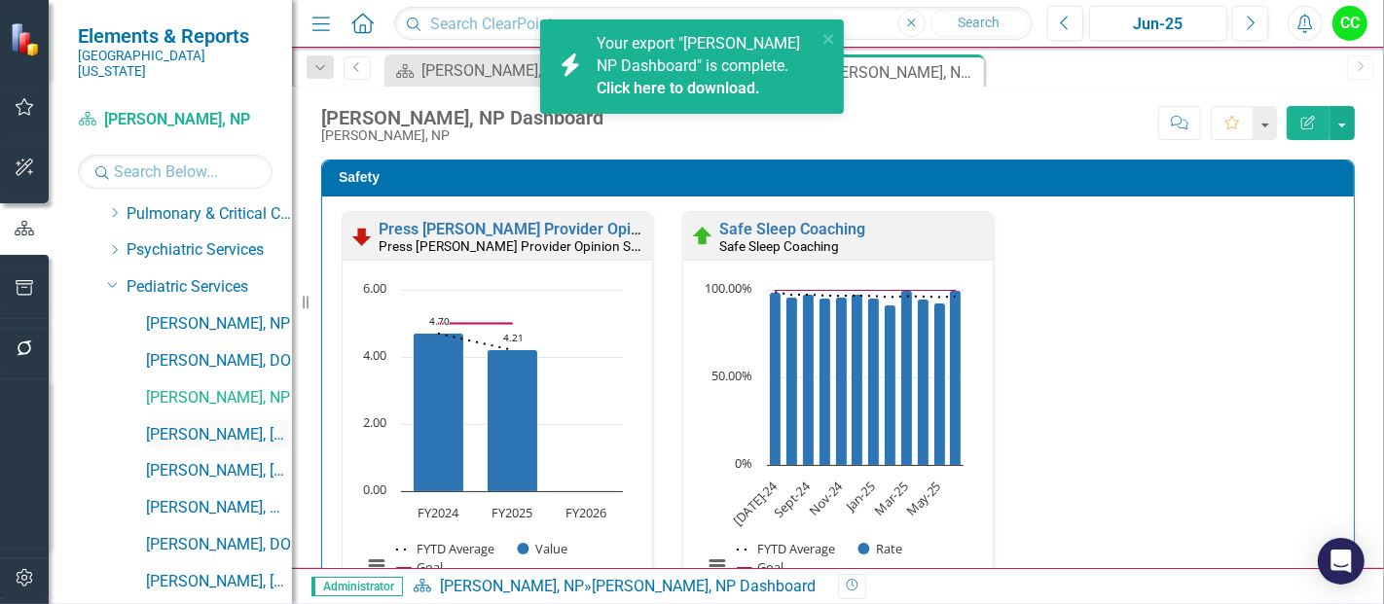
click at [195, 424] on link "[PERSON_NAME], [GEOGRAPHIC_DATA]" at bounding box center [219, 435] width 146 height 22
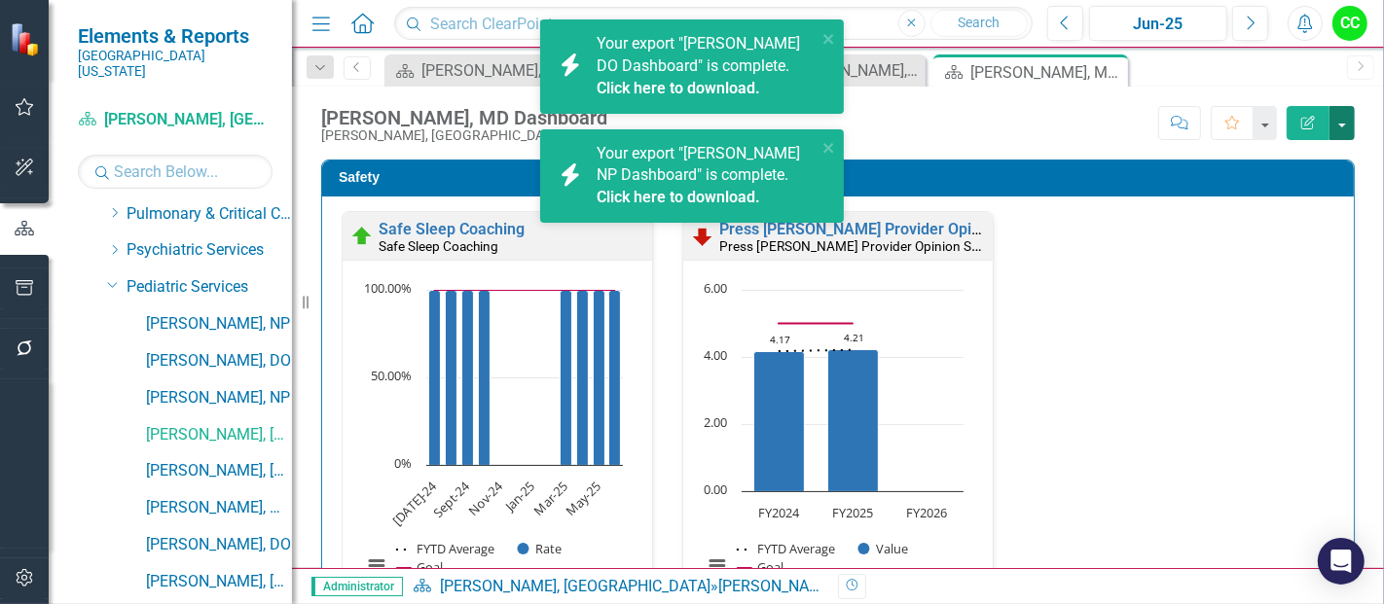
click at [1339, 120] on button "button" at bounding box center [1341, 123] width 25 height 34
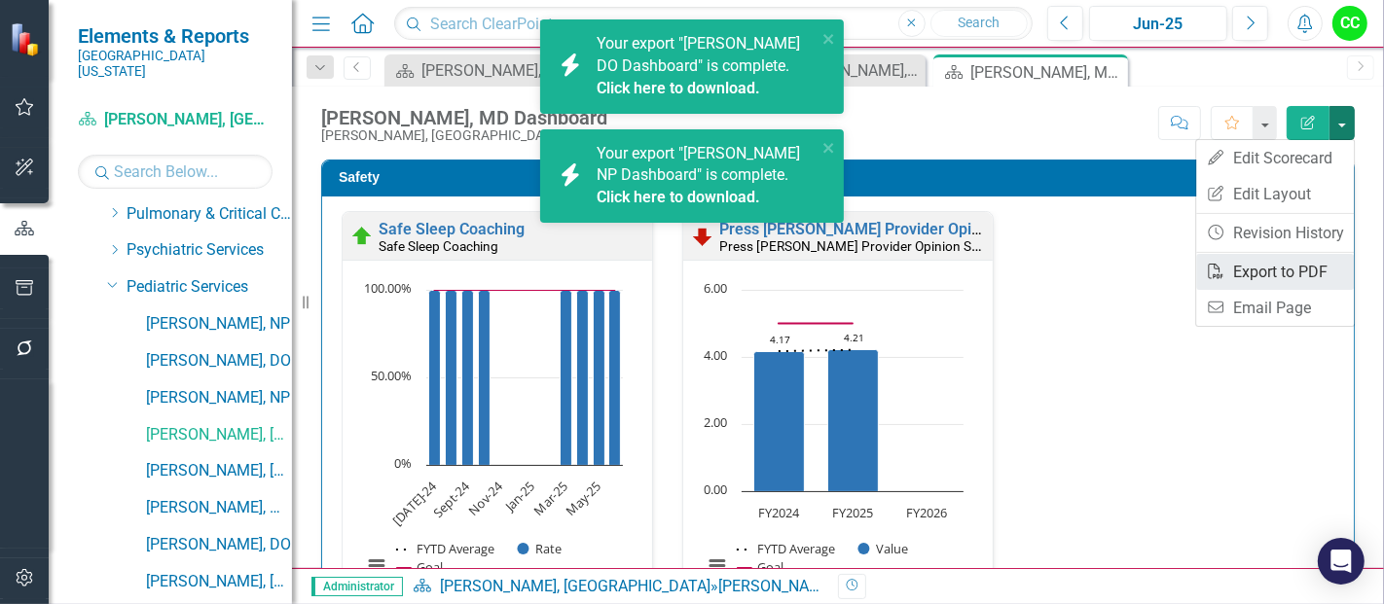
click at [1274, 268] on link "PDF Export to PDF" at bounding box center [1275, 272] width 158 height 36
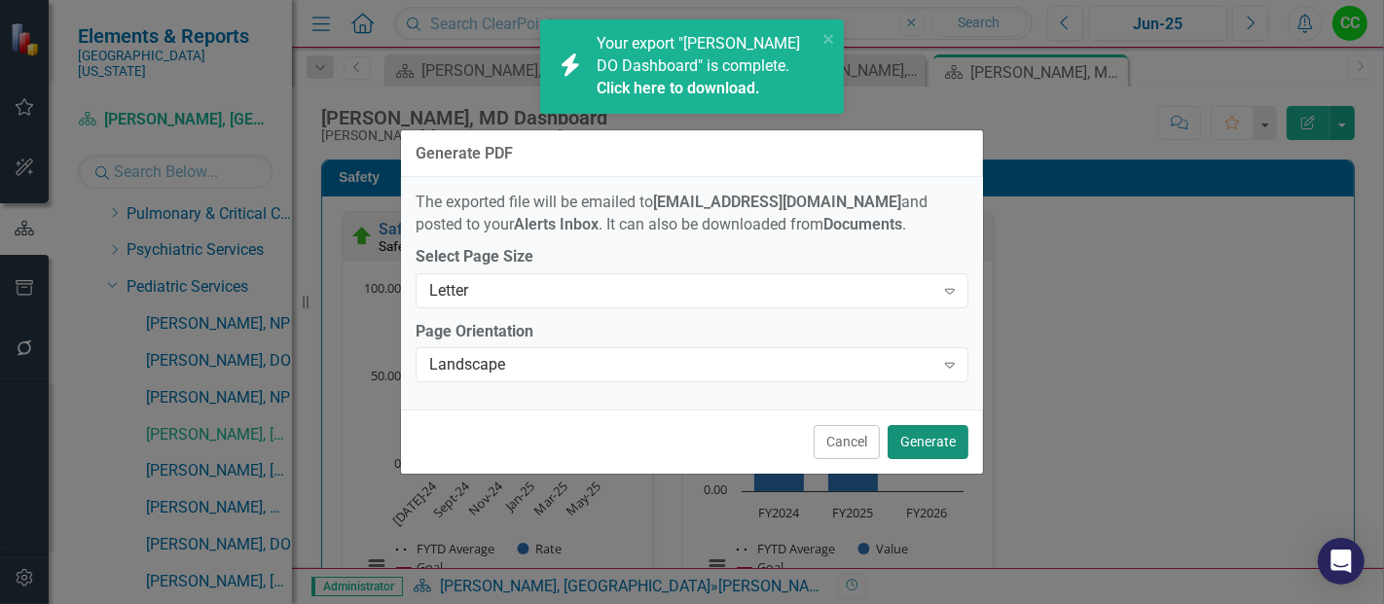
click at [917, 434] on button "Generate" at bounding box center [928, 442] width 81 height 34
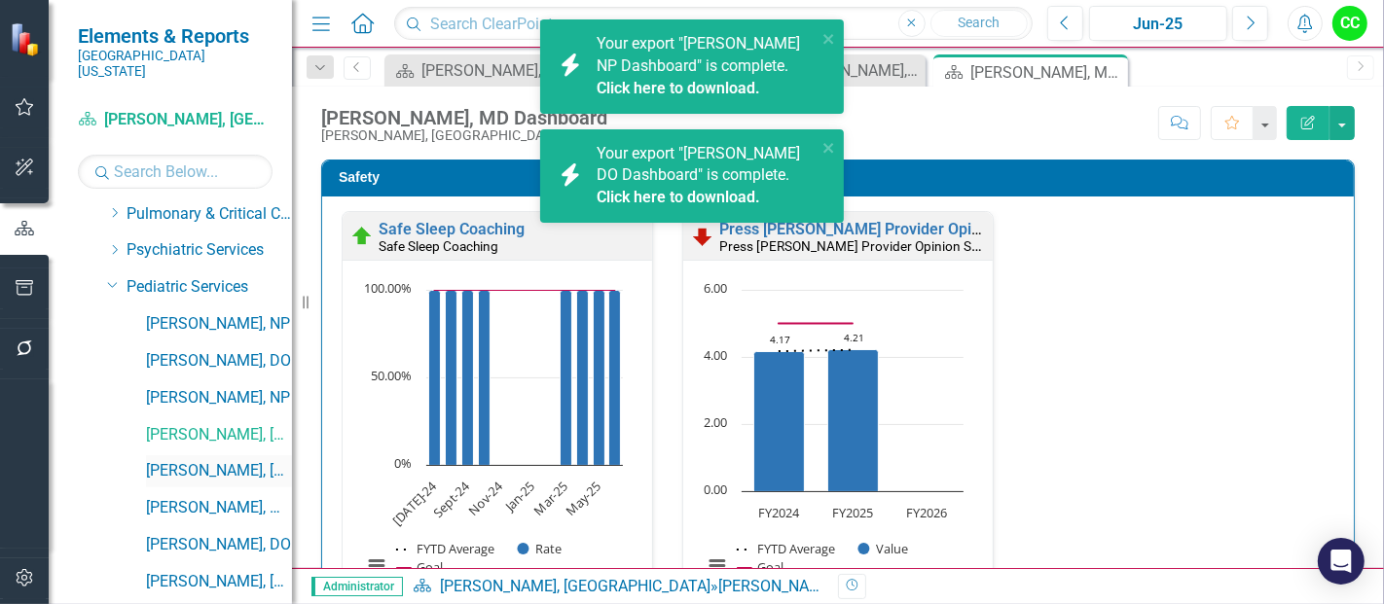
click at [166, 460] on link "[PERSON_NAME], [GEOGRAPHIC_DATA]" at bounding box center [219, 471] width 146 height 22
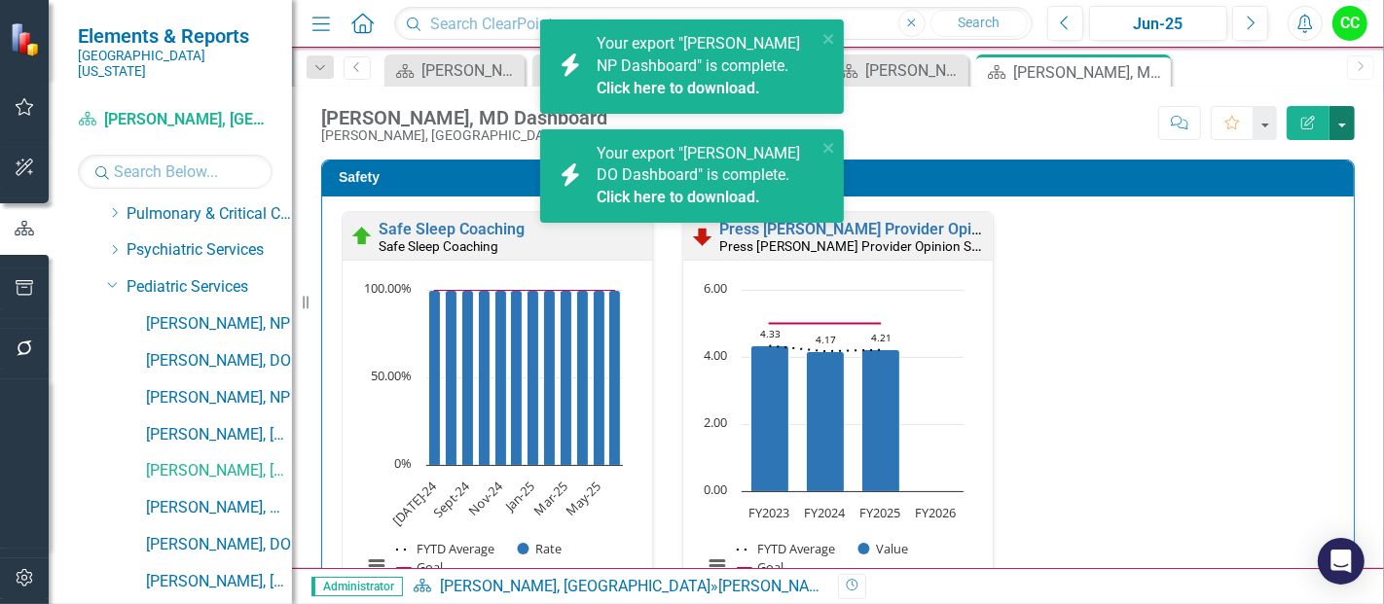
click at [1347, 124] on button "button" at bounding box center [1341, 123] width 25 height 34
drag, startPoint x: 1347, startPoint y: 124, endPoint x: 1330, endPoint y: 210, distance: 88.2
click at [1347, 124] on button "button" at bounding box center [1341, 123] width 25 height 34
click at [1346, 120] on button "button" at bounding box center [1341, 123] width 25 height 34
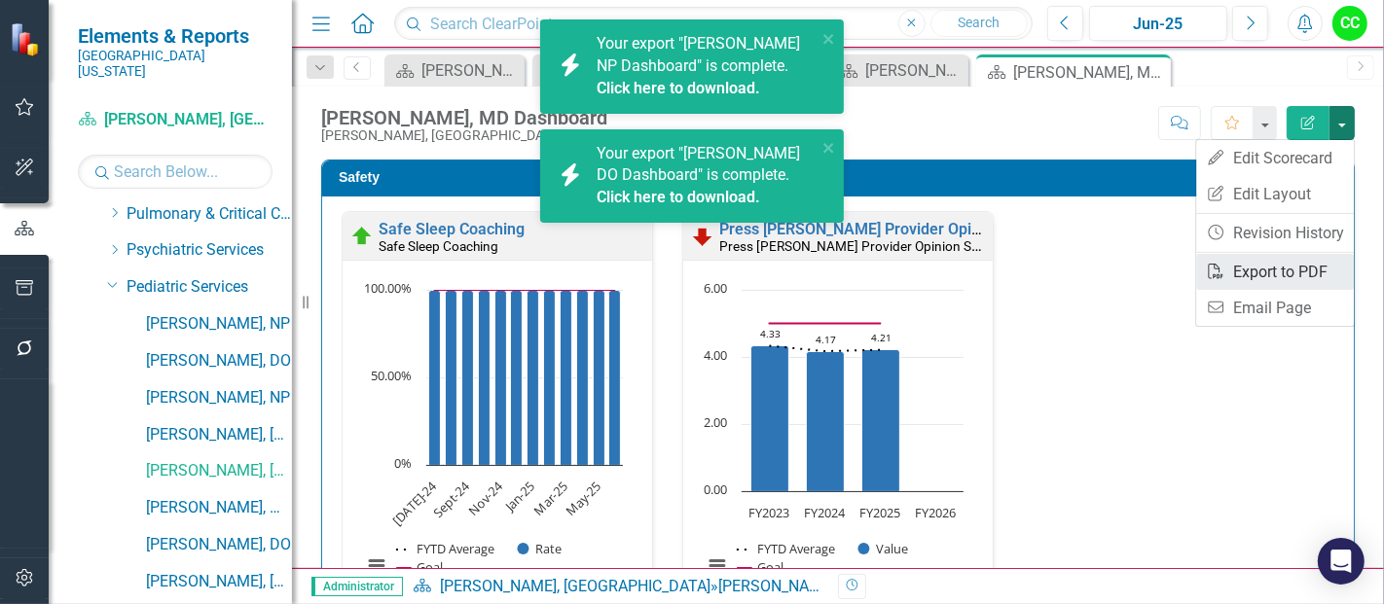
click at [1249, 271] on link "PDF Export to PDF" at bounding box center [1275, 272] width 158 height 36
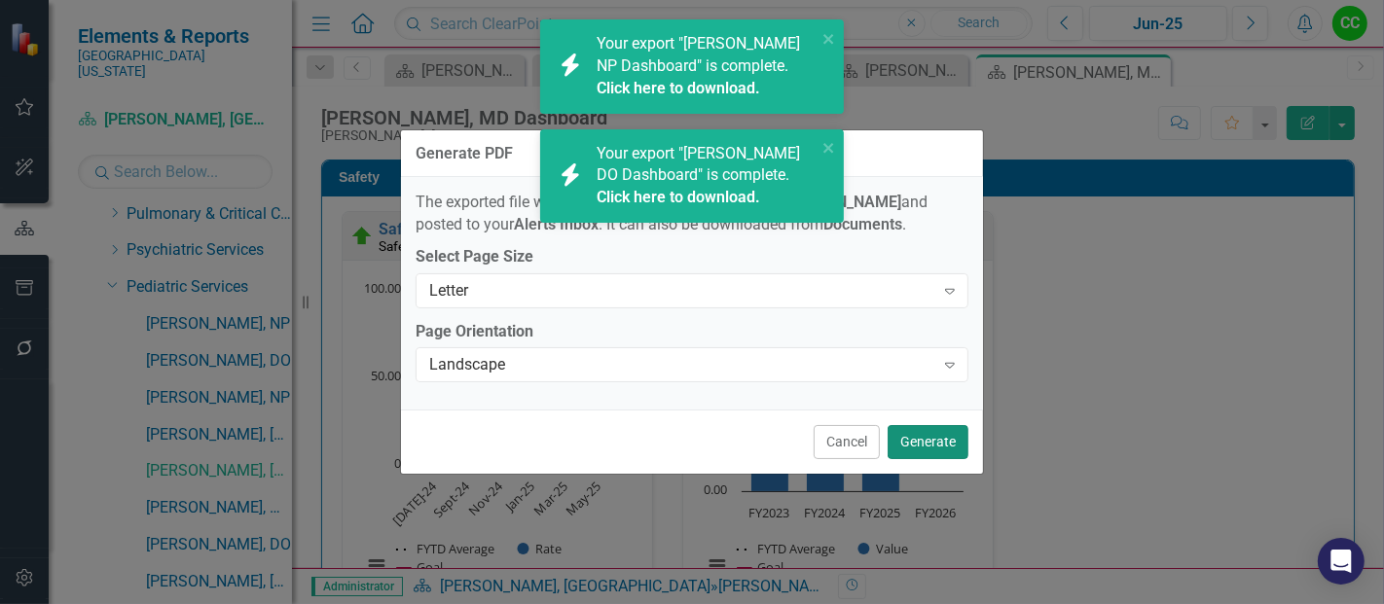
click at [905, 451] on button "Generate" at bounding box center [928, 442] width 81 height 34
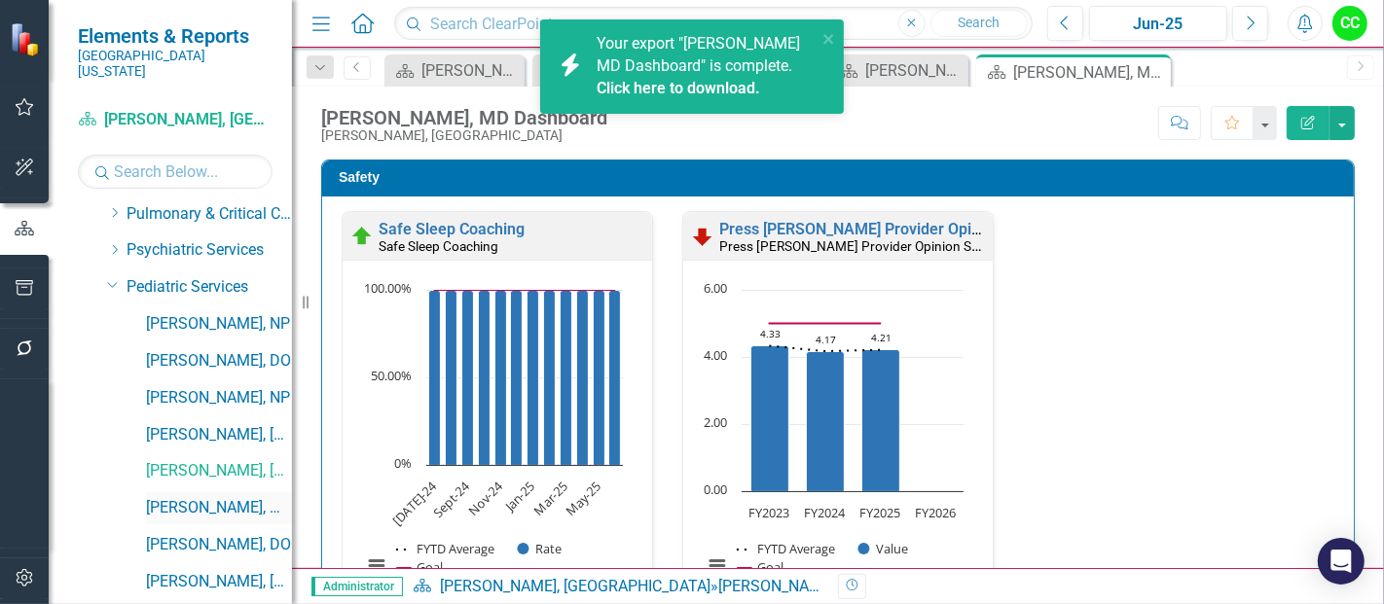
click at [162, 497] on link "[PERSON_NAME], MD" at bounding box center [219, 508] width 146 height 22
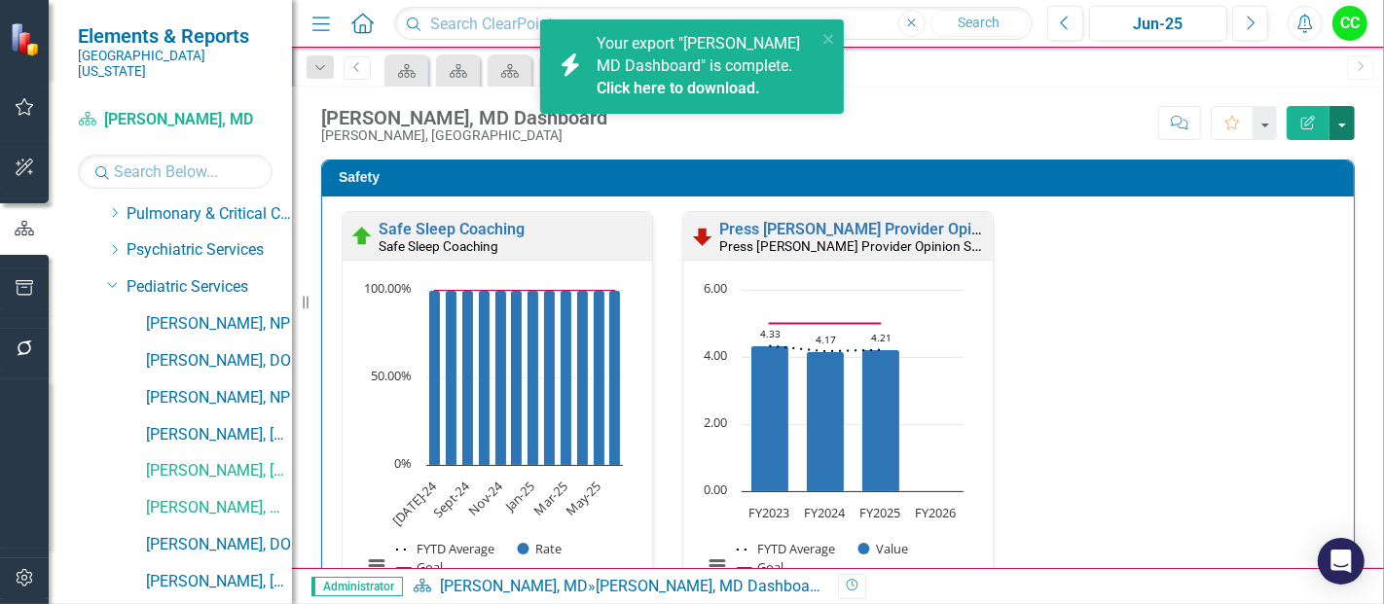
click at [1338, 117] on button "button" at bounding box center [1341, 123] width 25 height 34
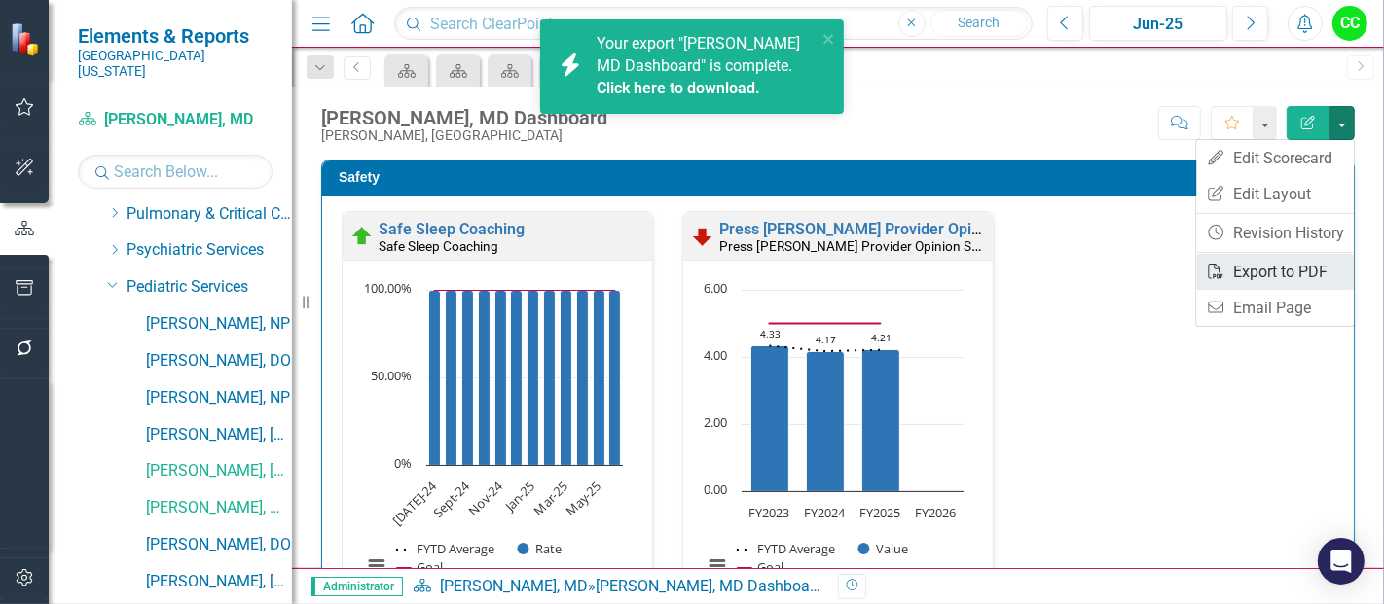
click at [1255, 269] on link "PDF Export to PDF" at bounding box center [1275, 272] width 158 height 36
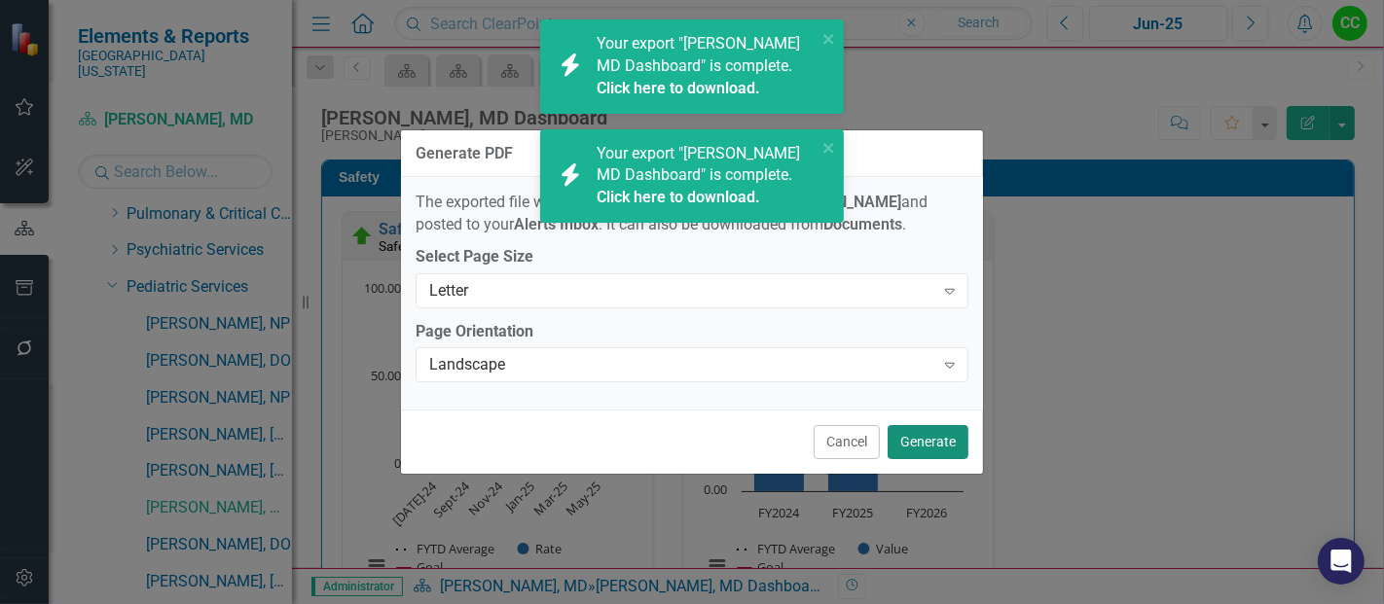
click at [923, 444] on button "Generate" at bounding box center [928, 442] width 81 height 34
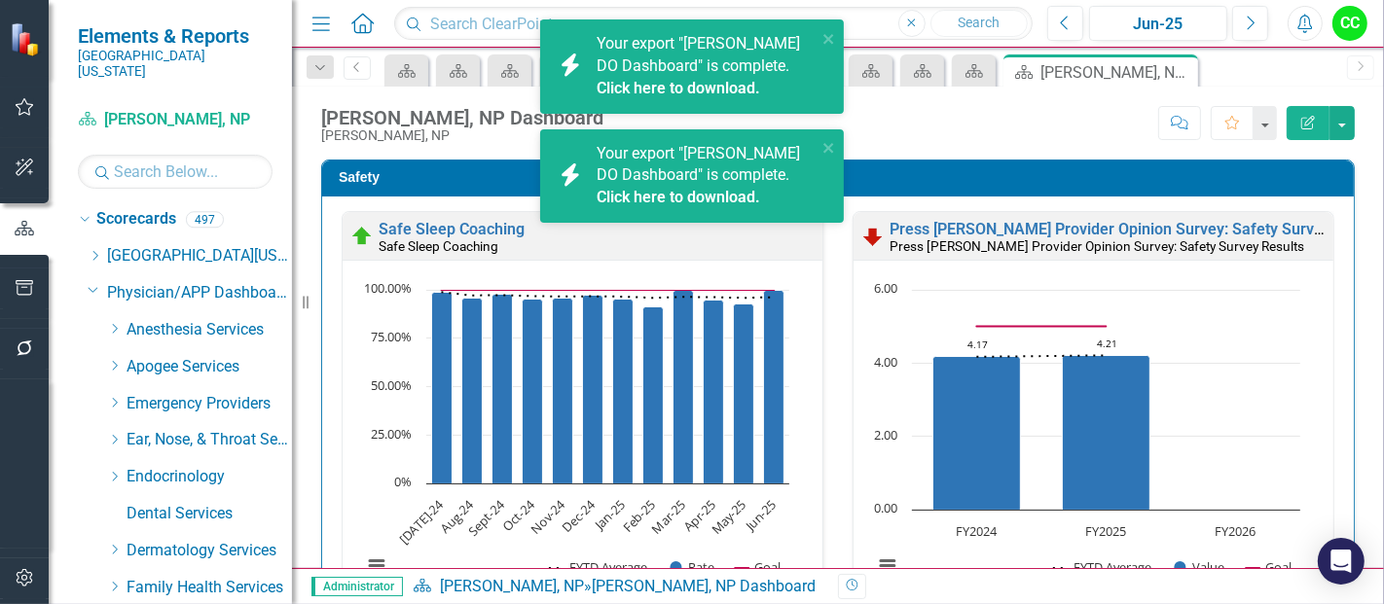
scroll to position [1360, 0]
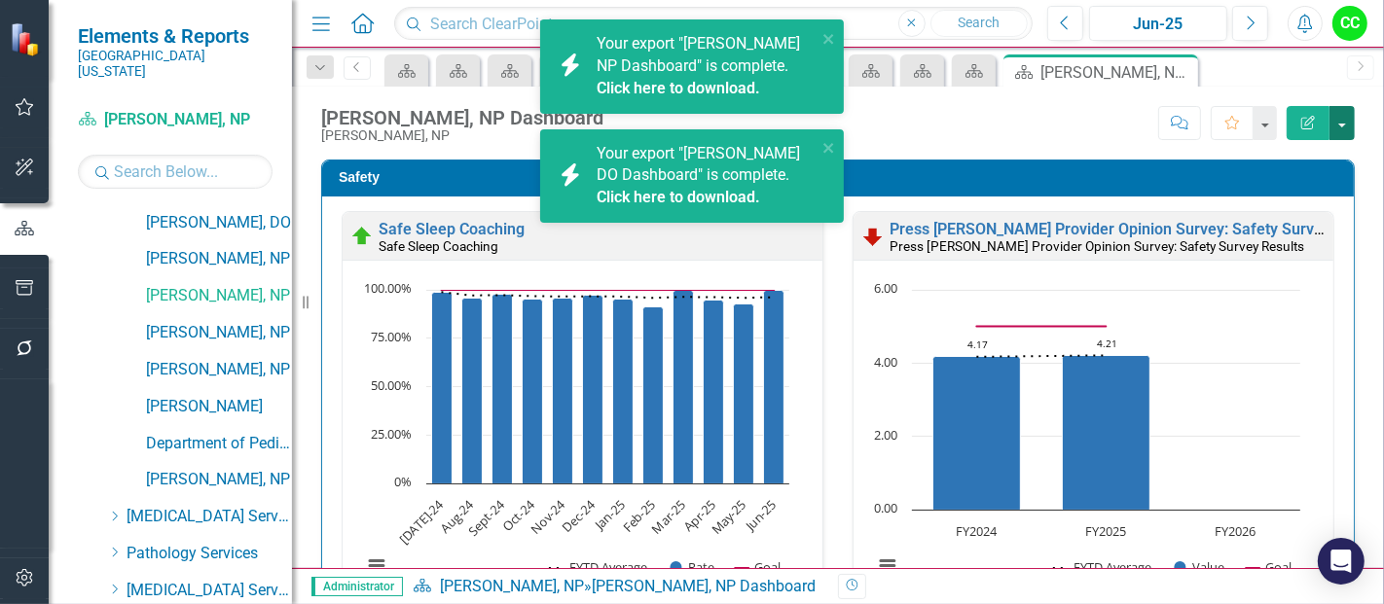
click at [1343, 118] on button "button" at bounding box center [1341, 123] width 25 height 34
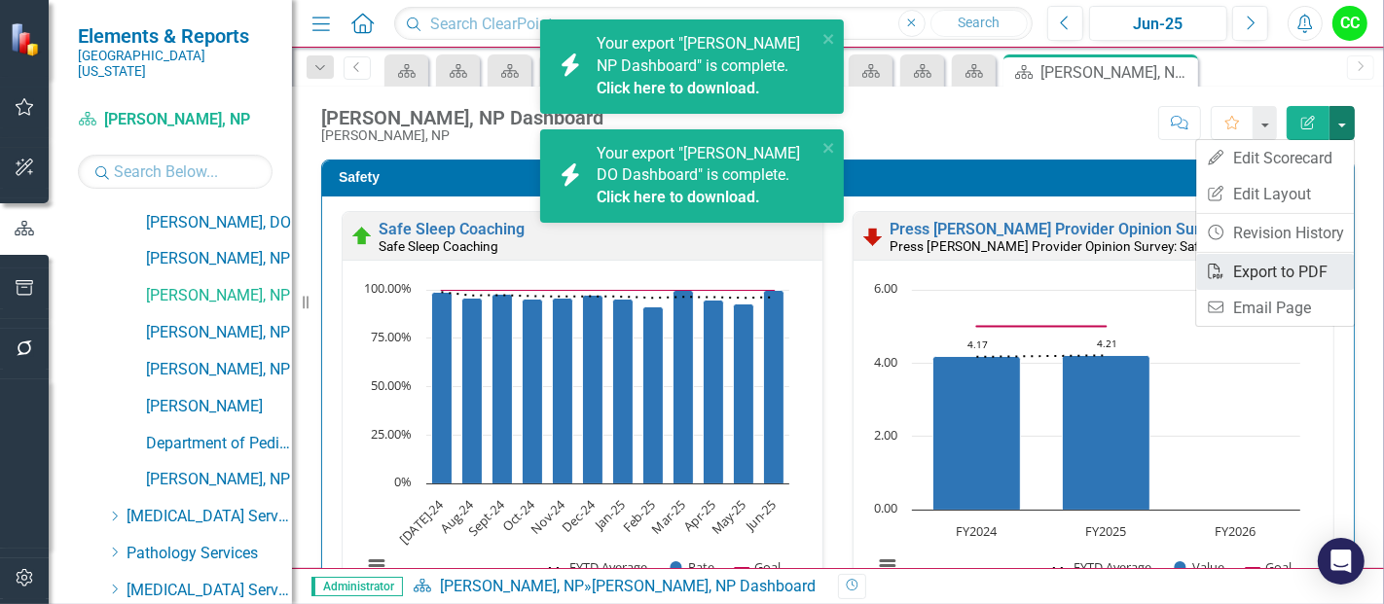
click at [1252, 273] on link "PDF Export to PDF" at bounding box center [1275, 272] width 158 height 36
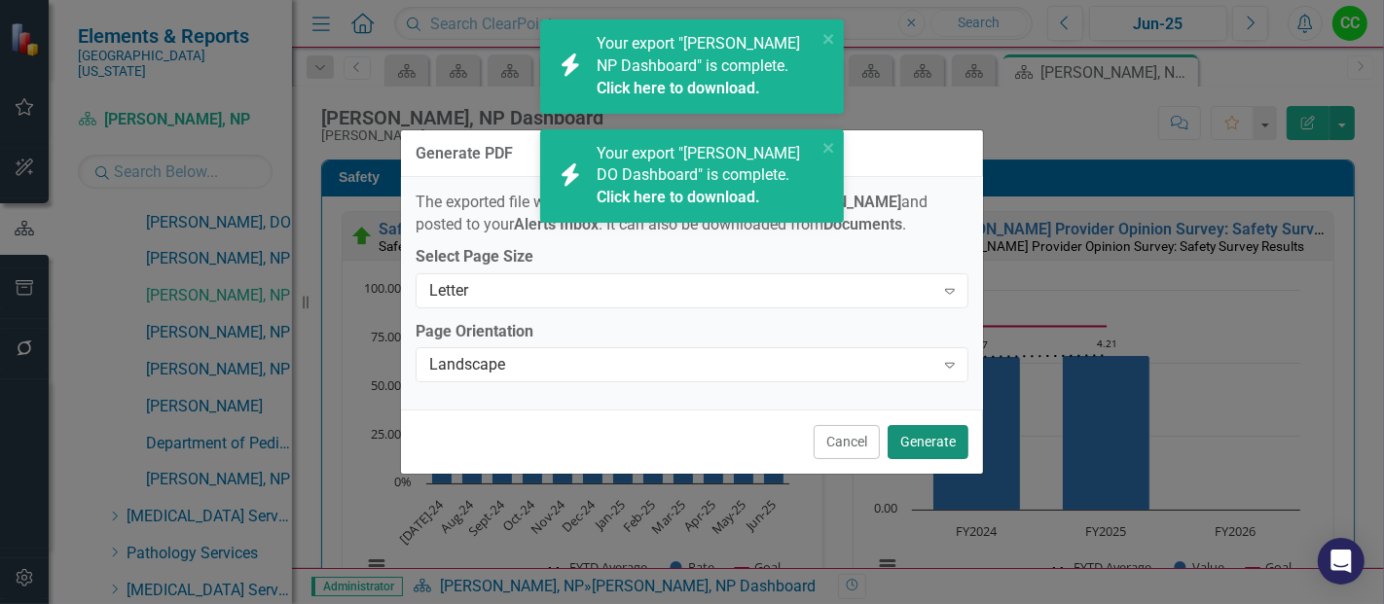
click at [918, 446] on button "Generate" at bounding box center [928, 442] width 81 height 34
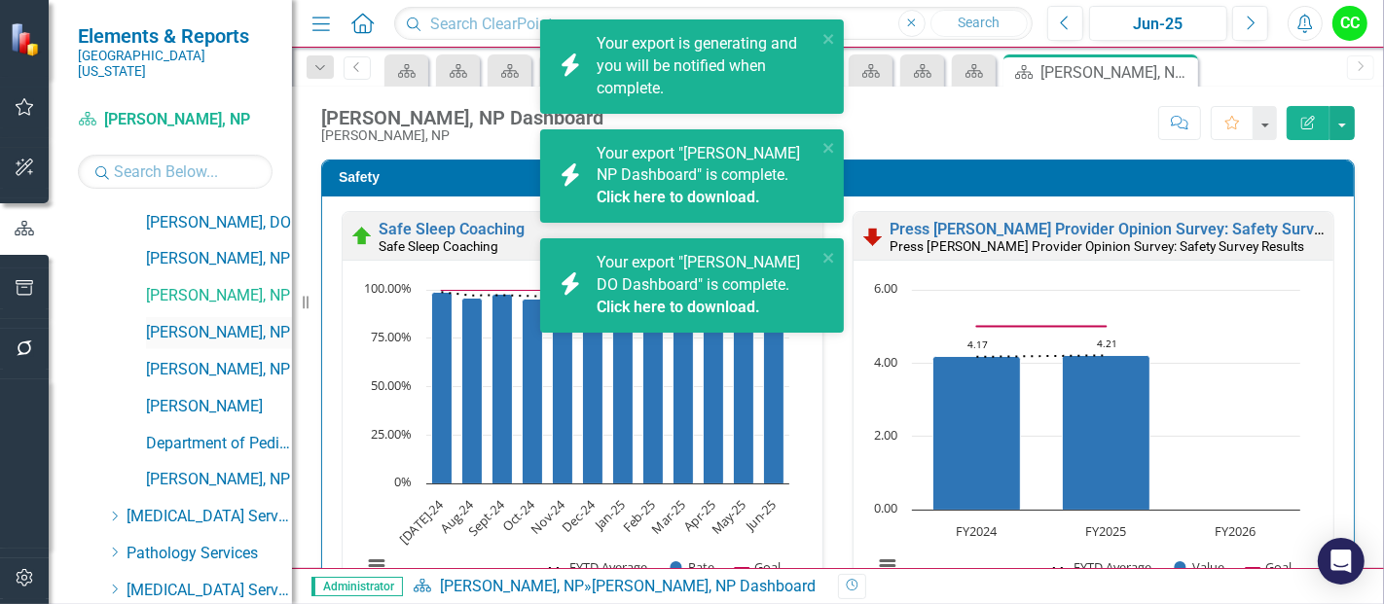
click at [202, 322] on link "[PERSON_NAME], NP" at bounding box center [219, 333] width 146 height 22
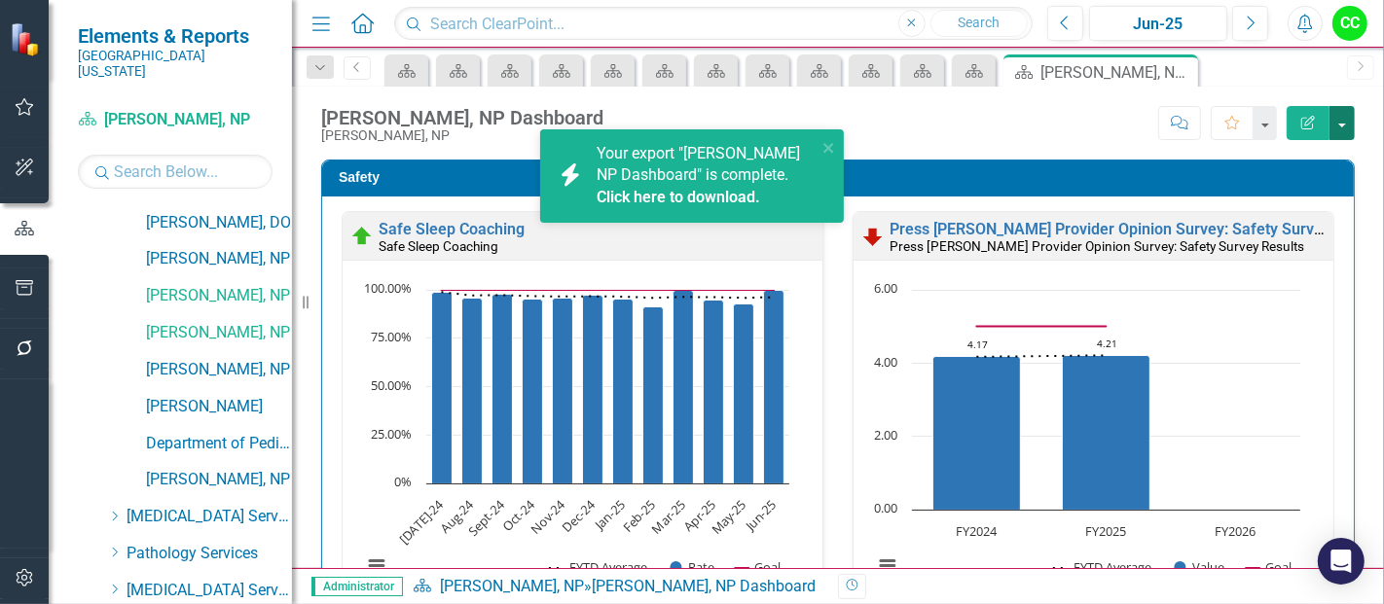
click at [1346, 119] on button "button" at bounding box center [1341, 123] width 25 height 34
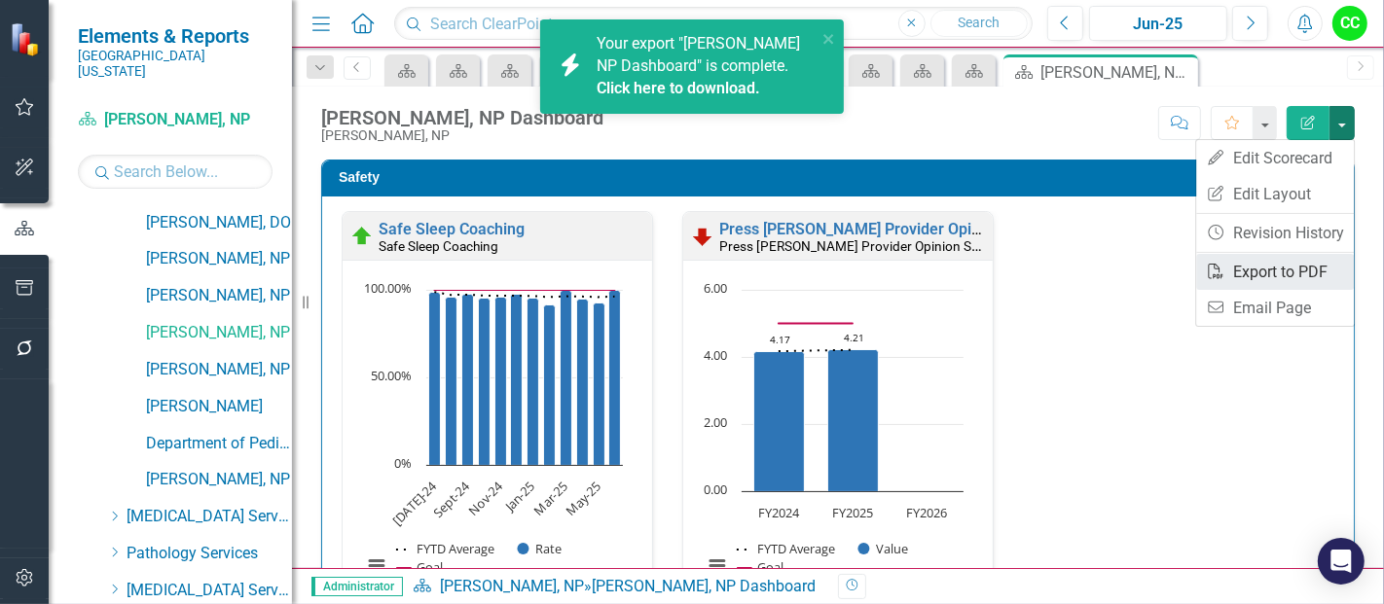
click at [1255, 265] on link "PDF Export to PDF" at bounding box center [1275, 272] width 158 height 36
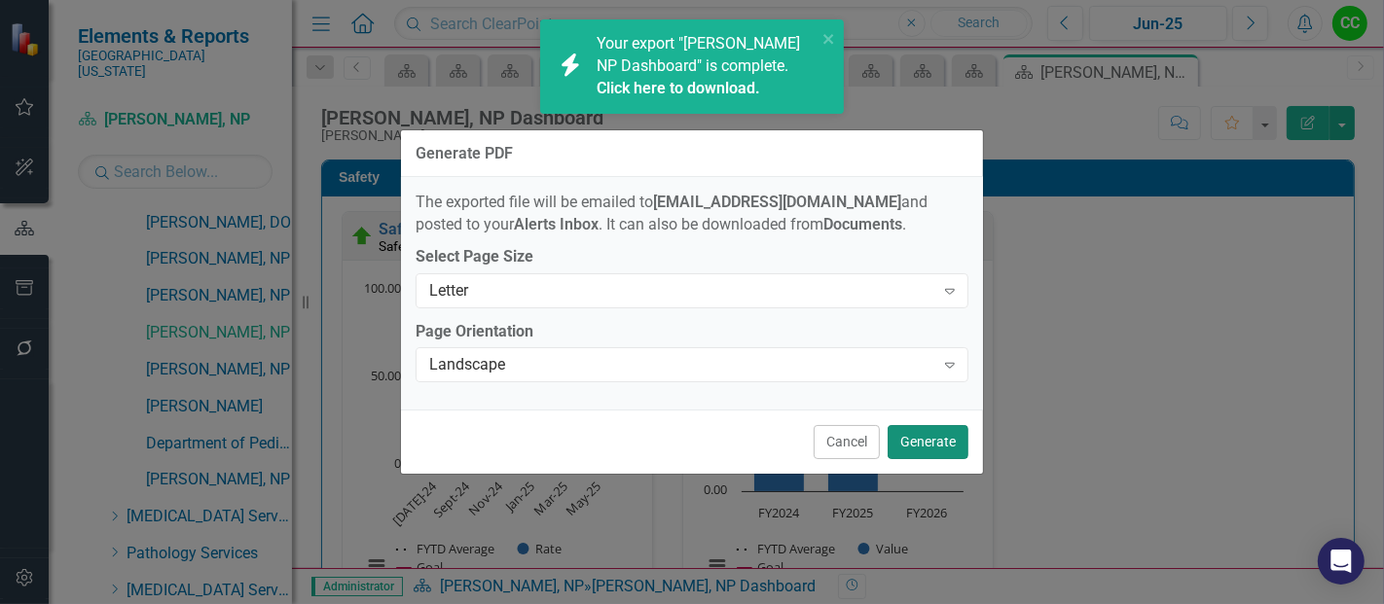
click at [948, 449] on button "Generate" at bounding box center [928, 442] width 81 height 34
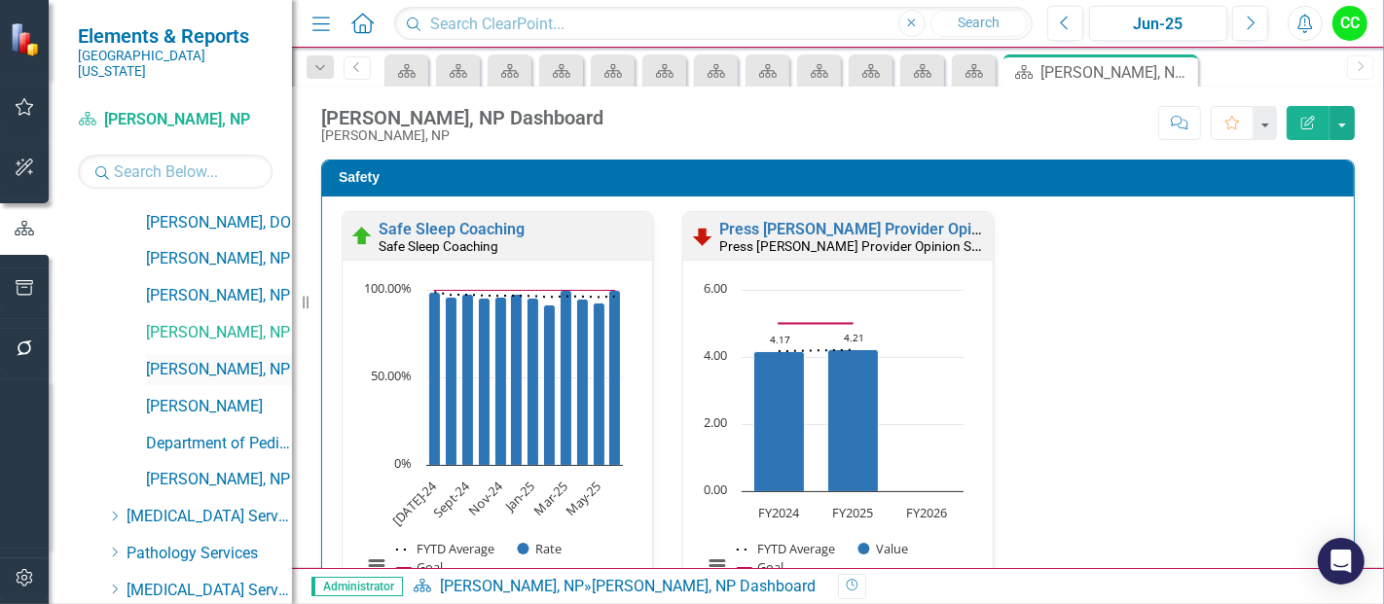
click at [206, 359] on link "[PERSON_NAME], NP" at bounding box center [219, 370] width 146 height 22
click at [1345, 127] on button "button" at bounding box center [1341, 123] width 25 height 34
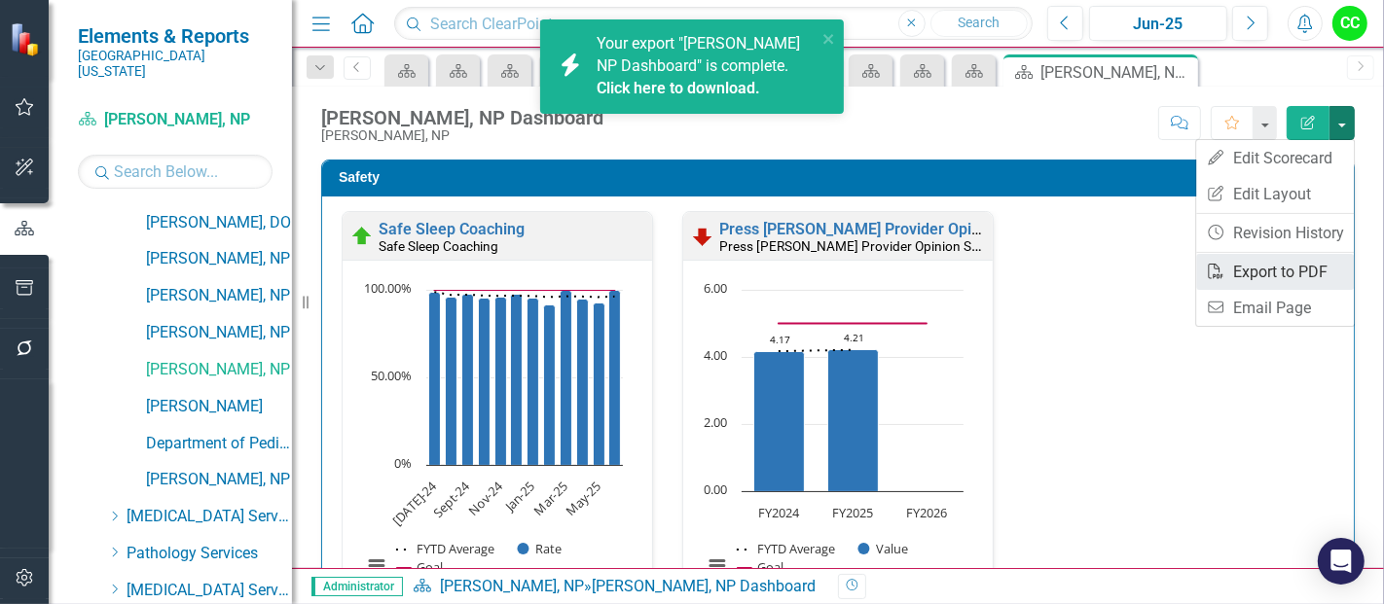
click at [1267, 265] on link "PDF Export to PDF" at bounding box center [1275, 272] width 158 height 36
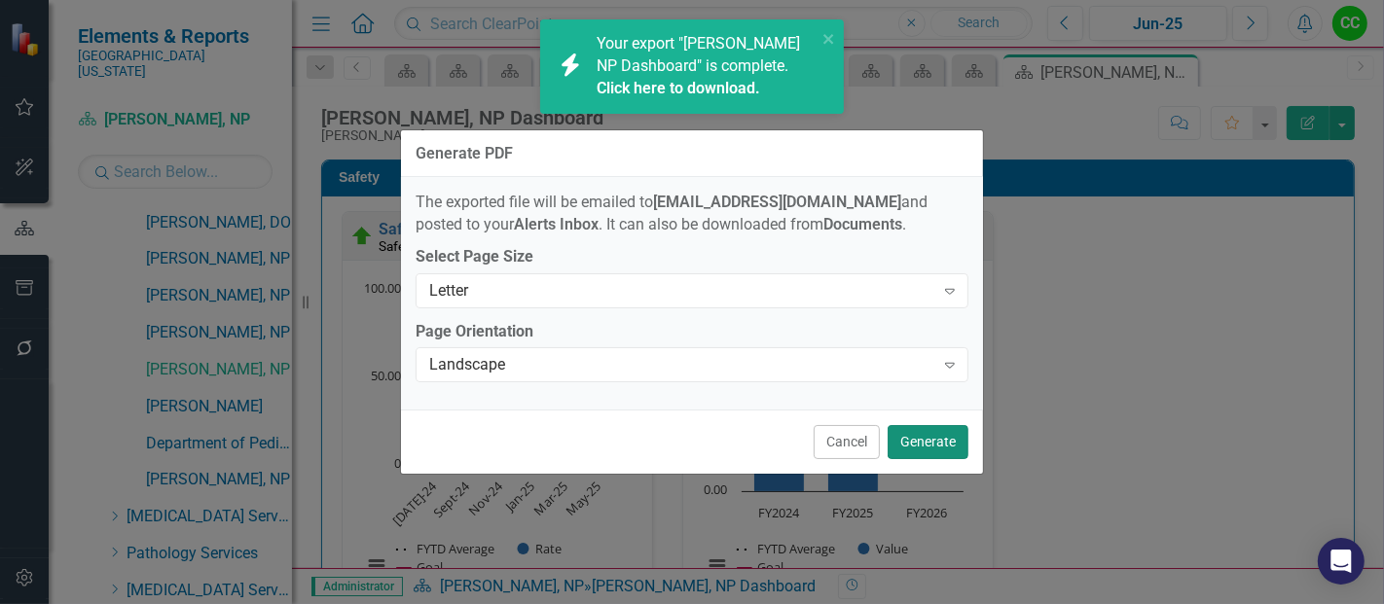
click at [906, 440] on button "Generate" at bounding box center [928, 442] width 81 height 34
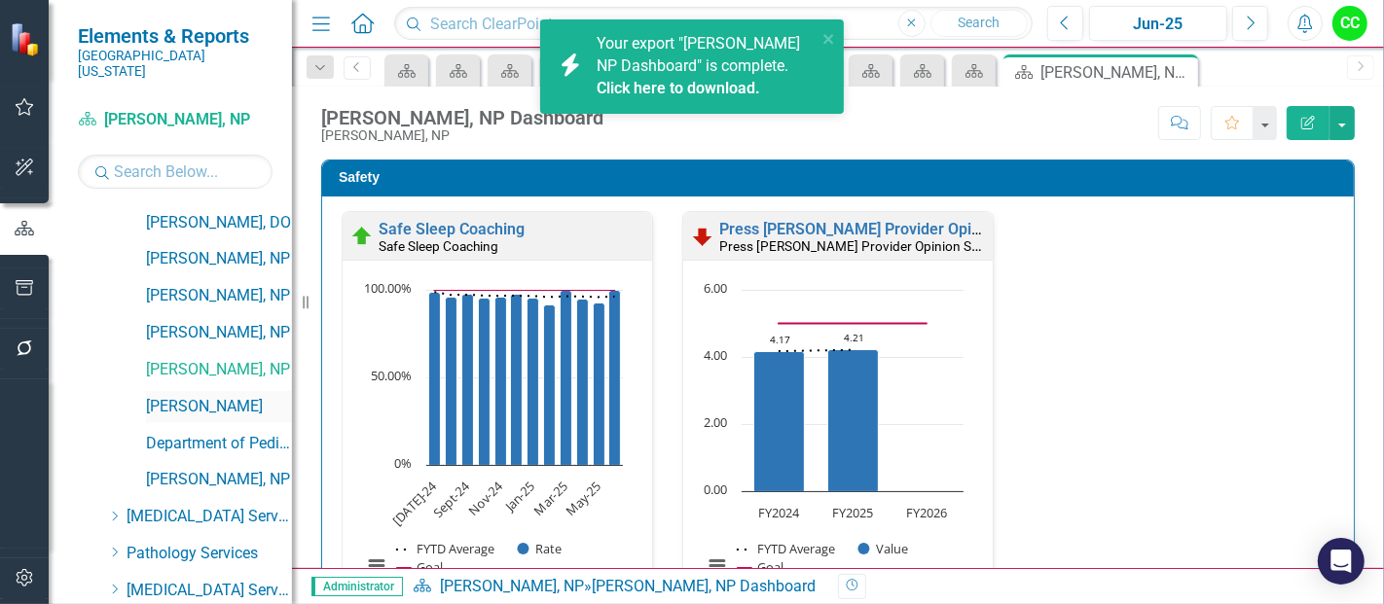
click at [200, 396] on link "[PERSON_NAME]" at bounding box center [219, 407] width 146 height 22
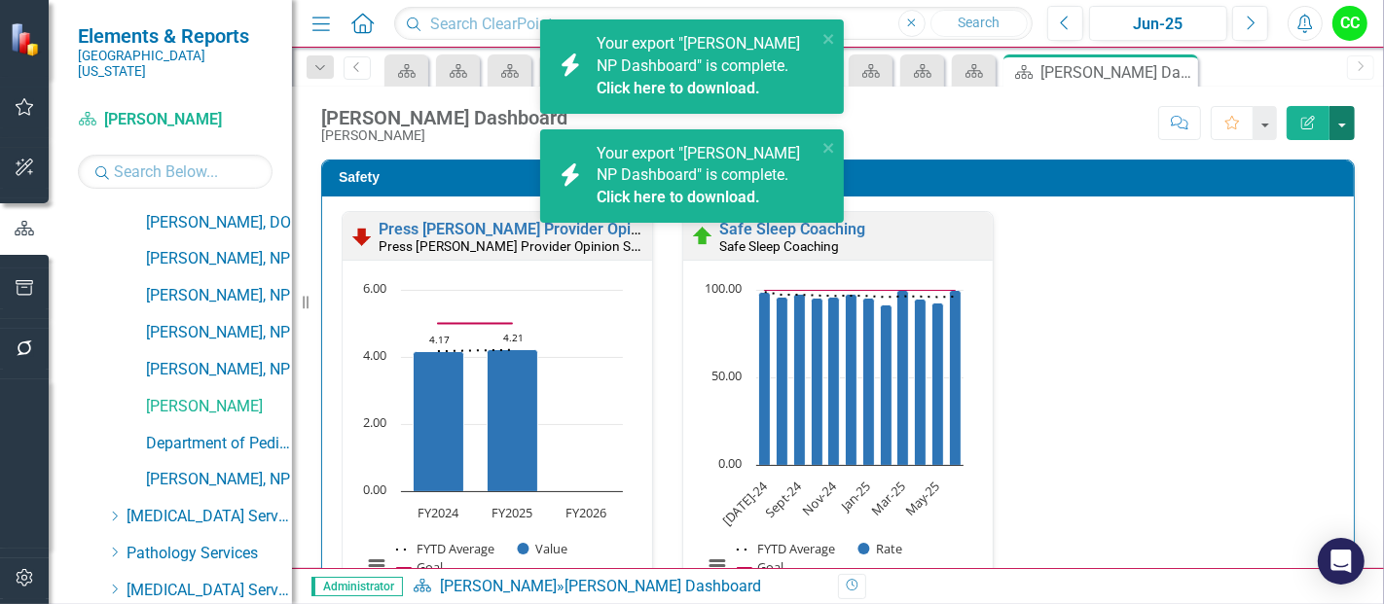
click at [1343, 121] on button "button" at bounding box center [1341, 123] width 25 height 34
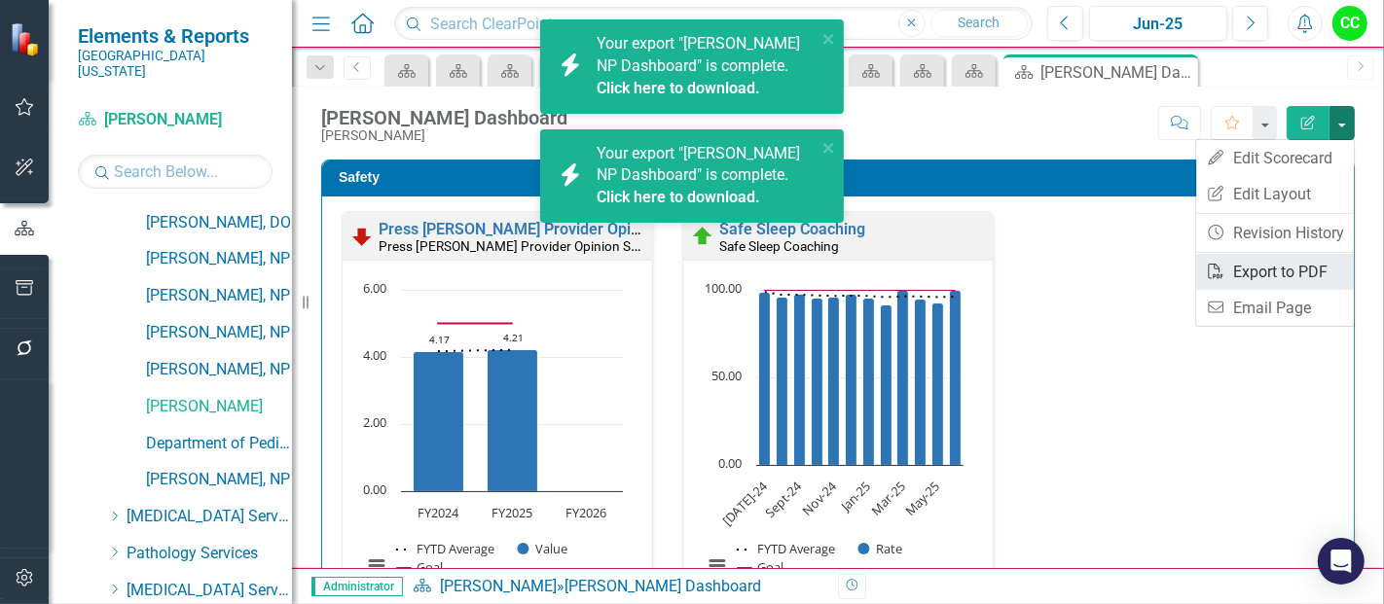
click at [1256, 271] on link "PDF Export to PDF" at bounding box center [1275, 272] width 158 height 36
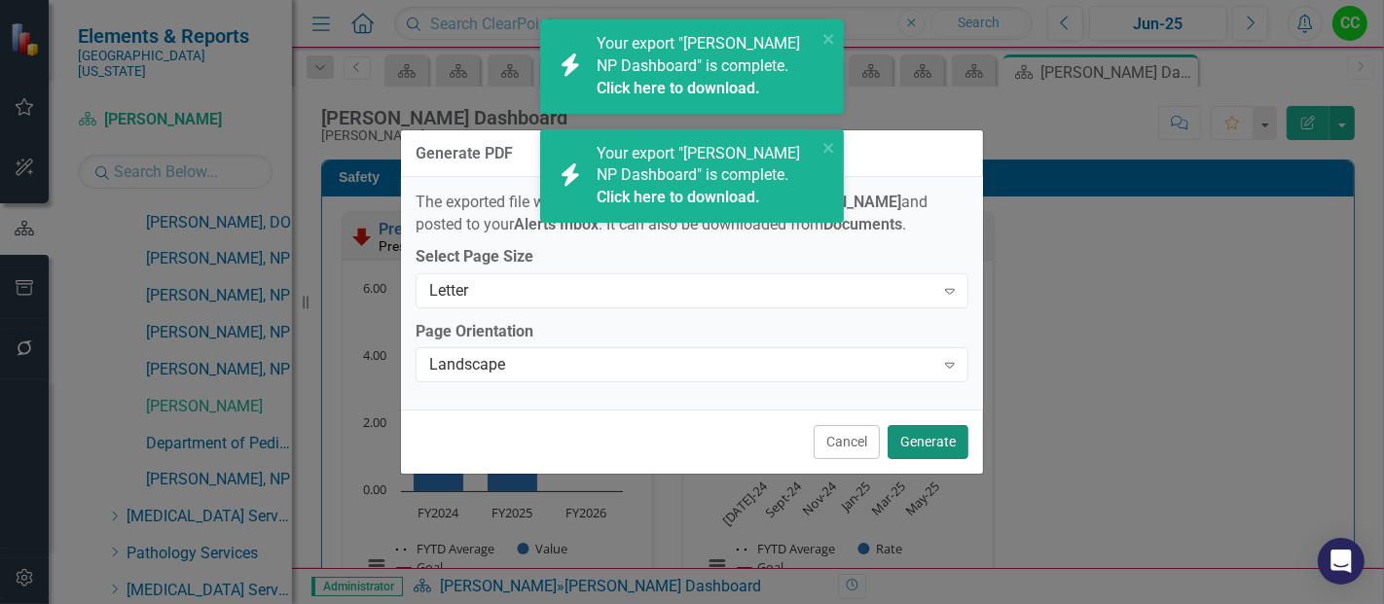
click at [927, 449] on button "Generate" at bounding box center [928, 442] width 81 height 34
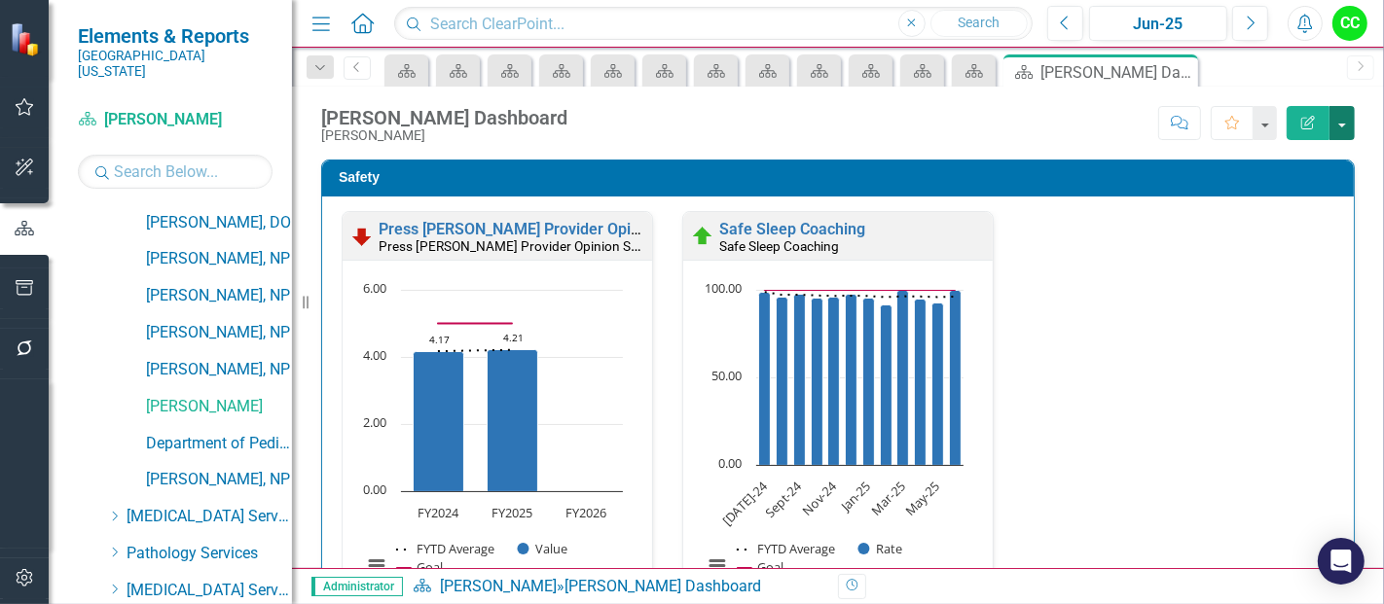
click at [1345, 110] on button "button" at bounding box center [1341, 123] width 25 height 34
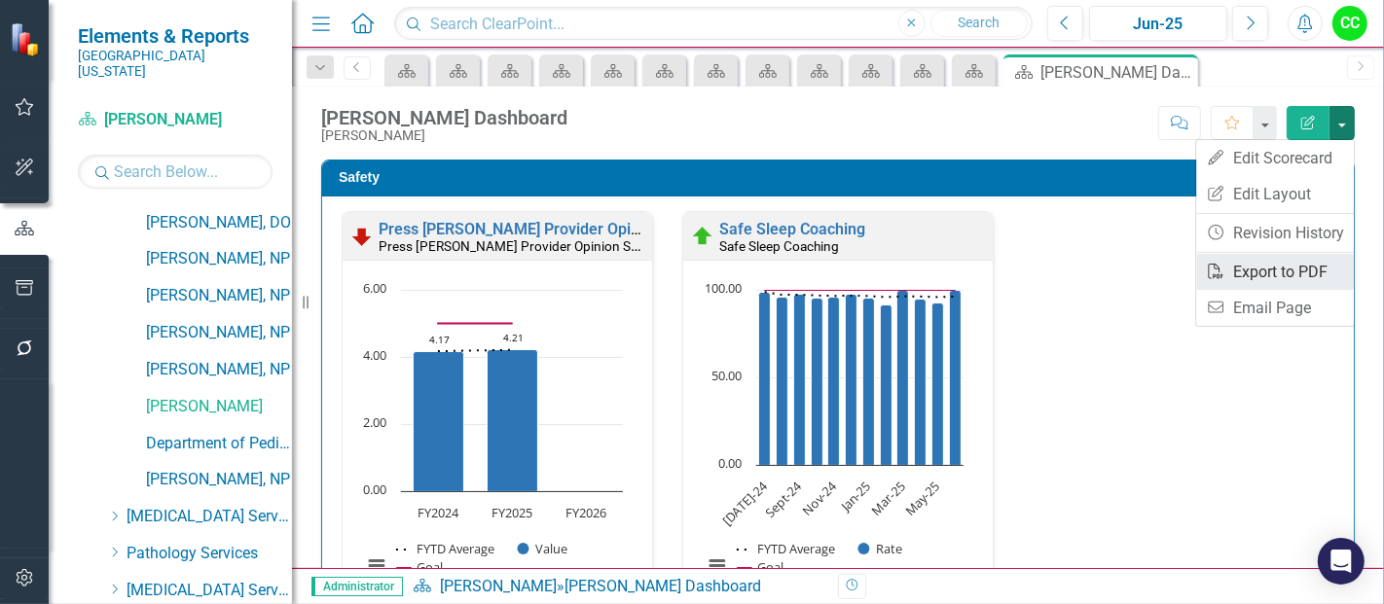
click at [1256, 269] on link "PDF Export to PDF" at bounding box center [1275, 272] width 158 height 36
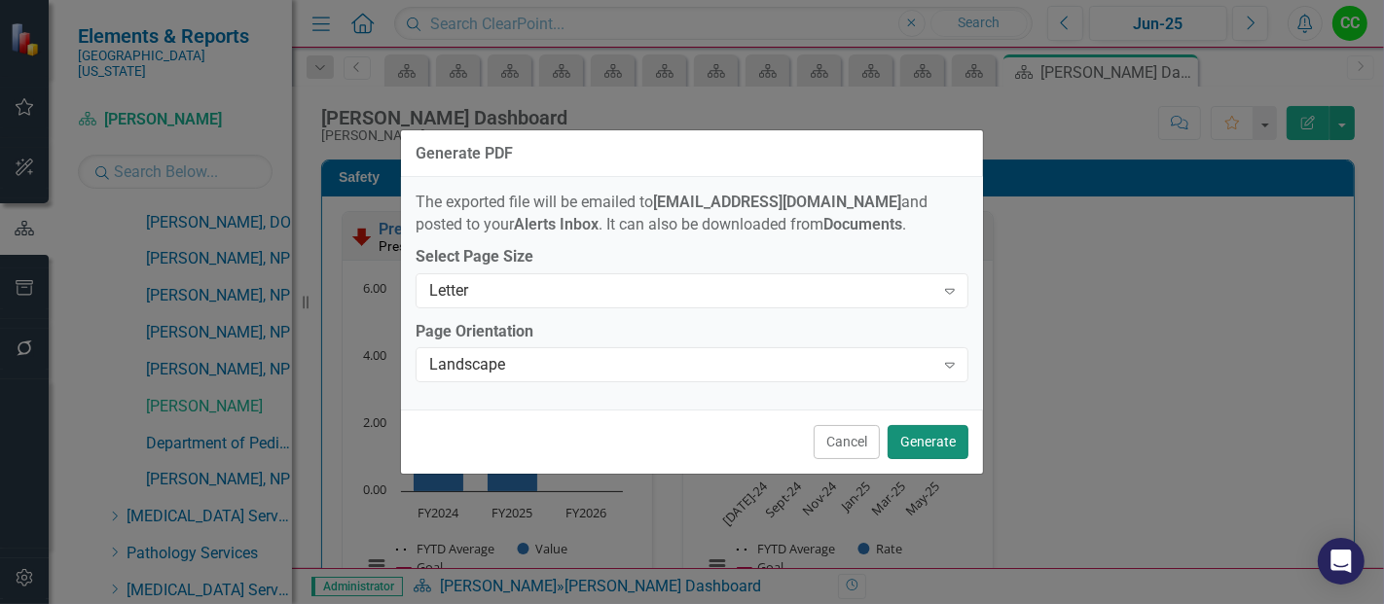
click at [939, 432] on button "Generate" at bounding box center [928, 442] width 81 height 34
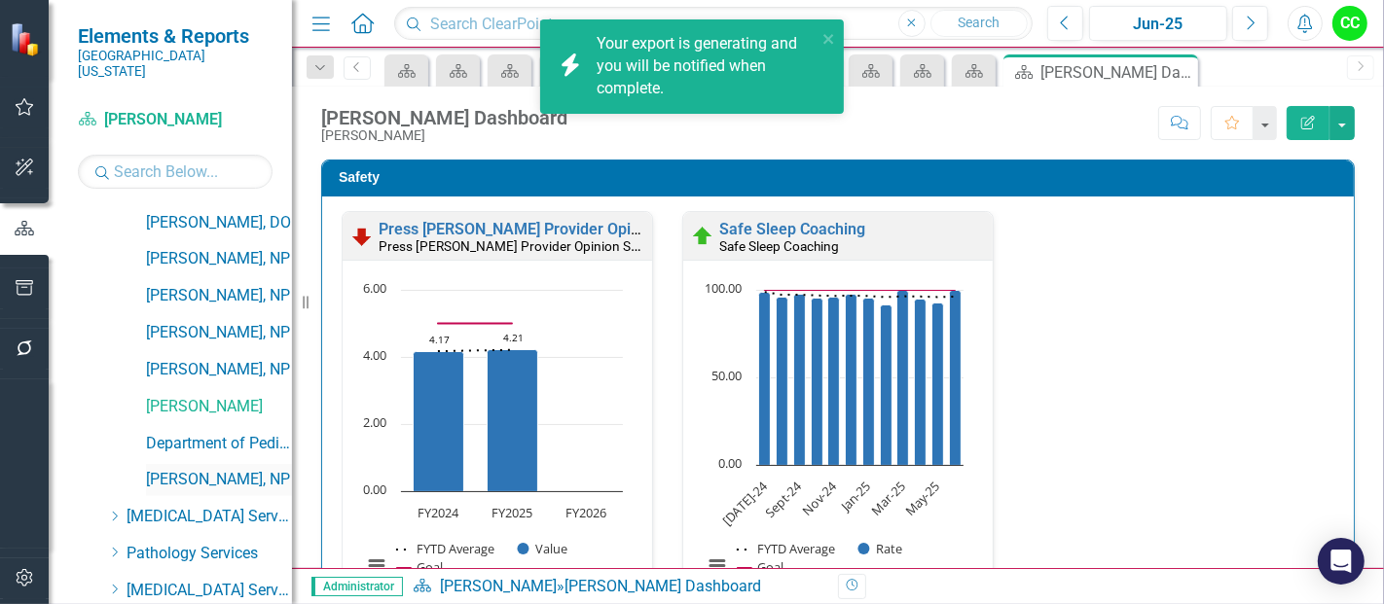
click at [186, 469] on link "[PERSON_NAME], NP" at bounding box center [219, 480] width 146 height 22
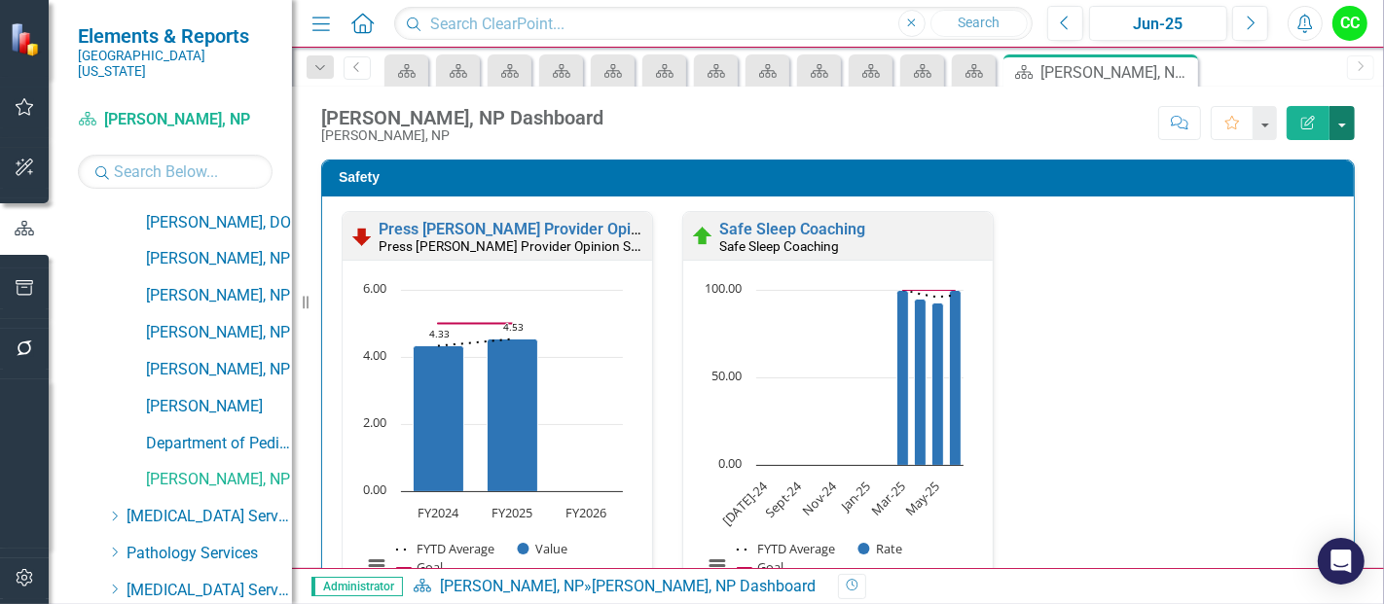
click at [1344, 124] on button "button" at bounding box center [1341, 123] width 25 height 34
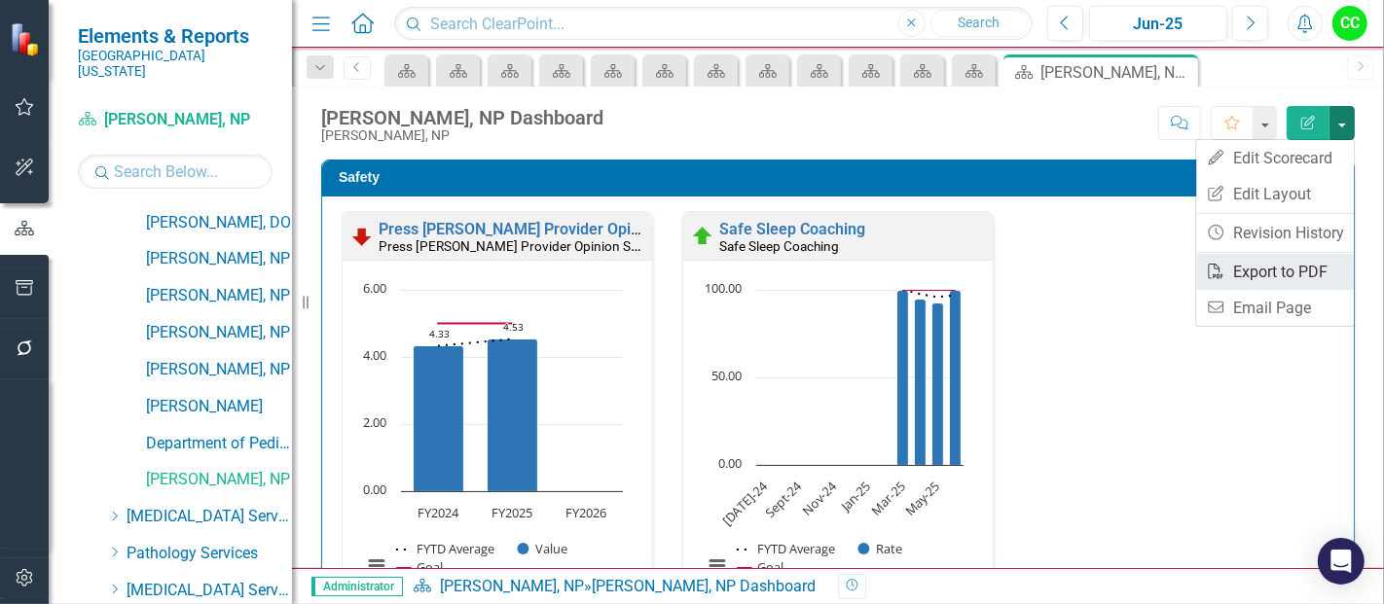
click at [1277, 260] on link "PDF Export to PDF" at bounding box center [1275, 272] width 158 height 36
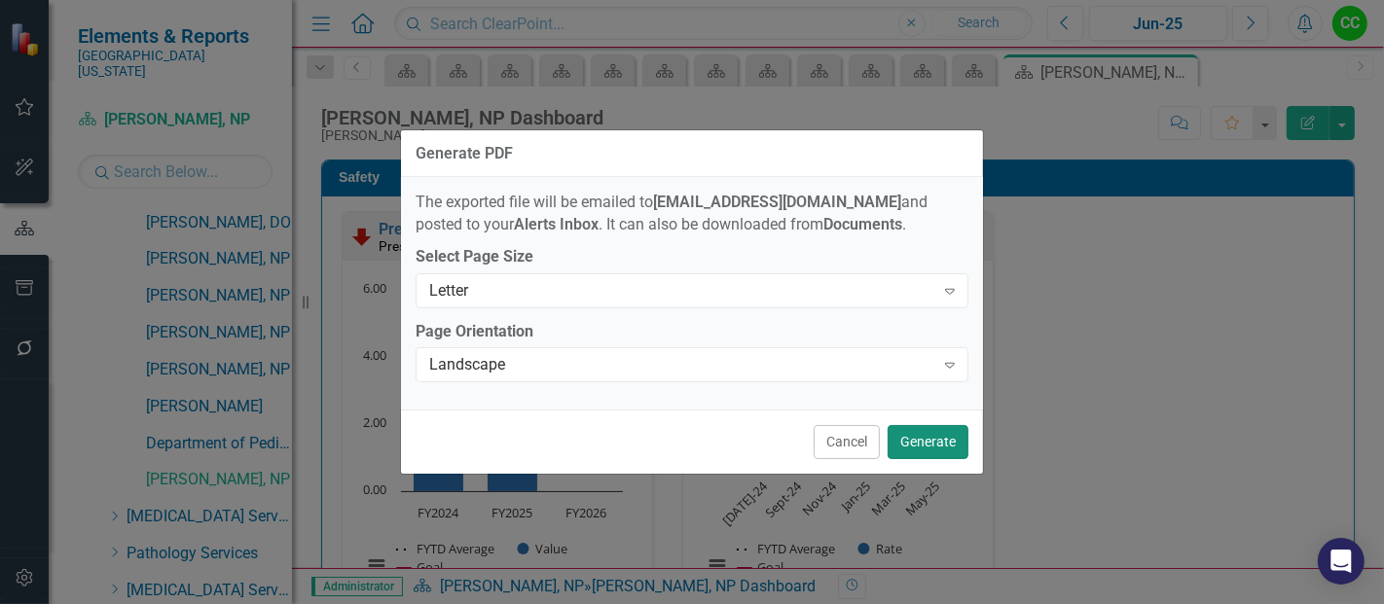
click at [917, 433] on button "Generate" at bounding box center [928, 442] width 81 height 34
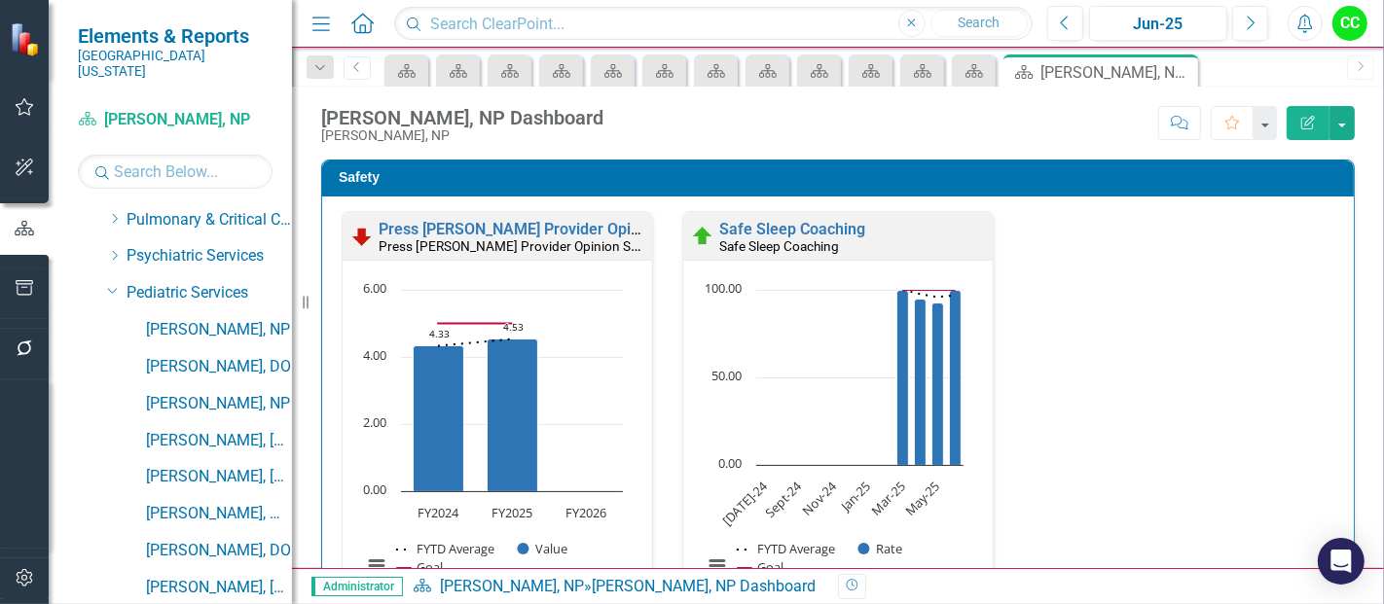
scroll to position [882, 0]
click at [111, 284] on icon "Dropdown" at bounding box center [113, 291] width 12 height 15
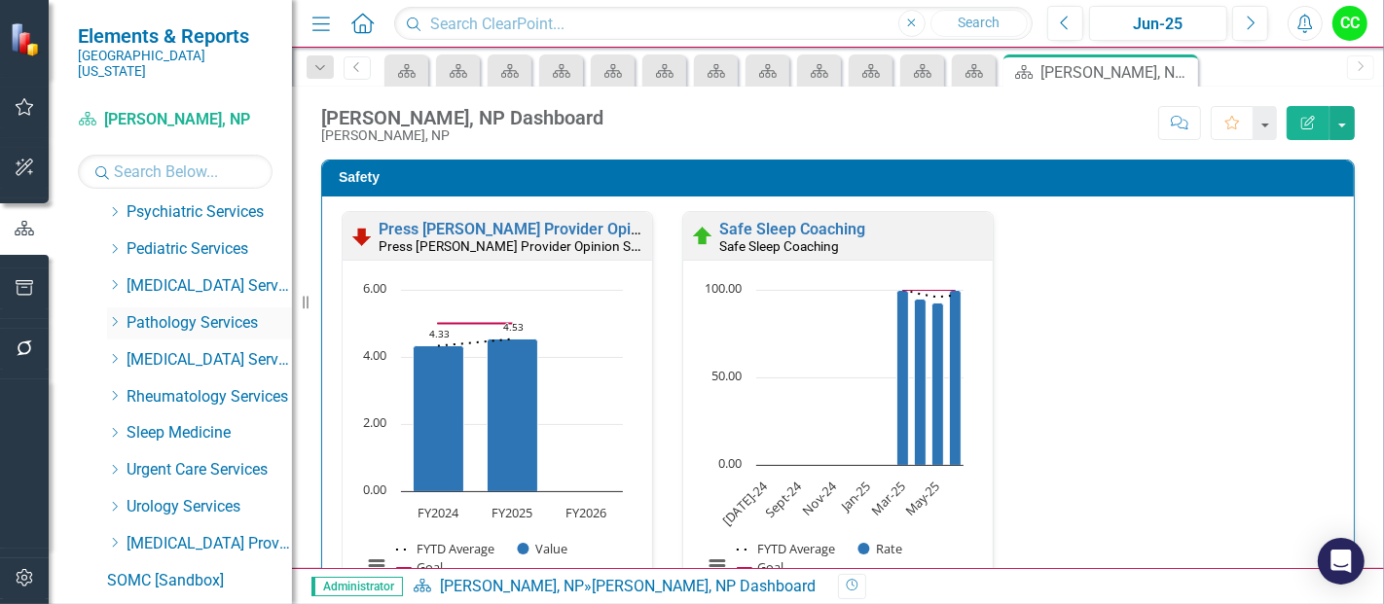
scroll to position [981, 0]
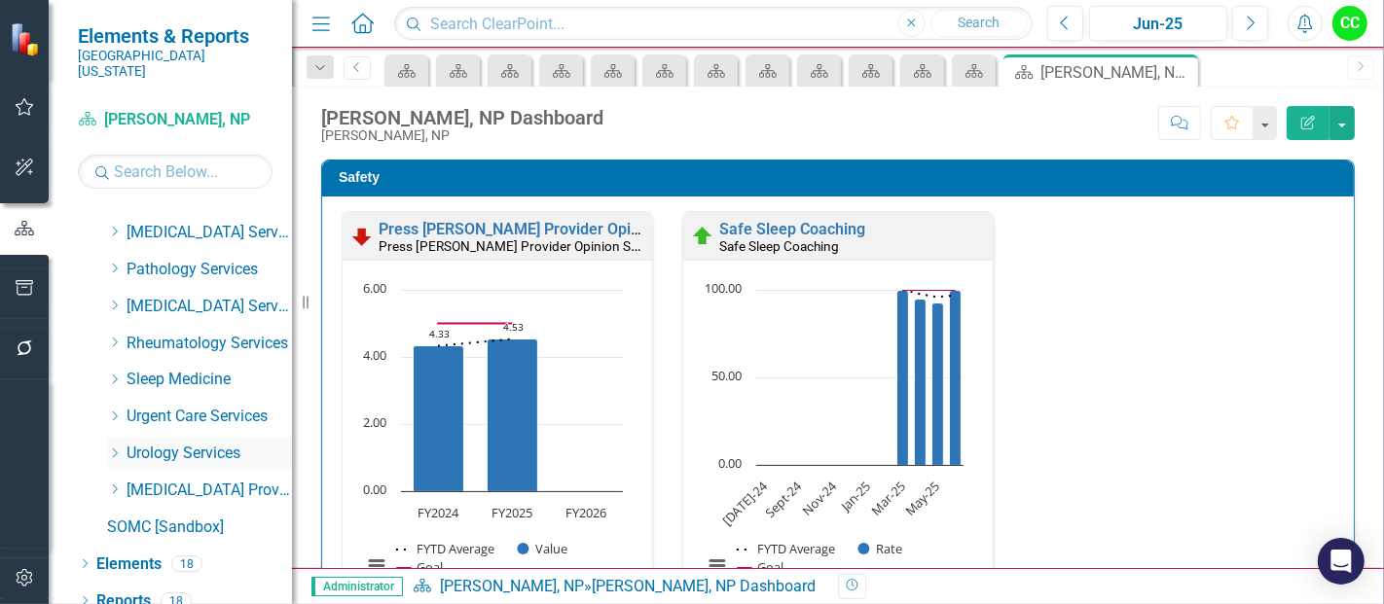
click at [231, 438] on div "Dropdown Urology Services" at bounding box center [199, 454] width 185 height 32
